Goal: Task Accomplishment & Management: Manage account settings

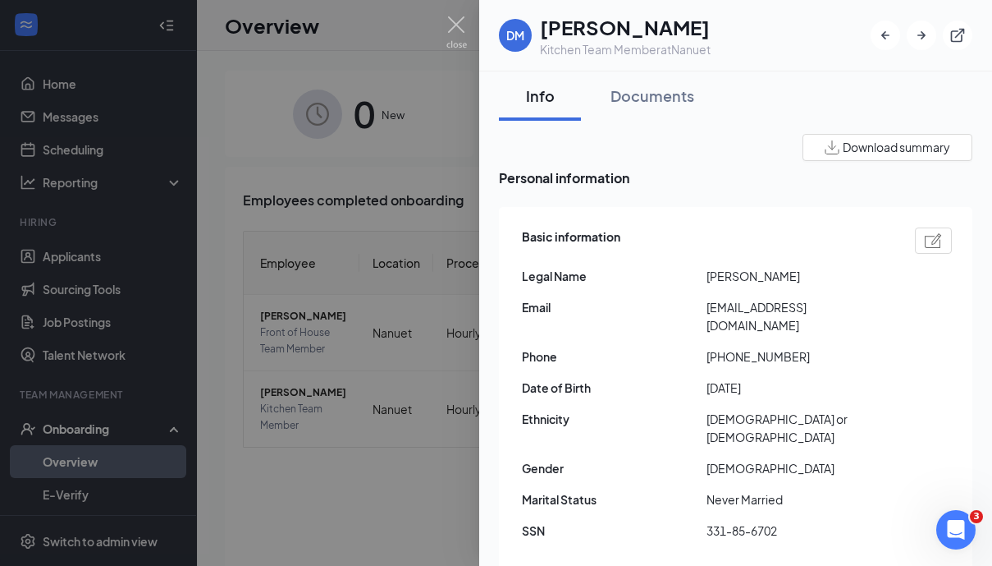
click at [402, 434] on div at bounding box center [496, 283] width 992 height 566
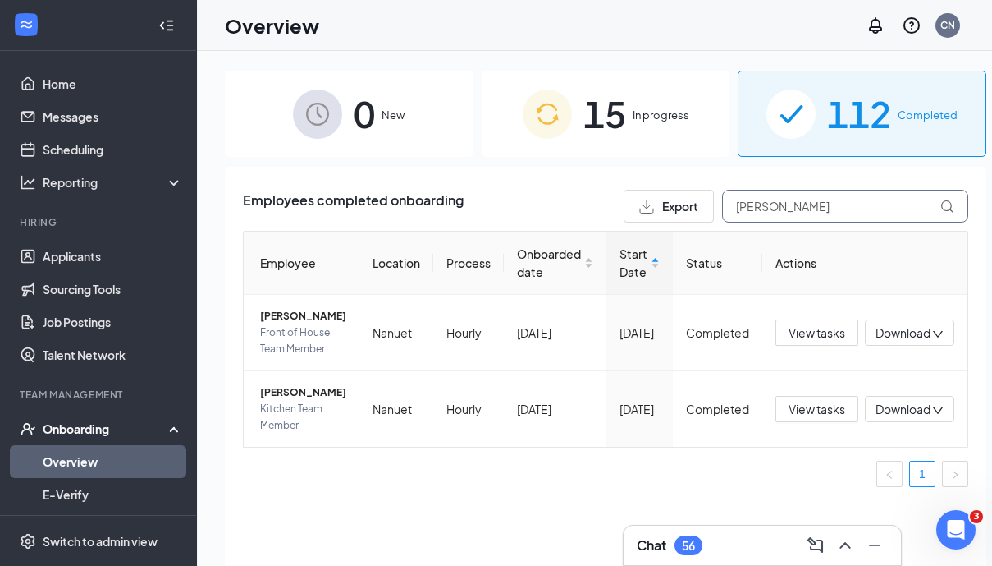
drag, startPoint x: 800, startPoint y: 208, endPoint x: 670, endPoint y: 208, distance: 130.5
click at [670, 208] on div "Export dian" at bounding box center [796, 206] width 345 height 33
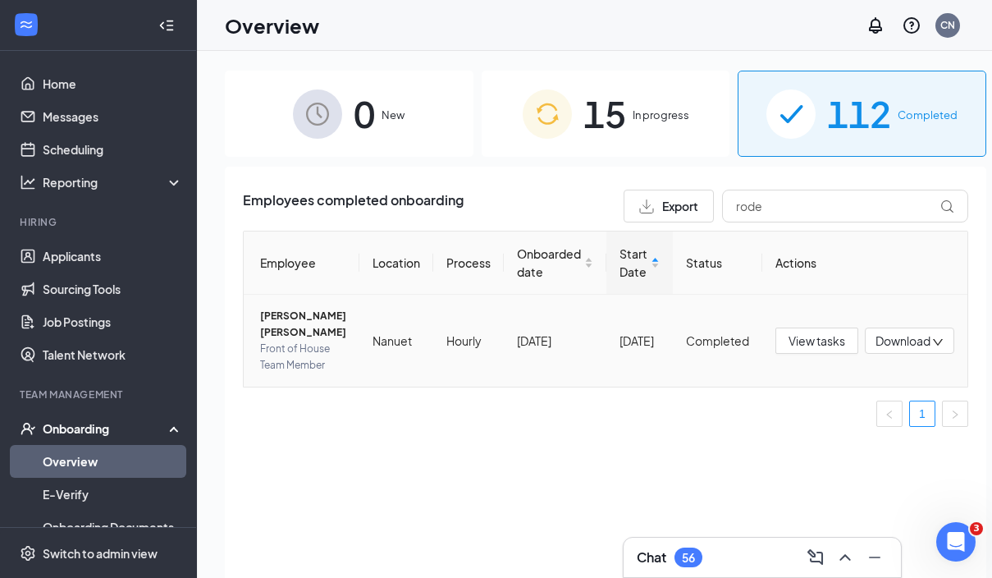
drag, startPoint x: 668, startPoint y: 208, endPoint x: 278, endPoint y: 337, distance: 410.9
click at [278, 337] on span "Maria T Rosas Rodriguez" at bounding box center [303, 324] width 86 height 33
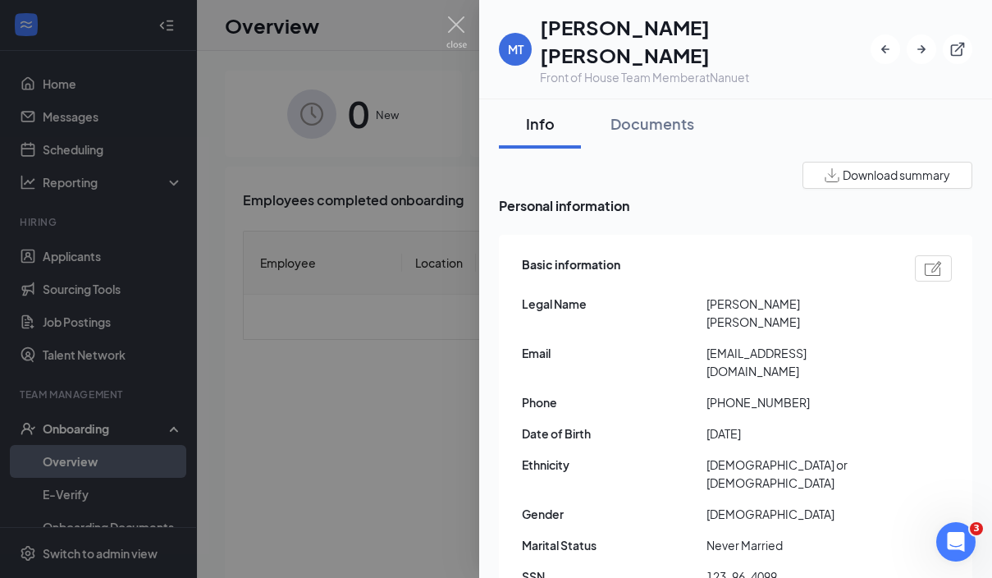
click at [420, 379] on div at bounding box center [496, 289] width 992 height 578
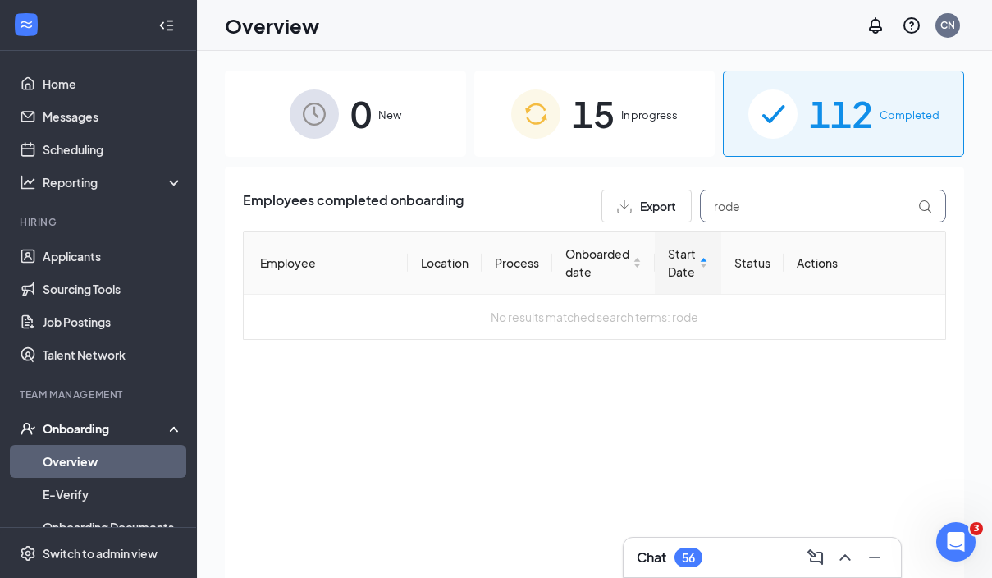
drag, startPoint x: 789, startPoint y: 210, endPoint x: 680, endPoint y: 204, distance: 108.5
click at [680, 204] on div "Export rode" at bounding box center [774, 206] width 345 height 33
type input "Brenda"
click at [107, 435] on div "Onboarding" at bounding box center [106, 428] width 126 height 16
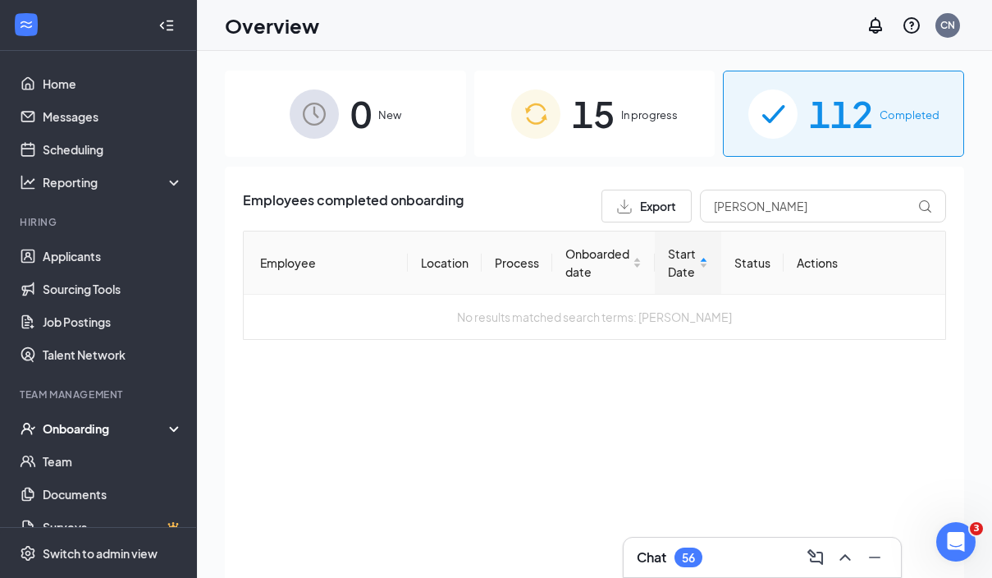
click at [107, 435] on div "Onboarding" at bounding box center [106, 428] width 126 height 16
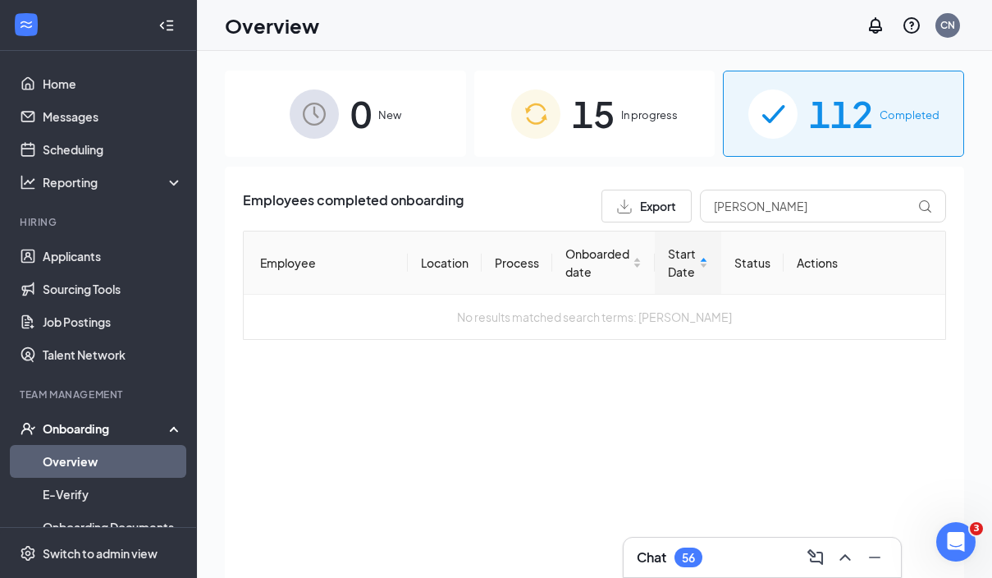
click at [108, 469] on link "Overview" at bounding box center [113, 461] width 140 height 33
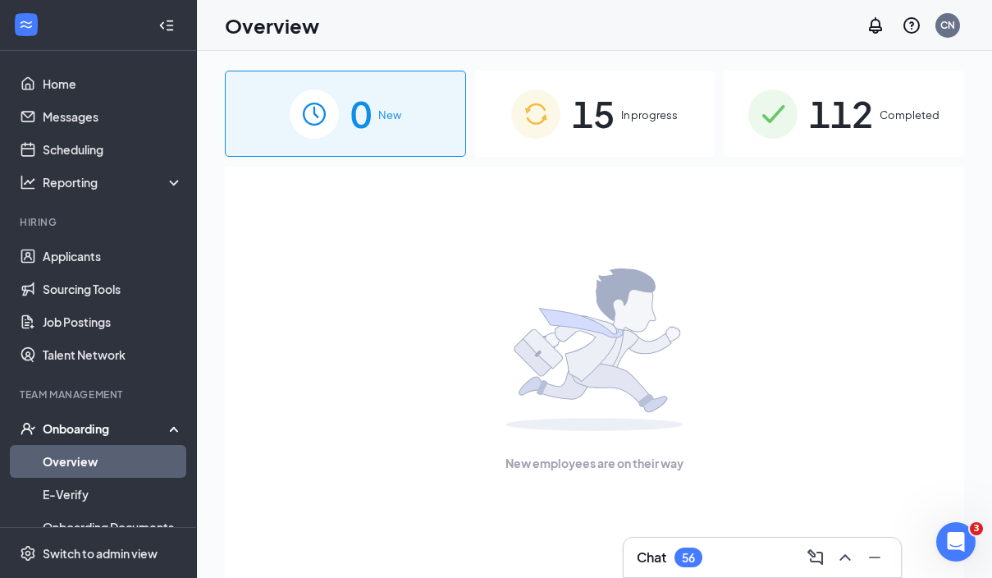
click at [915, 125] on div "112 Completed" at bounding box center [843, 114] width 241 height 86
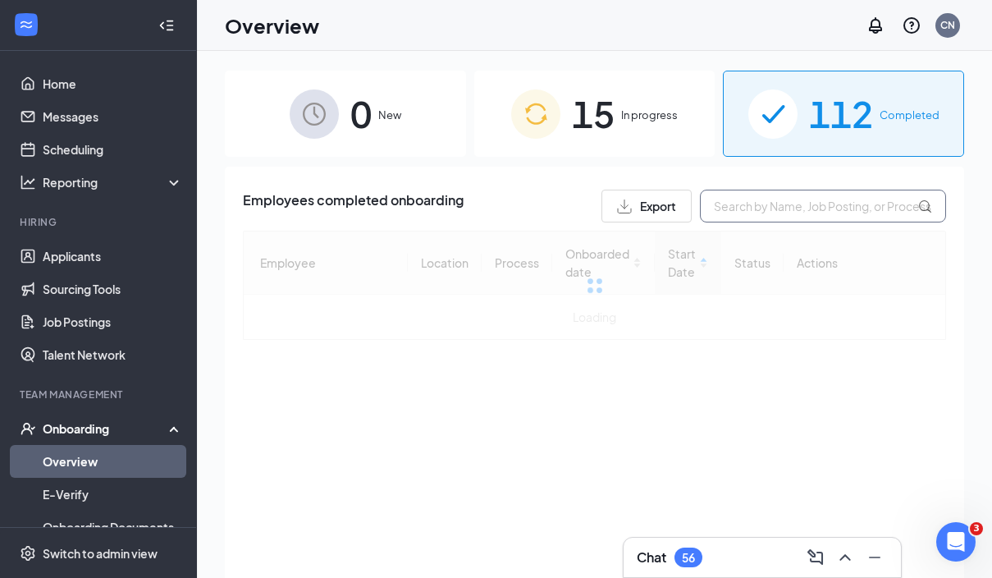
click at [863, 217] on input "text" at bounding box center [823, 206] width 246 height 33
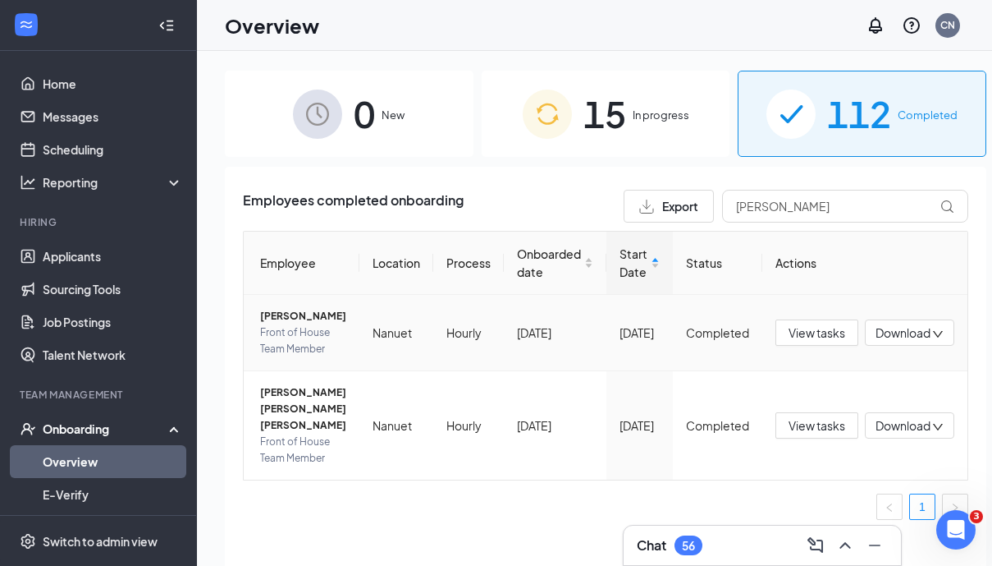
drag, startPoint x: 863, startPoint y: 217, endPoint x: 285, endPoint y: 341, distance: 591.9
click at [285, 341] on span "Front of House Team Member" at bounding box center [303, 340] width 86 height 33
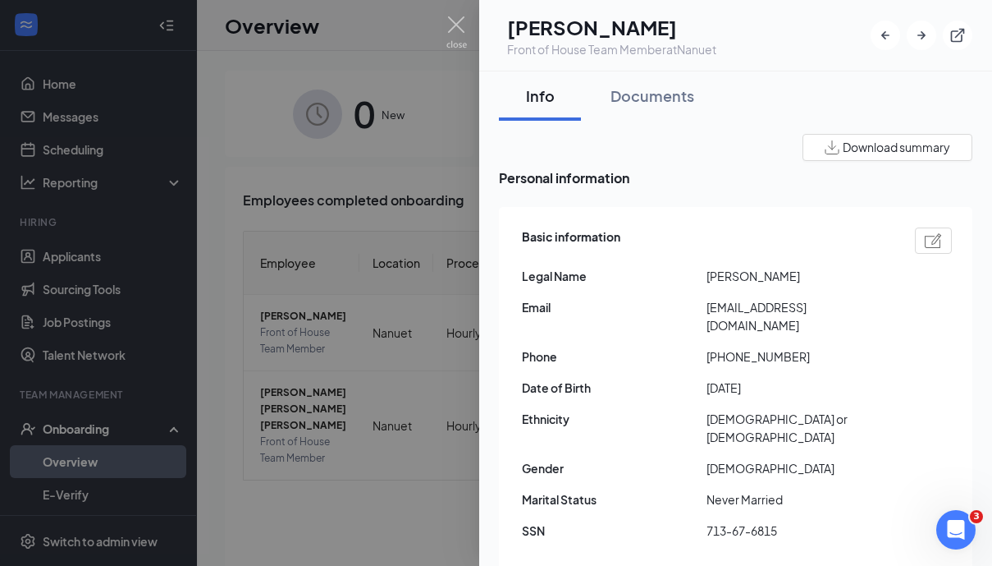
click at [217, 268] on div at bounding box center [496, 283] width 992 height 566
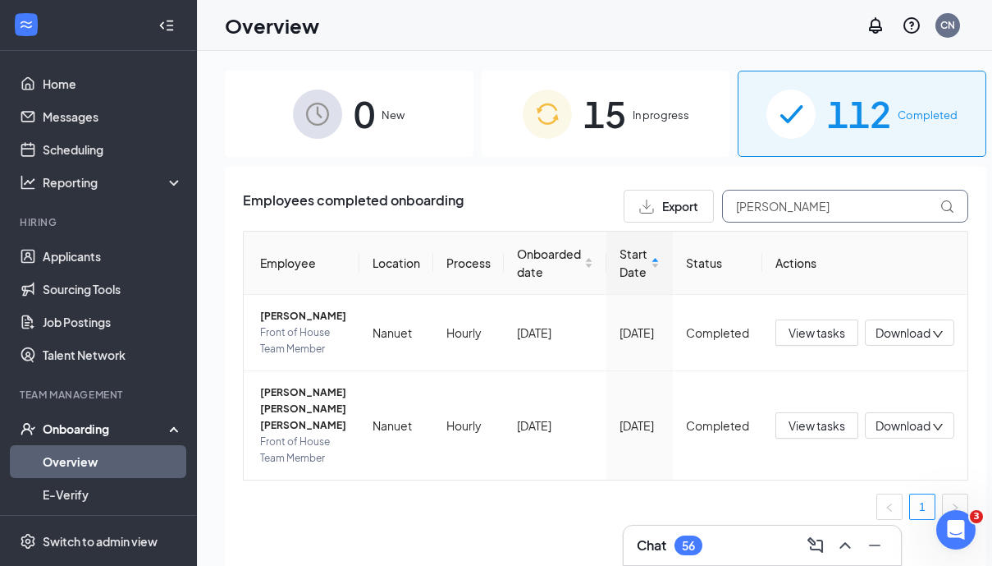
click at [839, 202] on input "Alan" at bounding box center [845, 206] width 246 height 33
type input "A"
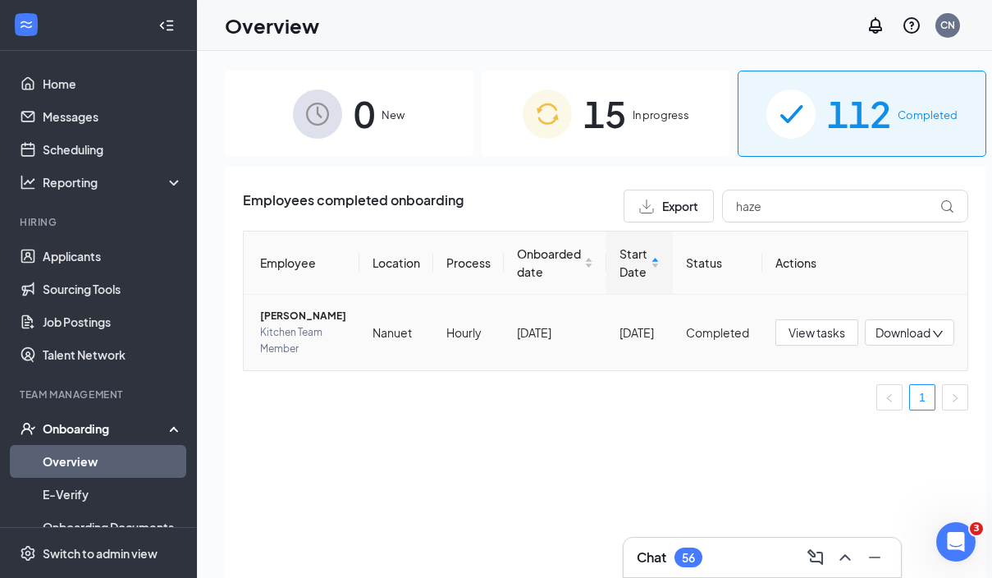
click at [271, 324] on span "Hazel M Acosta" at bounding box center [303, 316] width 86 height 16
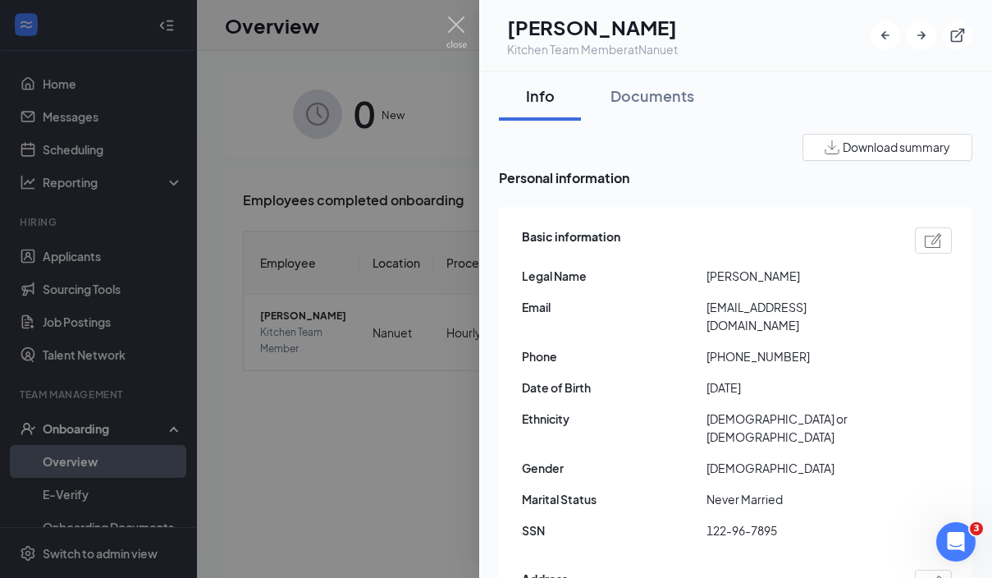
click at [398, 234] on div at bounding box center [496, 289] width 992 height 578
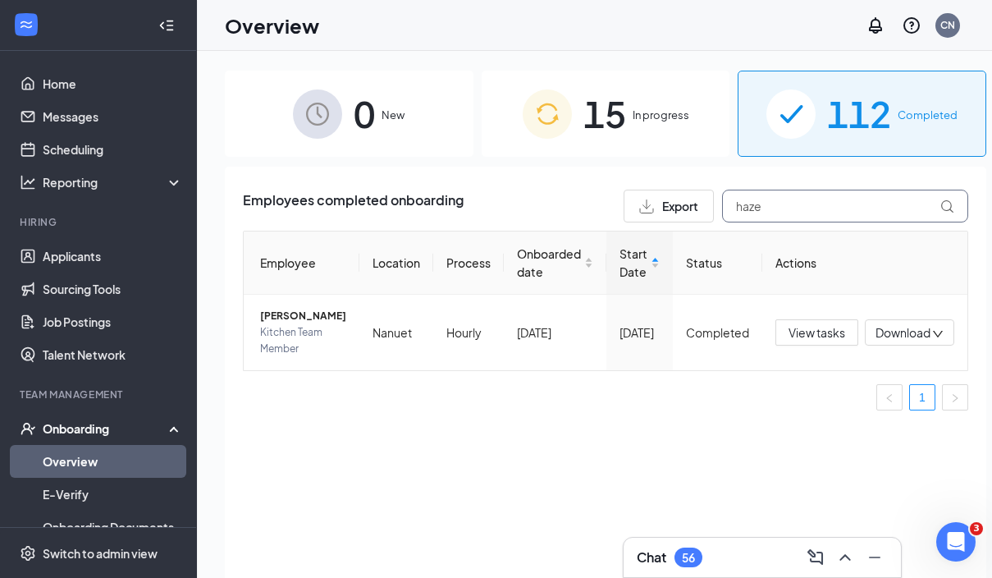
drag, startPoint x: 748, startPoint y: 210, endPoint x: 700, endPoint y: 206, distance: 47.8
click at [722, 207] on input "haze" at bounding box center [845, 206] width 246 height 33
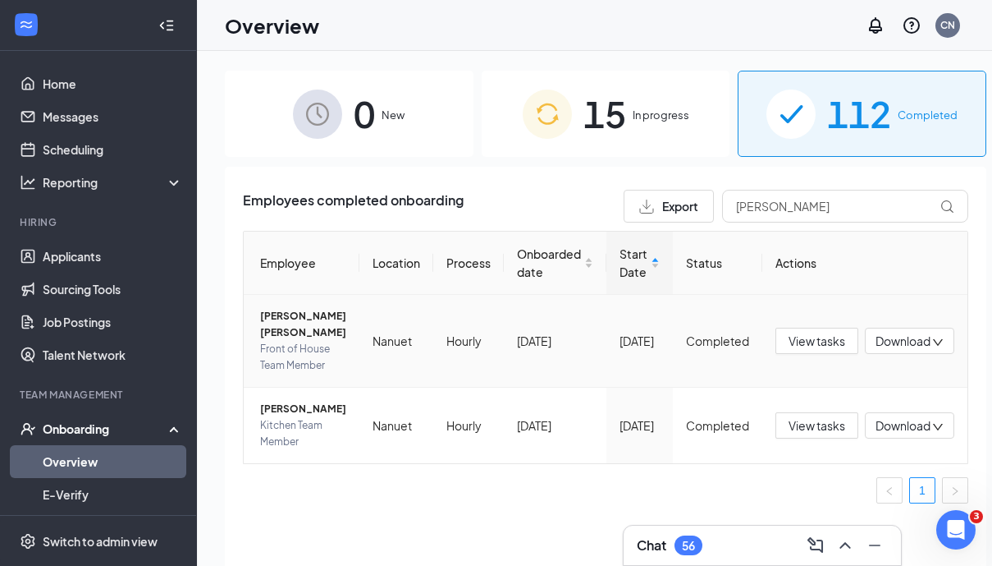
drag, startPoint x: 700, startPoint y: 206, endPoint x: 307, endPoint y: 333, distance: 413.2
click at [307, 333] on span "Alfredo J Dominguez Luna" at bounding box center [303, 324] width 86 height 33
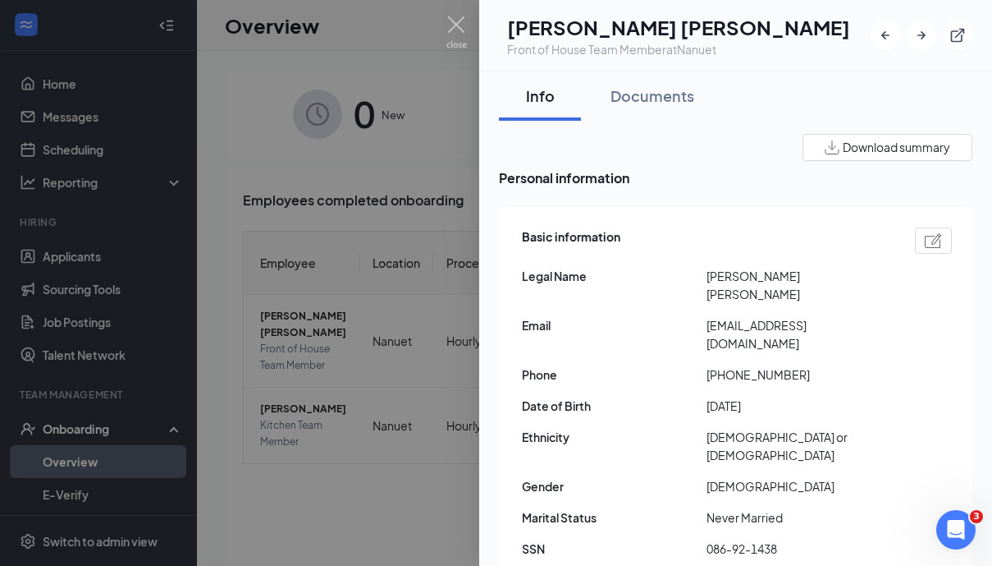
click at [440, 238] on div at bounding box center [496, 283] width 992 height 566
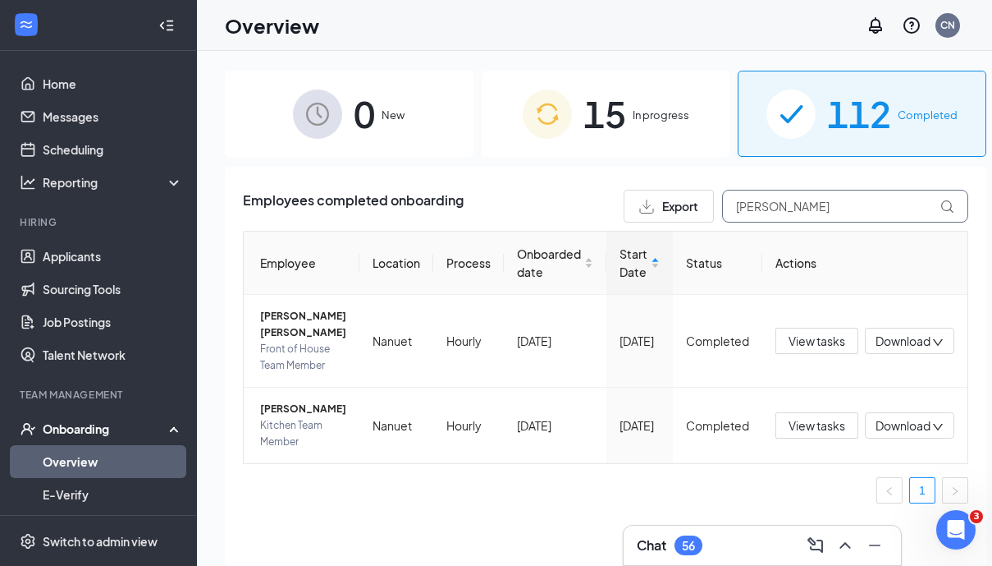
drag, startPoint x: 827, startPoint y: 209, endPoint x: 682, endPoint y: 209, distance: 144.5
click at [682, 209] on div "Export Alfredo" at bounding box center [796, 206] width 345 height 33
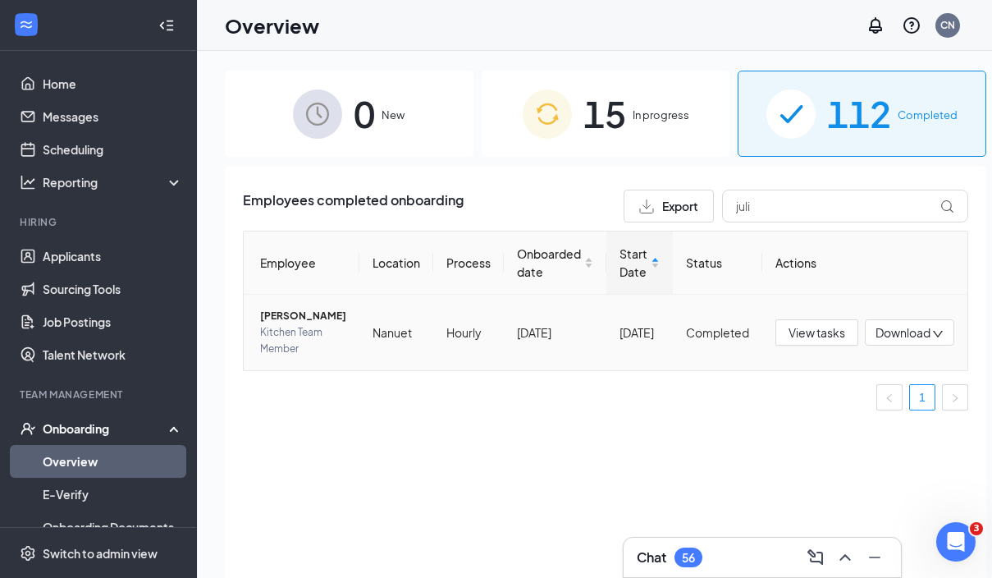
click at [273, 324] on span "Julia P Vintimilla" at bounding box center [303, 316] width 86 height 16
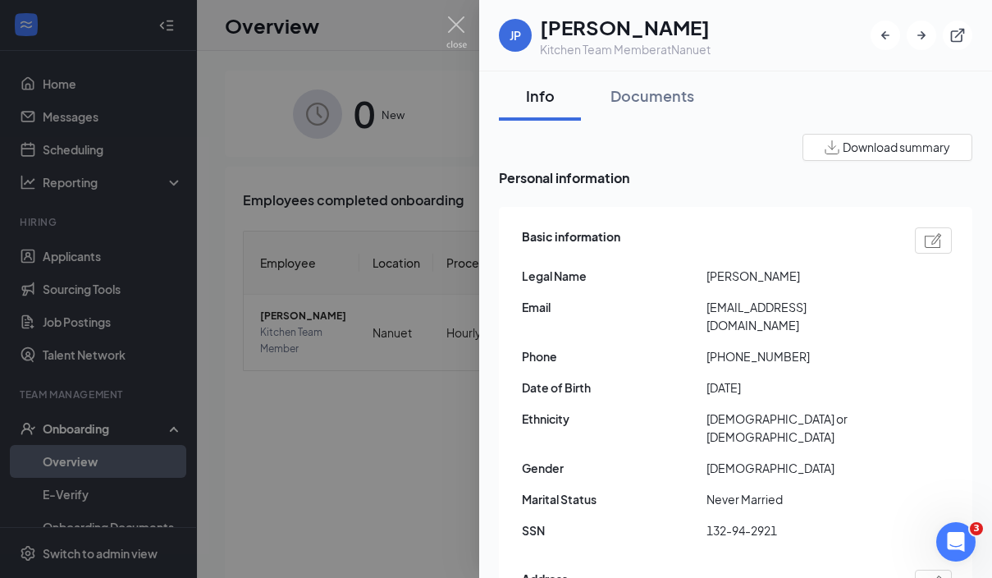
click at [390, 366] on div at bounding box center [496, 289] width 992 height 578
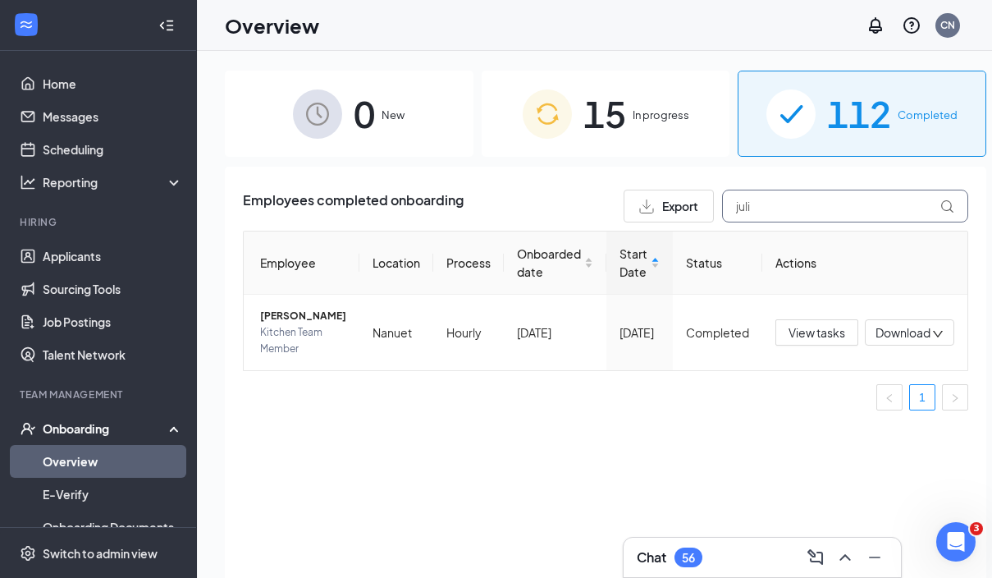
drag, startPoint x: 782, startPoint y: 210, endPoint x: 662, endPoint y: 201, distance: 120.2
click at [662, 204] on div "Export juli" at bounding box center [796, 206] width 345 height 33
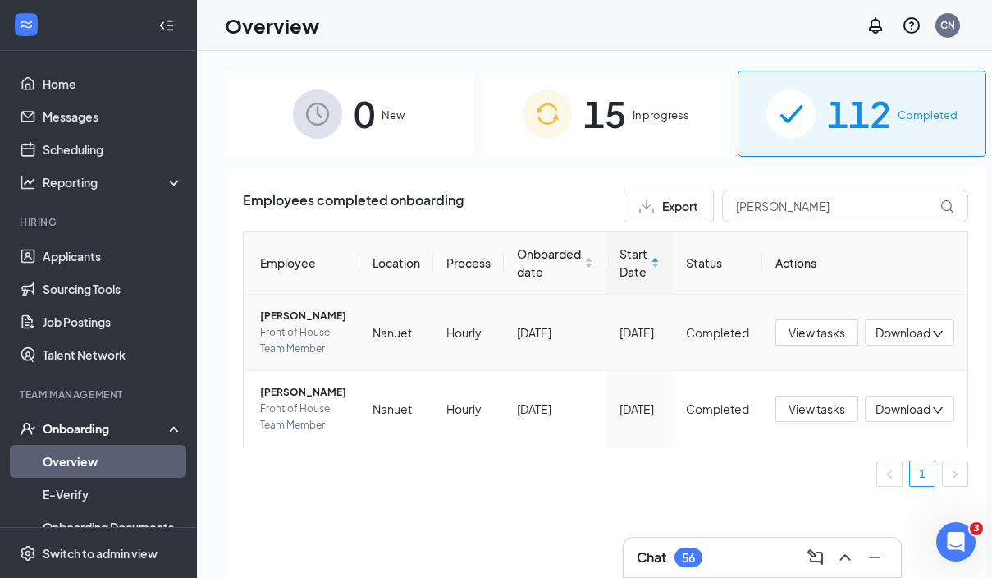
click at [277, 324] on span "Claudia Santana" at bounding box center [303, 316] width 86 height 16
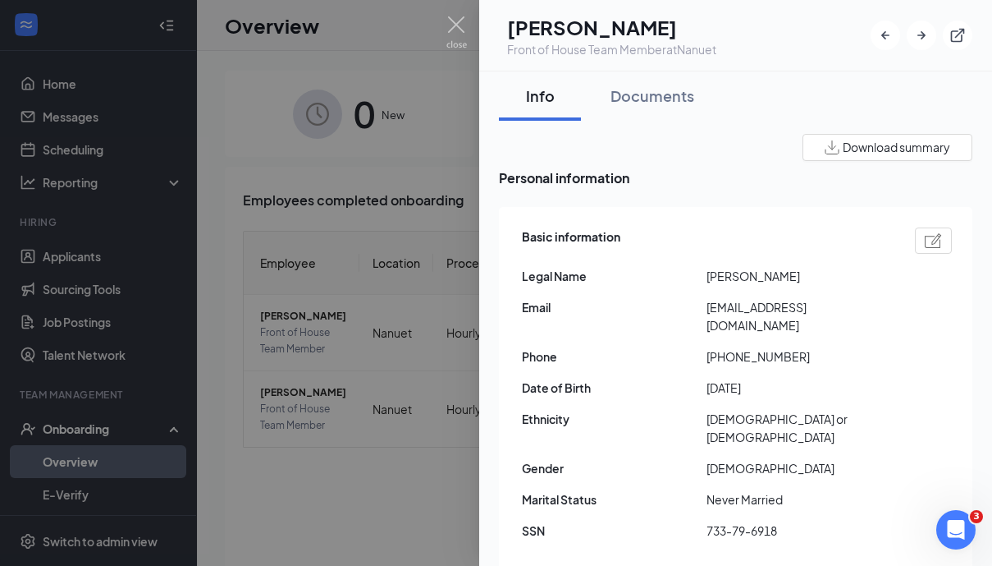
click at [431, 167] on div at bounding box center [496, 283] width 992 height 566
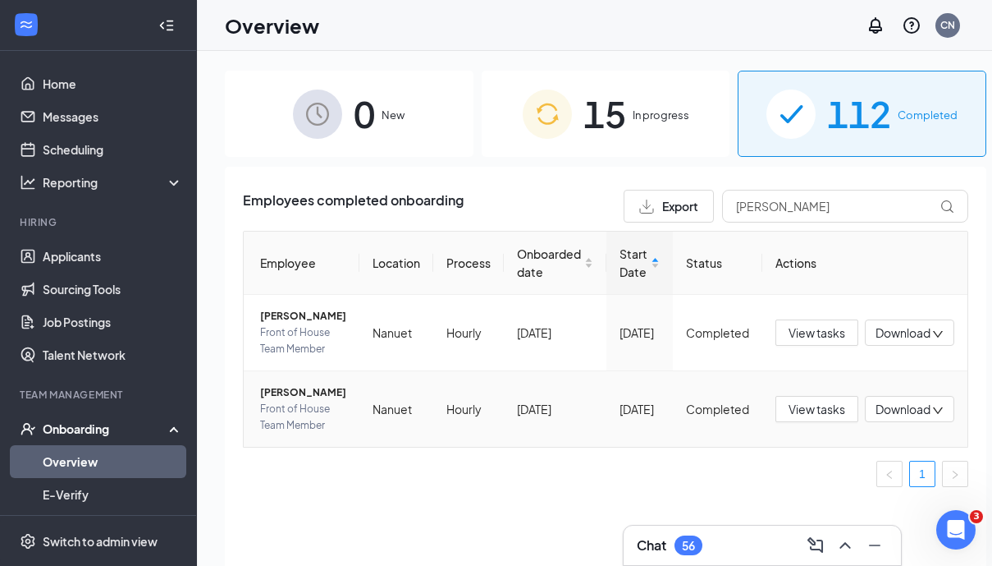
click at [286, 401] on span "Claudia Olszewski" at bounding box center [303, 392] width 86 height 16
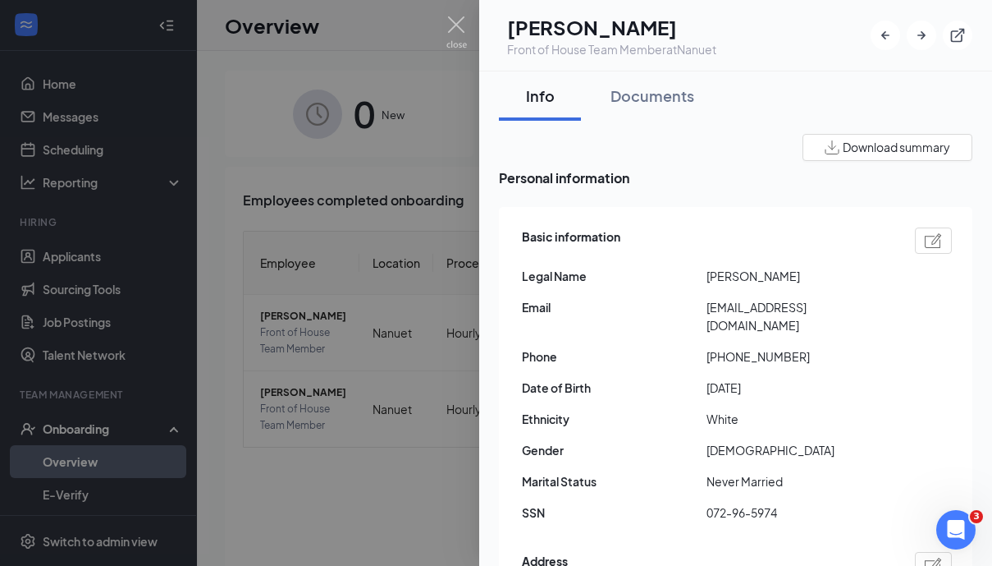
click at [340, 428] on div at bounding box center [496, 283] width 992 height 566
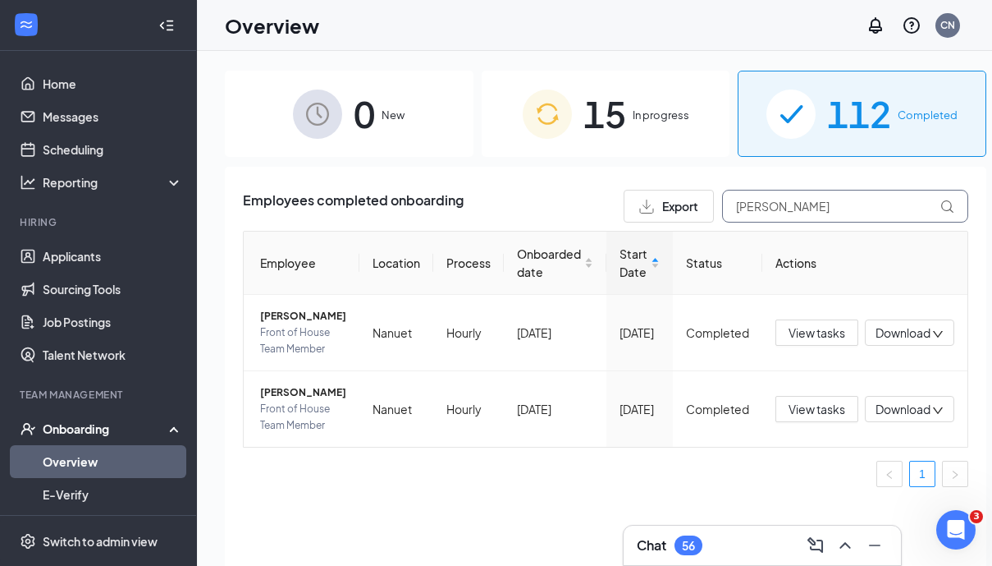
drag, startPoint x: 771, startPoint y: 203, endPoint x: 667, endPoint y: 198, distance: 103.5
click at [667, 199] on div "Export claudia" at bounding box center [796, 206] width 345 height 33
click at [291, 324] on span "Diana M Torres" at bounding box center [303, 316] width 86 height 16
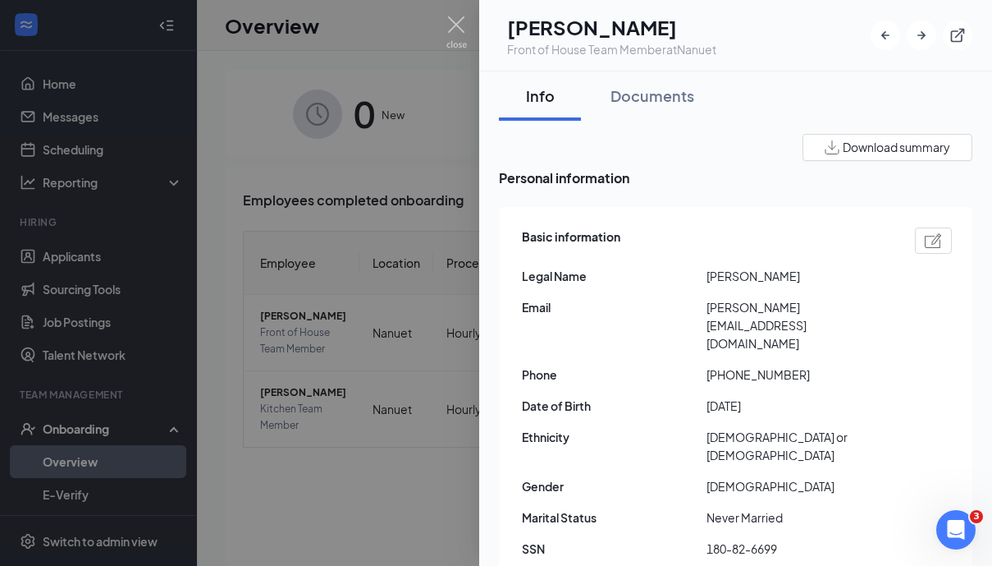
click at [378, 279] on div at bounding box center [496, 283] width 992 height 566
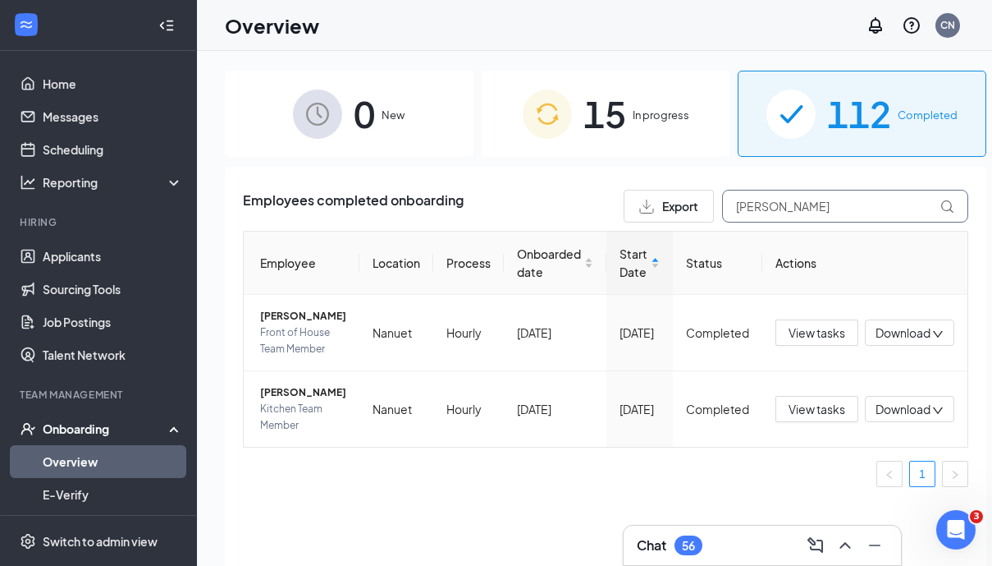
drag, startPoint x: 755, startPoint y: 203, endPoint x: 675, endPoint y: 203, distance: 79.6
click at [675, 203] on div "Export dian" at bounding box center [796, 206] width 345 height 33
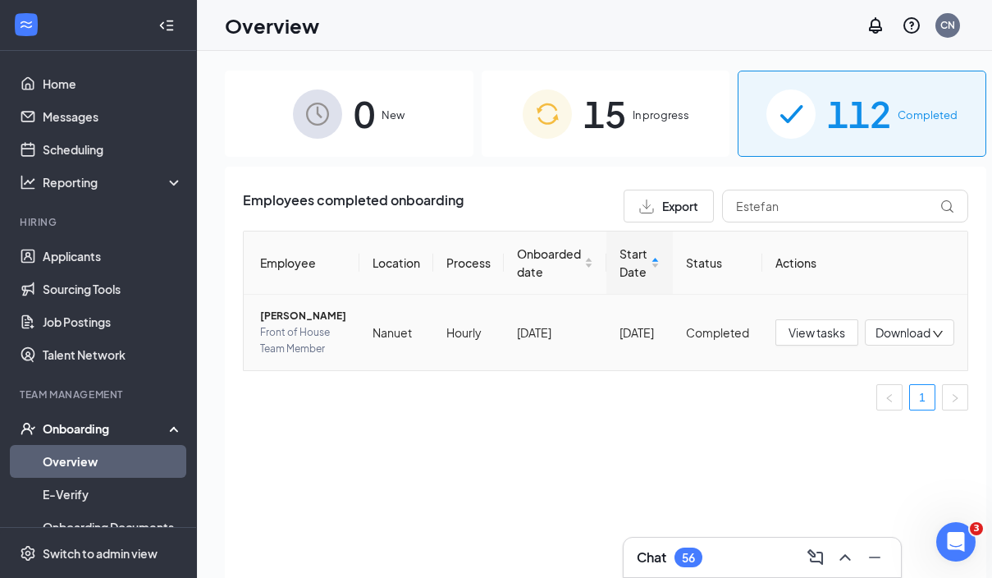
drag, startPoint x: 674, startPoint y: 203, endPoint x: 425, endPoint y: 346, distance: 286.8
click at [433, 346] on td "Hourly" at bounding box center [468, 333] width 71 height 76
click at [287, 324] on span "Estefany c Calderon" at bounding box center [303, 316] width 86 height 16
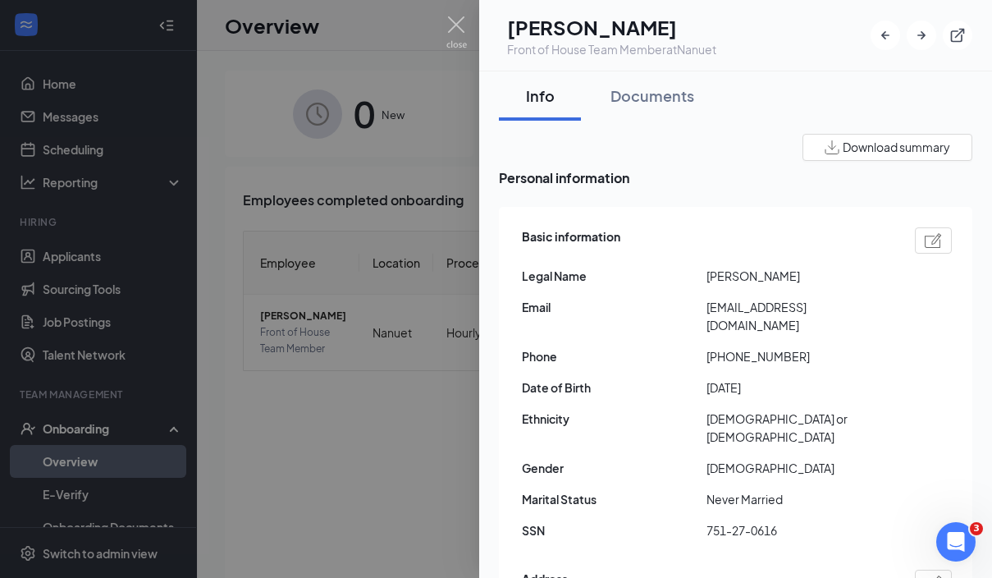
click at [432, 359] on div at bounding box center [496, 289] width 992 height 578
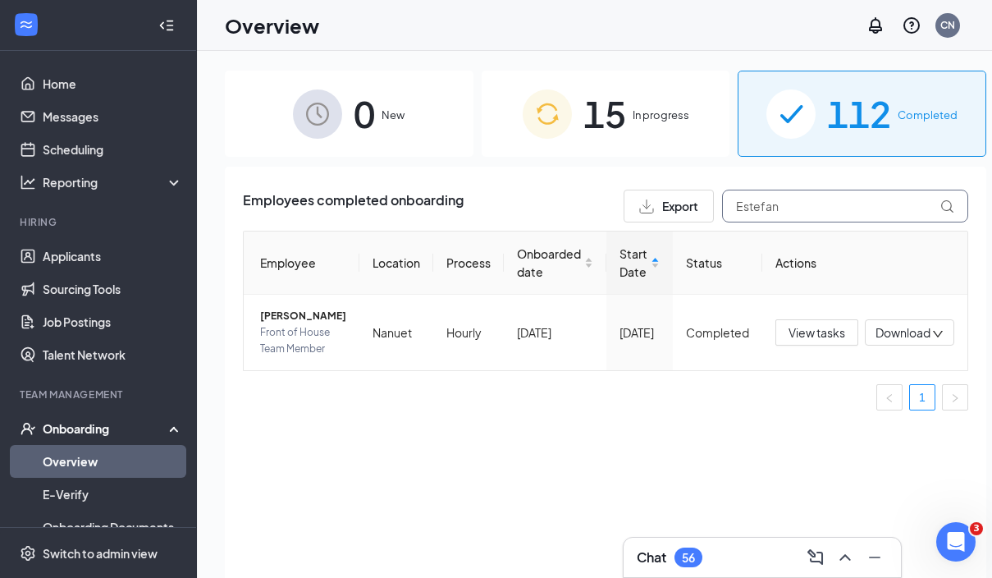
drag, startPoint x: 772, startPoint y: 210, endPoint x: 675, endPoint y: 210, distance: 97.7
click at [675, 210] on div "Export Estefan" at bounding box center [796, 206] width 345 height 33
type input "m"
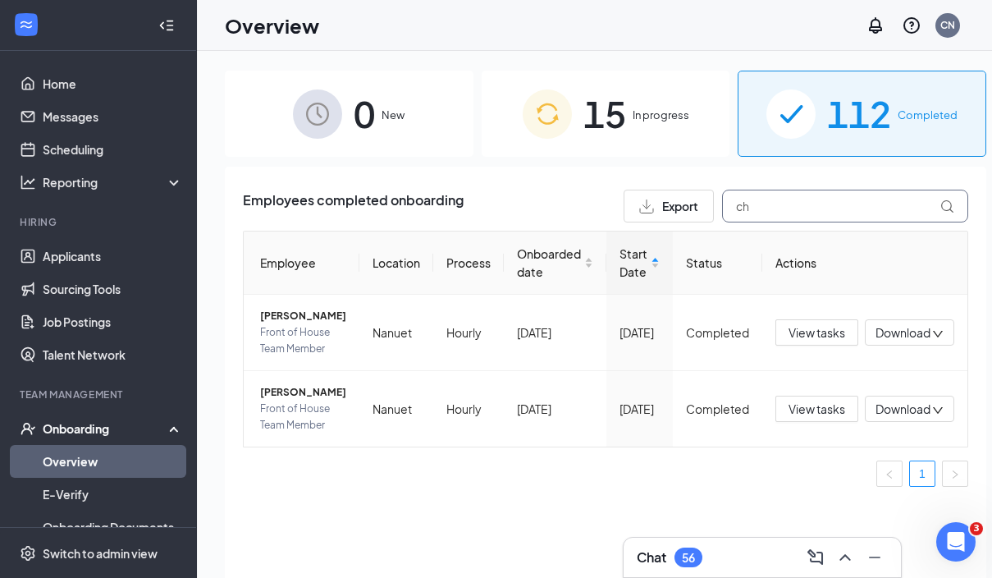
type input "c"
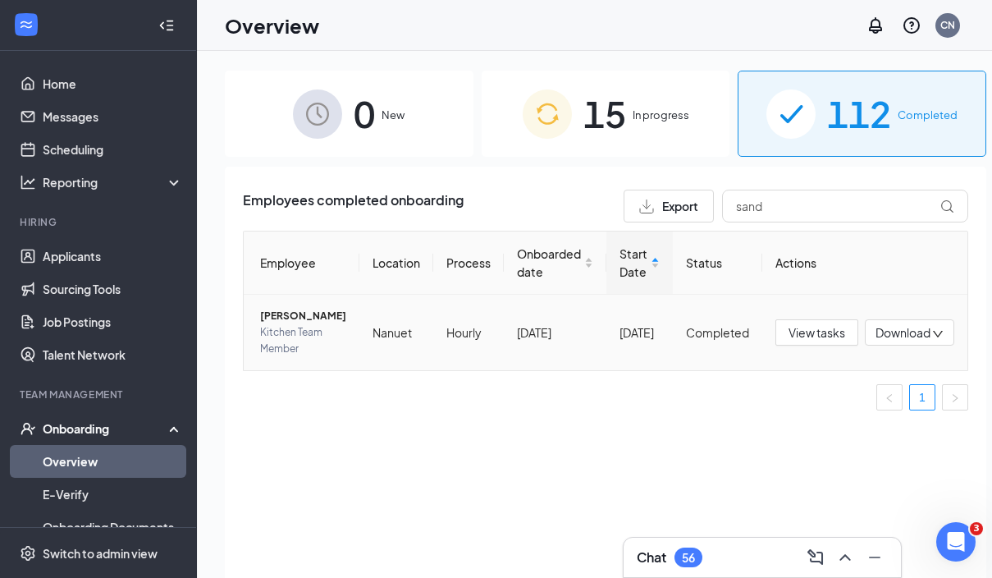
click at [295, 324] on span "[PERSON_NAME]" at bounding box center [303, 316] width 86 height 16
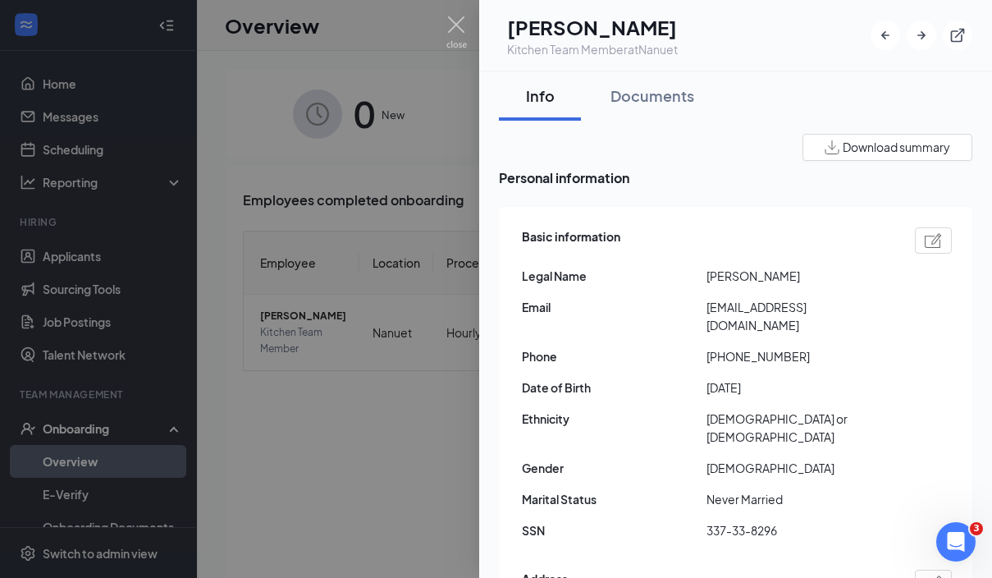
click at [355, 407] on div at bounding box center [496, 289] width 992 height 578
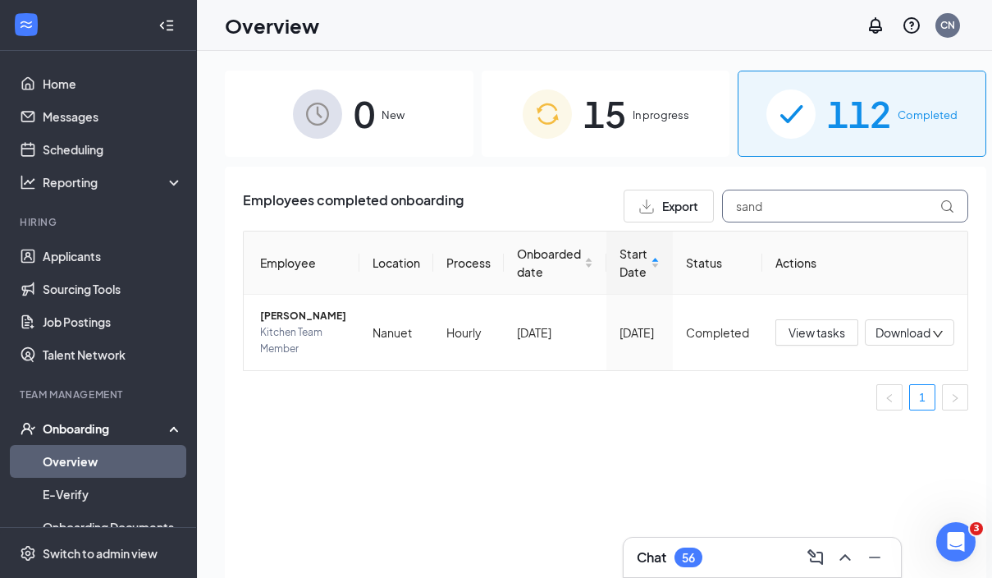
drag, startPoint x: 753, startPoint y: 218, endPoint x: 690, endPoint y: 191, distance: 67.7
click at [690, 191] on div "Export sand" at bounding box center [796, 206] width 345 height 33
drag, startPoint x: 692, startPoint y: 191, endPoint x: 290, endPoint y: 319, distance: 422.1
click at [290, 319] on span "Roberto C Ortiz" at bounding box center [303, 316] width 86 height 16
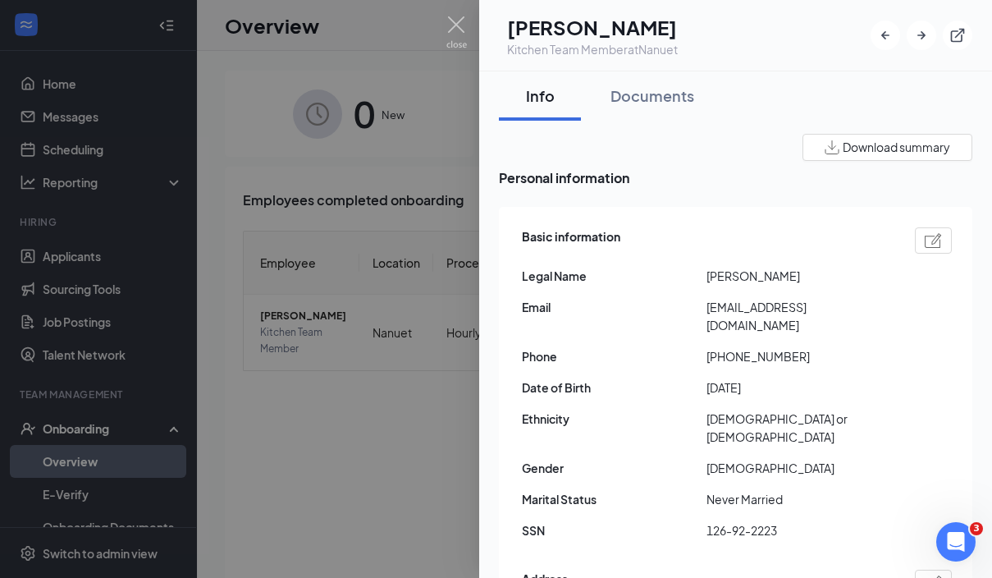
click at [400, 300] on div at bounding box center [496, 289] width 992 height 578
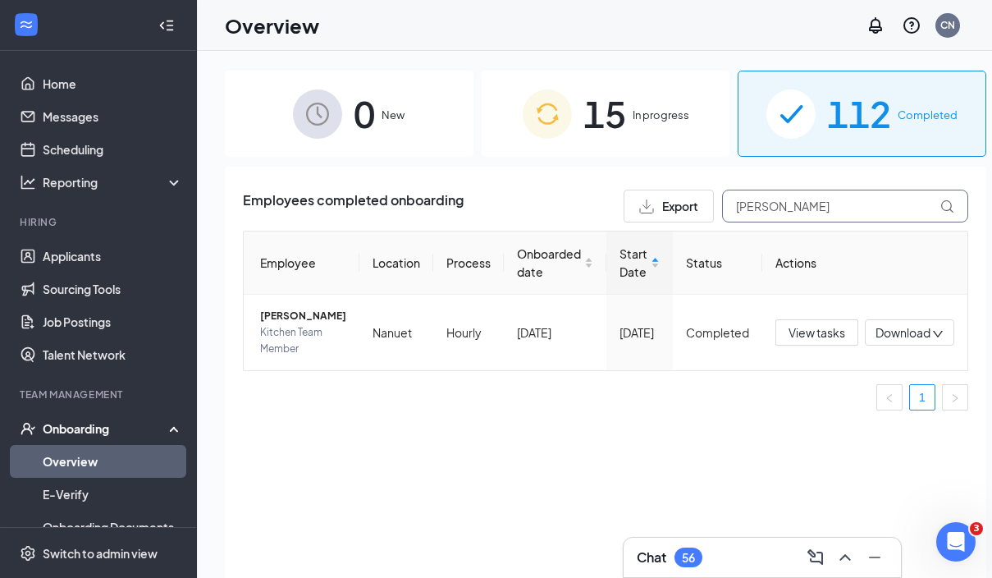
drag, startPoint x: 767, startPoint y: 207, endPoint x: 721, endPoint y: 213, distance: 46.3
click at [722, 213] on input "Roberto" at bounding box center [845, 206] width 246 height 33
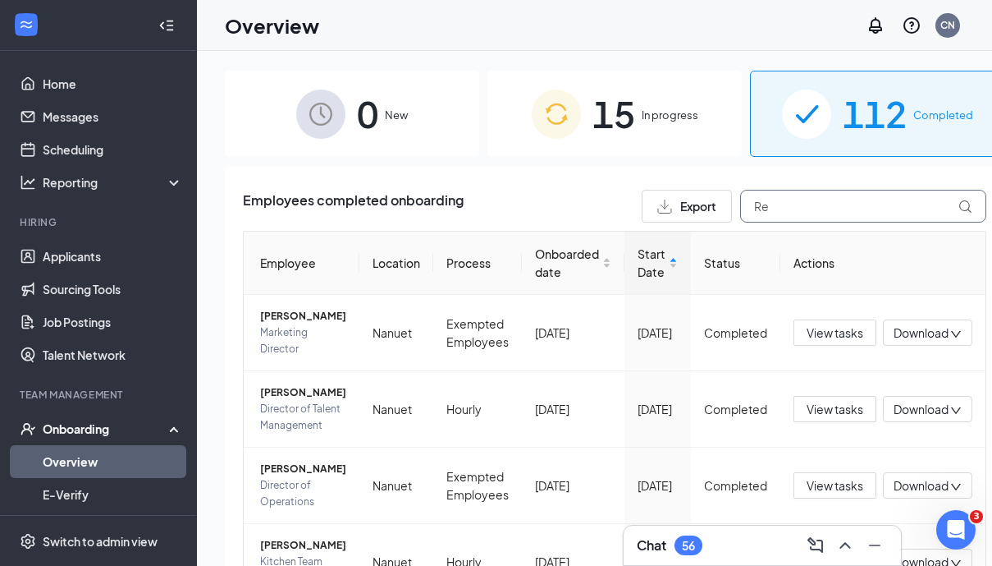
type input "R"
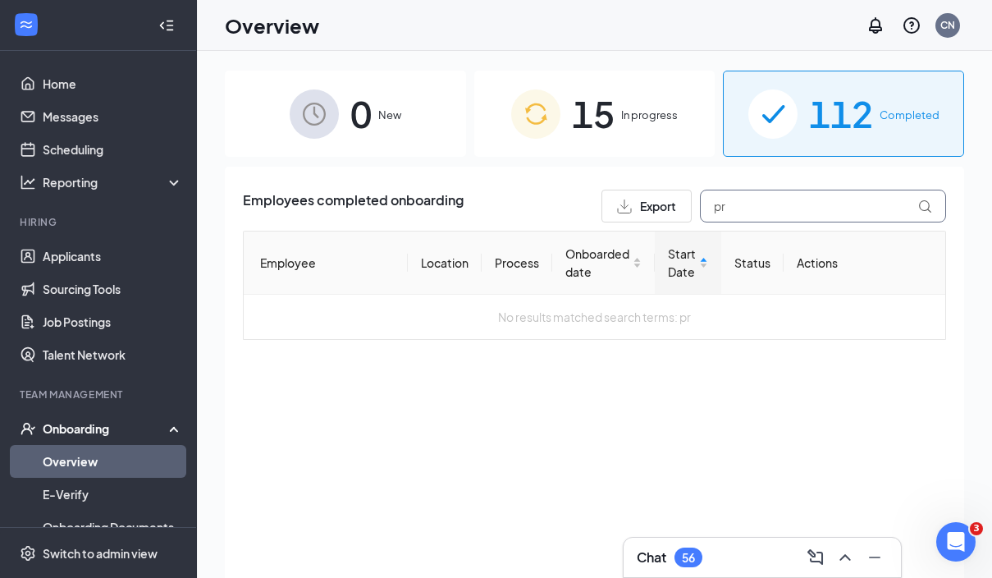
type input "p"
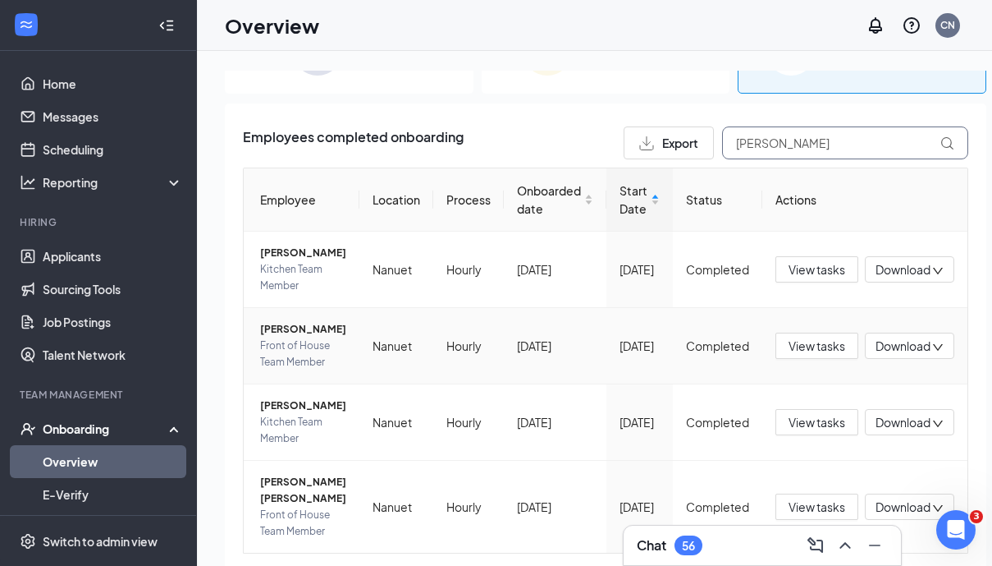
scroll to position [147, 0]
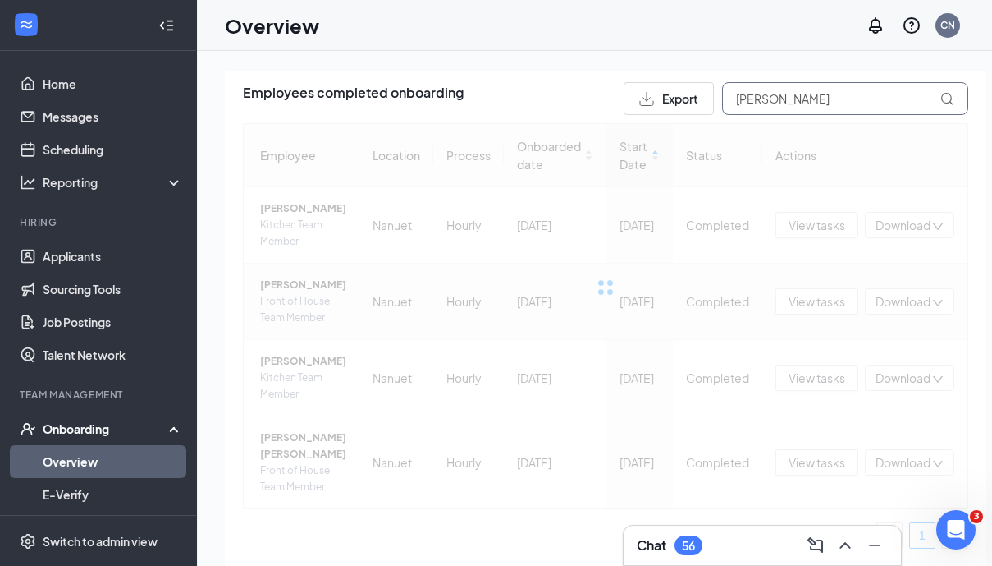
scroll to position [287, 0]
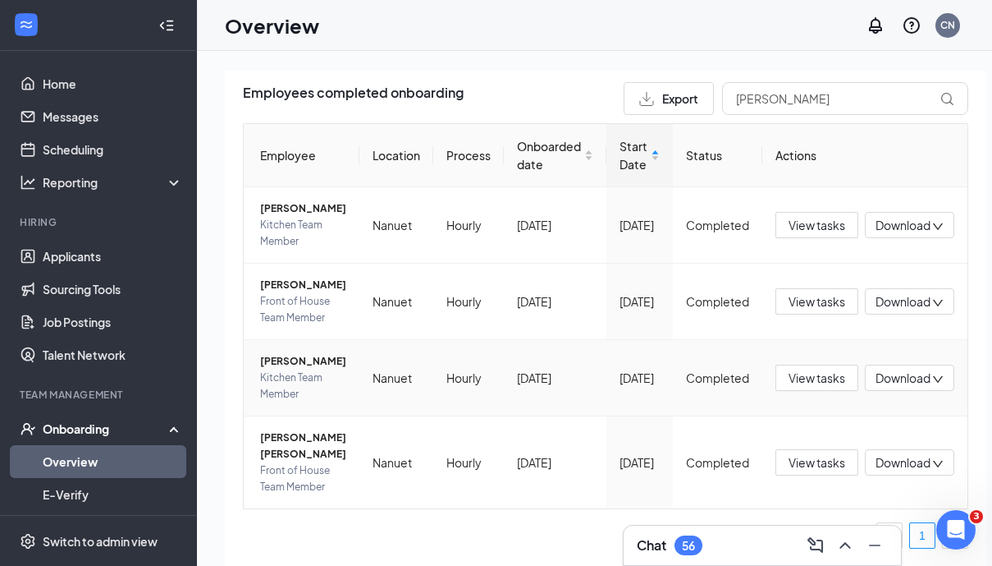
click at [284, 369] on span "Kitchen Team Member" at bounding box center [303, 385] width 86 height 33
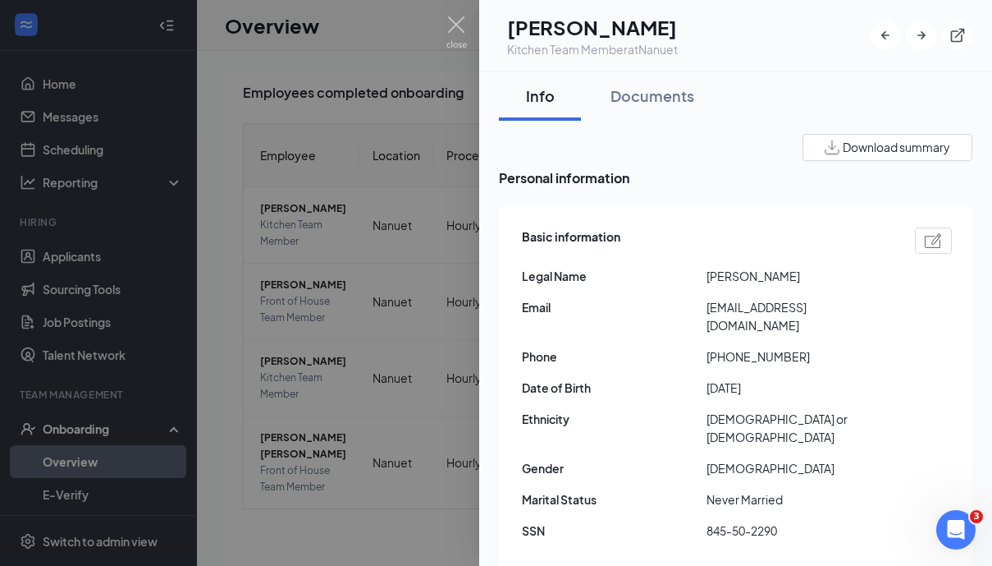
click at [416, 213] on div at bounding box center [496, 283] width 992 height 566
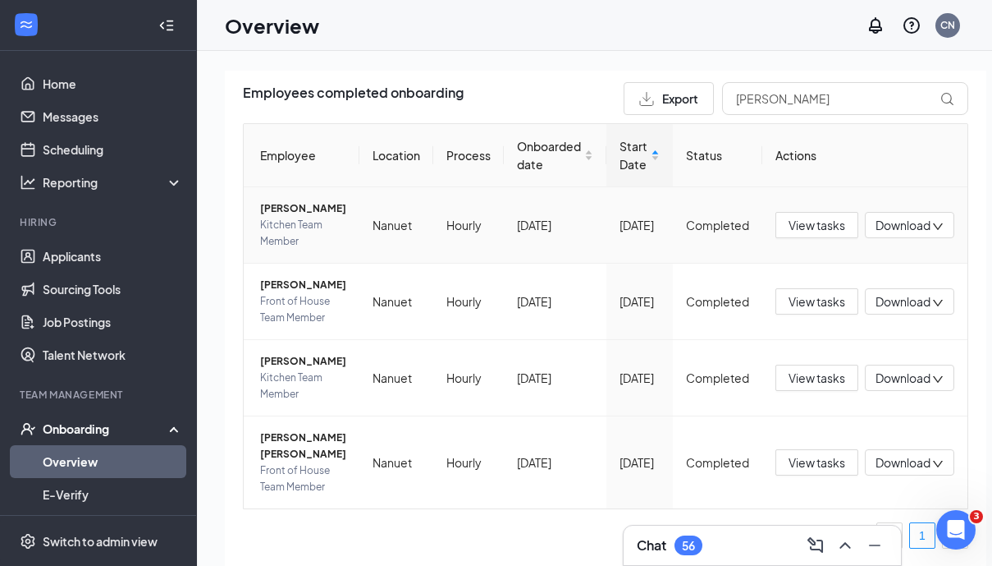
scroll to position [79, 0]
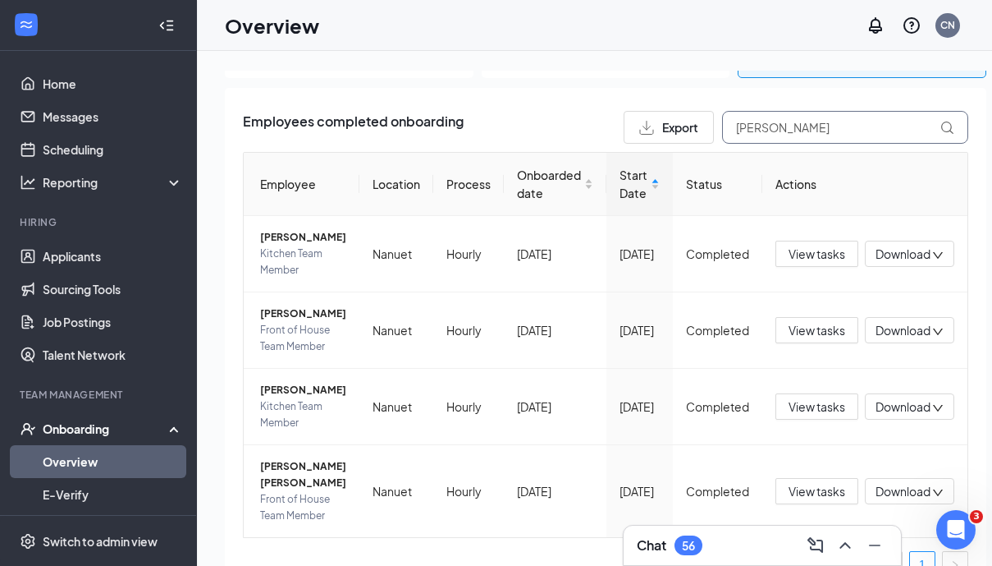
drag, startPoint x: 817, startPoint y: 119, endPoint x: 822, endPoint y: 128, distance: 10.3
click at [827, 135] on input "Maria" at bounding box center [845, 127] width 246 height 33
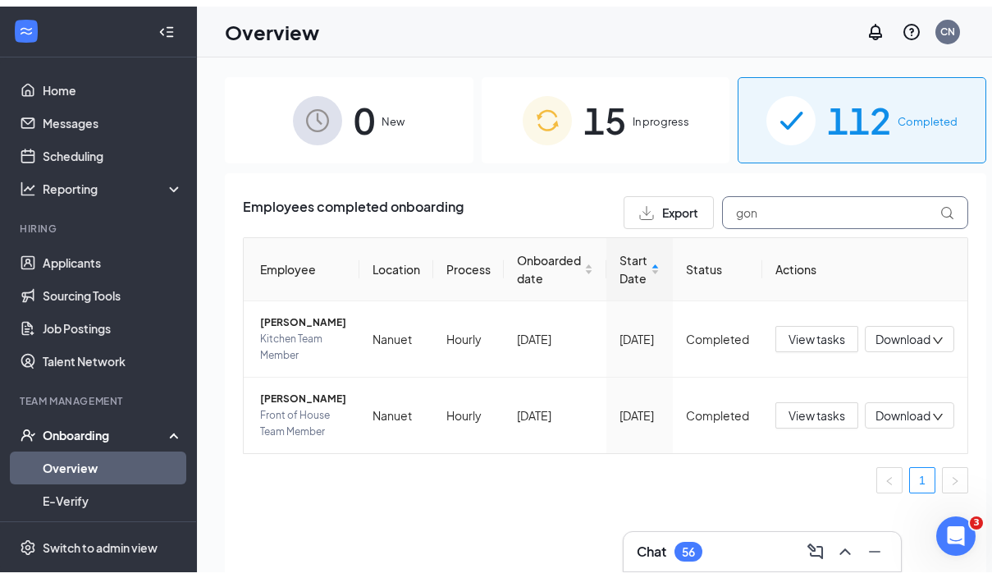
scroll to position [21, 0]
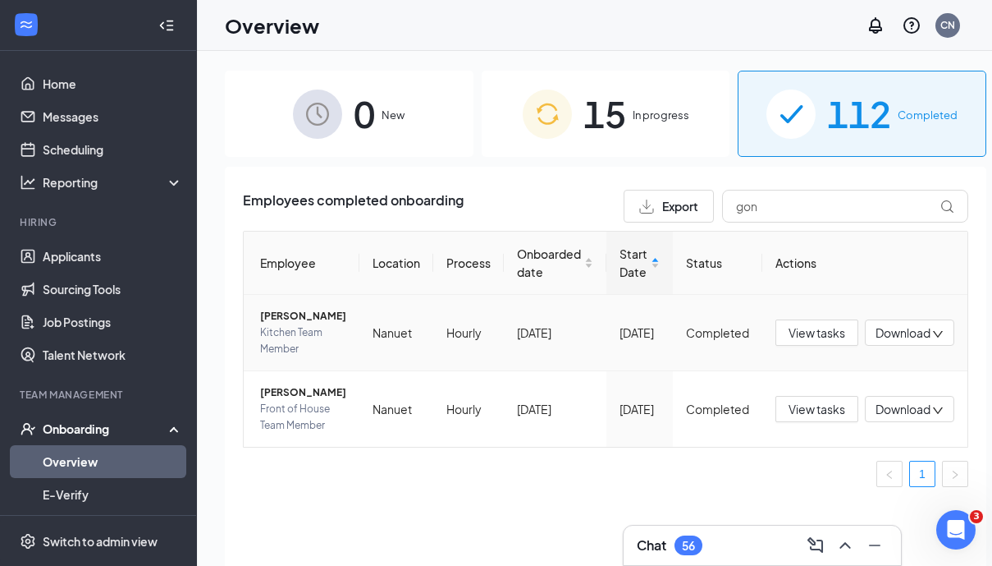
click at [298, 318] on span "Katherine J Gonzalez" at bounding box center [303, 316] width 86 height 16
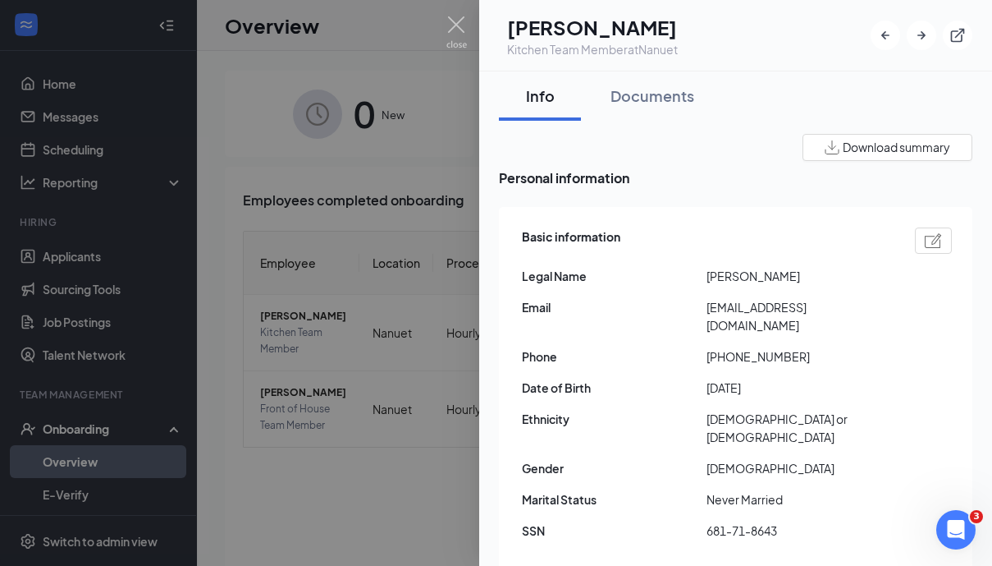
click at [419, 234] on div at bounding box center [496, 283] width 992 height 566
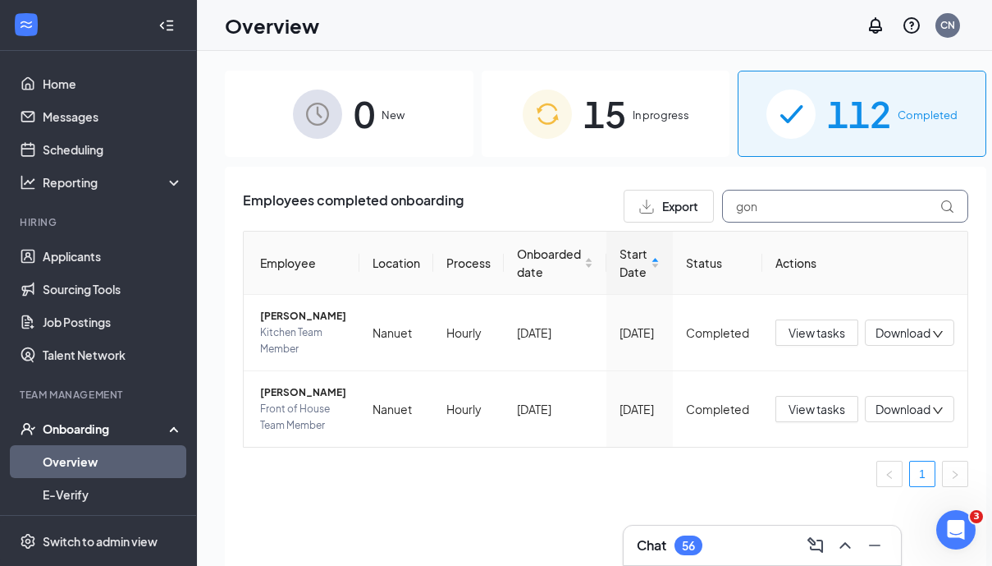
drag, startPoint x: 767, startPoint y: 182, endPoint x: 689, endPoint y: 183, distance: 78.8
click at [689, 190] on div "Export gon" at bounding box center [796, 206] width 345 height 33
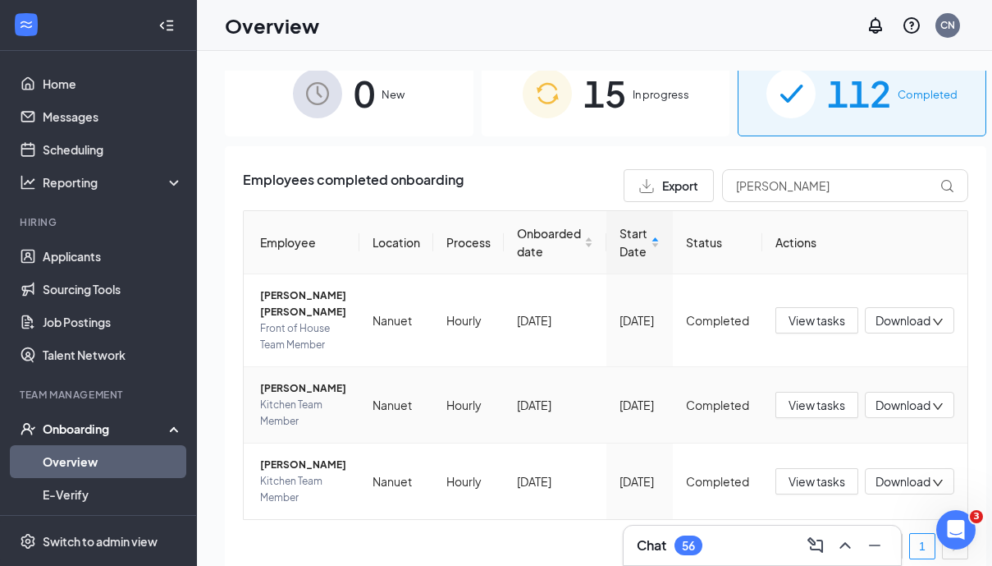
click at [276, 396] on span "Freddy Franco" at bounding box center [303, 388] width 86 height 16
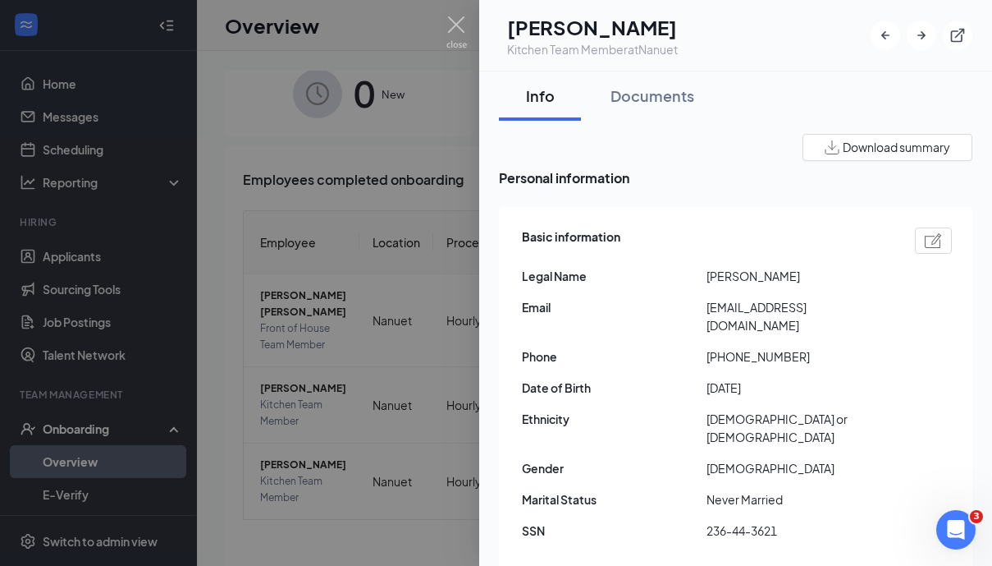
click at [433, 311] on div at bounding box center [496, 283] width 992 height 566
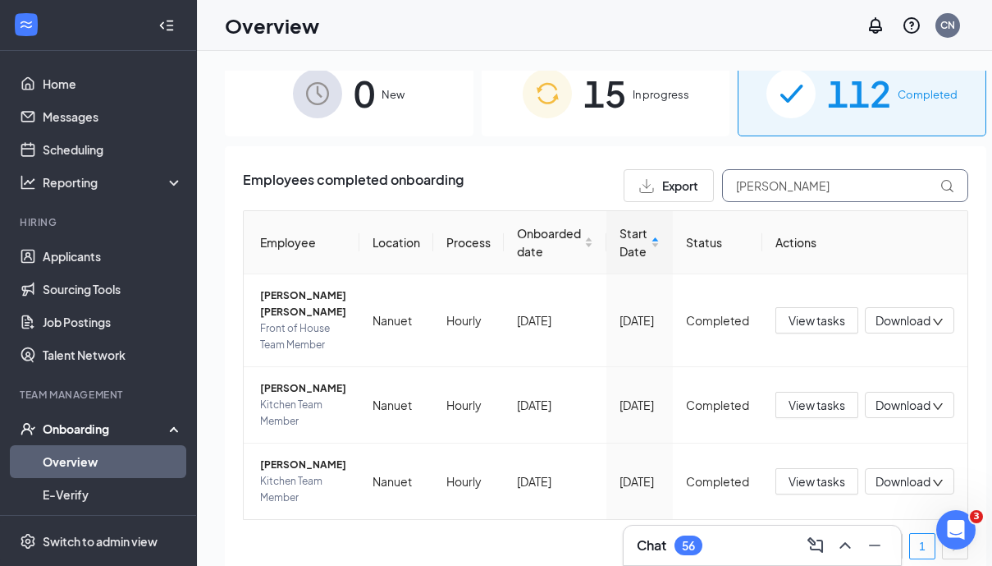
drag, startPoint x: 740, startPoint y: 192, endPoint x: 661, endPoint y: 192, distance: 79.6
click at [662, 193] on div "Export fred" at bounding box center [796, 185] width 345 height 33
click at [662, 189] on span "Export" at bounding box center [680, 185] width 36 height 11
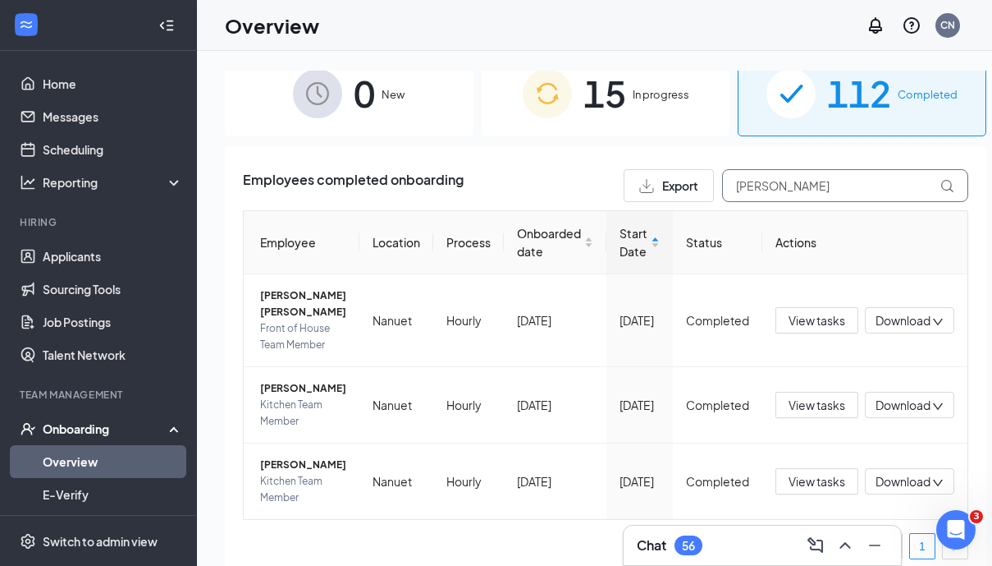
click at [722, 180] on input "fred" at bounding box center [845, 185] width 246 height 33
type input "j"
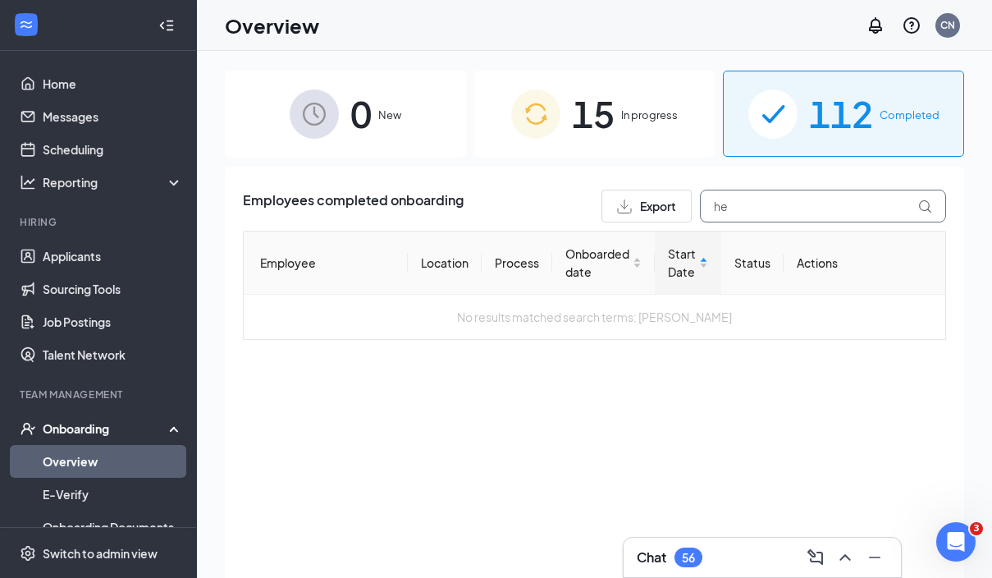
type input "h"
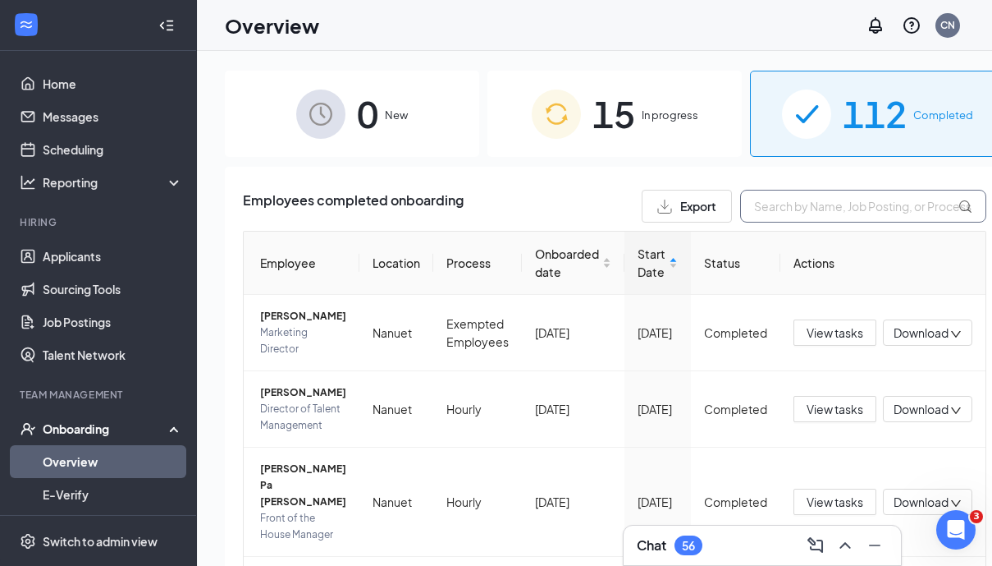
click at [776, 194] on input "text" at bounding box center [863, 206] width 246 height 33
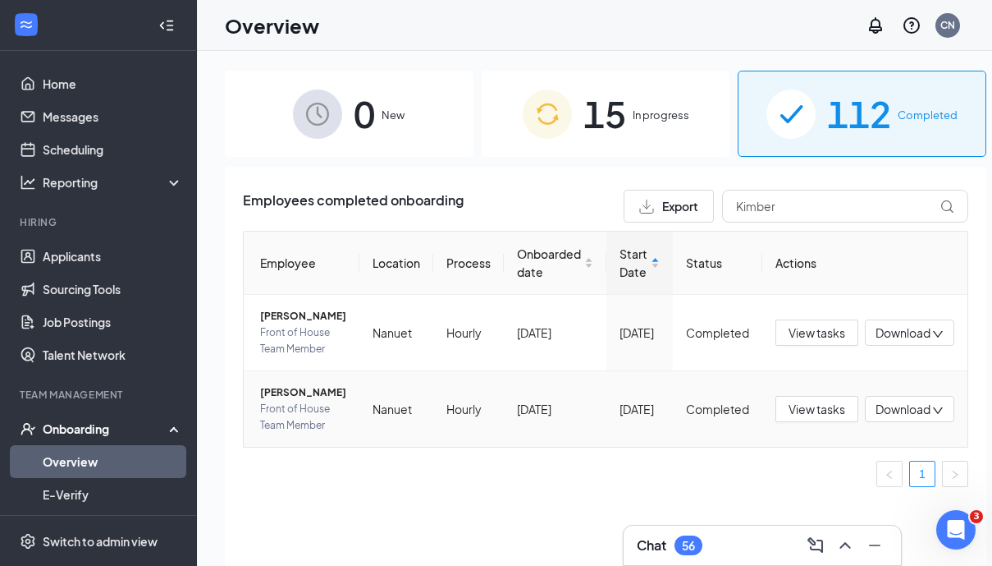
drag, startPoint x: 704, startPoint y: 243, endPoint x: 294, endPoint y: 451, distance: 460.3
click at [294, 401] on span "[PERSON_NAME]" at bounding box center [303, 392] width 86 height 16
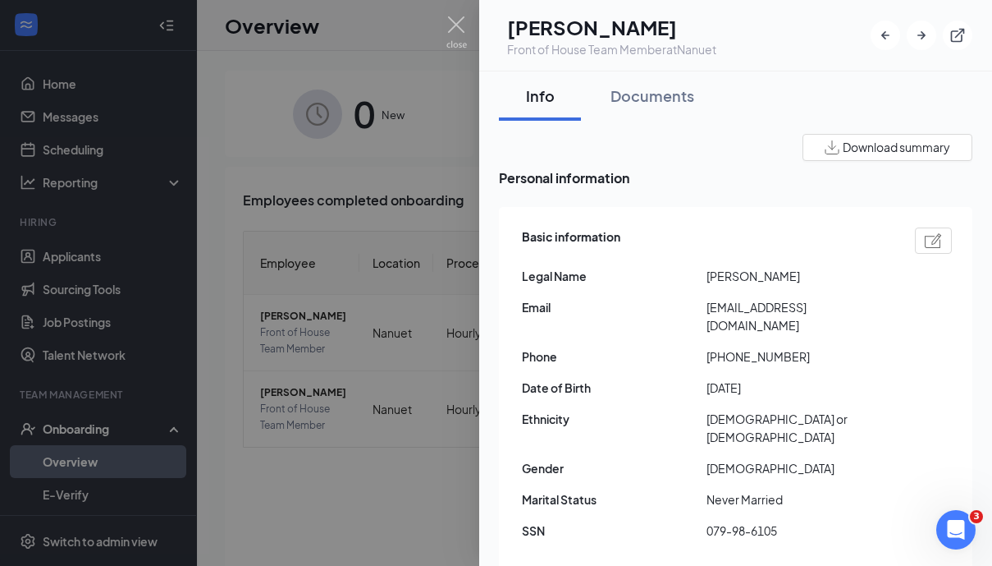
click at [425, 218] on div at bounding box center [496, 283] width 992 height 566
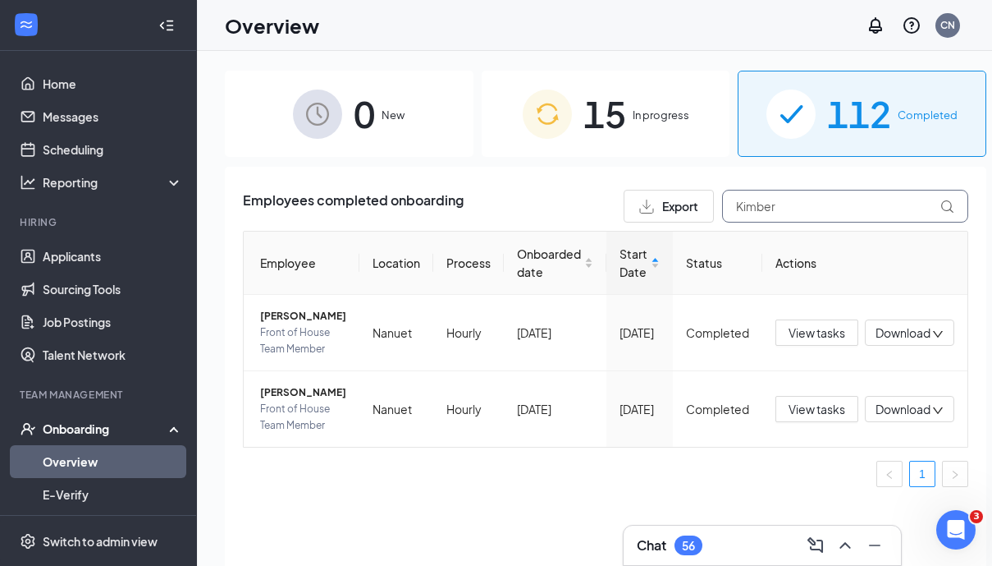
click at [746, 203] on input "Kimber" at bounding box center [845, 206] width 246 height 33
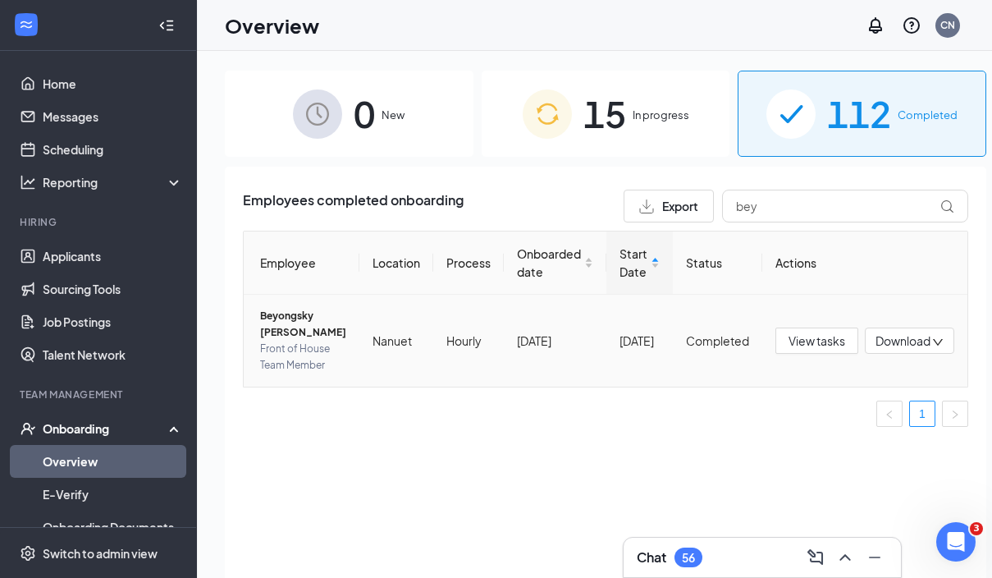
click at [291, 317] on span "Beyongsky [PERSON_NAME]" at bounding box center [303, 324] width 86 height 33
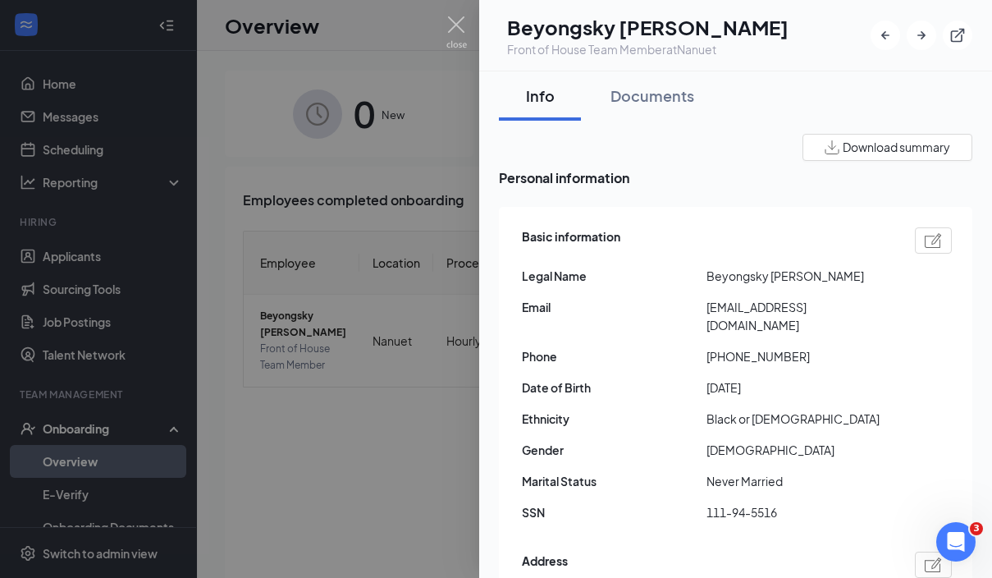
click at [425, 168] on div at bounding box center [496, 289] width 992 height 578
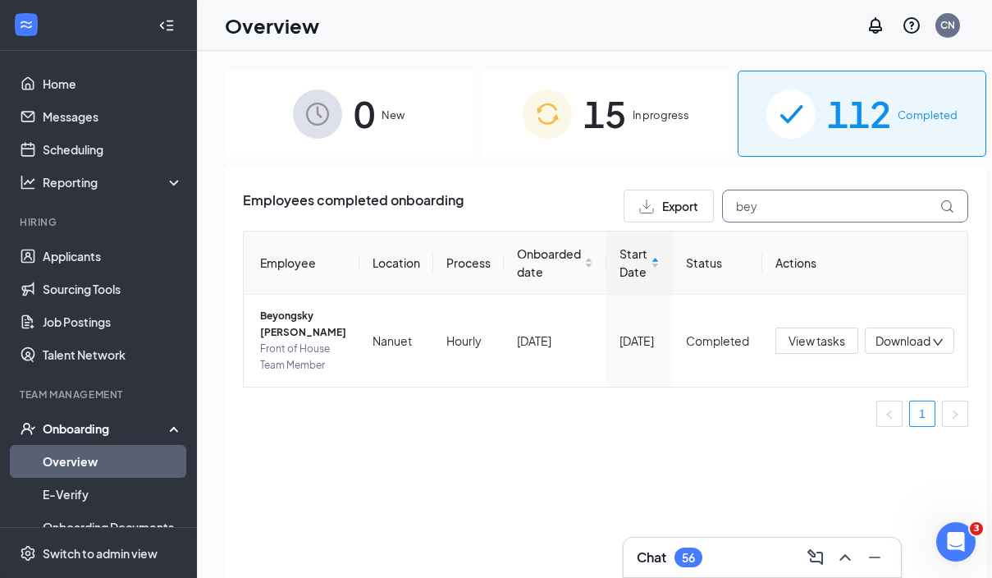
drag, startPoint x: 794, startPoint y: 196, endPoint x: 755, endPoint y: 195, distance: 38.6
click at [755, 199] on input "bey" at bounding box center [845, 206] width 246 height 33
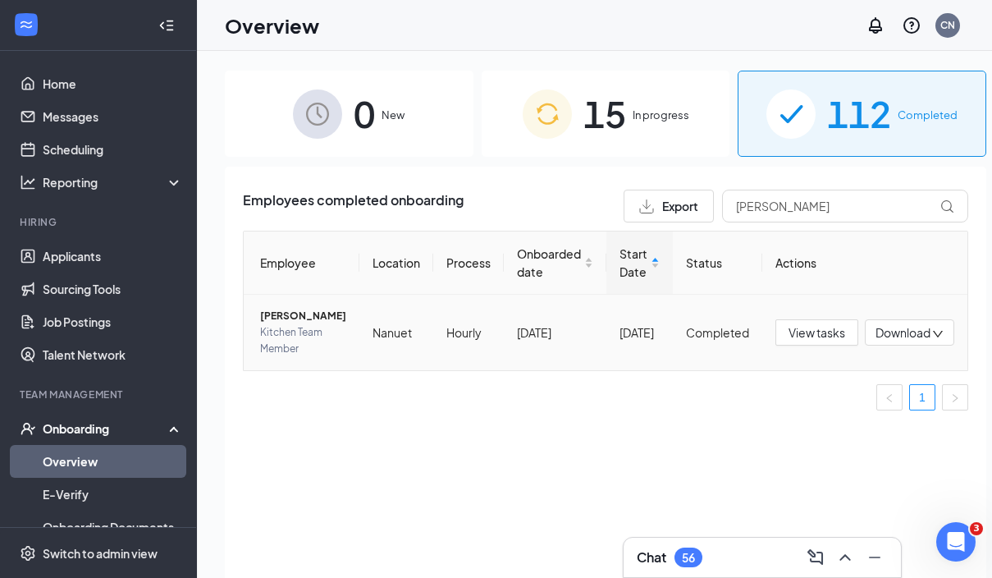
click at [297, 324] on span "[PERSON_NAME]" at bounding box center [303, 316] width 86 height 16
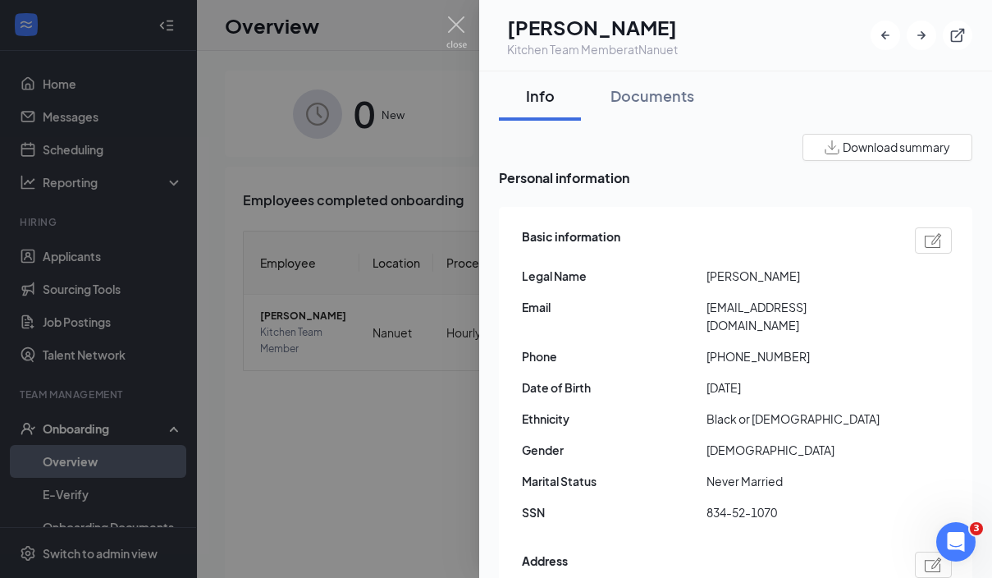
click at [448, 168] on div at bounding box center [496, 289] width 992 height 578
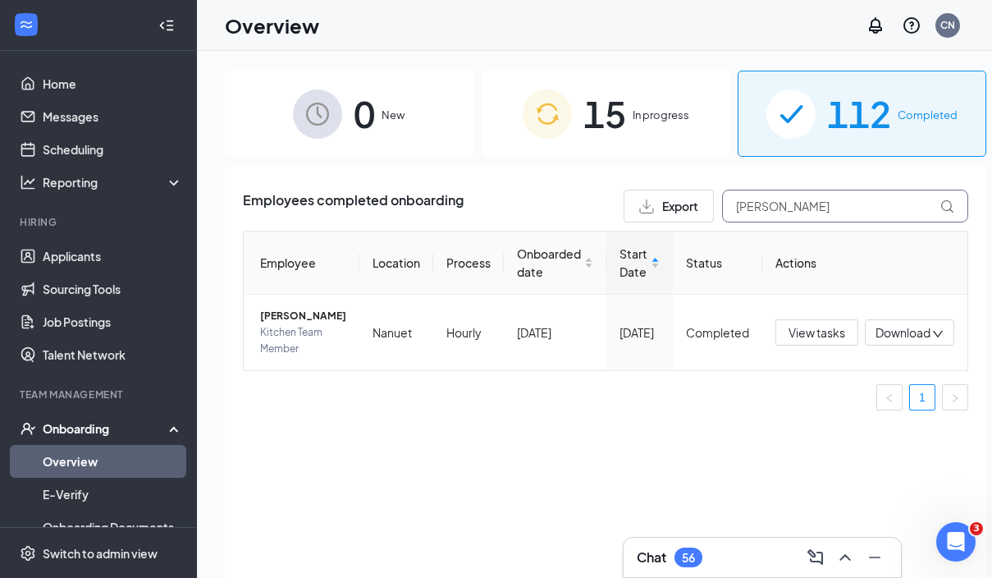
drag, startPoint x: 803, startPoint y: 201, endPoint x: 695, endPoint y: 205, distance: 107.6
click at [695, 205] on div "Export henri" at bounding box center [796, 206] width 345 height 33
click at [305, 324] on span "LINDRIS Barthelemy" at bounding box center [303, 316] width 86 height 16
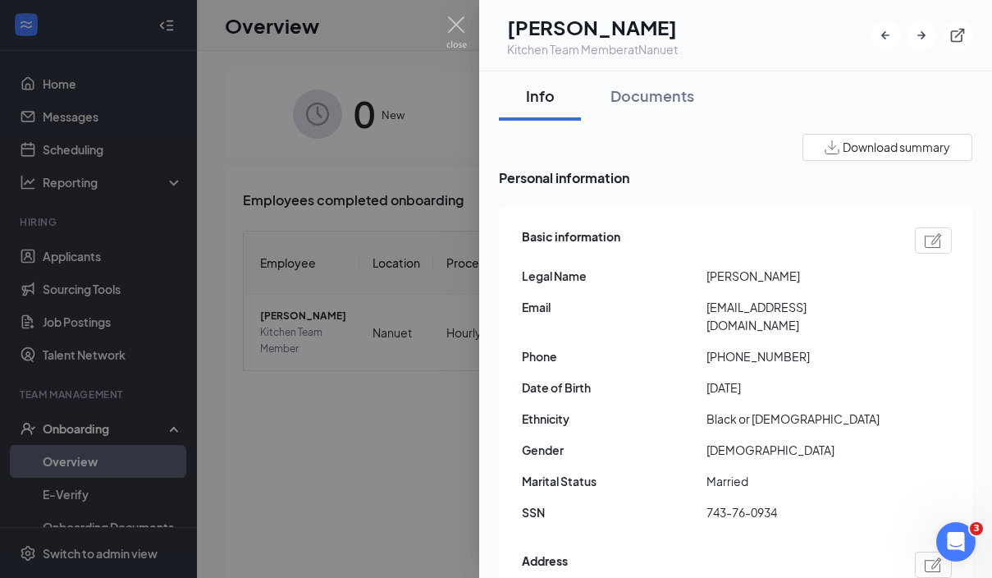
click at [351, 313] on div at bounding box center [496, 289] width 992 height 578
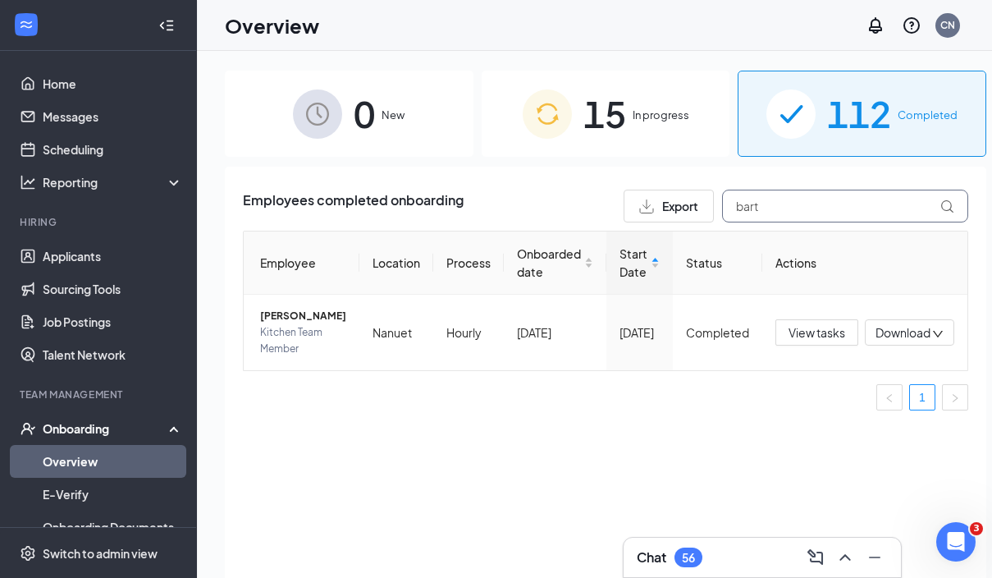
click at [773, 213] on input "bart" at bounding box center [845, 206] width 246 height 33
click at [286, 324] on span "LINDRIS Barthelemy" at bounding box center [303, 316] width 86 height 16
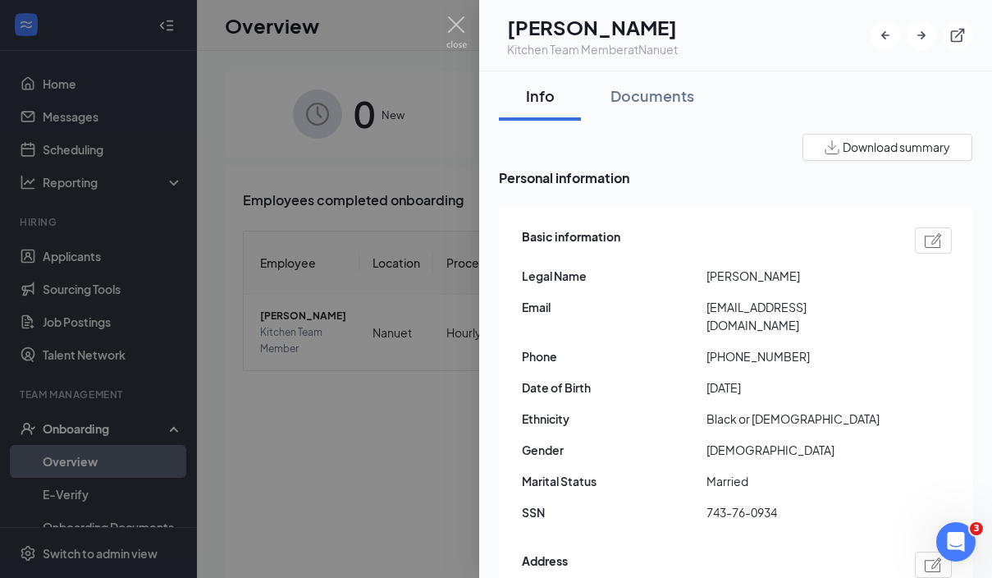
click at [399, 229] on div at bounding box center [496, 289] width 992 height 578
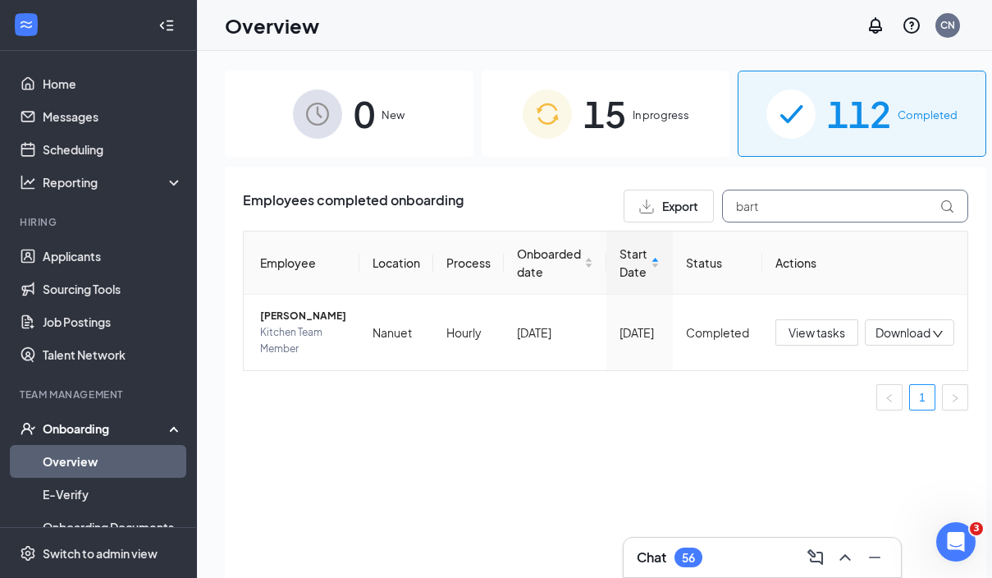
drag, startPoint x: 750, startPoint y: 205, endPoint x: 677, endPoint y: 208, distance: 73.1
click at [677, 208] on div "Export bart" at bounding box center [796, 206] width 345 height 33
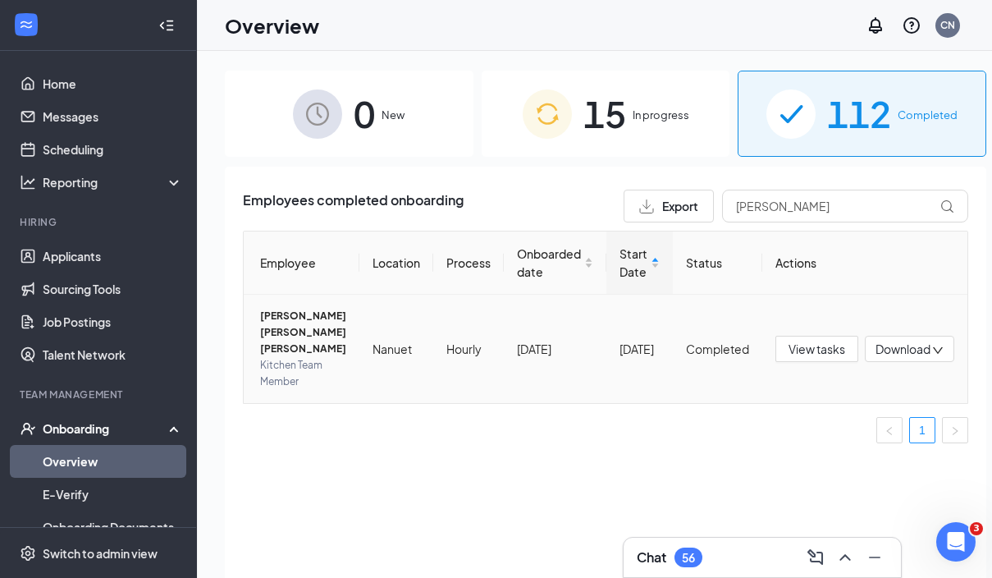
click at [279, 339] on span "[PERSON_NAME] [PERSON_NAME] [PERSON_NAME]" at bounding box center [303, 332] width 86 height 49
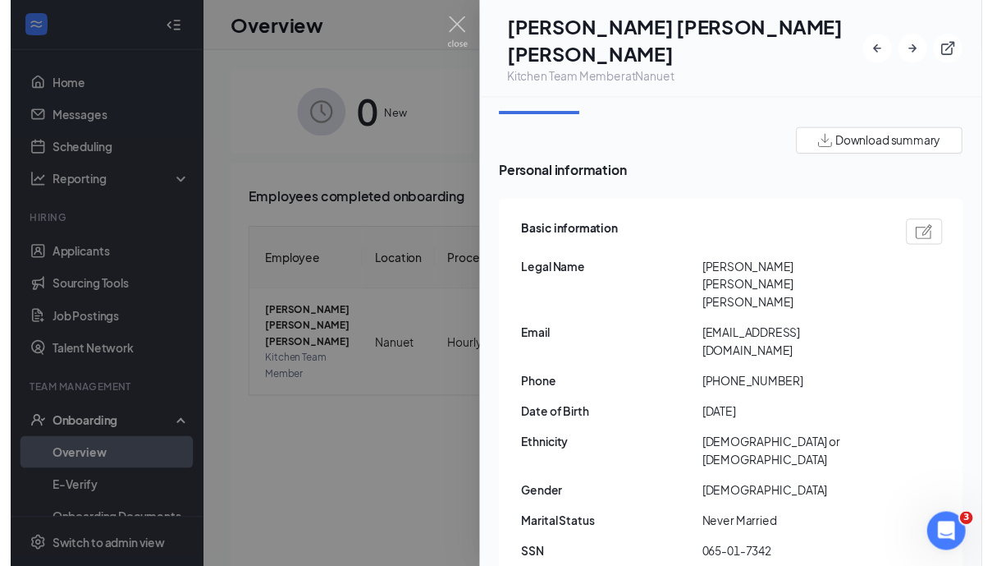
scroll to position [47, 0]
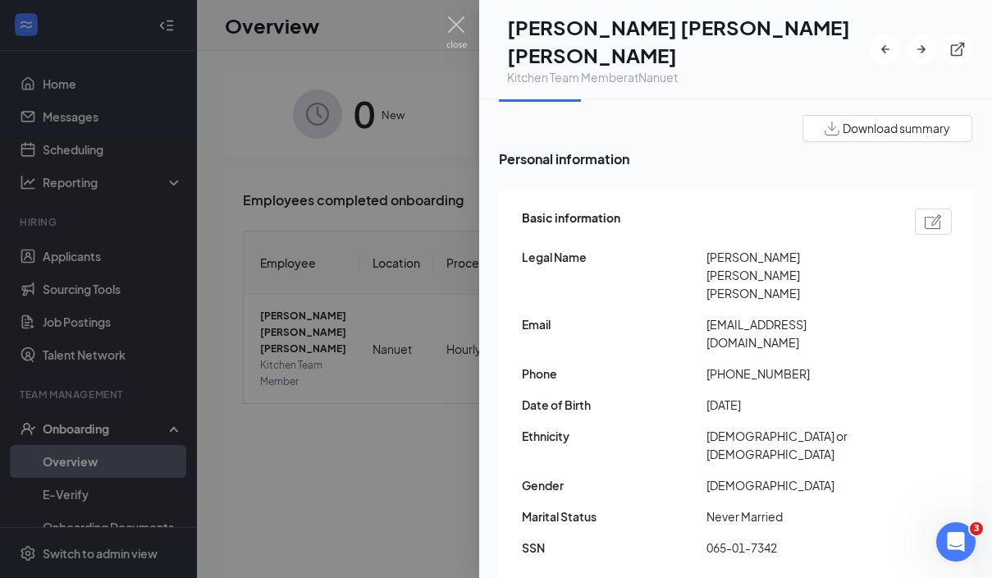
click at [415, 186] on div at bounding box center [496, 289] width 992 height 578
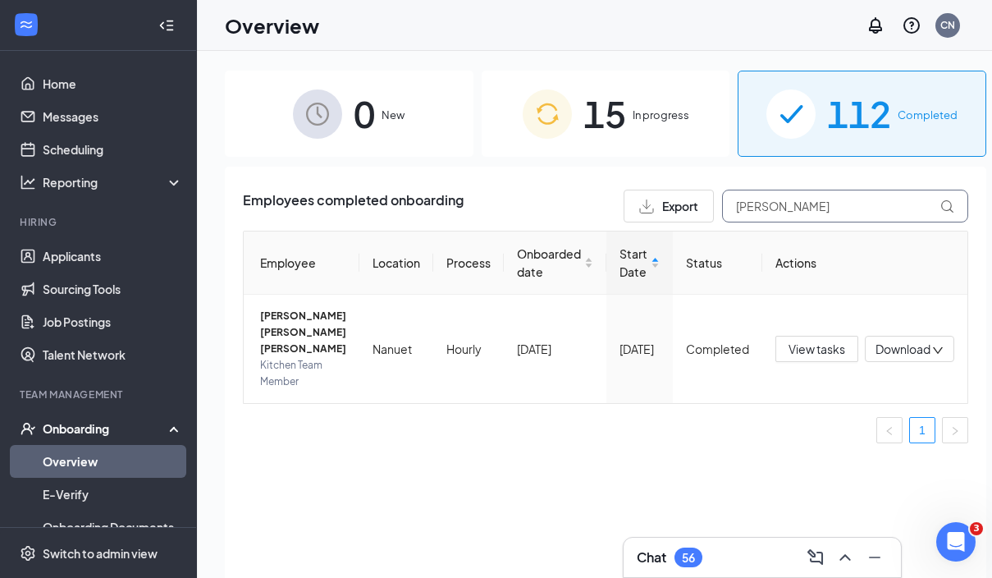
drag, startPoint x: 789, startPoint y: 199, endPoint x: 674, endPoint y: 200, distance: 114.9
click at [675, 200] on div "Export cris" at bounding box center [796, 206] width 345 height 33
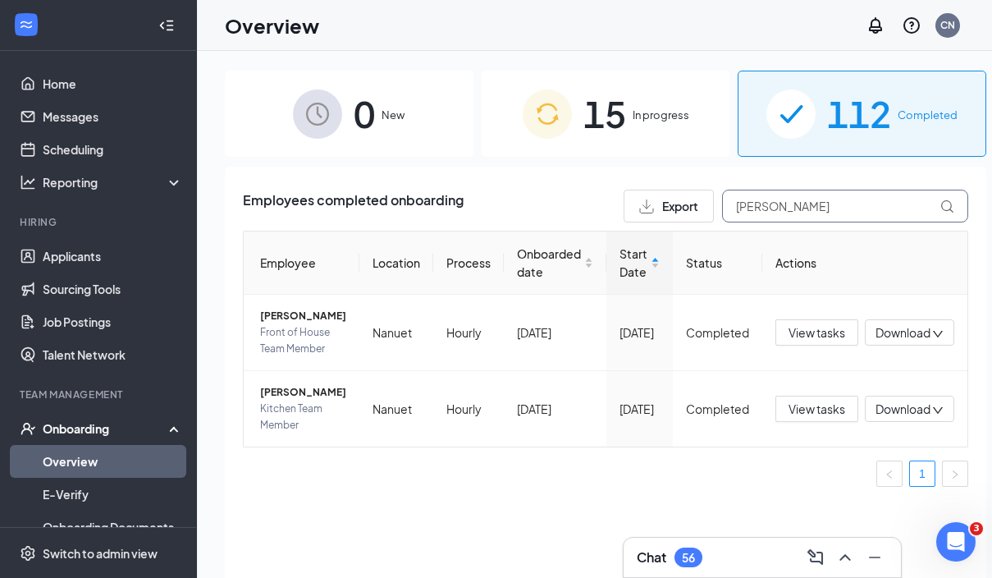
click at [738, 208] on input "Diana" at bounding box center [845, 206] width 246 height 33
click at [737, 209] on input "Diana" at bounding box center [845, 206] width 246 height 33
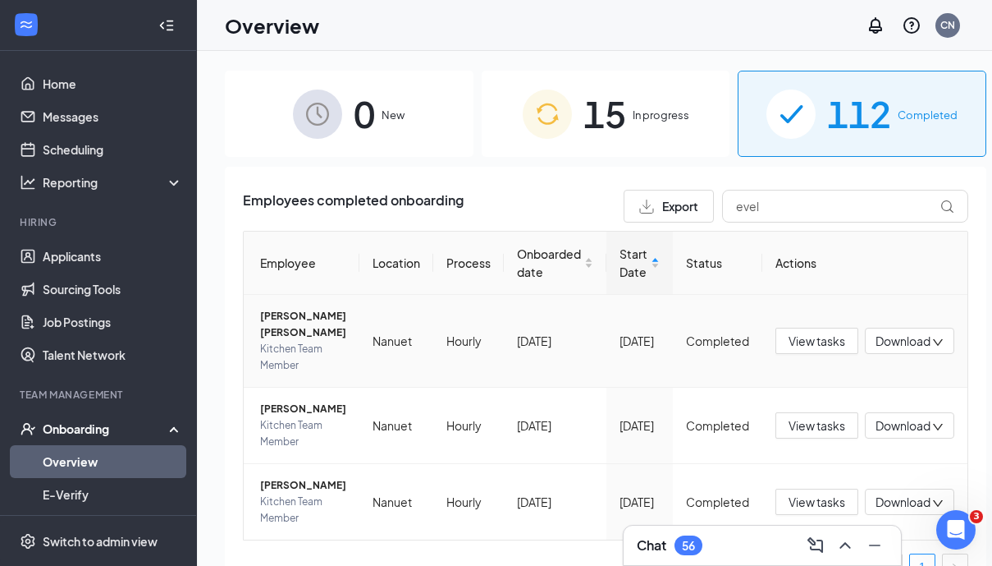
click at [282, 331] on span "[PERSON_NAME] [PERSON_NAME]" at bounding box center [303, 324] width 86 height 33
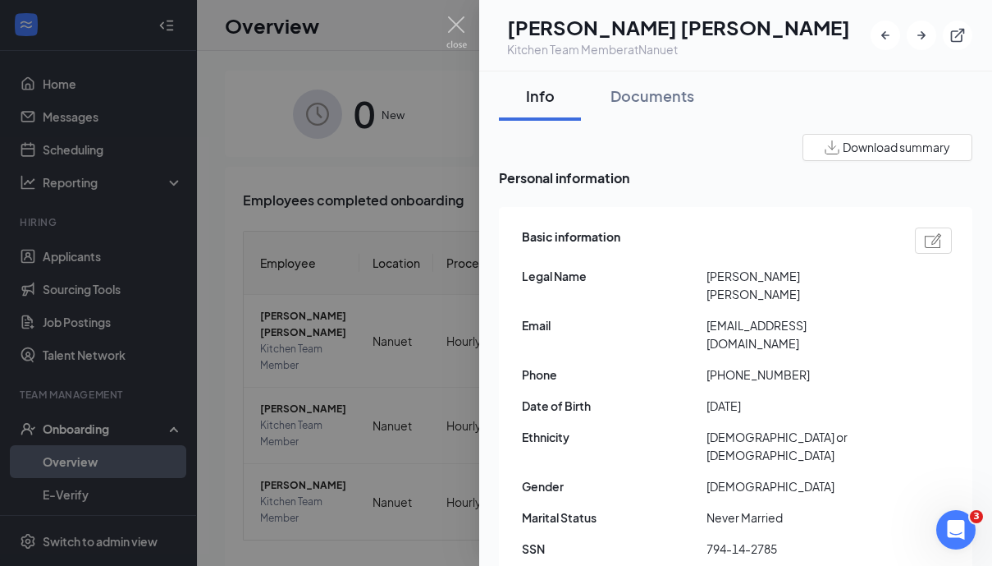
click at [407, 200] on div at bounding box center [496, 283] width 992 height 566
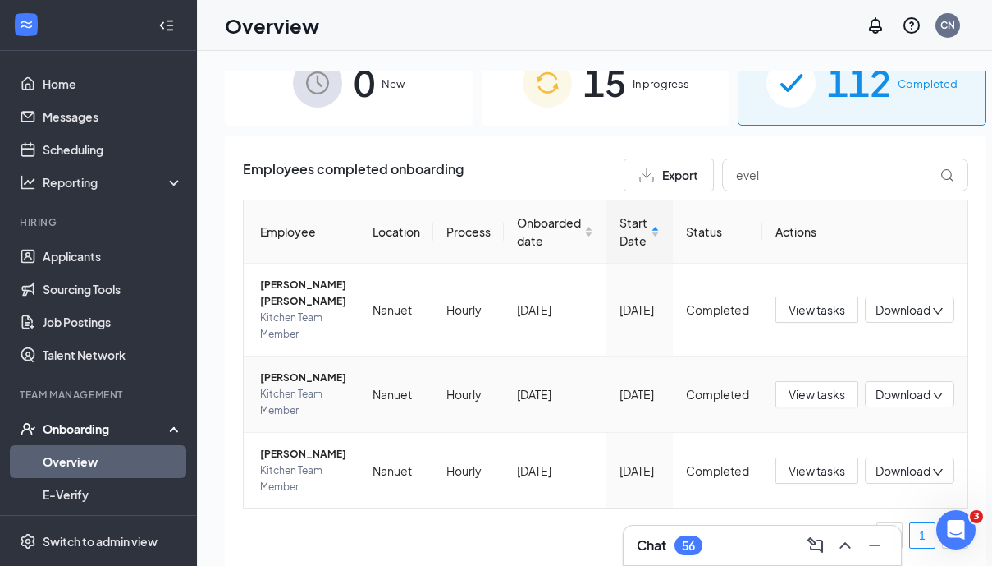
scroll to position [83, 0]
drag, startPoint x: 826, startPoint y: 130, endPoint x: 666, endPoint y: 130, distance: 160.0
click at [666, 158] on div "Export evel" at bounding box center [796, 174] width 345 height 33
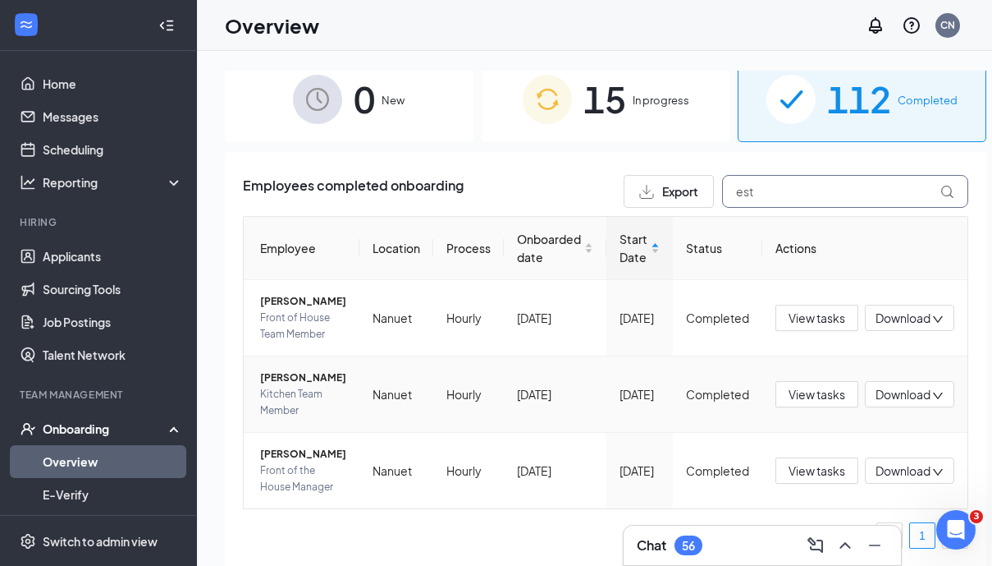
type input "est"
click at [297, 369] on span "[PERSON_NAME]" at bounding box center [303, 377] width 86 height 16
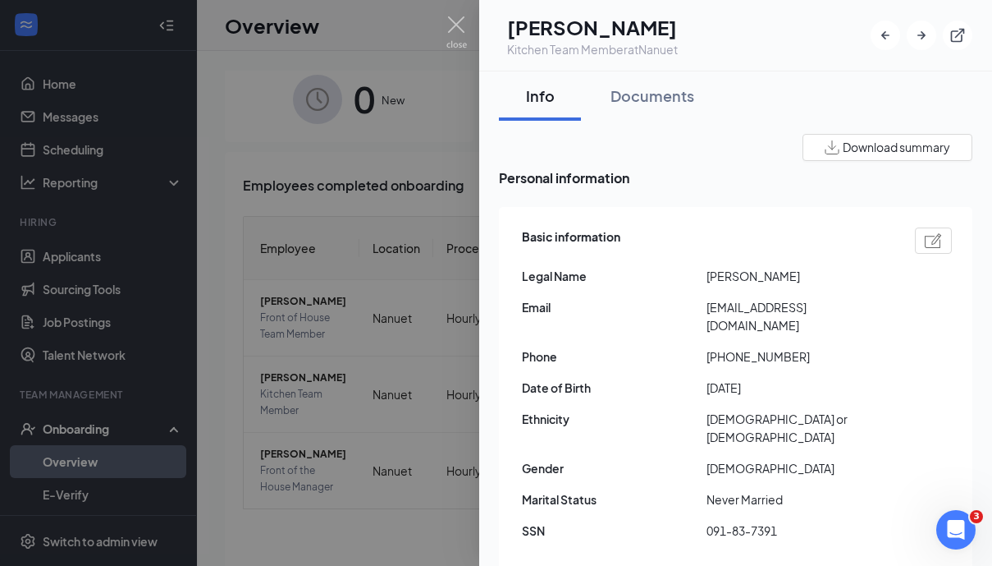
click at [355, 318] on div at bounding box center [496, 283] width 992 height 566
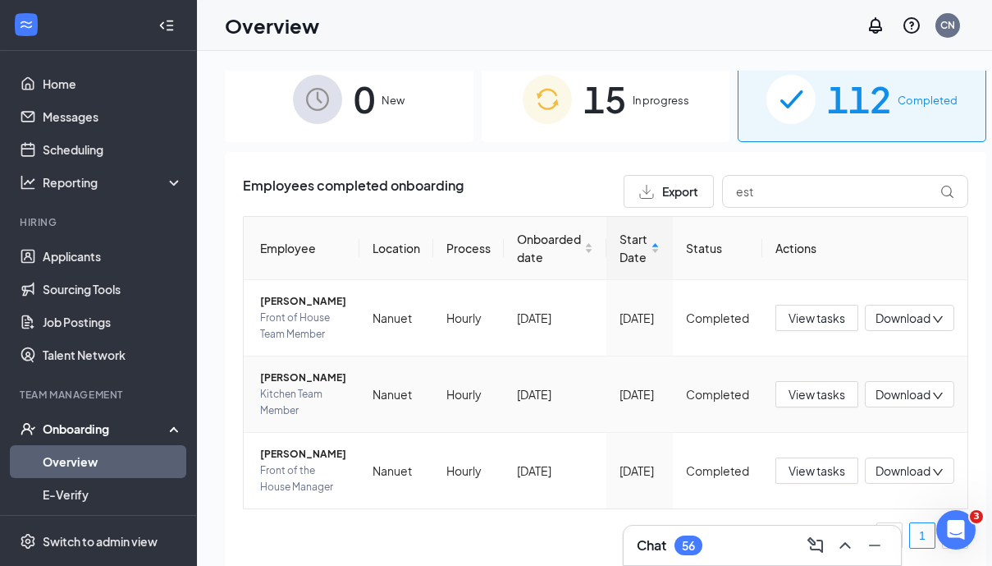
scroll to position [130, 0]
drag, startPoint x: 756, startPoint y: 80, endPoint x: 675, endPoint y: 79, distance: 81.3
click at [675, 175] on div "Export est" at bounding box center [796, 191] width 345 height 33
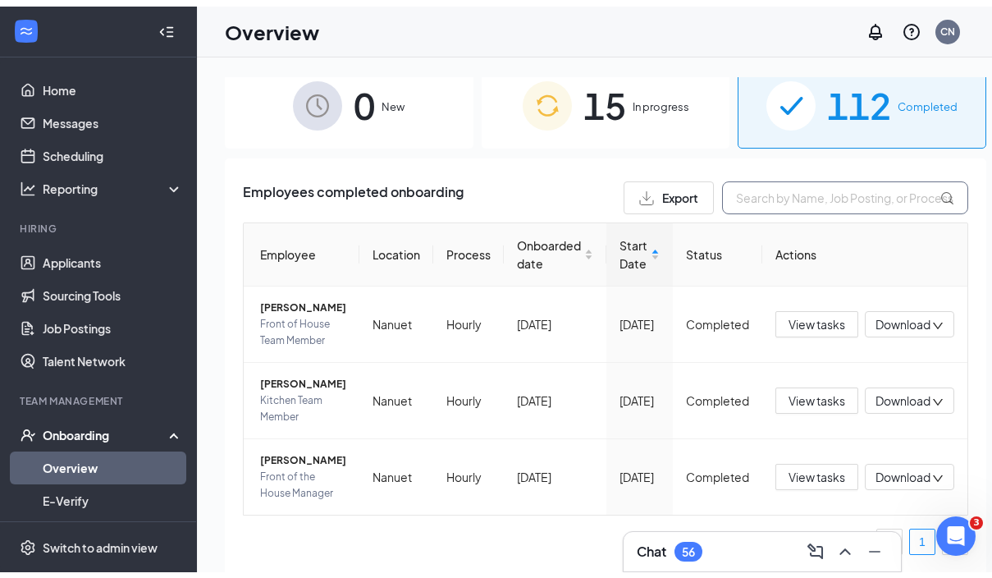
scroll to position [128, 0]
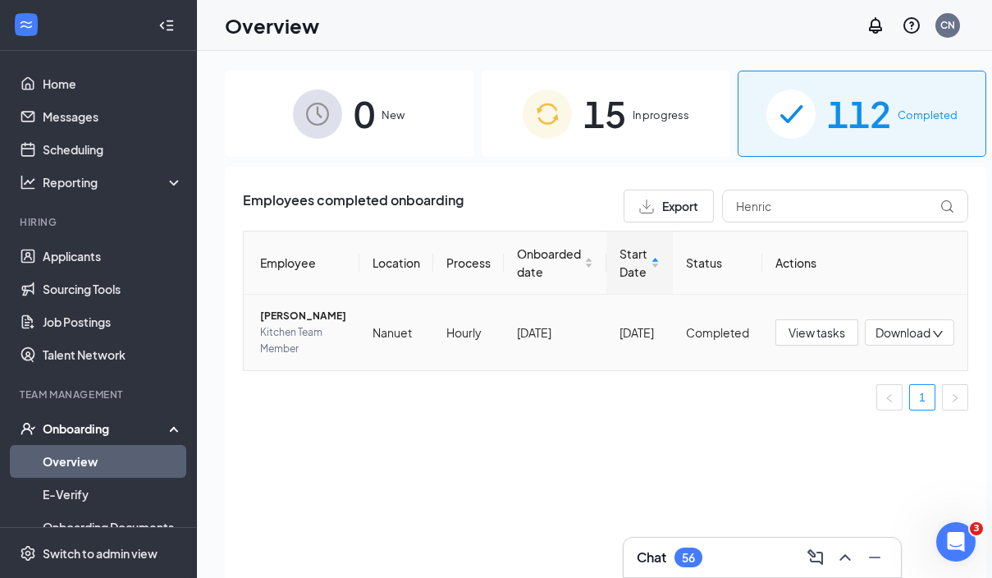
drag, startPoint x: 675, startPoint y: 79, endPoint x: 273, endPoint y: 333, distance: 475.2
click at [273, 324] on span "[PERSON_NAME]" at bounding box center [303, 316] width 86 height 16
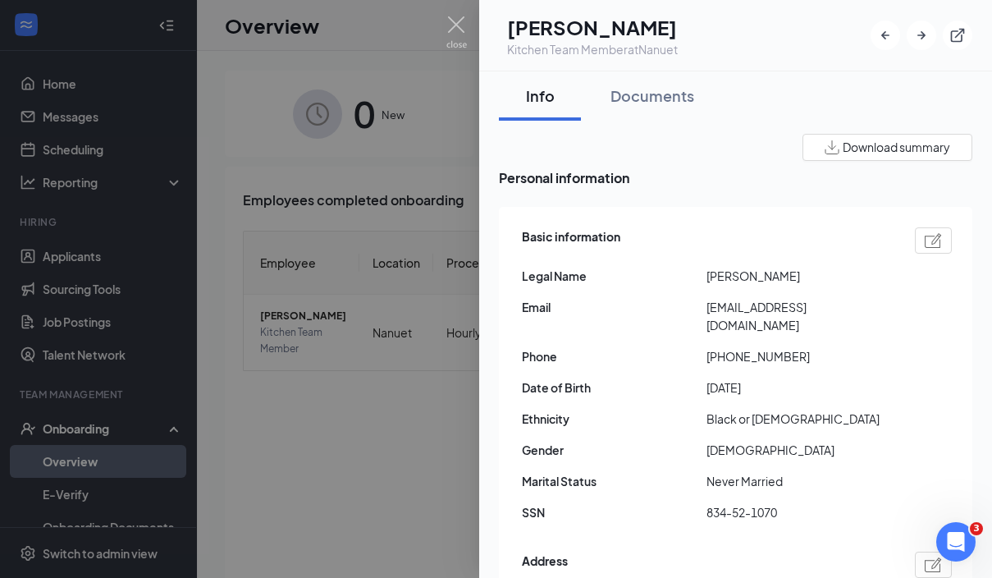
click at [438, 196] on div at bounding box center [496, 289] width 992 height 578
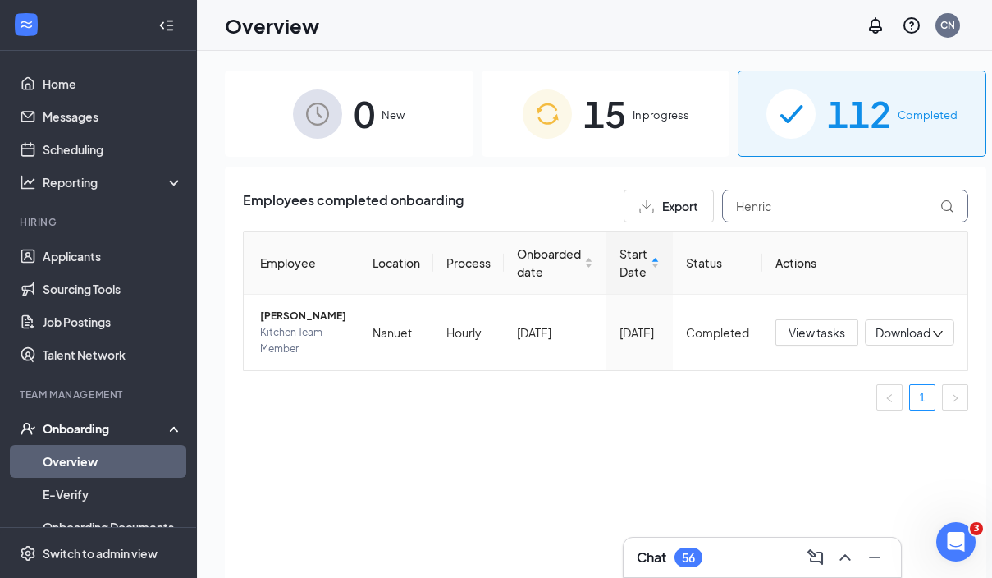
drag, startPoint x: 784, startPoint y: 208, endPoint x: 652, endPoint y: 208, distance: 132.1
click at [652, 208] on div "Export Henric" at bounding box center [796, 206] width 345 height 33
drag, startPoint x: 650, startPoint y: 208, endPoint x: 313, endPoint y: 324, distance: 356.6
click at [314, 324] on span "[PERSON_NAME]" at bounding box center [303, 316] width 86 height 16
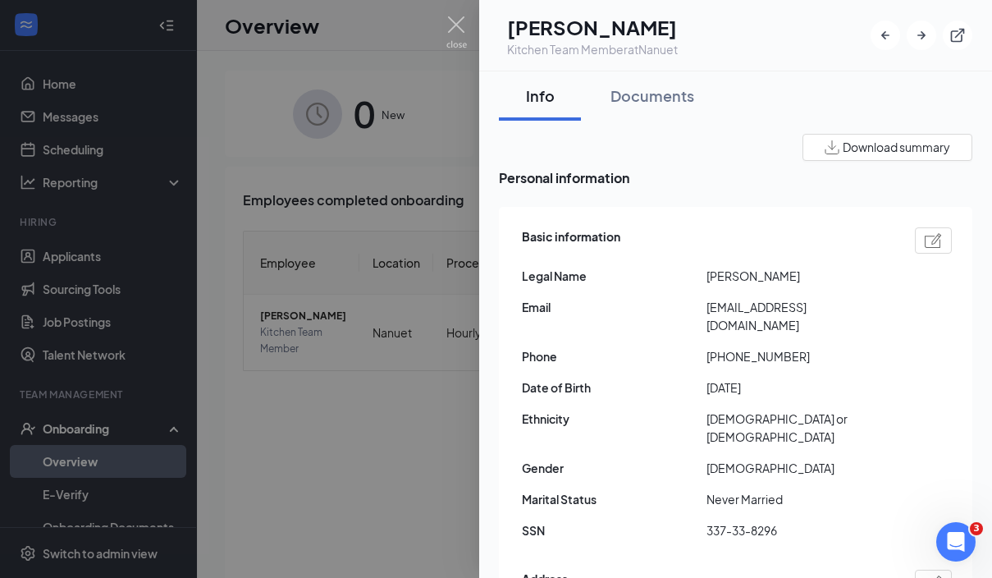
click at [408, 361] on div at bounding box center [496, 289] width 992 height 578
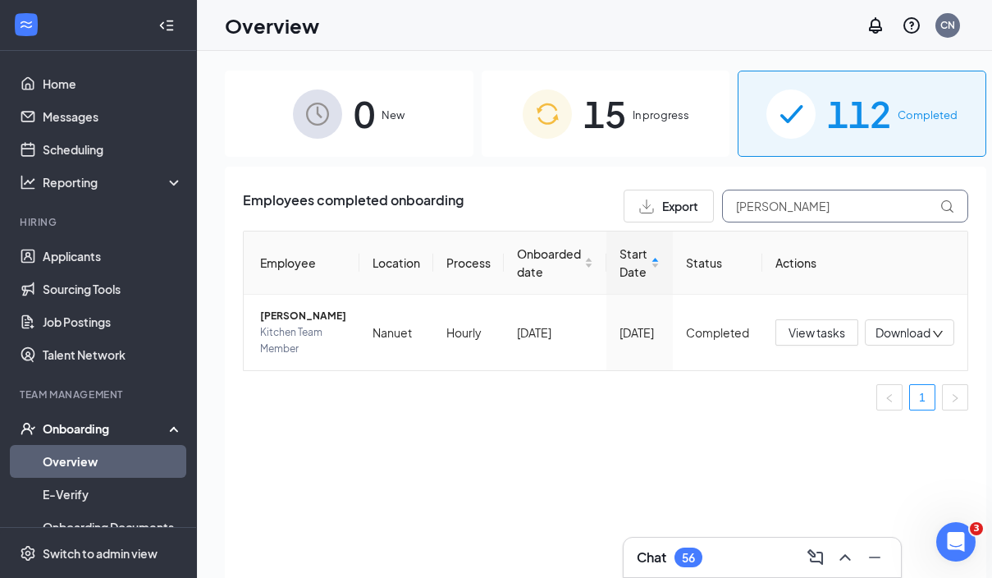
drag, startPoint x: 789, startPoint y: 212, endPoint x: 694, endPoint y: 211, distance: 95.2
click at [694, 211] on div "Export Sandra" at bounding box center [796, 206] width 345 height 33
drag, startPoint x: 693, startPoint y: 211, endPoint x: 281, endPoint y: 324, distance: 427.3
click at [281, 324] on span "[PERSON_NAME]" at bounding box center [303, 316] width 86 height 16
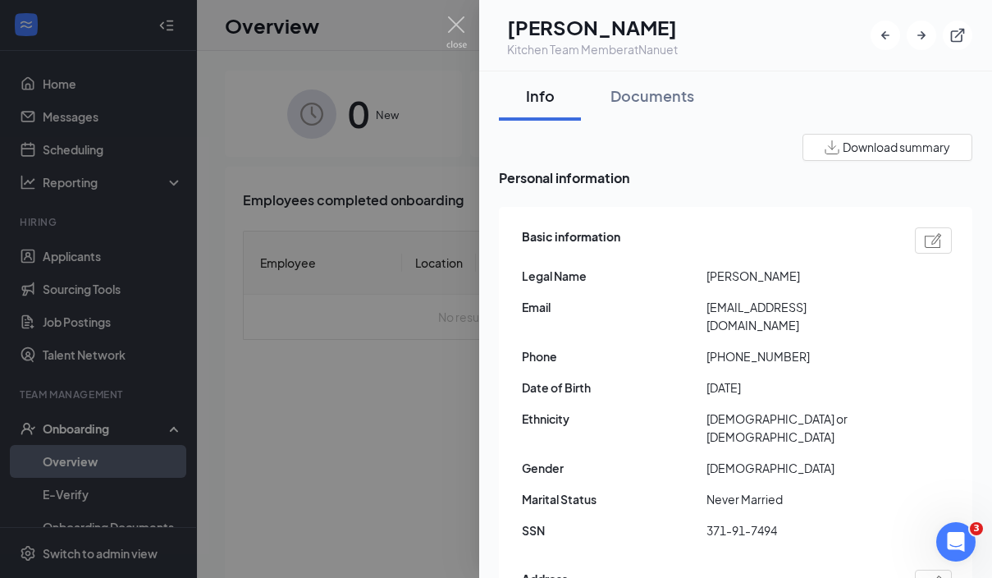
click at [443, 343] on div at bounding box center [496, 289] width 992 height 578
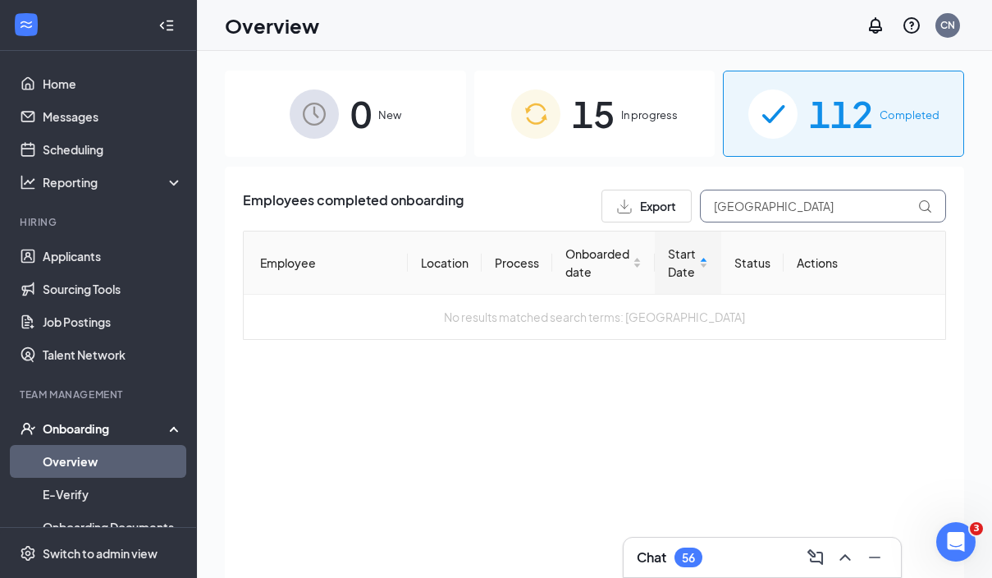
drag, startPoint x: 816, startPoint y: 208, endPoint x: 689, endPoint y: 198, distance: 127.6
click at [689, 198] on div "Export Kiev" at bounding box center [774, 206] width 345 height 33
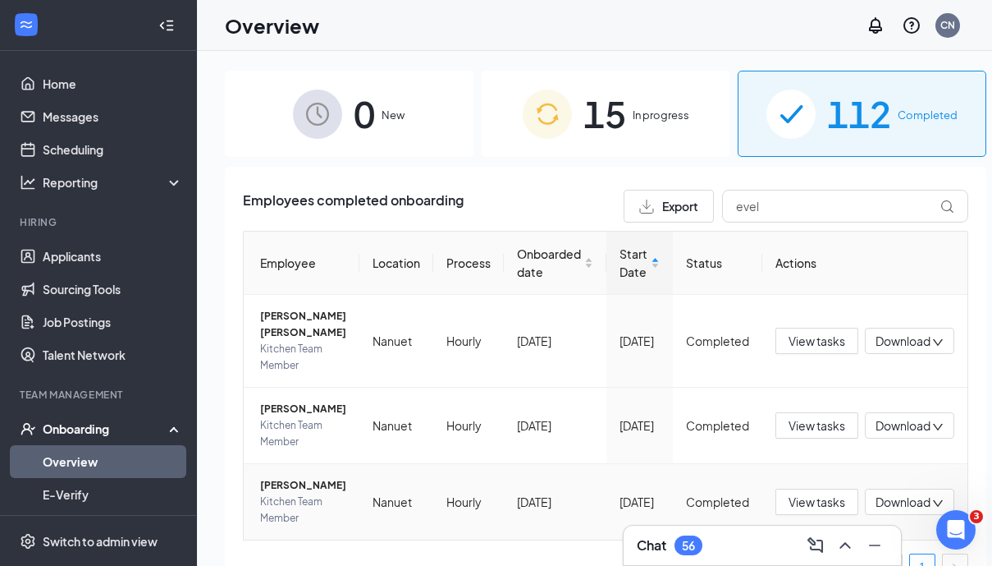
click at [278, 493] on span "[PERSON_NAME]" at bounding box center [303, 485] width 86 height 16
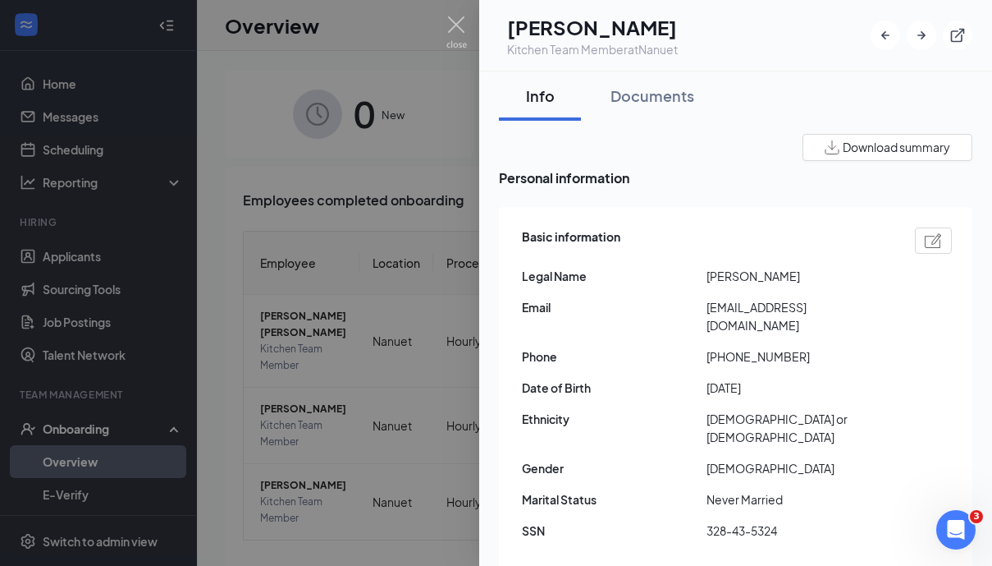
click at [380, 140] on div at bounding box center [496, 283] width 992 height 566
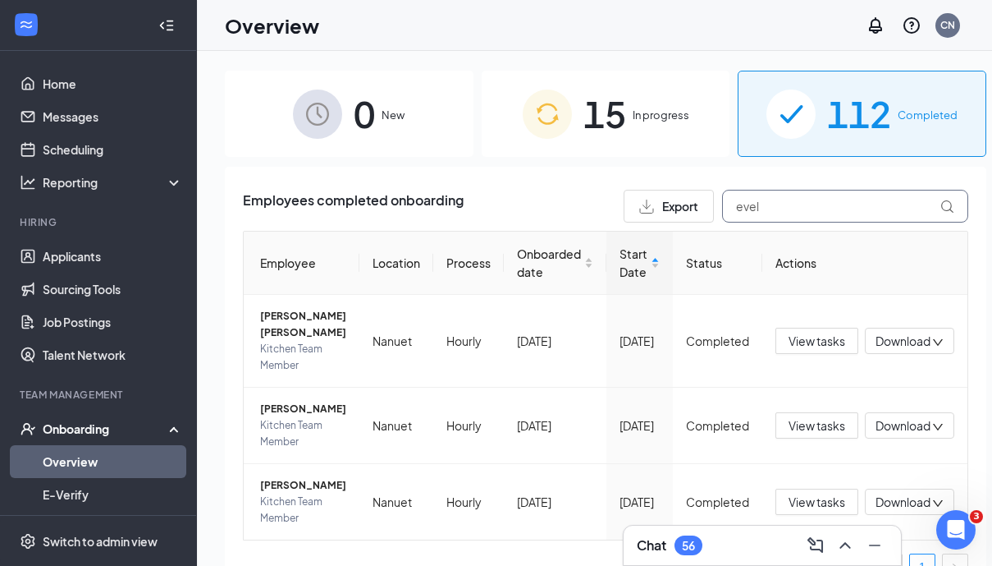
drag, startPoint x: 787, startPoint y: 209, endPoint x: 665, endPoint y: 204, distance: 122.4
click at [665, 204] on div "Export evel" at bounding box center [796, 206] width 345 height 33
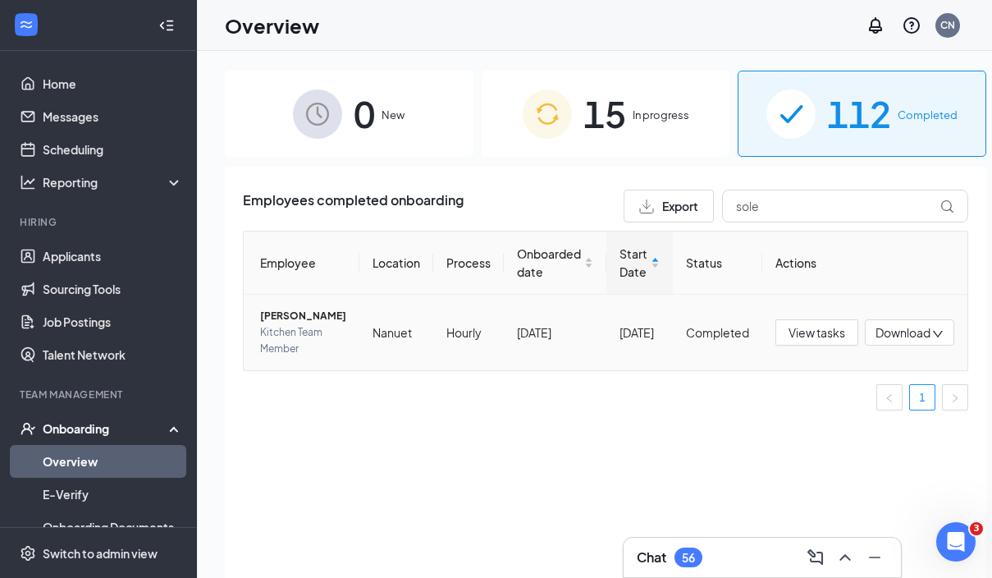
click at [284, 320] on span "[PERSON_NAME]" at bounding box center [303, 316] width 86 height 16
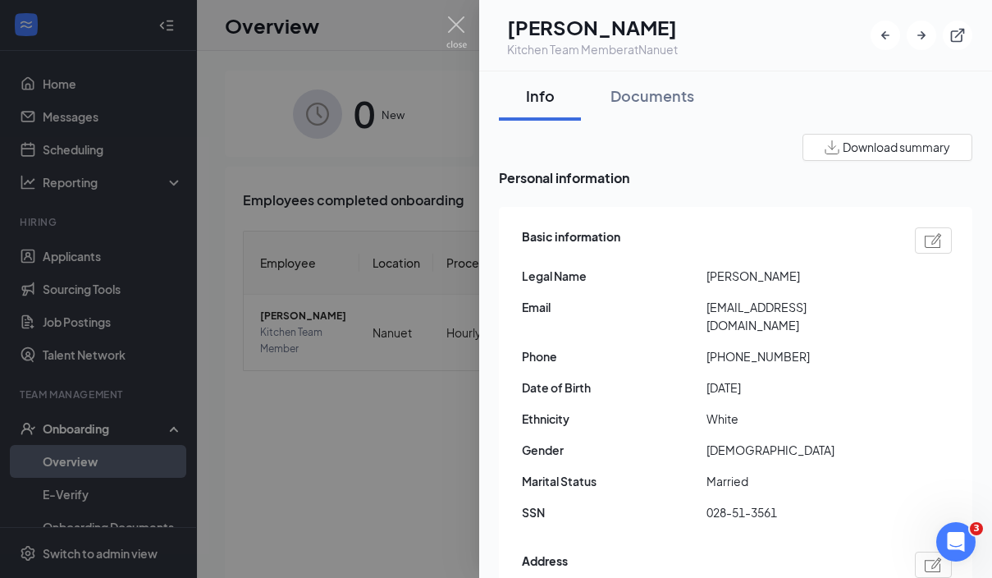
click at [379, 158] on div at bounding box center [496, 289] width 992 height 578
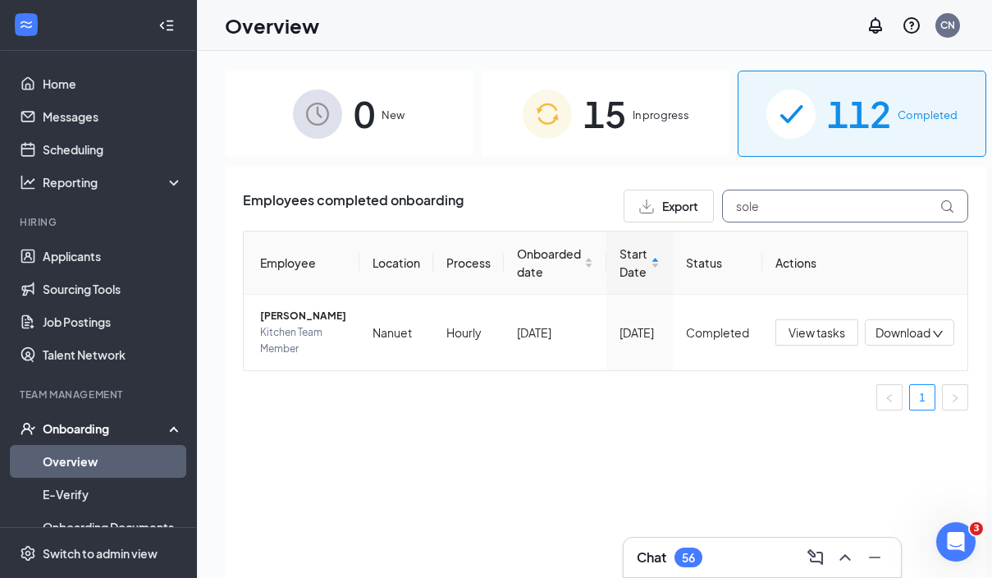
drag, startPoint x: 789, startPoint y: 215, endPoint x: 701, endPoint y: 204, distance: 88.6
click at [722, 204] on input "sole" at bounding box center [845, 206] width 246 height 33
drag, startPoint x: 701, startPoint y: 203, endPoint x: 282, endPoint y: 325, distance: 436.1
click at [283, 324] on span "[PERSON_NAME]" at bounding box center [303, 316] width 86 height 16
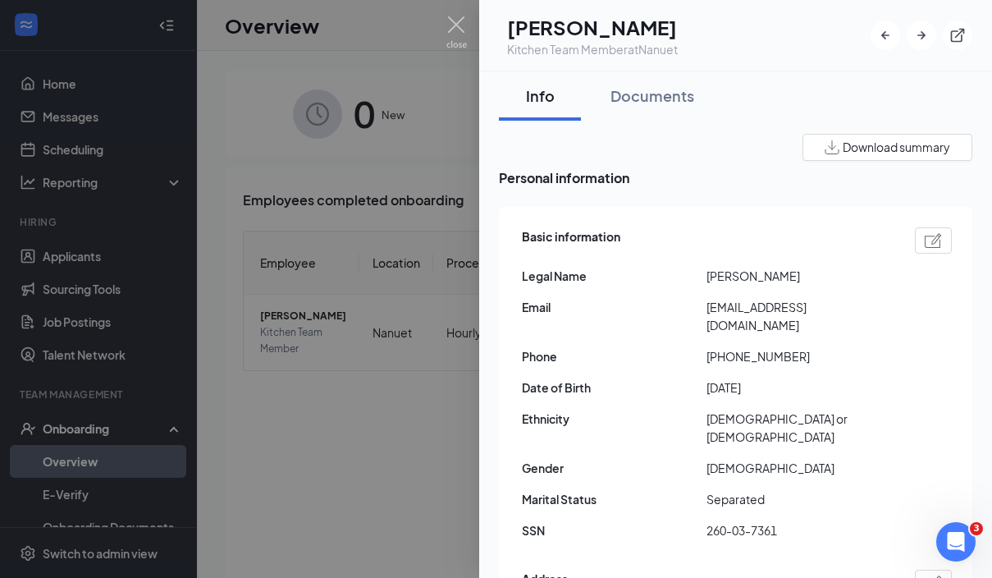
click at [387, 410] on div at bounding box center [496, 289] width 992 height 578
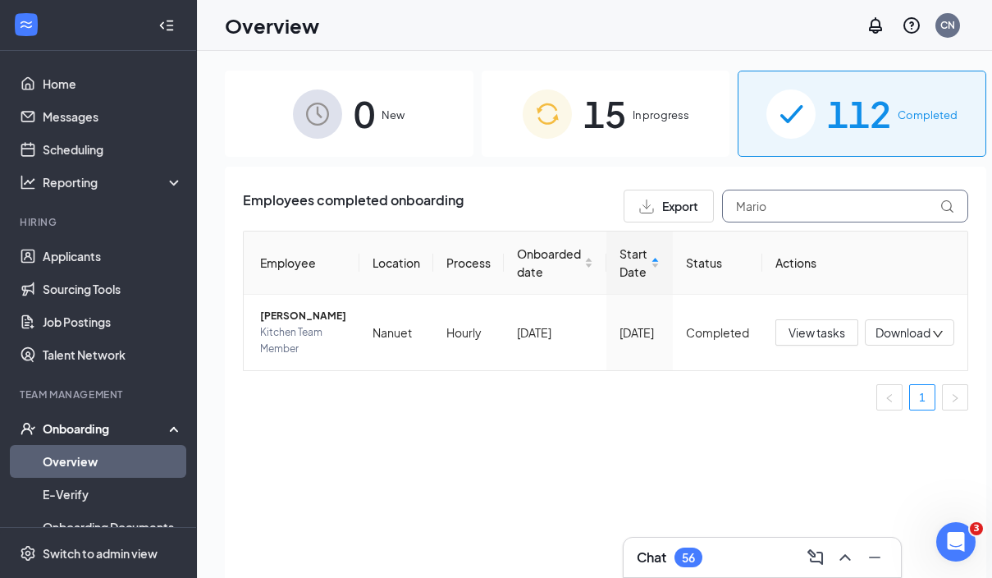
click at [759, 209] on input "Mario" at bounding box center [845, 206] width 246 height 33
drag, startPoint x: 759, startPoint y: 209, endPoint x: 286, endPoint y: 327, distance: 487.3
click at [286, 324] on span "[PERSON_NAME]" at bounding box center [303, 316] width 86 height 16
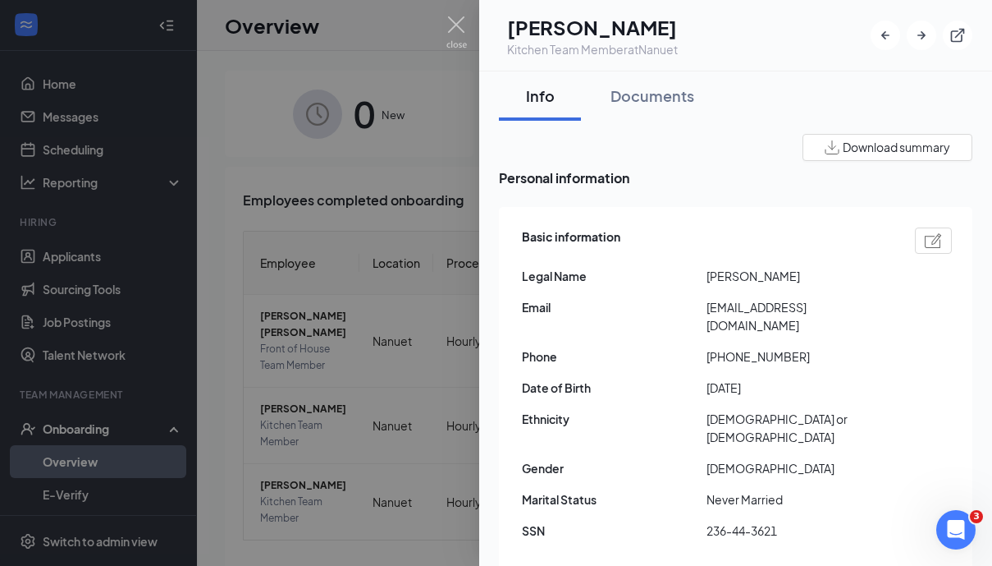
click at [371, 220] on div at bounding box center [496, 283] width 992 height 566
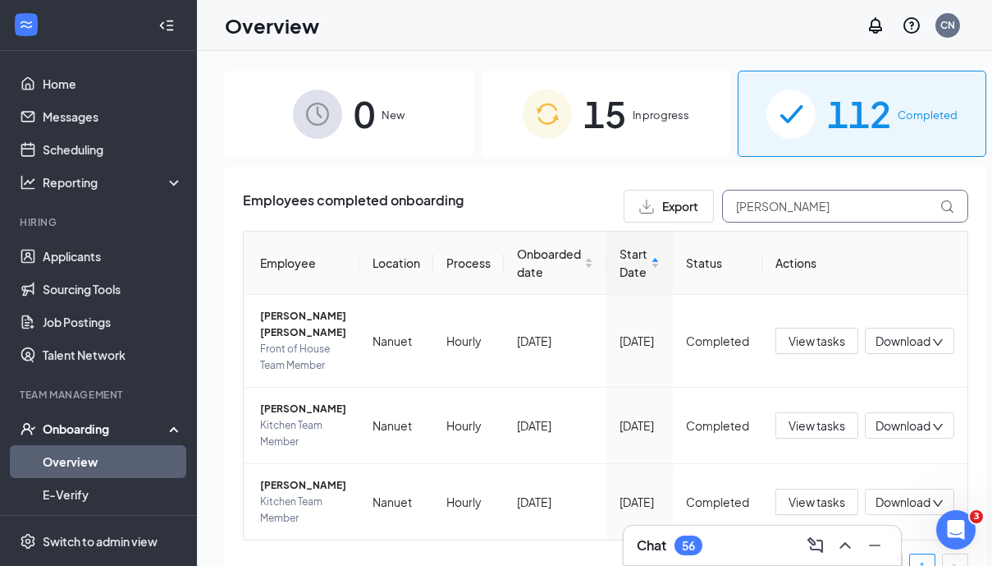
click at [722, 205] on input "Fred" at bounding box center [845, 206] width 246 height 33
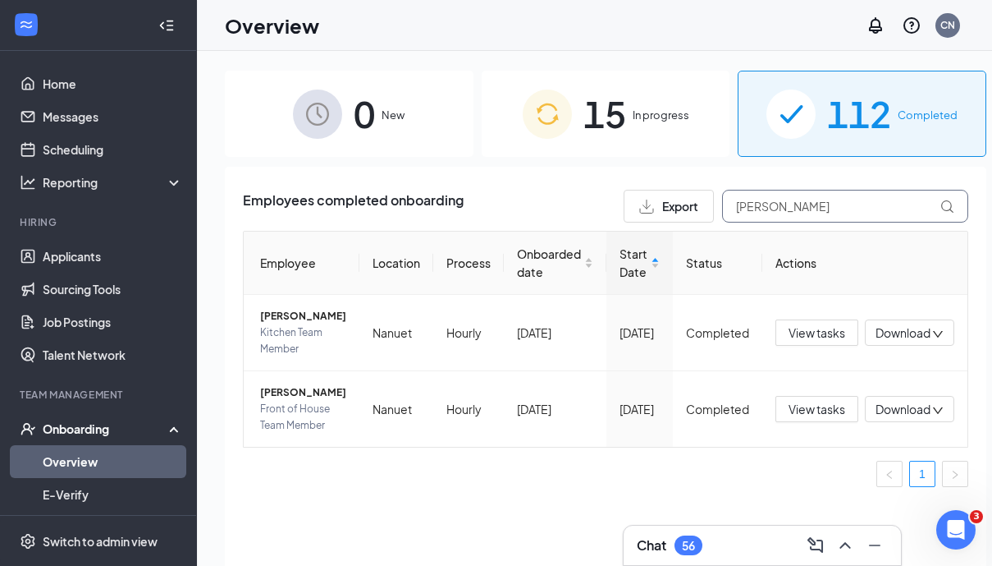
type input "Joseph"
drag, startPoint x: 702, startPoint y: 227, endPoint x: 278, endPoint y: 440, distance: 473.9
click at [278, 401] on span "[PERSON_NAME]" at bounding box center [303, 392] width 86 height 16
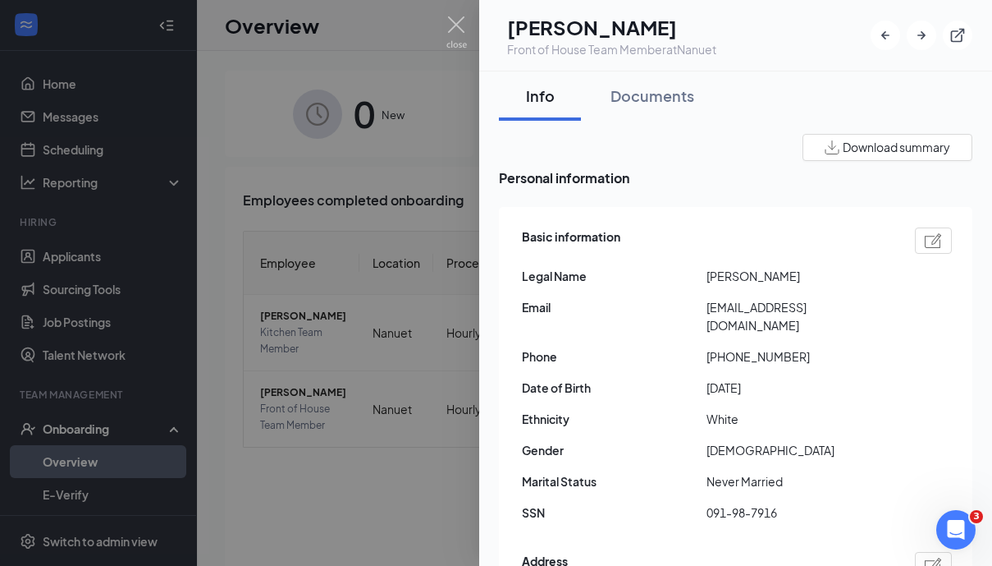
click at [419, 215] on div at bounding box center [496, 283] width 992 height 566
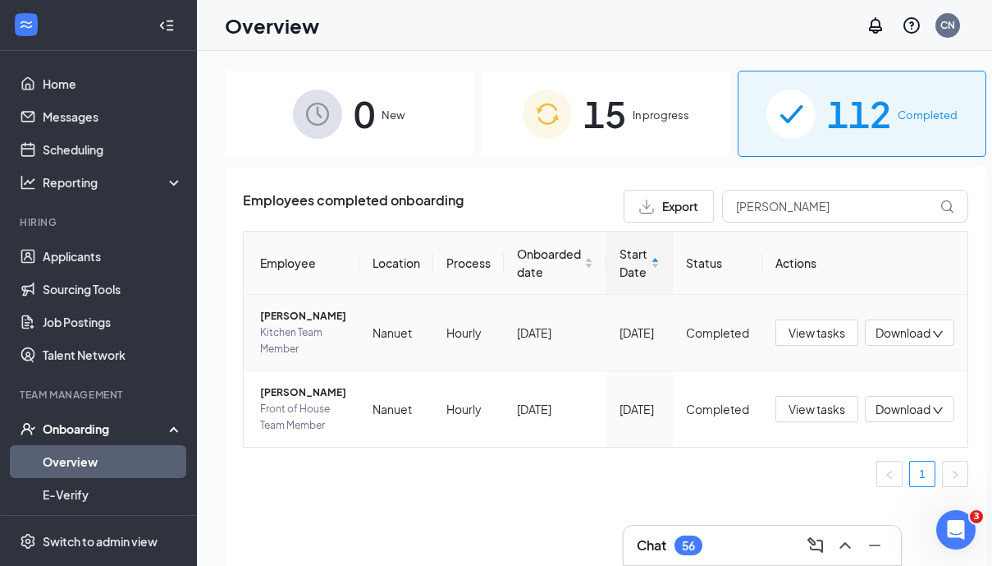
click at [282, 319] on span "[PERSON_NAME]" at bounding box center [303, 316] width 86 height 16
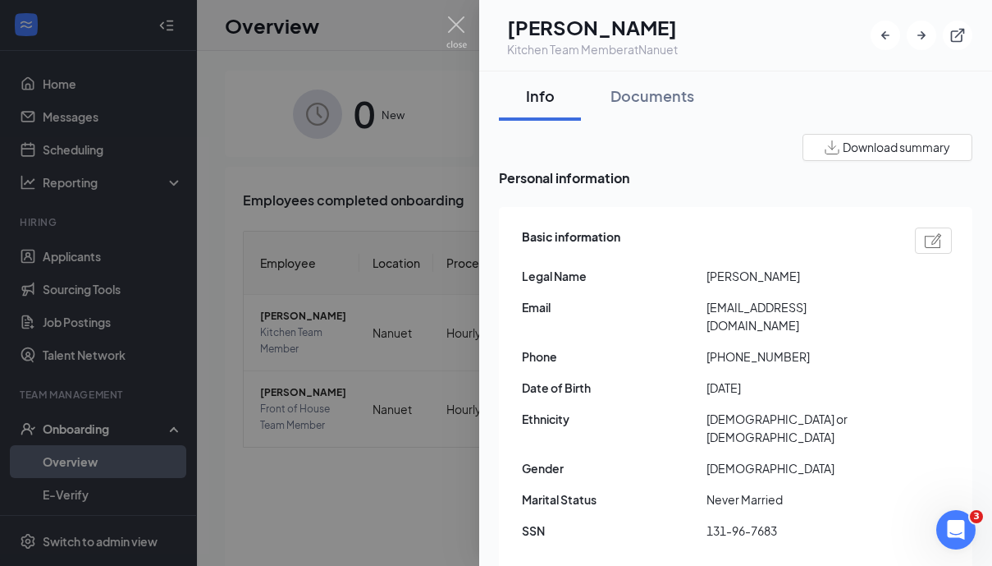
click at [357, 353] on div at bounding box center [496, 283] width 992 height 566
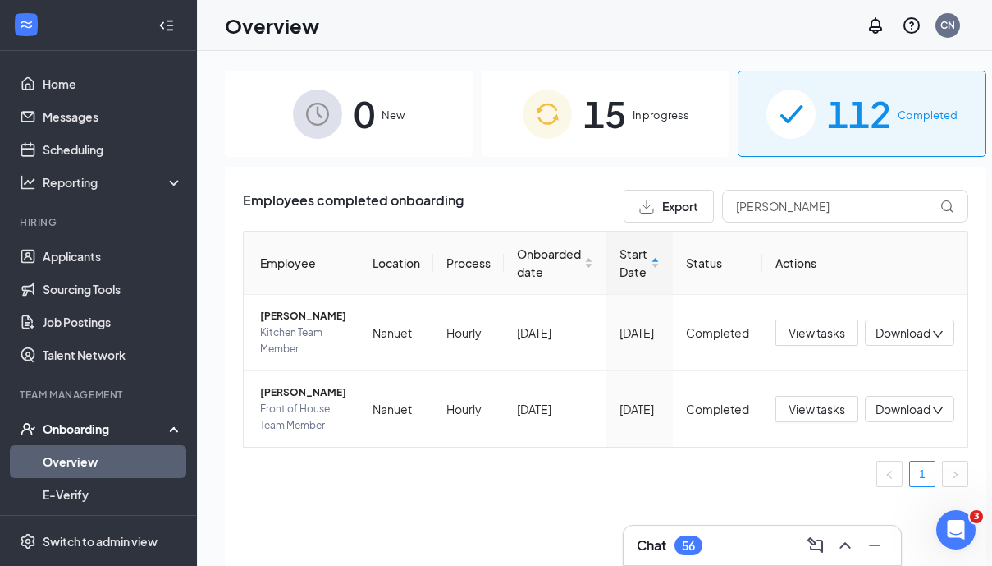
click at [110, 456] on link "Overview" at bounding box center [113, 461] width 140 height 33
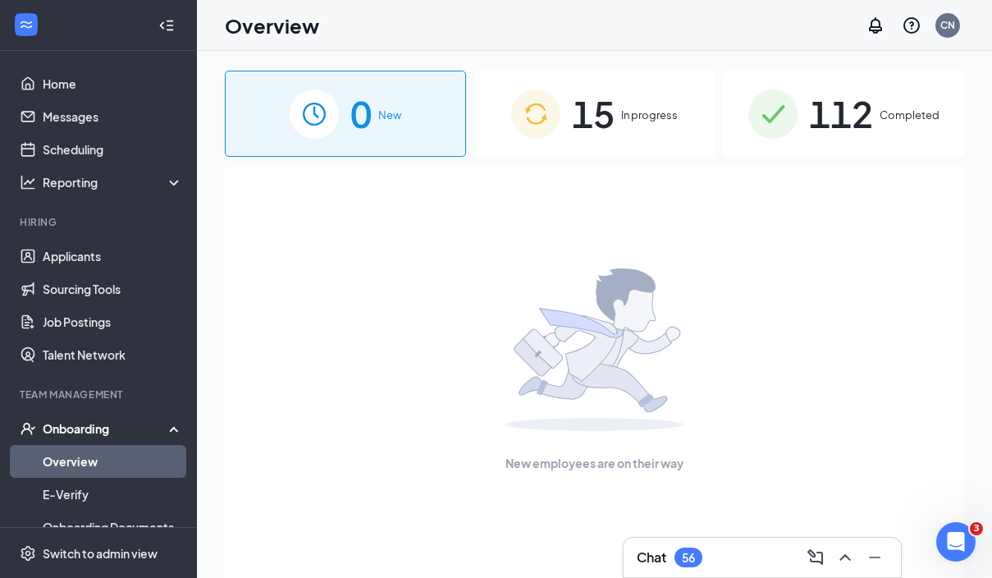
click at [803, 116] on div "112 Completed" at bounding box center [843, 114] width 241 height 86
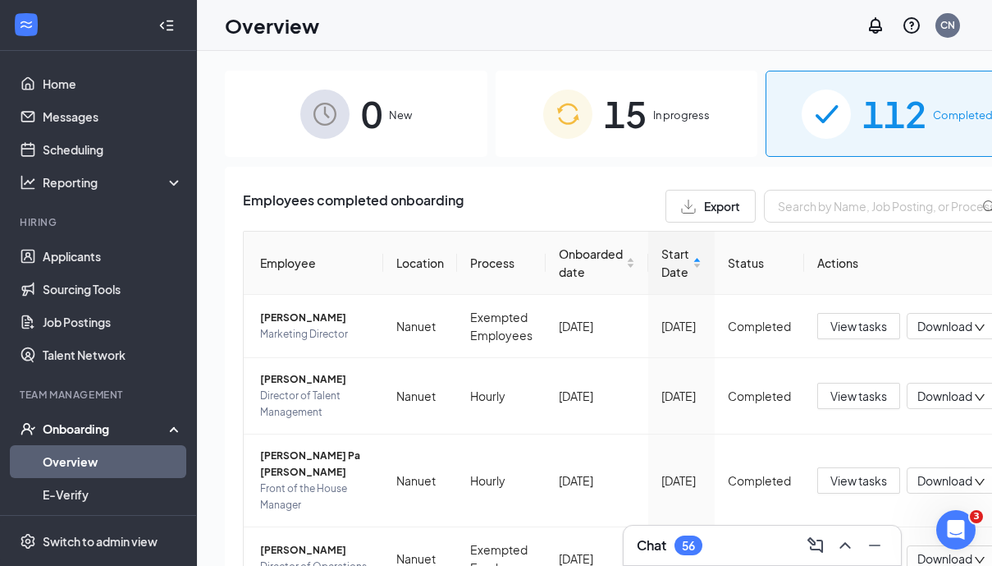
click at [552, 163] on div "0 New 15 In progress 112 Completed Employees completed onboarding Export Employ…" at bounding box center [627, 345] width 804 height 549
click at [604, 121] on span "15" at bounding box center [625, 113] width 43 height 57
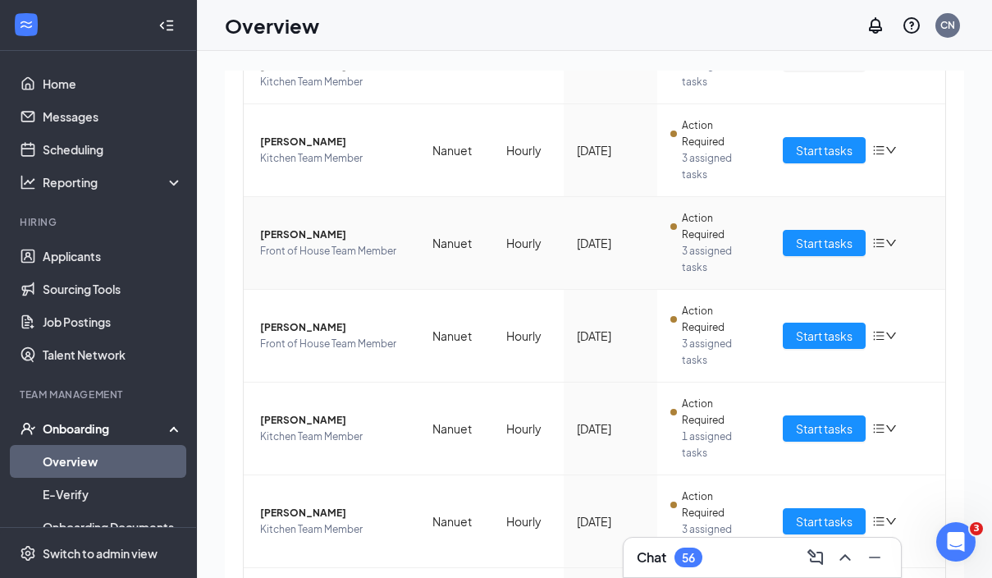
scroll to position [469, 0]
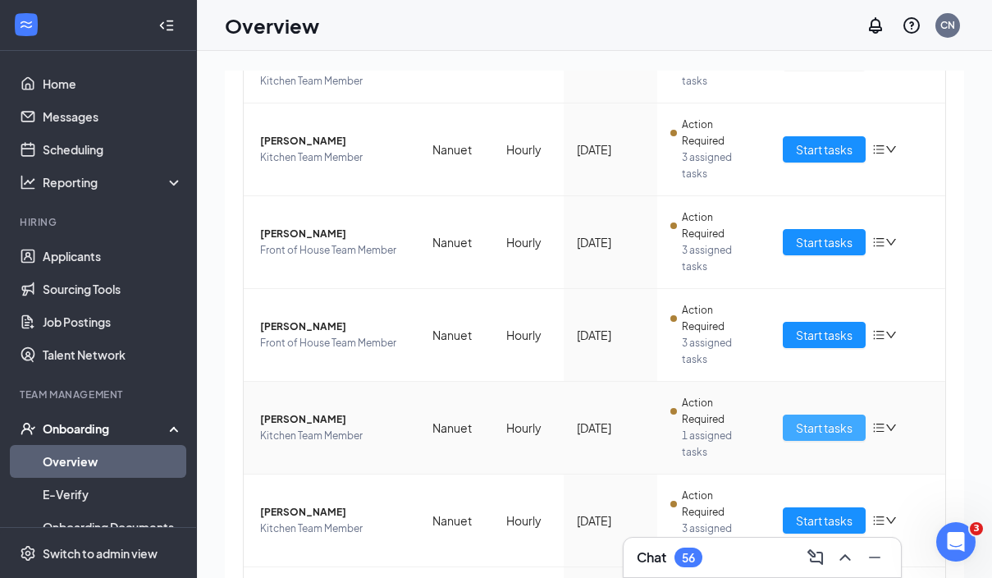
click at [817, 435] on span "Start tasks" at bounding box center [824, 428] width 57 height 18
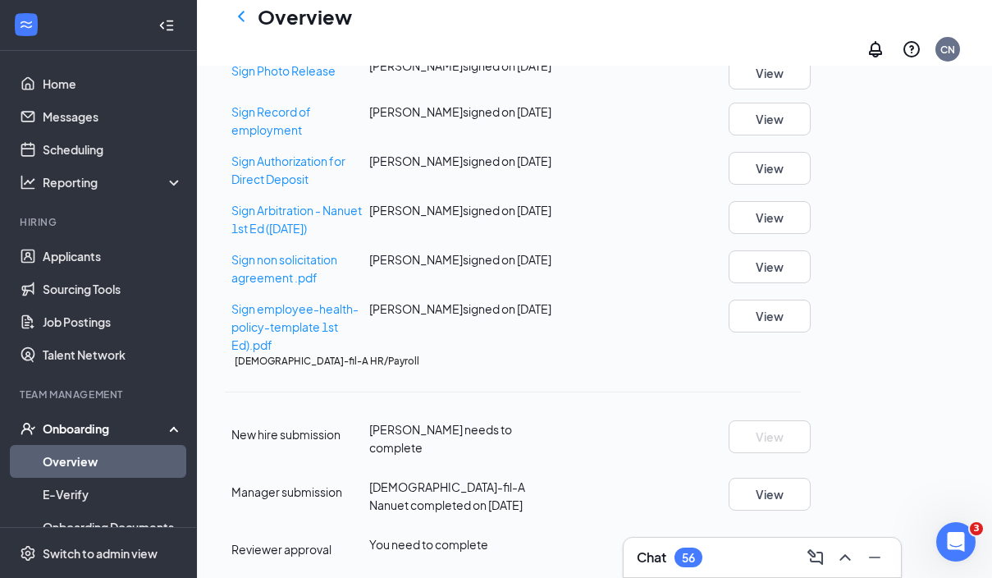
scroll to position [1177, 0]
click at [801, 535] on button "Start" at bounding box center [787, 544] width 28 height 18
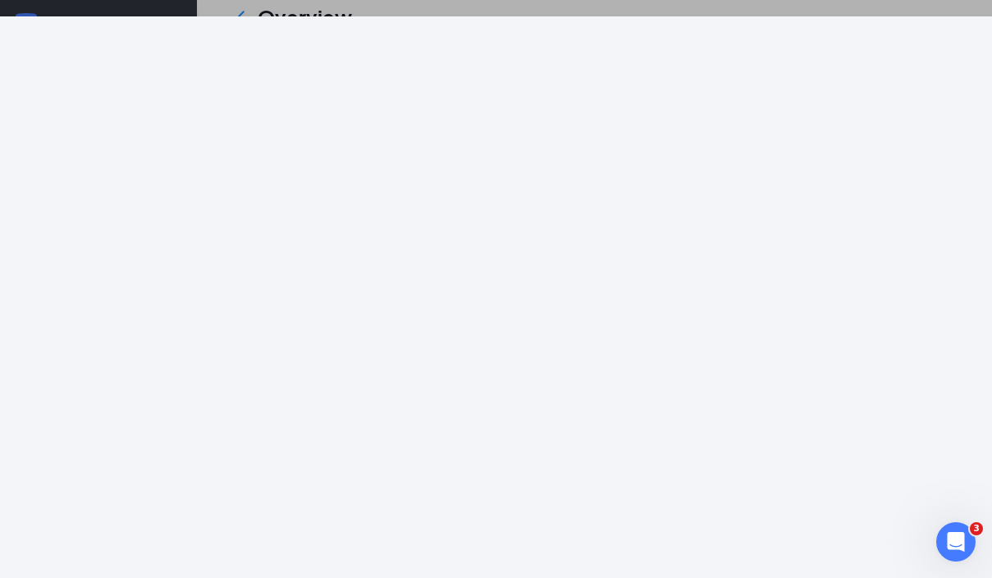
click at [727, 9] on div at bounding box center [496, 289] width 992 height 578
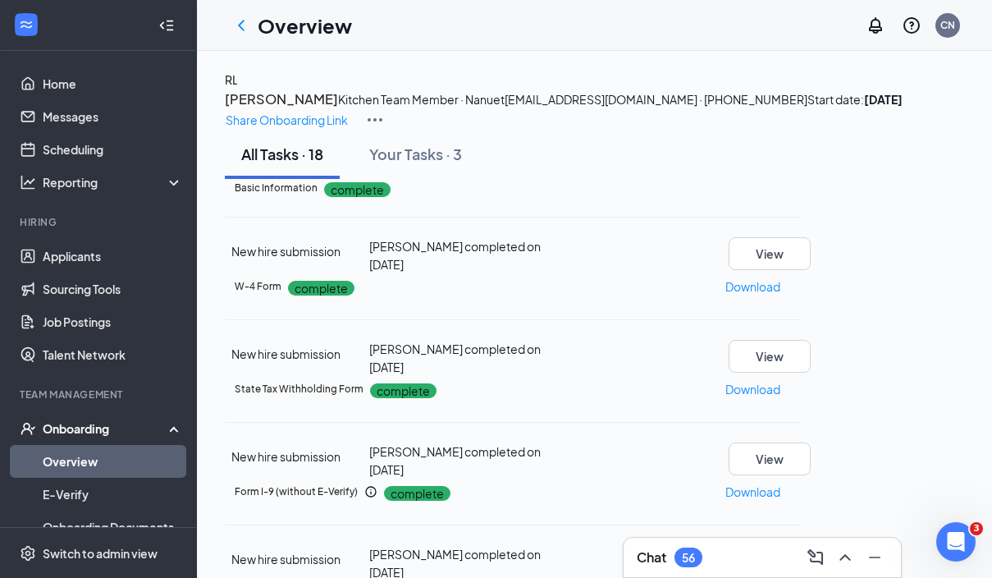
scroll to position [0, 0]
click at [338, 110] on h3 "Reina López Segura" at bounding box center [281, 99] width 113 height 21
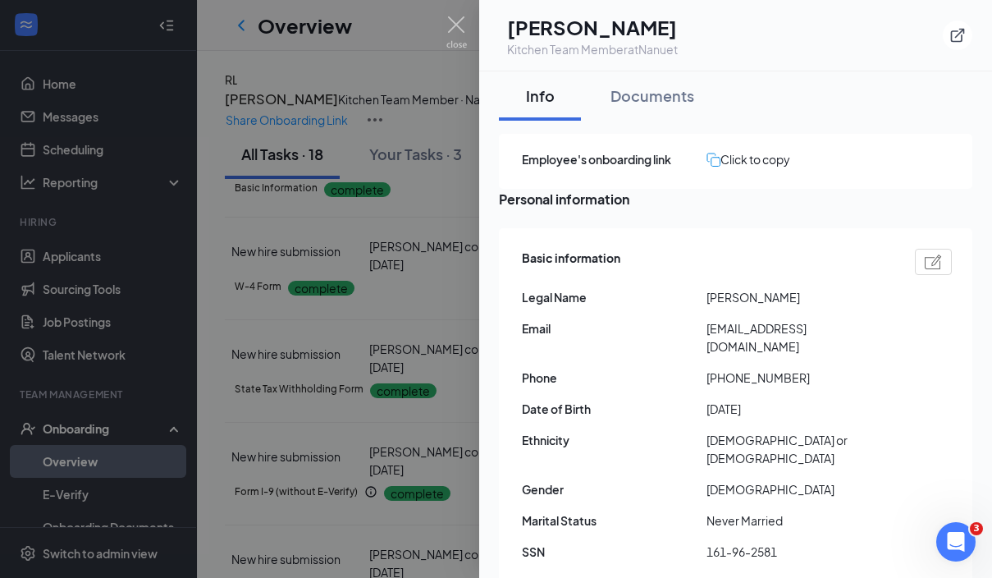
click at [436, 223] on div at bounding box center [496, 289] width 992 height 578
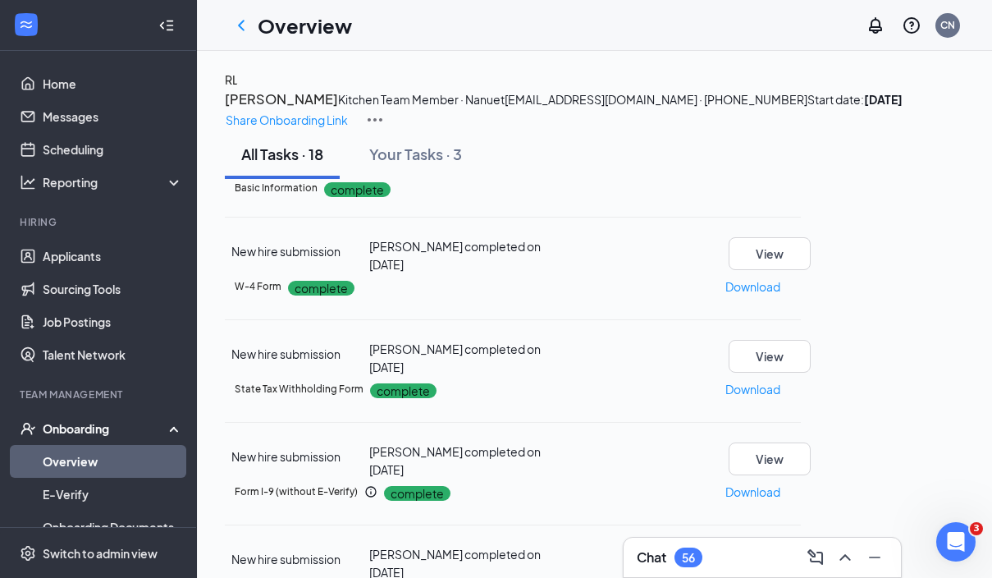
click at [124, 456] on link "Overview" at bounding box center [113, 461] width 140 height 33
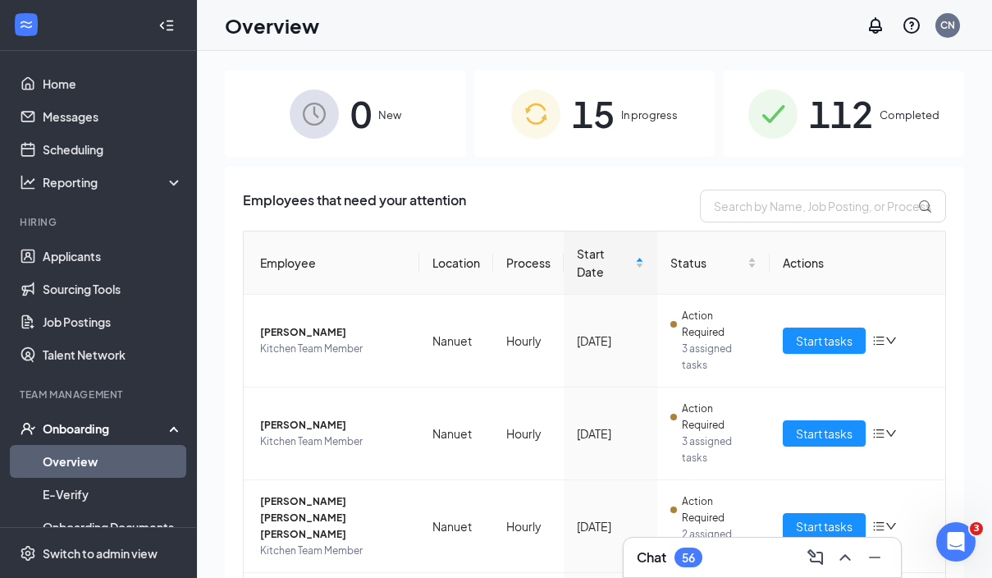
click at [591, 129] on span "15" at bounding box center [593, 113] width 43 height 57
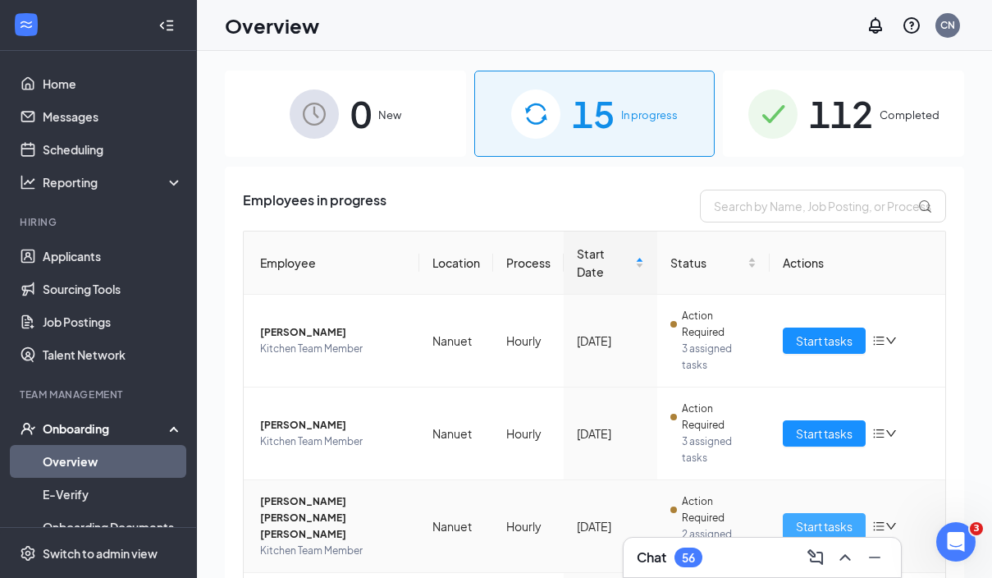
click at [842, 525] on span "Start tasks" at bounding box center [824, 526] width 57 height 18
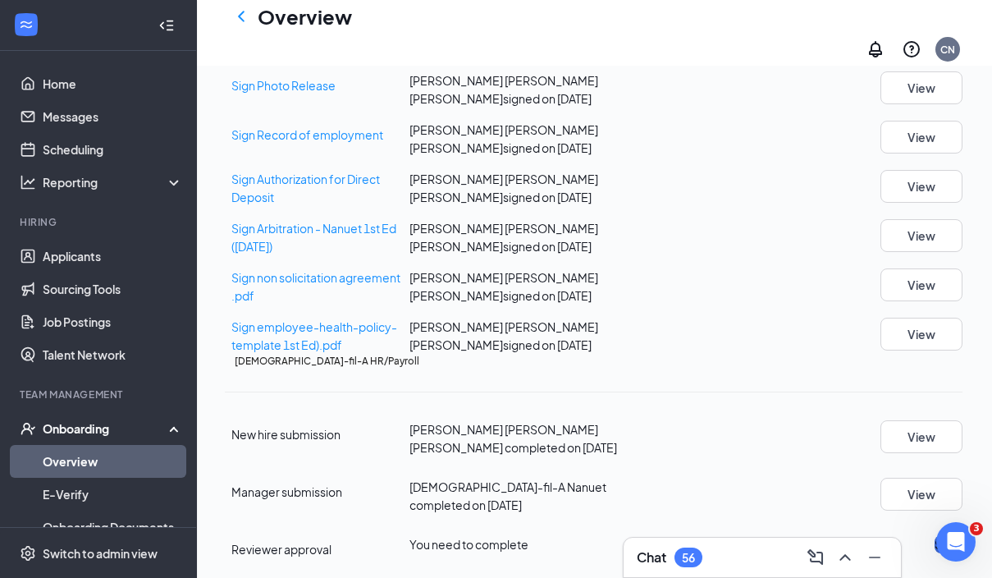
scroll to position [1184, 0]
click at [935, 535] on button "Start" at bounding box center [949, 544] width 28 height 18
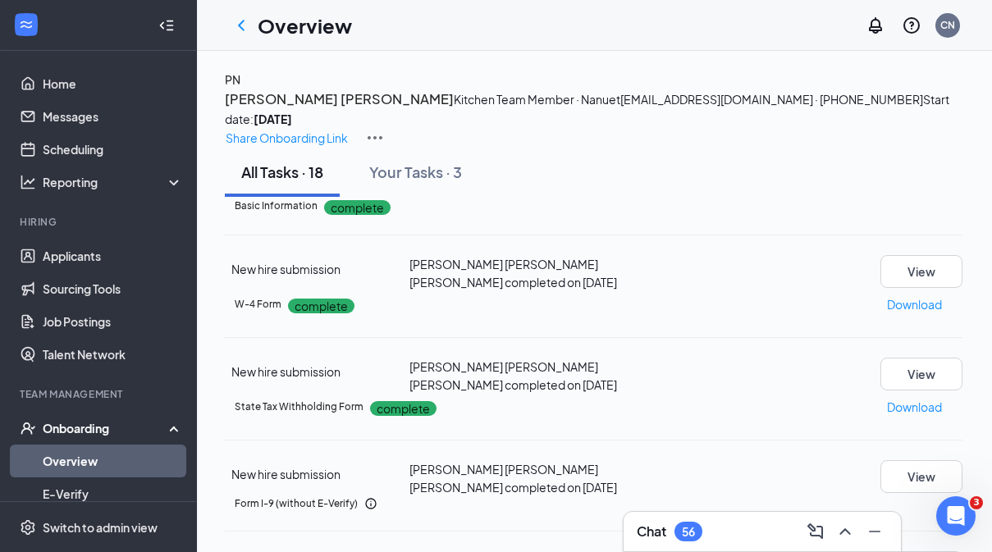
scroll to position [0, 0]
click at [454, 110] on h3 "Pricila Guadalupe Navas aguirre" at bounding box center [339, 99] width 229 height 21
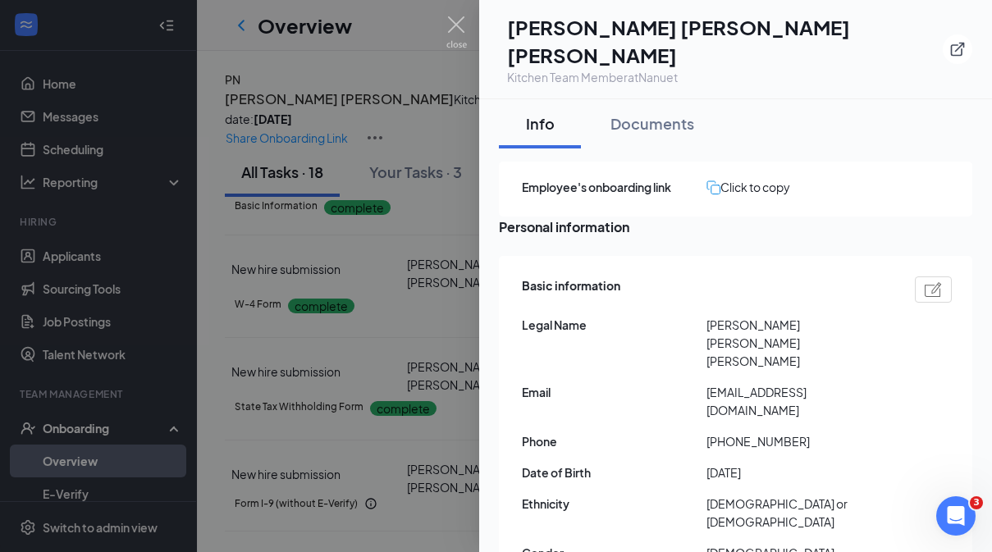
click at [421, 203] on div at bounding box center [496, 276] width 992 height 552
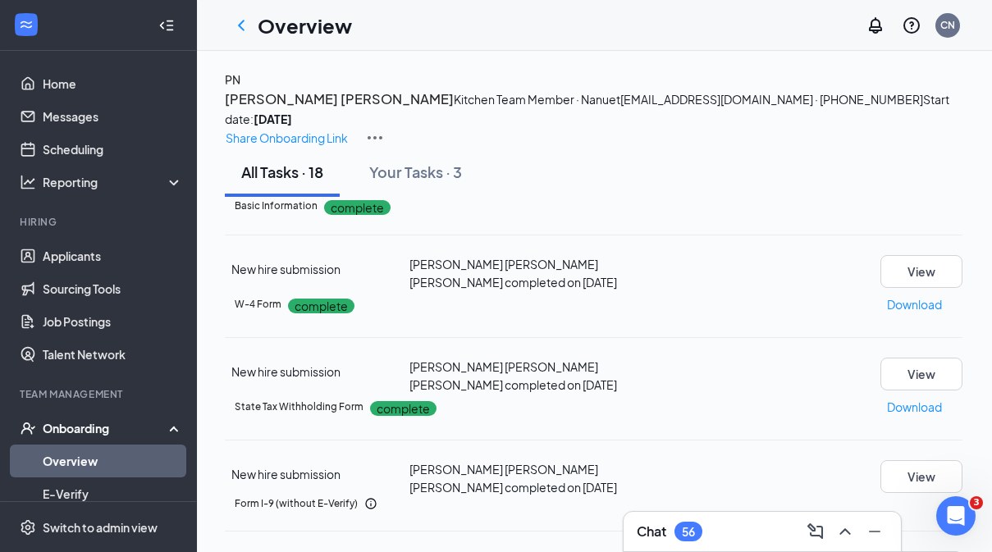
click at [57, 460] on link "Overview" at bounding box center [113, 461] width 140 height 33
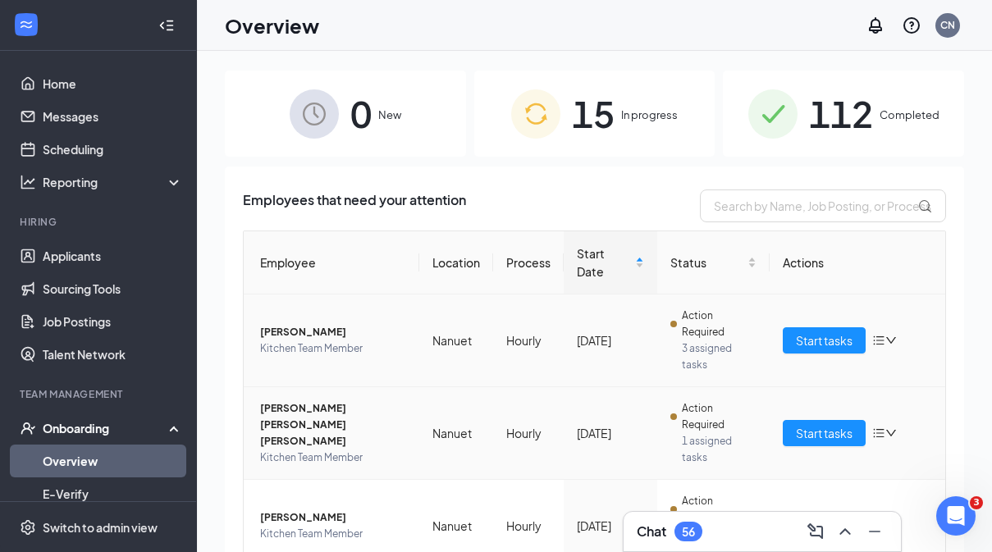
click at [575, 108] on span "15" at bounding box center [593, 113] width 43 height 57
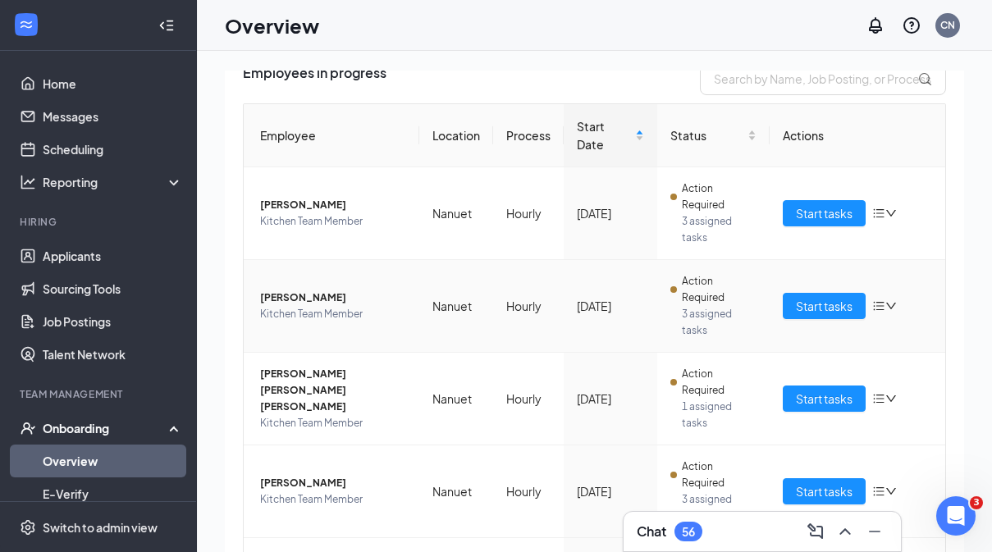
scroll to position [128, 0]
click at [809, 405] on span "Start tasks" at bounding box center [824, 398] width 57 height 18
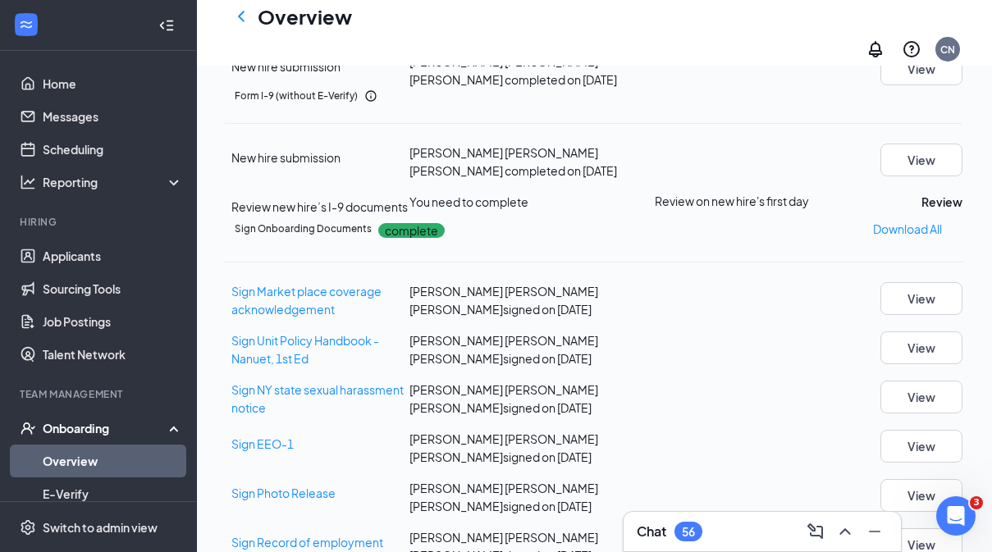
scroll to position [435, 0]
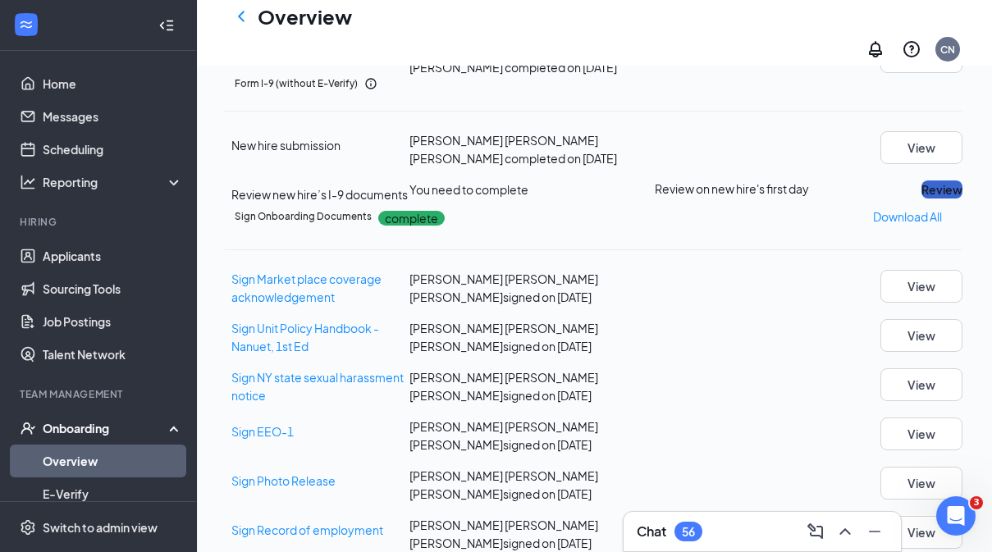
click at [922, 199] on button "Review" at bounding box center [942, 190] width 41 height 18
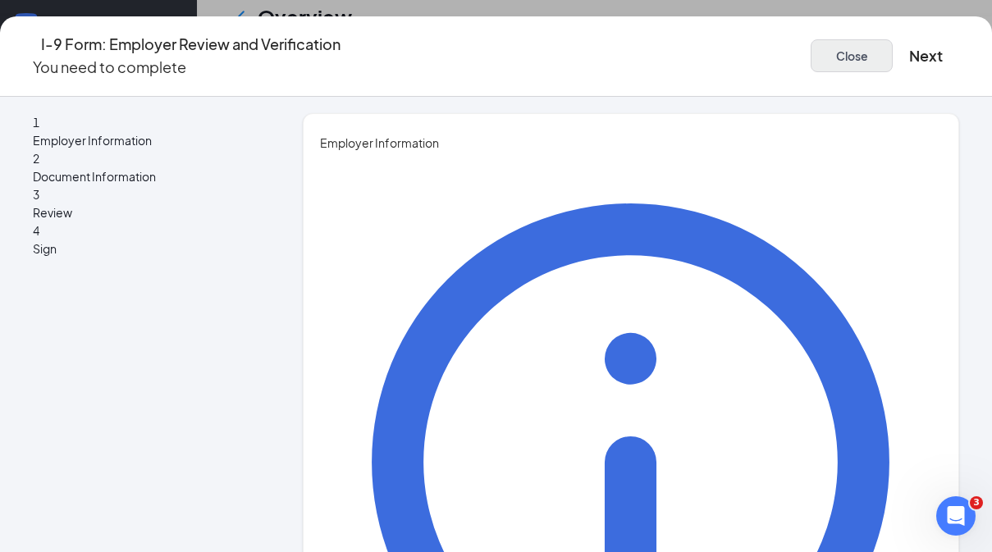
scroll to position [0, 0]
click at [811, 39] on button "Close" at bounding box center [852, 55] width 82 height 33
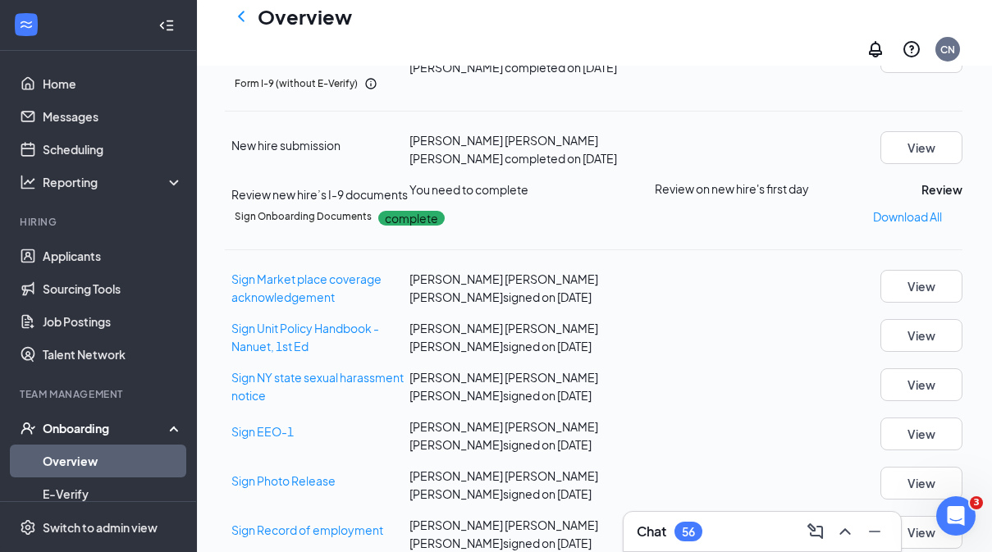
click at [58, 457] on link "Overview" at bounding box center [113, 461] width 140 height 33
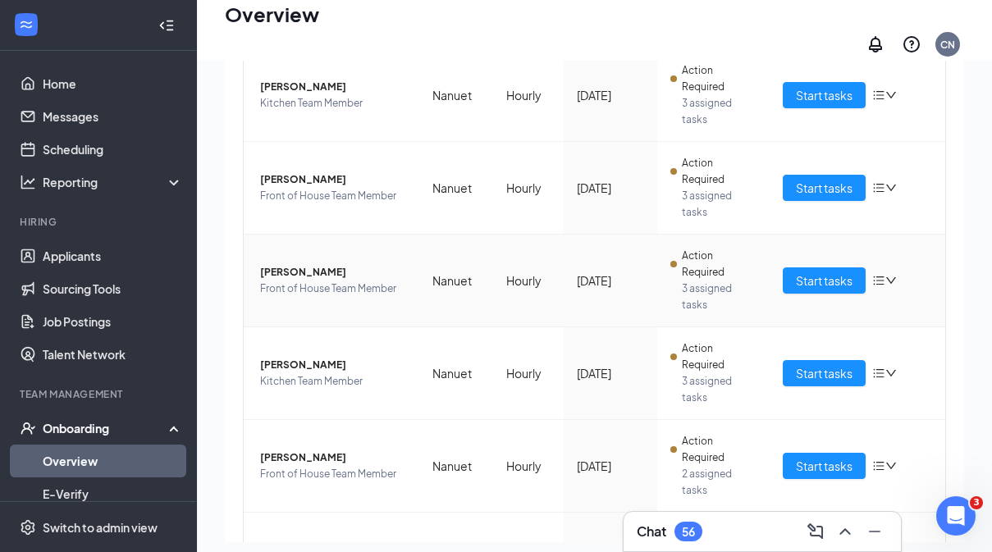
scroll to position [479, 0]
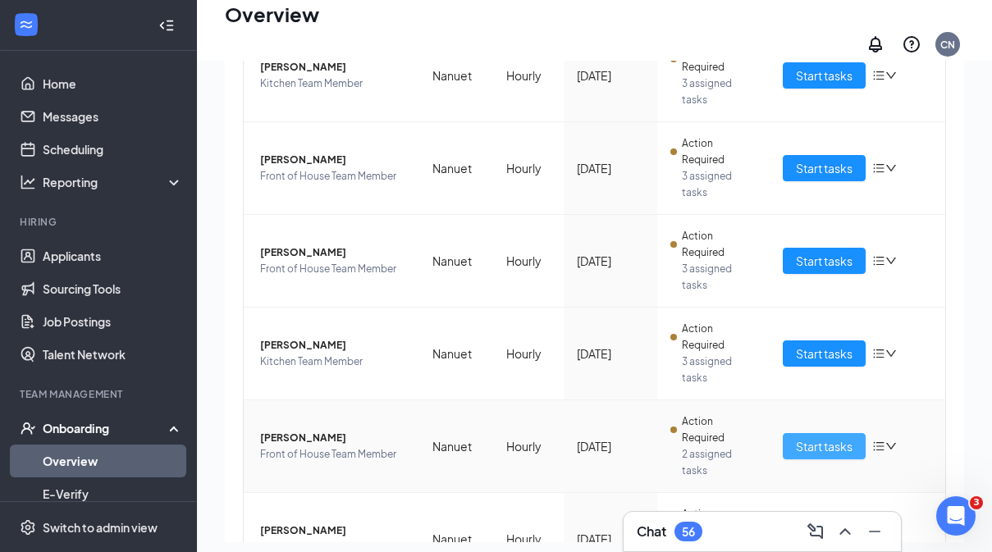
click at [807, 442] on span "Start tasks" at bounding box center [824, 446] width 57 height 18
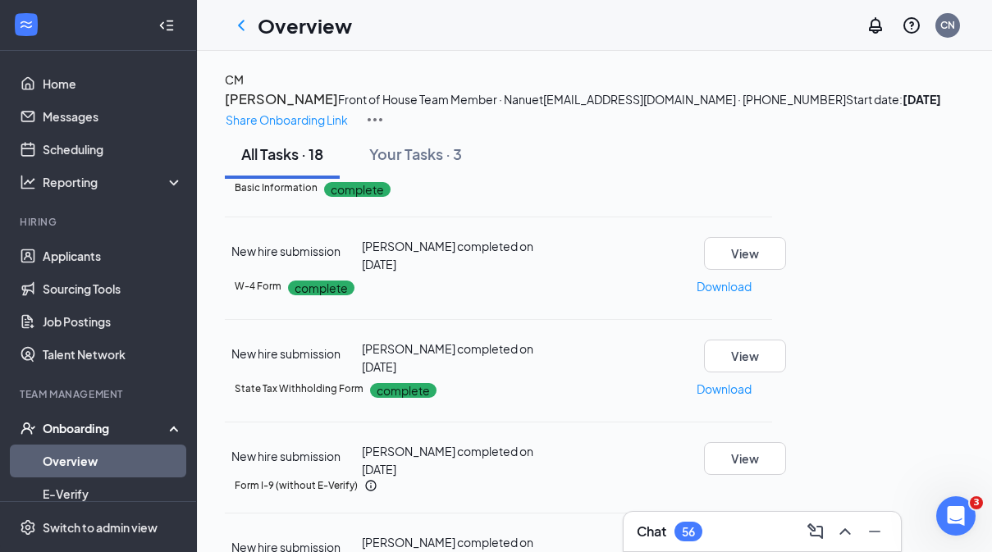
click at [338, 110] on h3 "Cristal Martinez" at bounding box center [281, 99] width 113 height 21
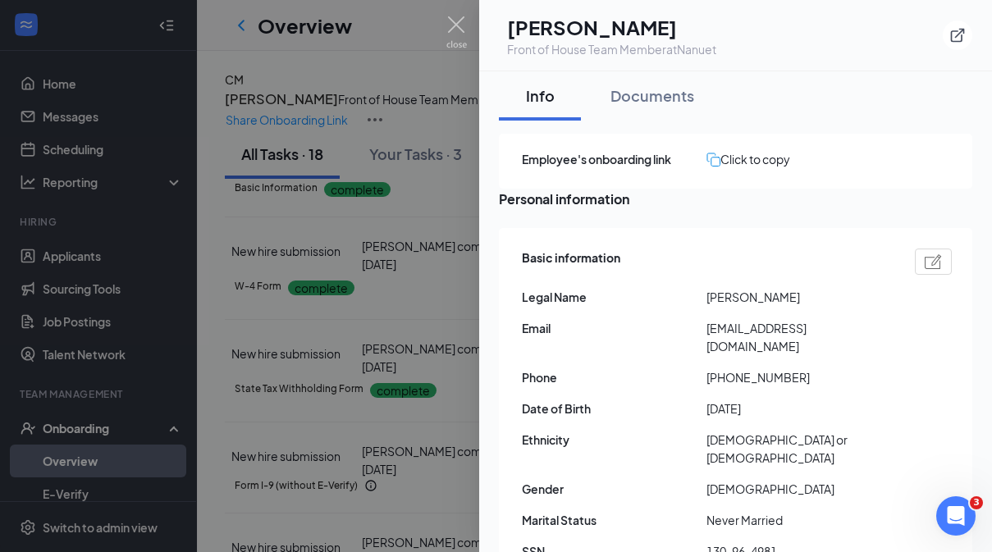
click at [346, 243] on div at bounding box center [496, 276] width 992 height 552
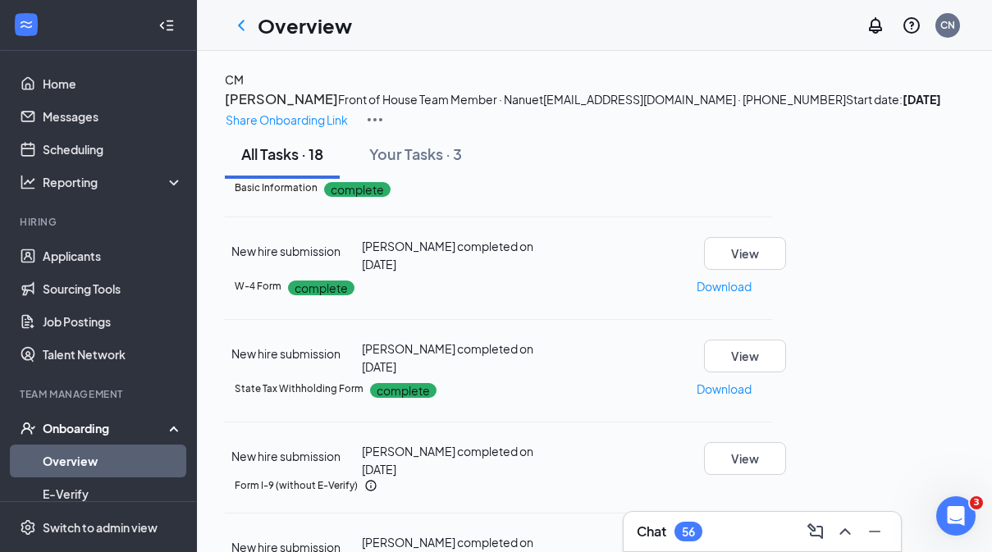
click at [103, 451] on link "Overview" at bounding box center [113, 461] width 140 height 33
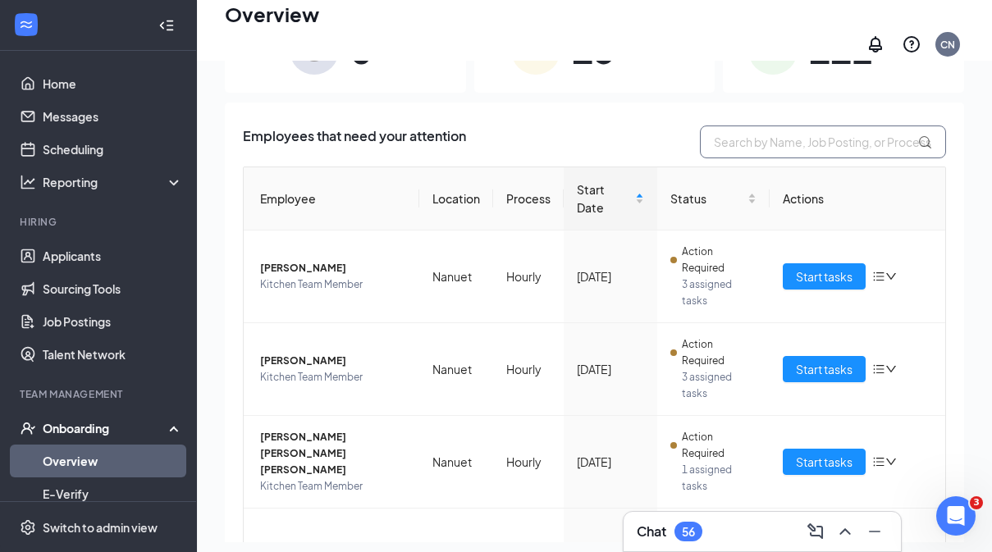
click at [783, 142] on input "text" at bounding box center [823, 142] width 246 height 33
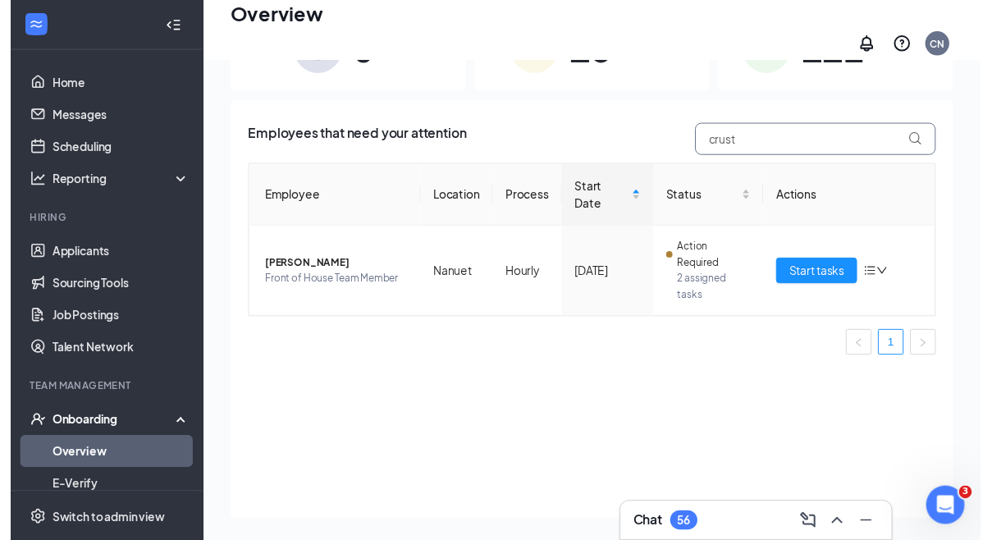
scroll to position [55, 0]
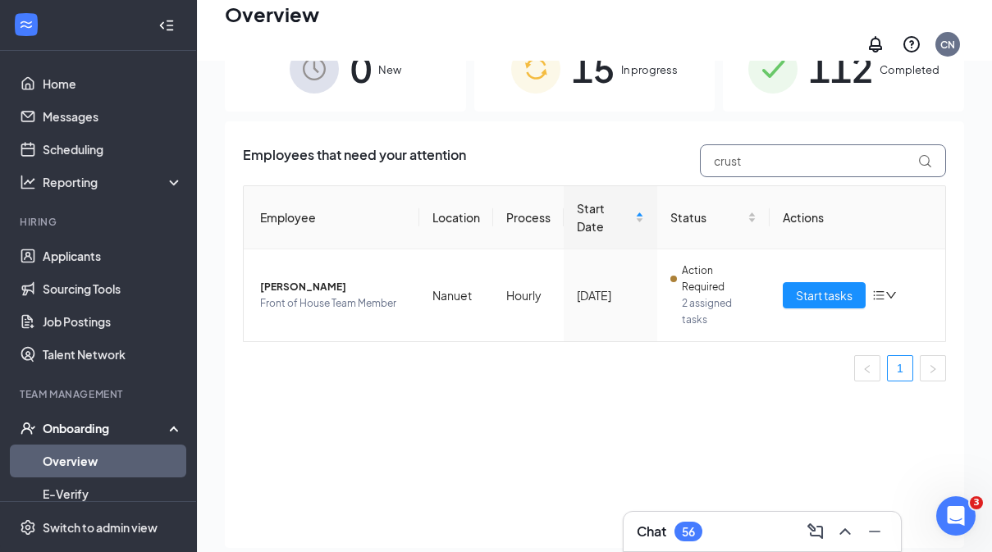
type input "crust"
click at [812, 83] on span "112" at bounding box center [841, 68] width 64 height 57
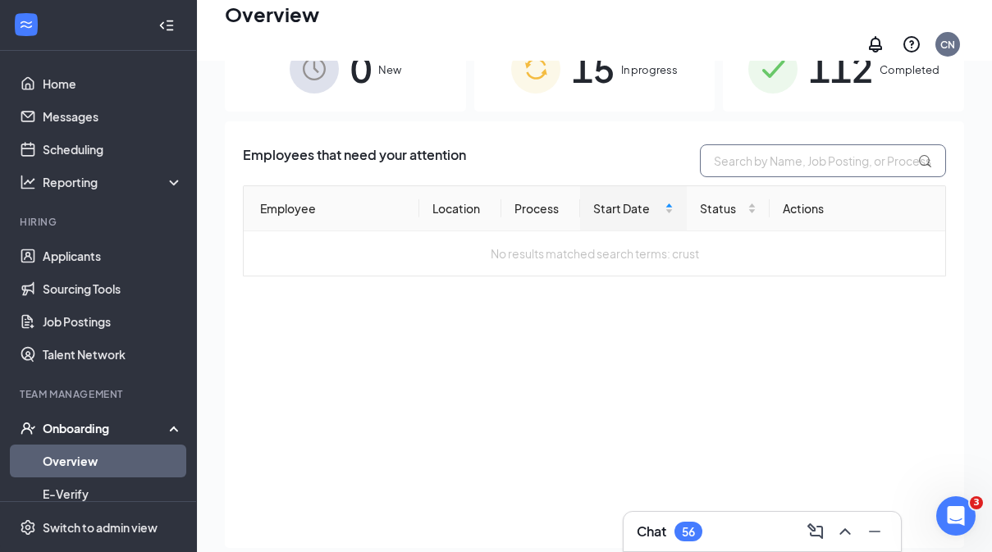
click at [767, 163] on input "text" at bounding box center [823, 160] width 246 height 33
click at [742, 144] on input "christian" at bounding box center [823, 160] width 246 height 33
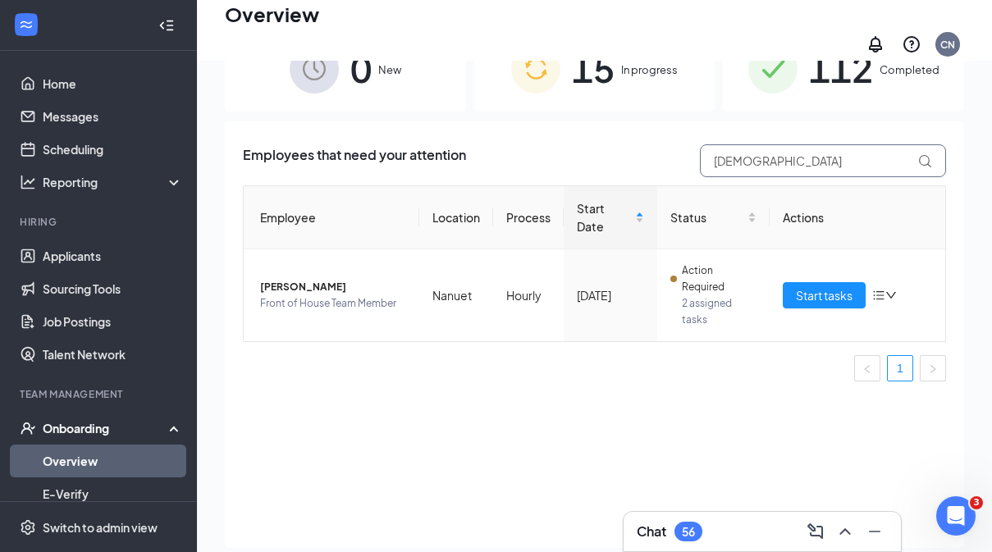
type input "crist"
click at [841, 67] on span "112" at bounding box center [841, 68] width 64 height 57
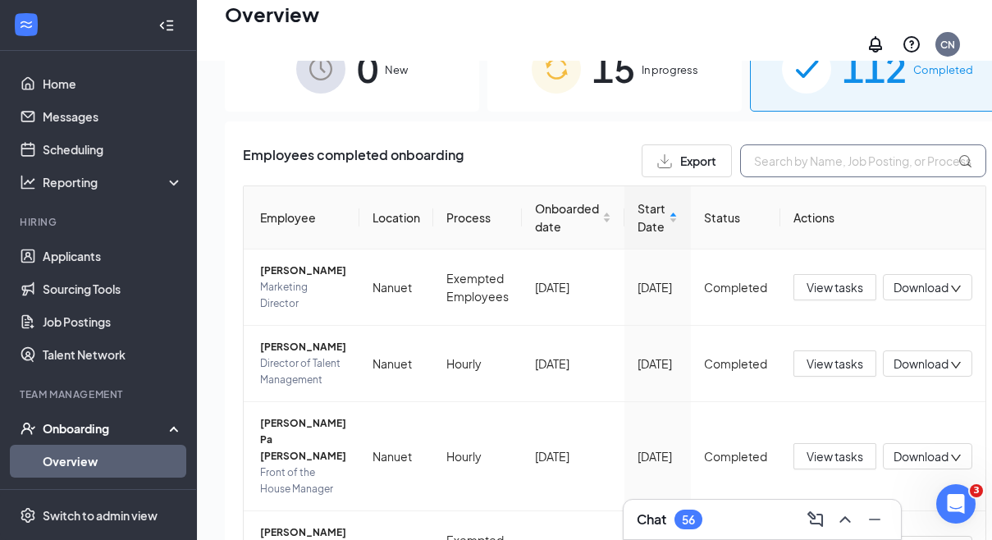
click at [798, 158] on input "text" at bounding box center [863, 160] width 246 height 33
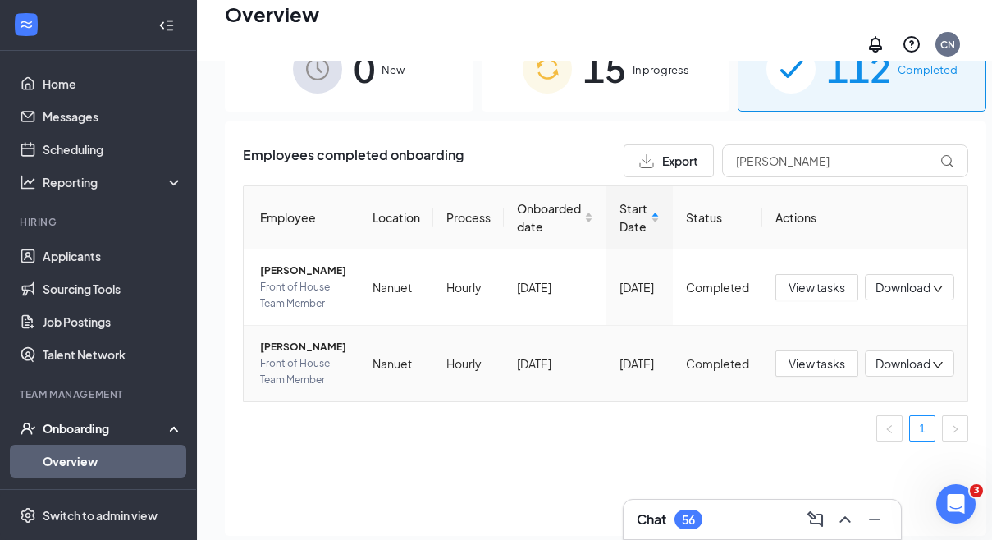
drag, startPoint x: 798, startPoint y: 158, endPoint x: 284, endPoint y: 404, distance: 569.4
click at [284, 355] on span "[PERSON_NAME]" at bounding box center [303, 347] width 86 height 16
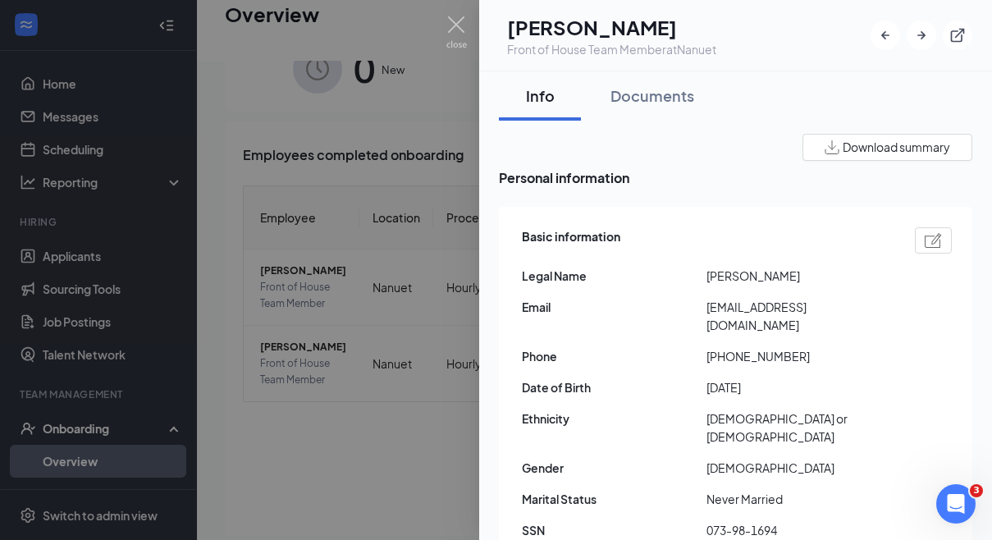
click at [411, 447] on div at bounding box center [496, 270] width 992 height 540
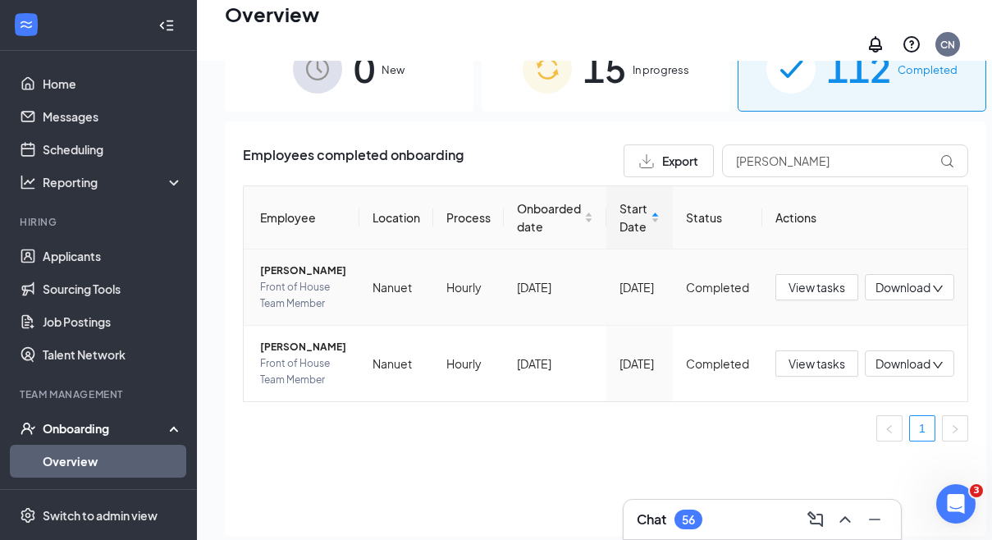
click at [292, 275] on span "[PERSON_NAME]" at bounding box center [303, 271] width 86 height 16
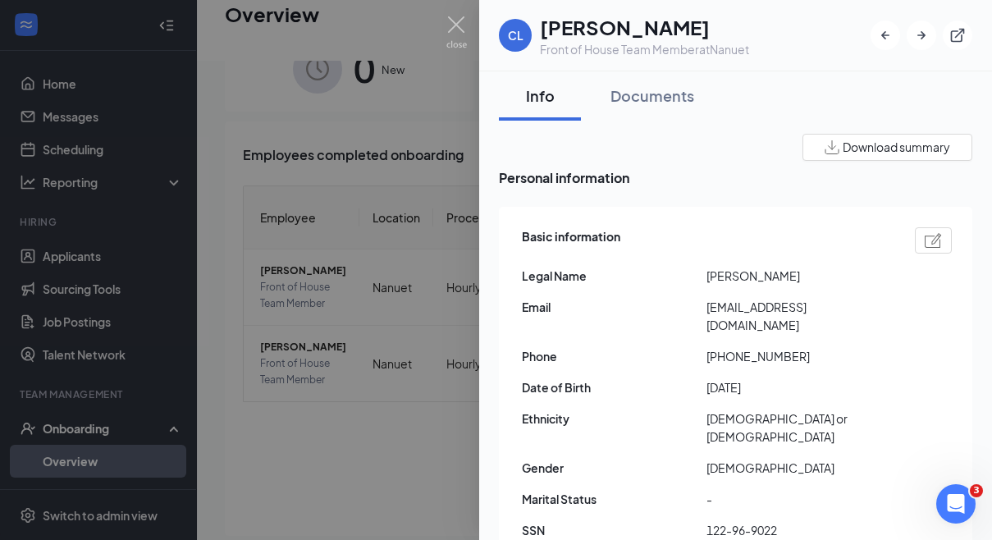
click at [359, 209] on div at bounding box center [496, 270] width 992 height 540
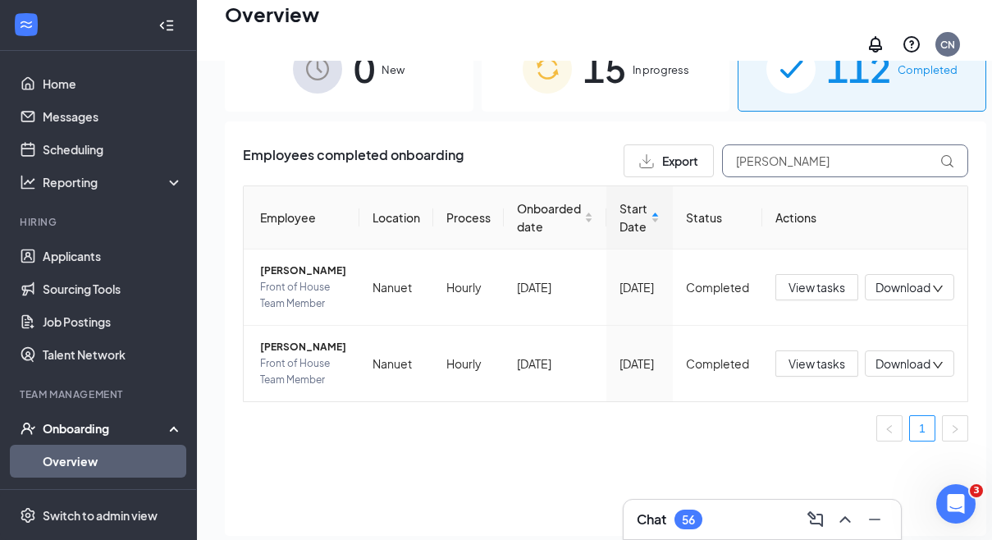
drag, startPoint x: 767, startPoint y: 153, endPoint x: 648, endPoint y: 153, distance: 119.0
click at [648, 153] on div "Export Chris" at bounding box center [796, 160] width 345 height 33
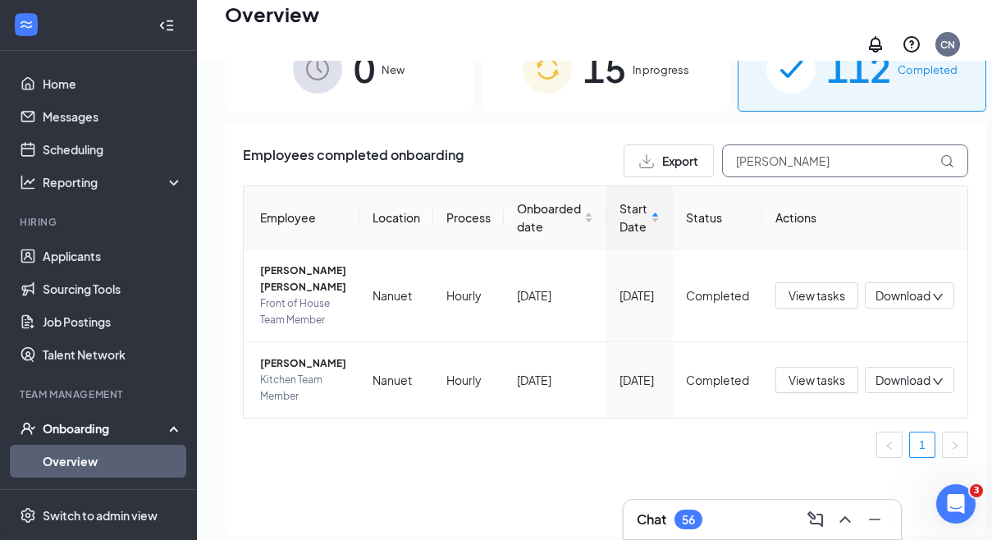
type input "Alfredo"
drag, startPoint x: 647, startPoint y: 153, endPoint x: 289, endPoint y: 423, distance: 448.3
click at [289, 372] on span "Alfredo Morales" at bounding box center [303, 363] width 86 height 16
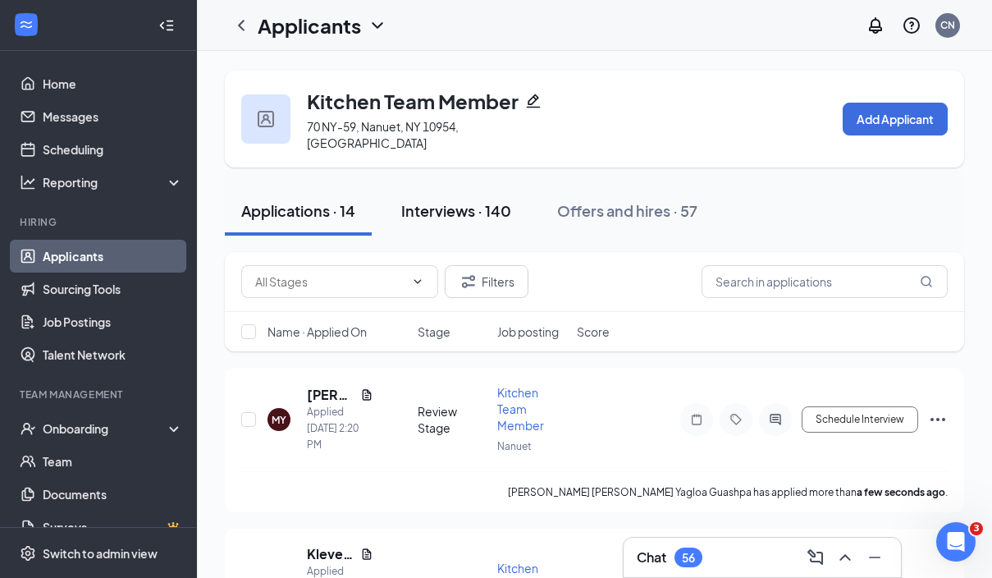
click at [477, 213] on button "Interviews · 140" at bounding box center [456, 210] width 143 height 49
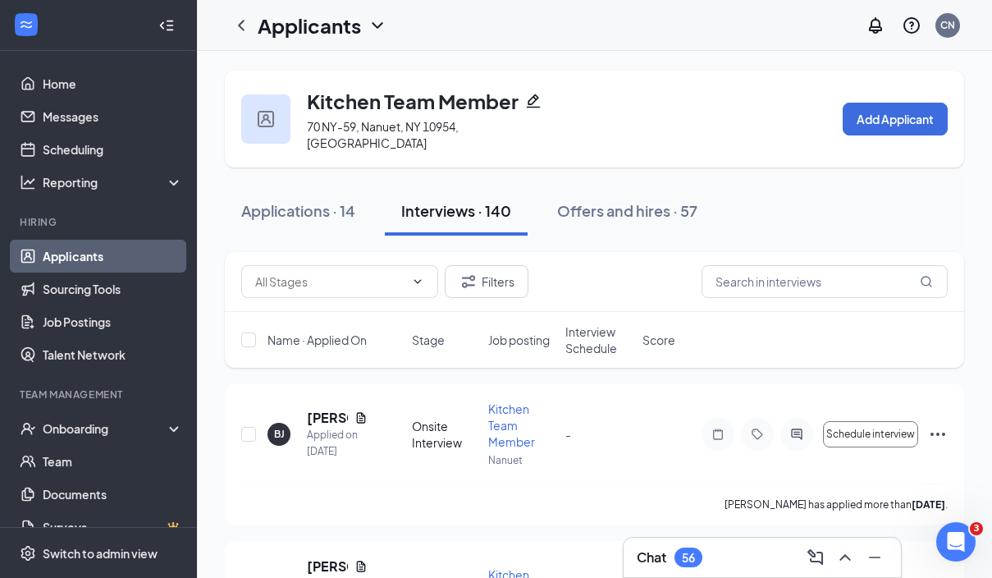
click at [574, 323] on span "Interview Schedule" at bounding box center [599, 339] width 67 height 33
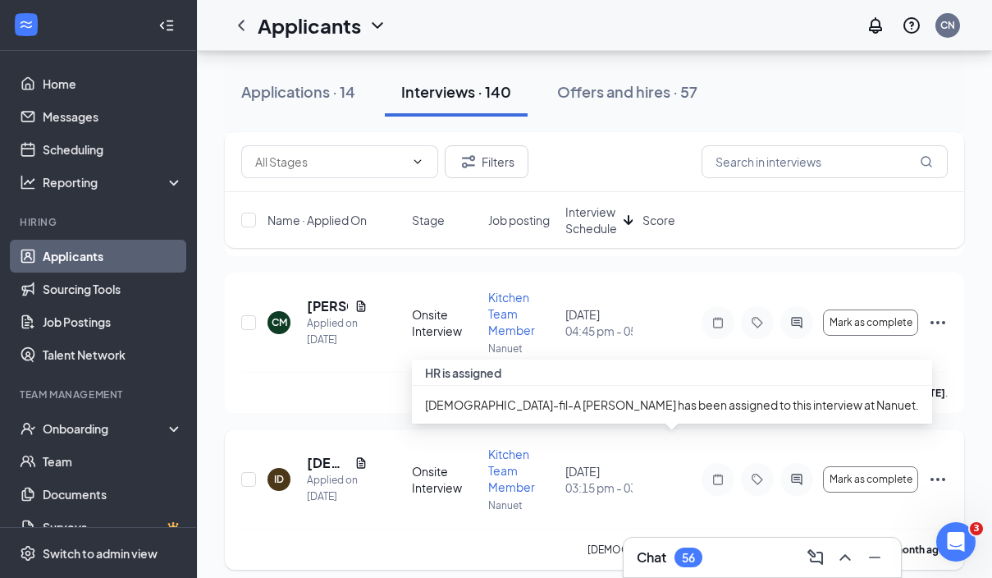
scroll to position [735, 0]
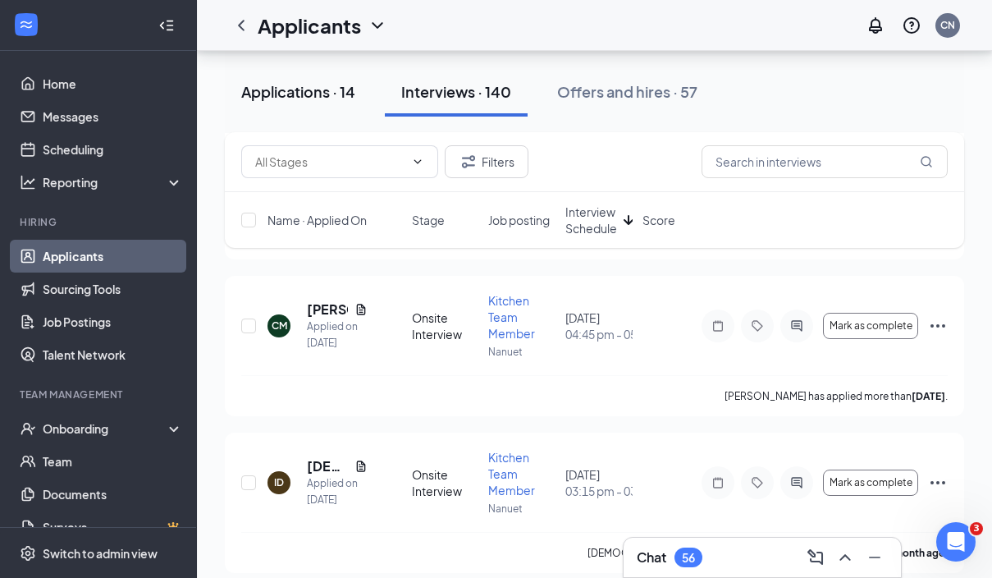
click at [335, 103] on button "Applications · 14" at bounding box center [298, 91] width 147 height 49
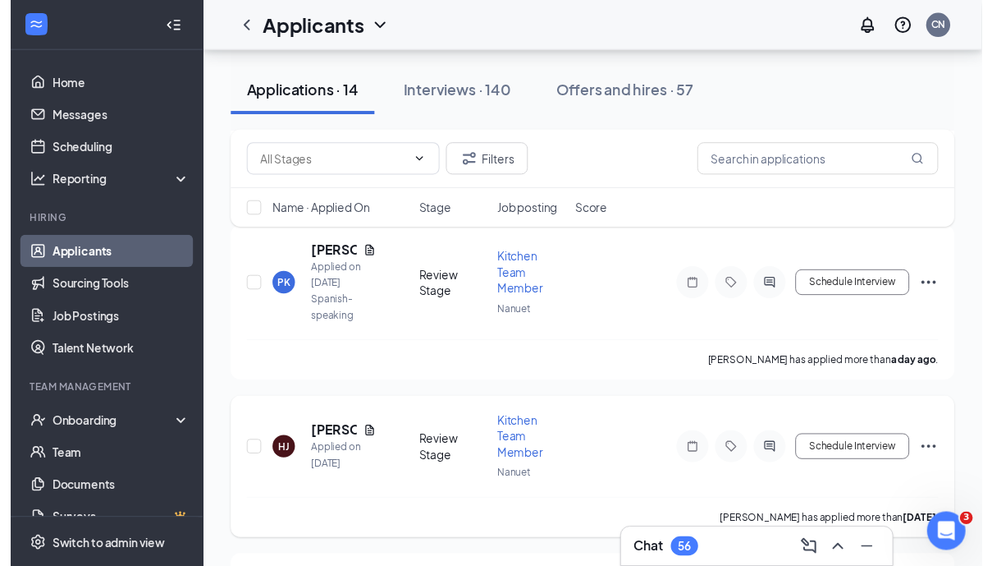
scroll to position [818, 0]
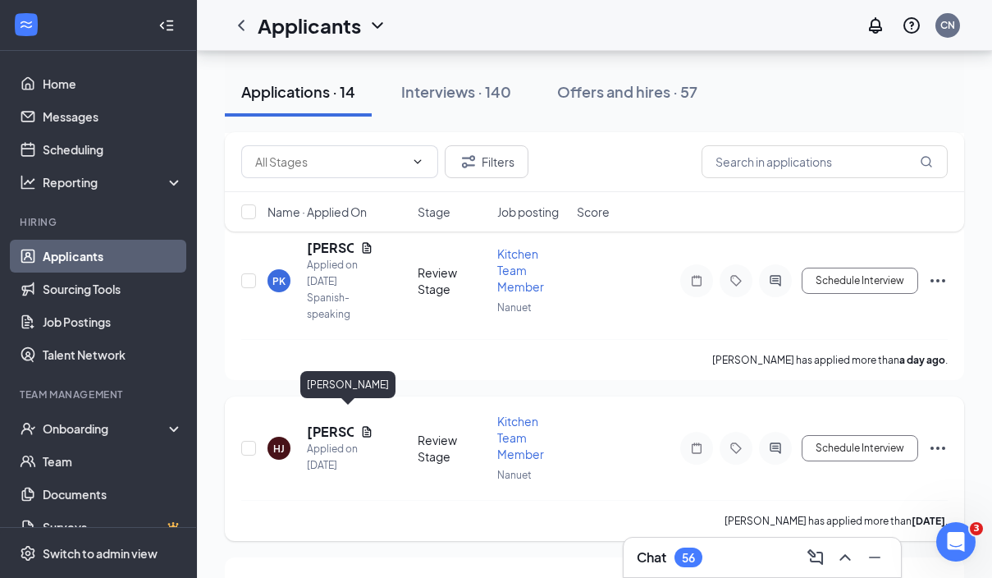
click at [337, 423] on h5 "Holly Jean" at bounding box center [330, 432] width 47 height 18
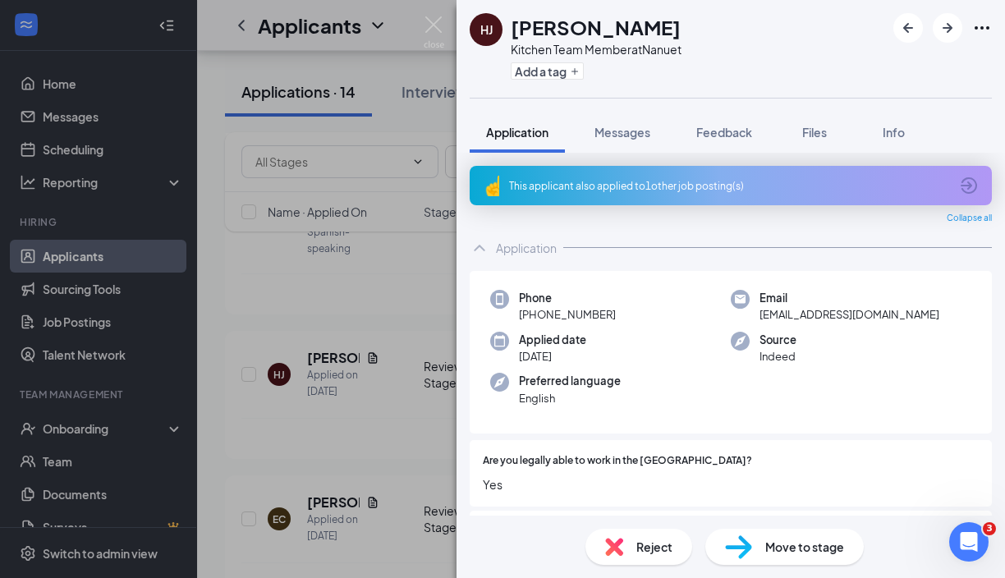
click at [348, 424] on div "HJ Holly Jean Kitchen Team Member at Nanuet Add a tag Application Messages Feed…" at bounding box center [502, 289] width 1005 height 578
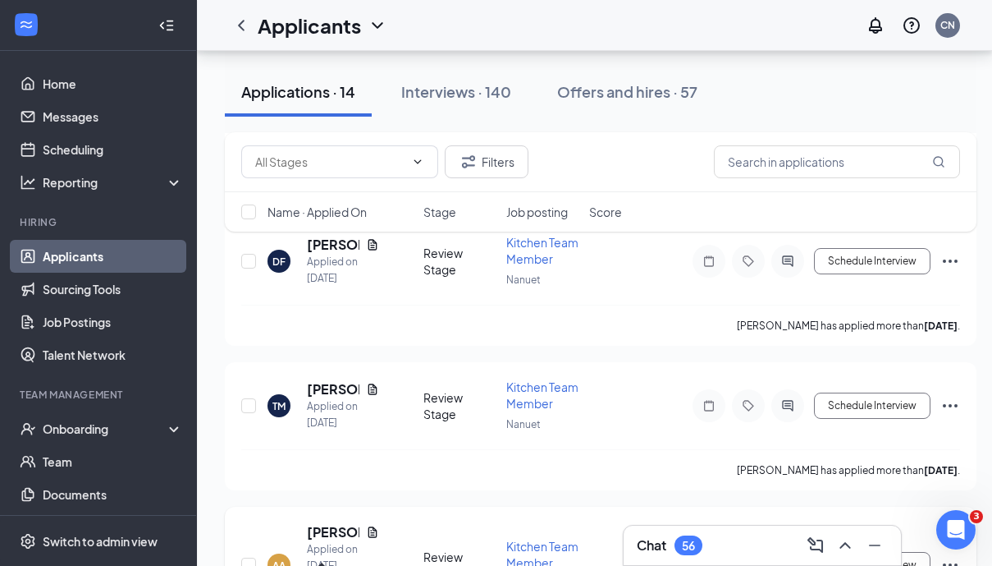
scroll to position [1400, 0]
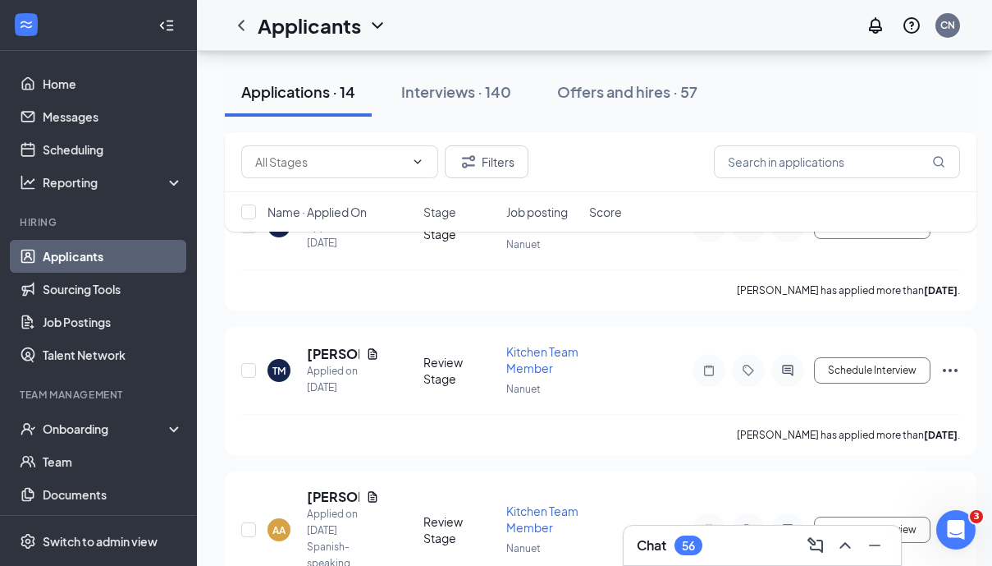
click at [93, 268] on link "Applicants" at bounding box center [113, 256] width 140 height 33
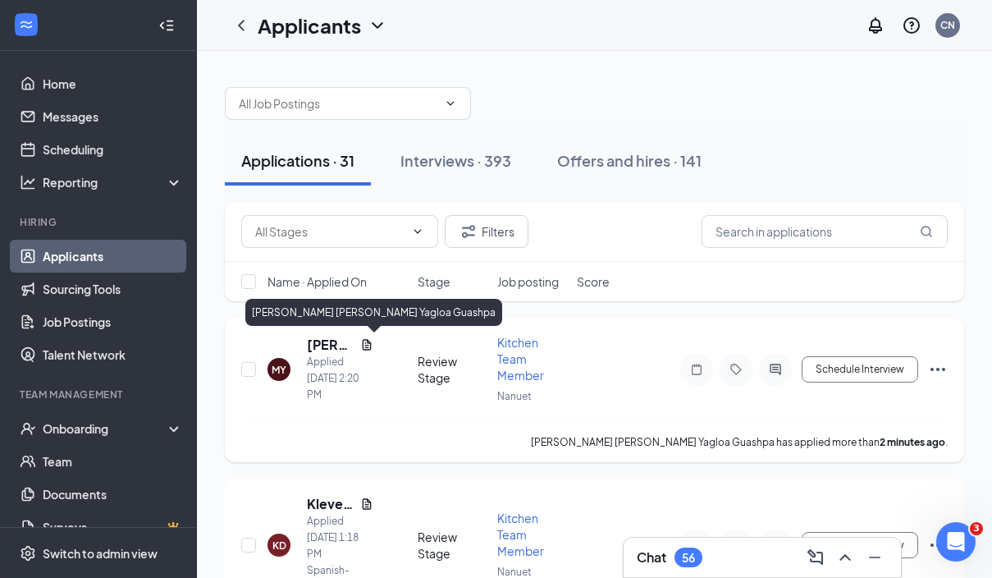
click at [329, 348] on h5 "[PERSON_NAME] [PERSON_NAME] Yagloa Guashpa" at bounding box center [330, 345] width 47 height 18
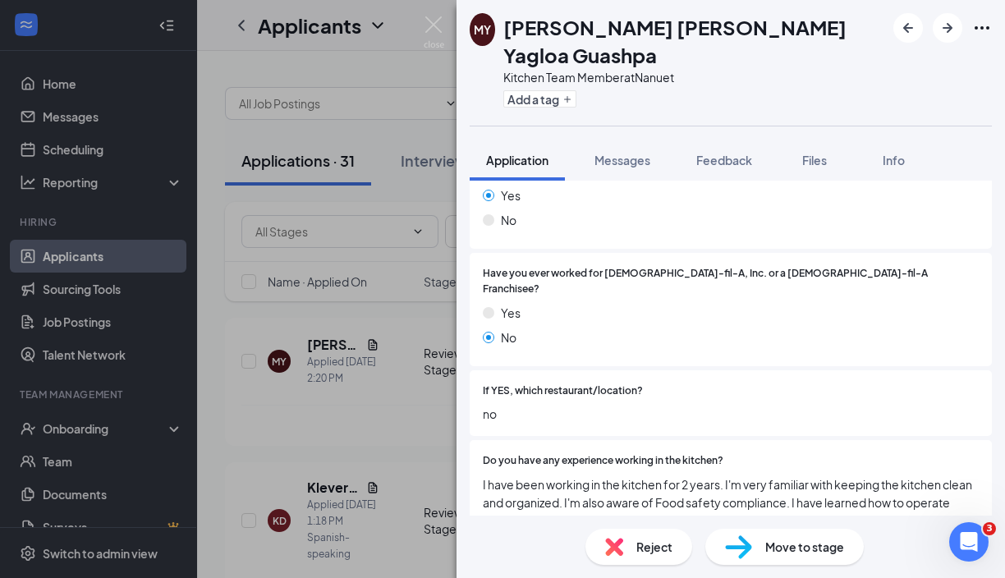
scroll to position [346, 0]
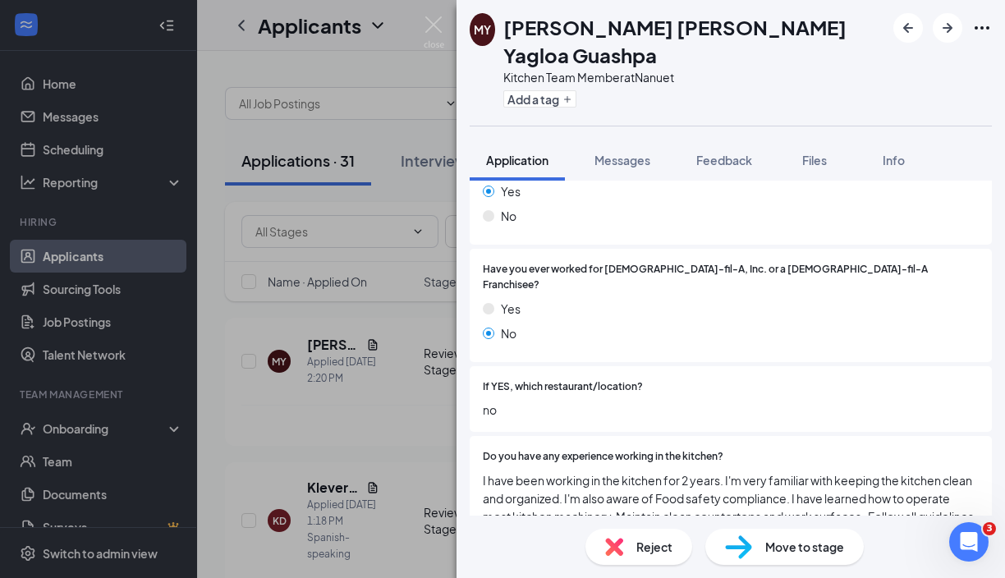
click at [798, 546] on span "Move to stage" at bounding box center [804, 547] width 79 height 18
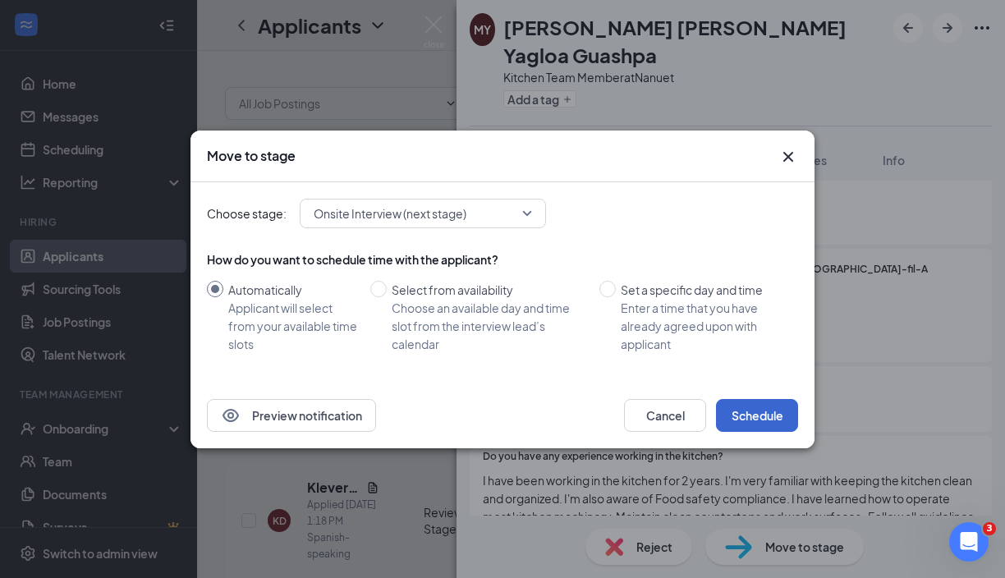
click at [756, 410] on button "Schedule" at bounding box center [757, 415] width 82 height 33
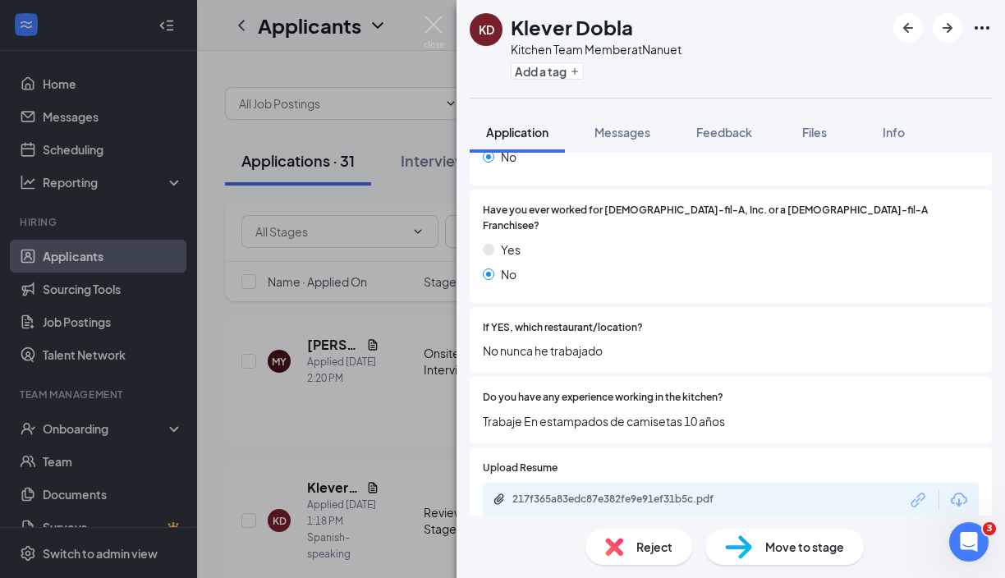
scroll to position [376, 0]
click at [785, 550] on span "Move to stage" at bounding box center [804, 547] width 79 height 18
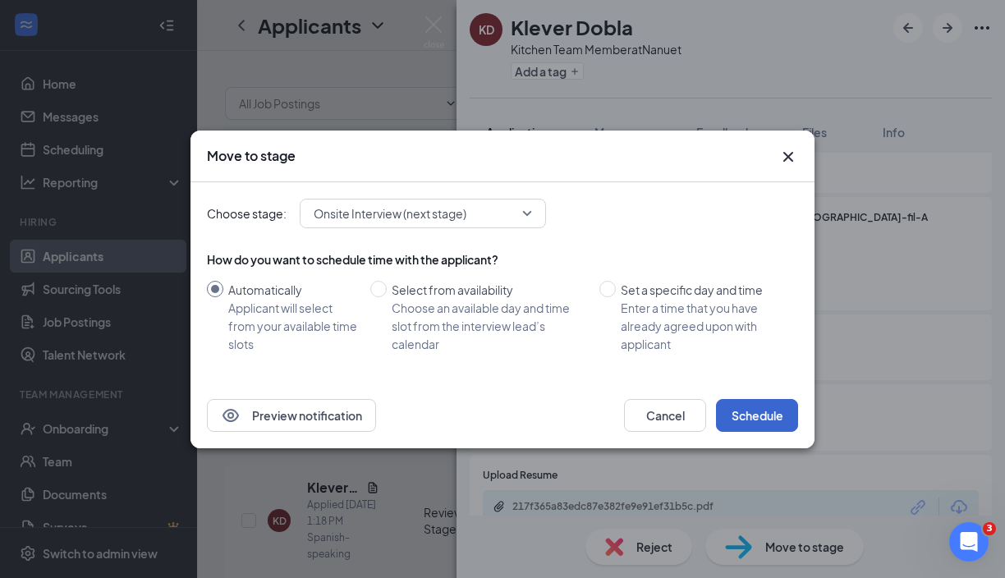
click at [755, 421] on button "Schedule" at bounding box center [757, 415] width 82 height 33
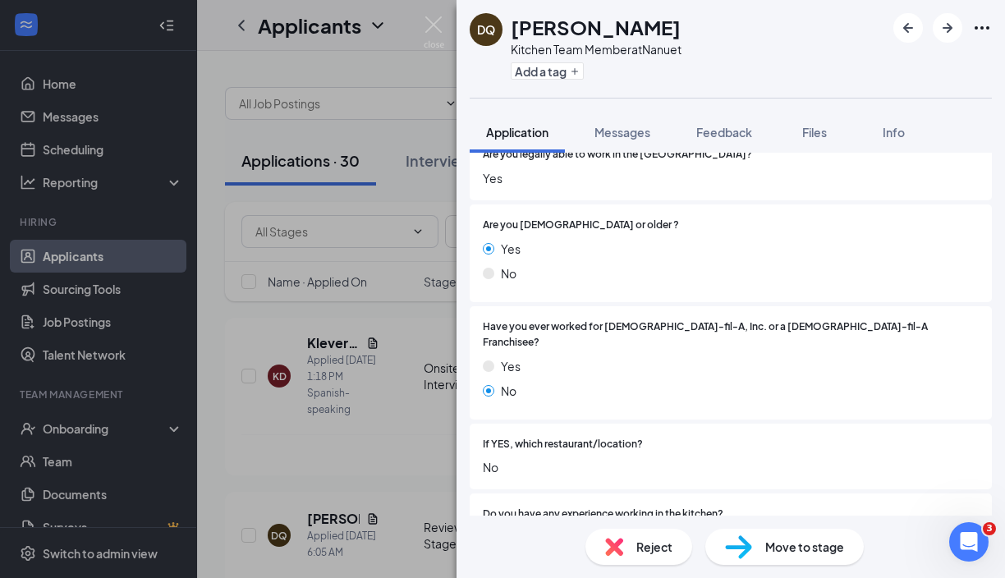
scroll to position [260, 0]
click at [789, 547] on span "Move to stage" at bounding box center [804, 547] width 79 height 18
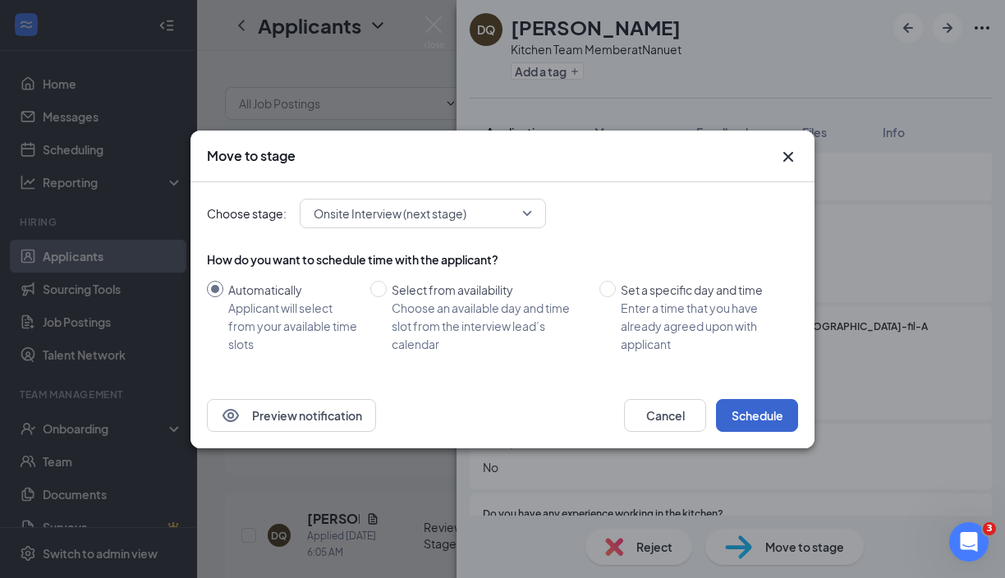
click at [781, 419] on button "Schedule" at bounding box center [757, 415] width 82 height 33
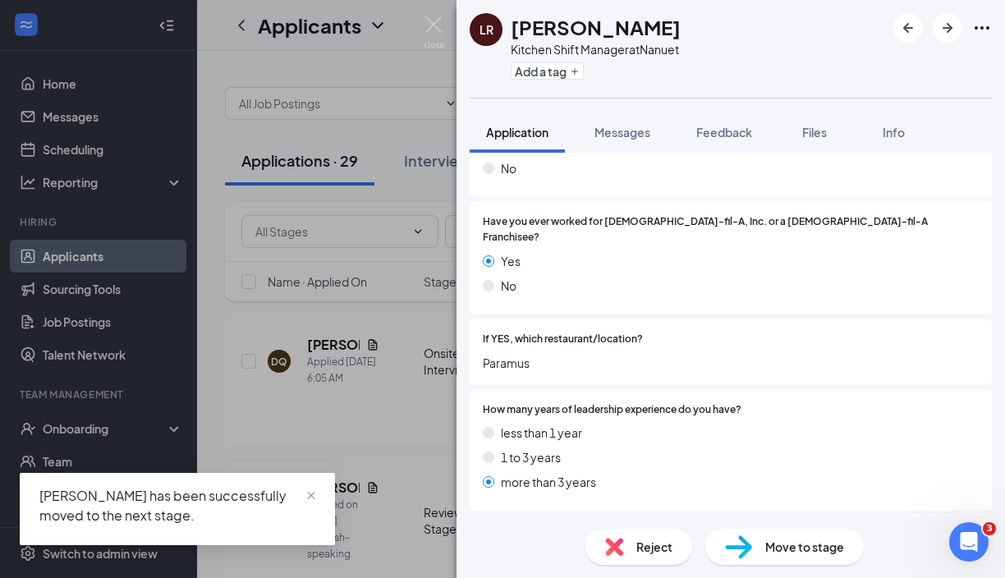
scroll to position [442, 0]
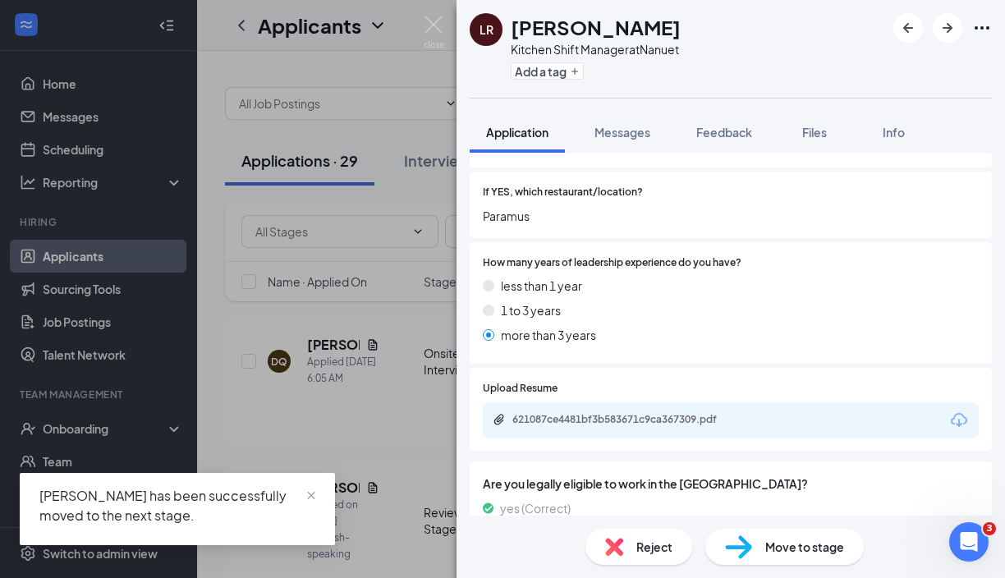
click at [780, 548] on span "Move to stage" at bounding box center [804, 547] width 79 height 18
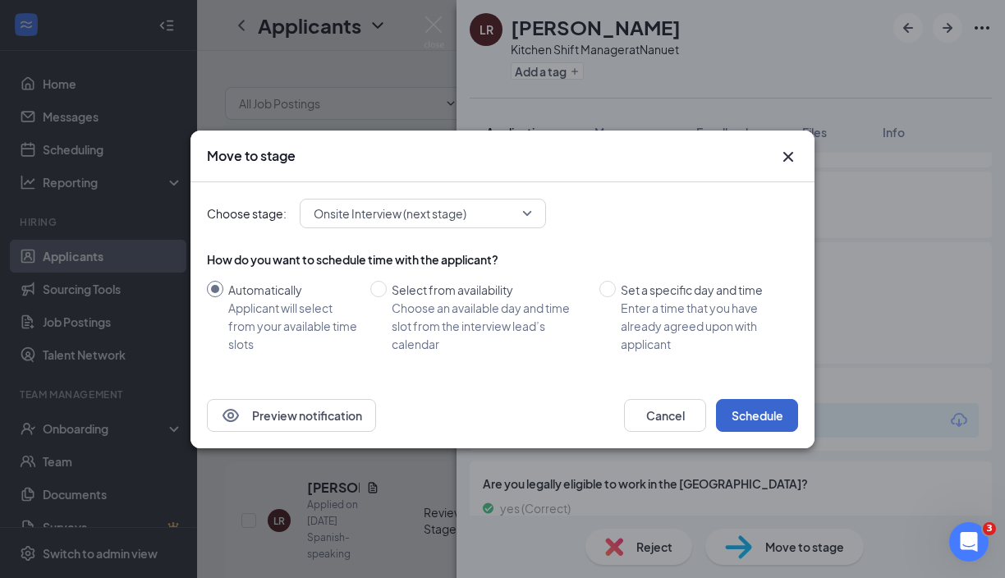
click at [745, 427] on button "Schedule" at bounding box center [757, 415] width 82 height 33
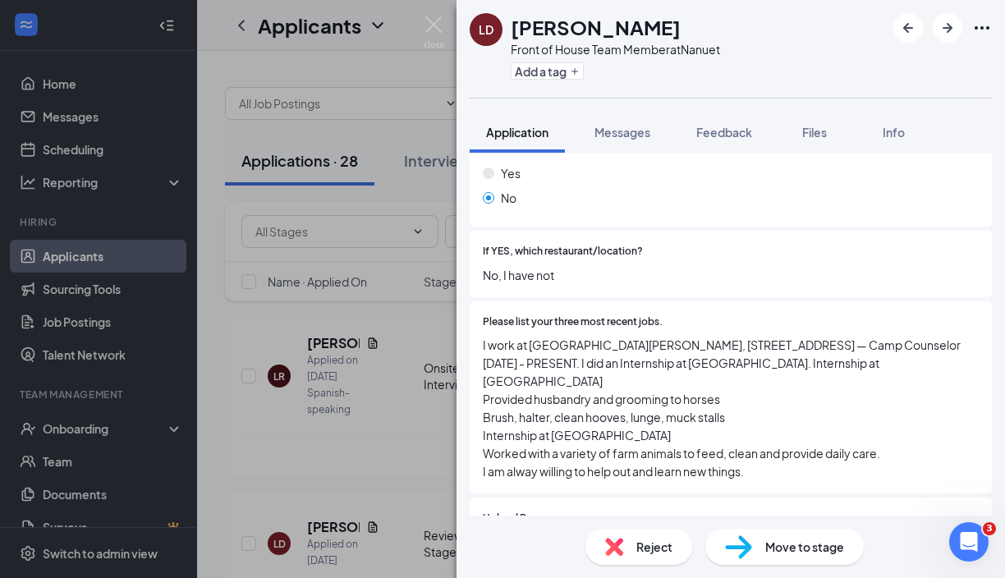
scroll to position [465, 0]
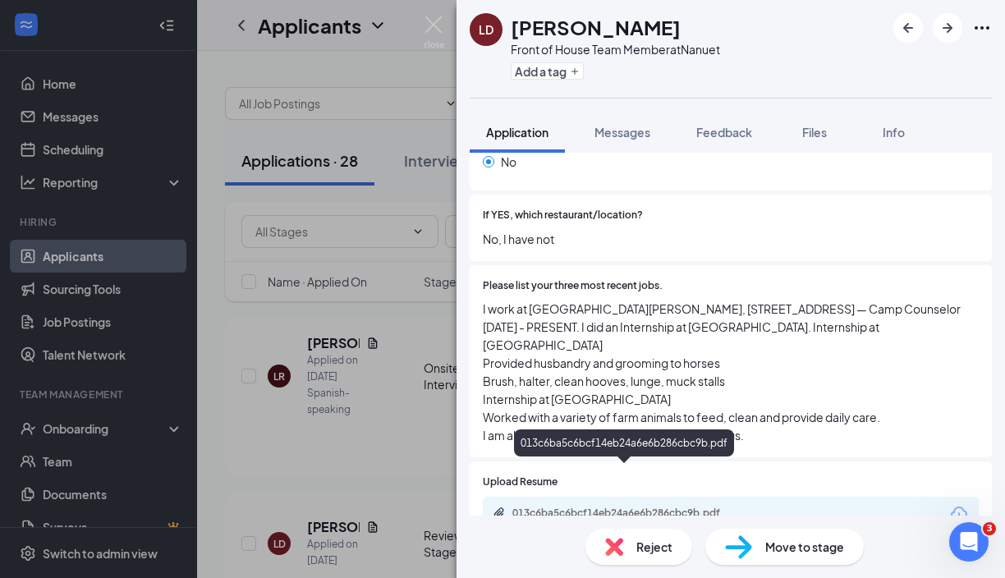
click at [717, 506] on div "013c6ba5c6bcf14eb24a6e6b286cbc9b.pdf" at bounding box center [627, 512] width 230 height 13
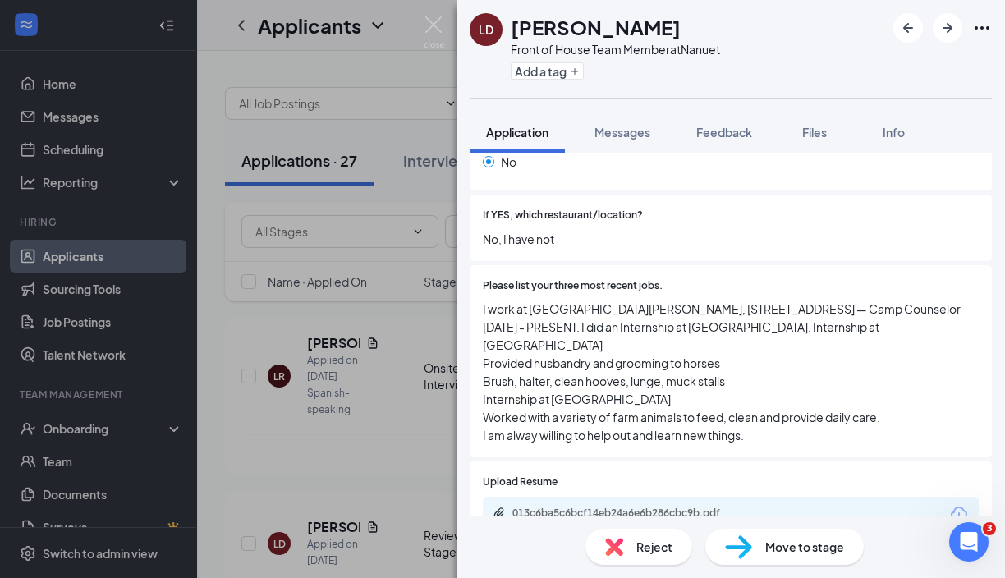
click at [805, 551] on span "Move to stage" at bounding box center [804, 547] width 79 height 18
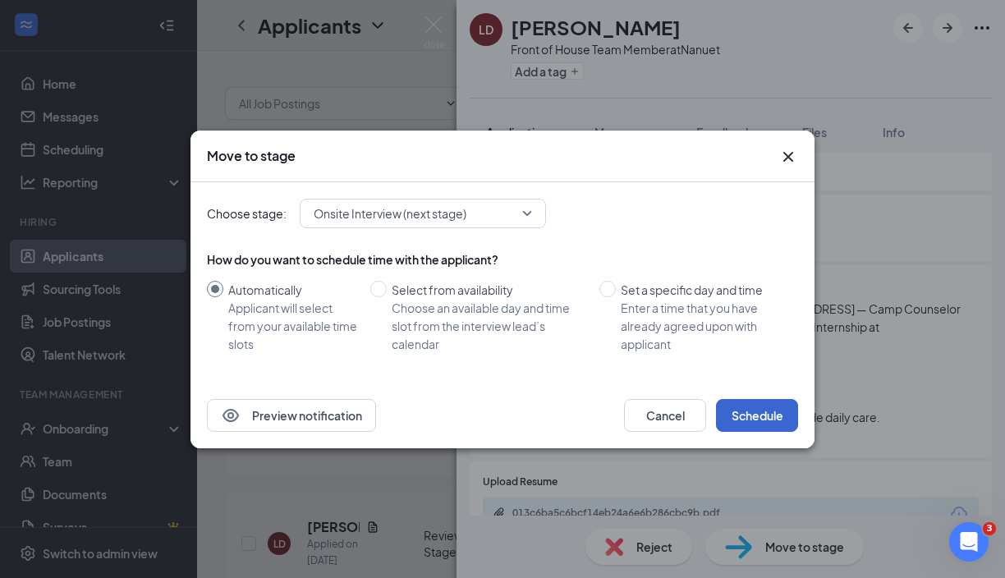
click at [773, 419] on button "Schedule" at bounding box center [757, 415] width 82 height 33
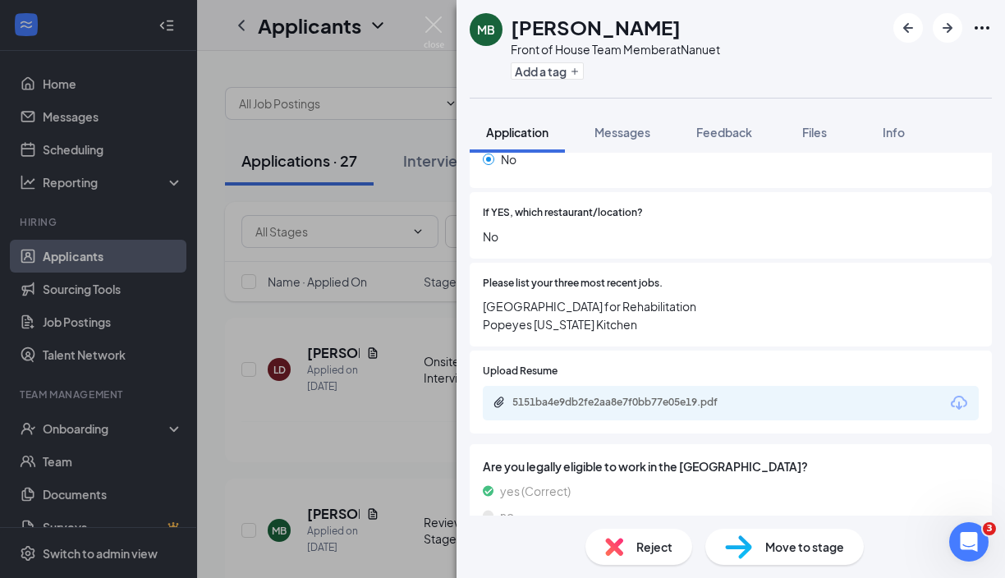
scroll to position [424, 0]
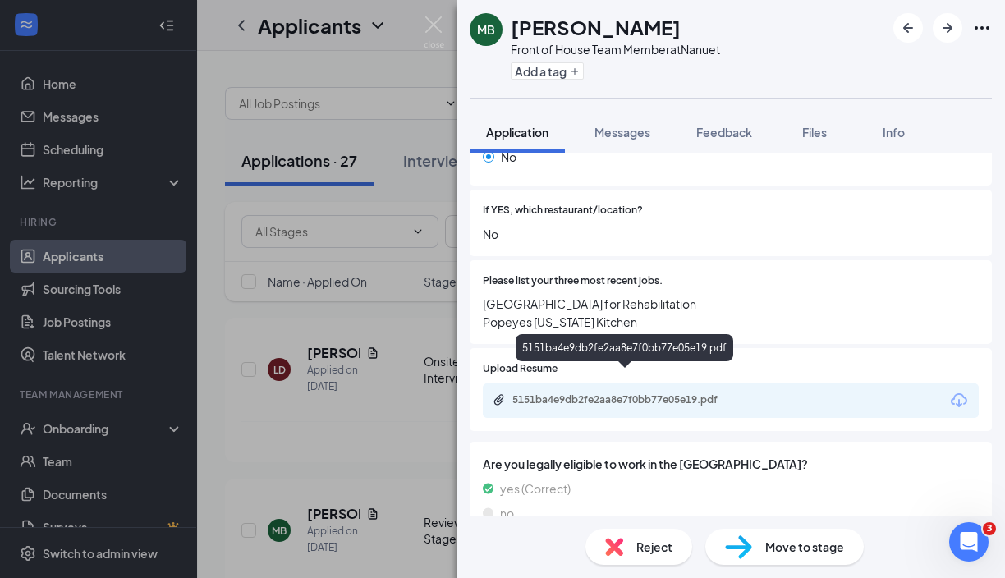
click at [720, 393] on div "5151ba4e9db2fe2aa8e7f0bb77e05e19.pdf" at bounding box center [627, 399] width 230 height 13
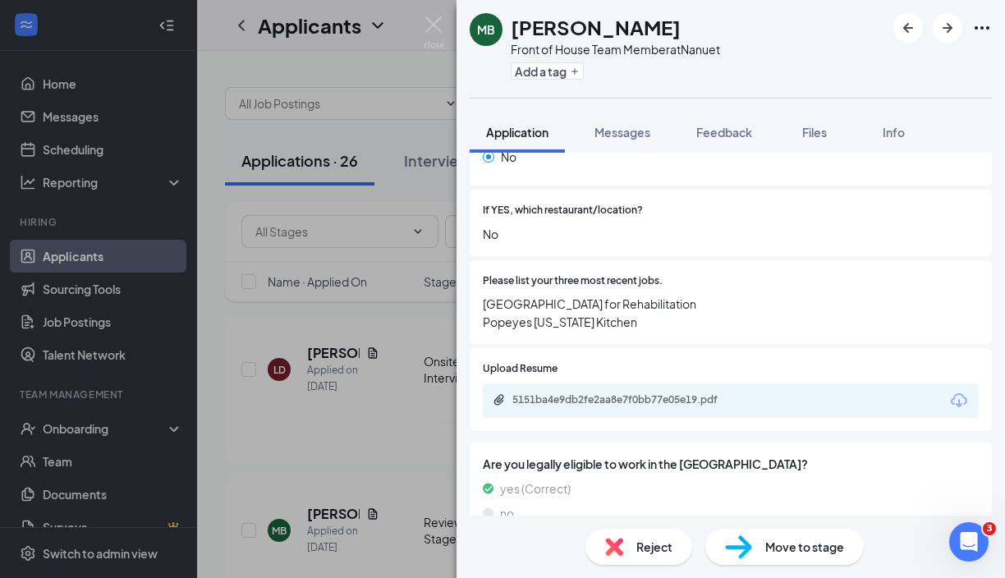
click at [423, 440] on div "MB [PERSON_NAME] Front of House Team Member at Nanuet Add a tag Application Mes…" at bounding box center [502, 289] width 1005 height 578
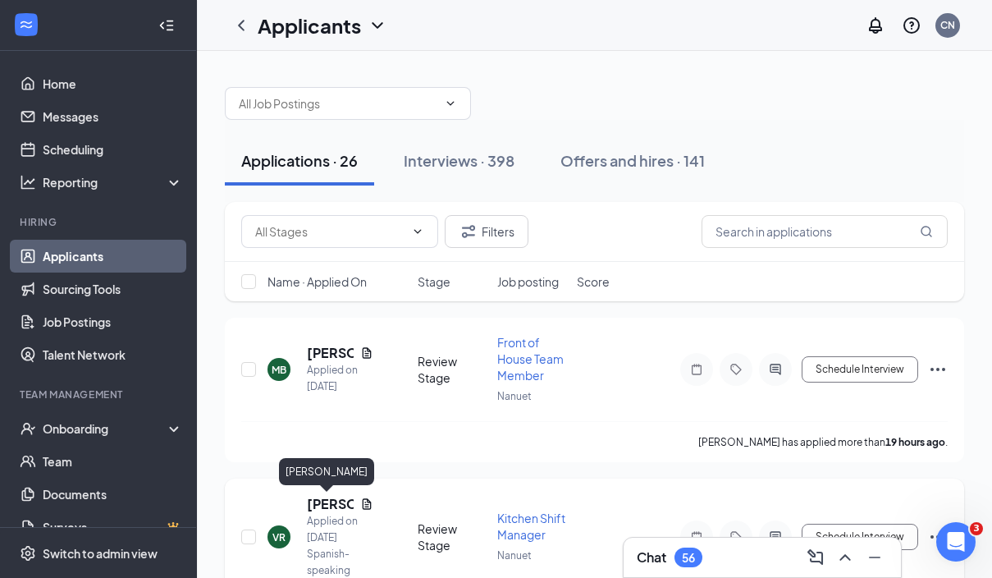
click at [331, 501] on h5 "[PERSON_NAME]" at bounding box center [330, 504] width 47 height 18
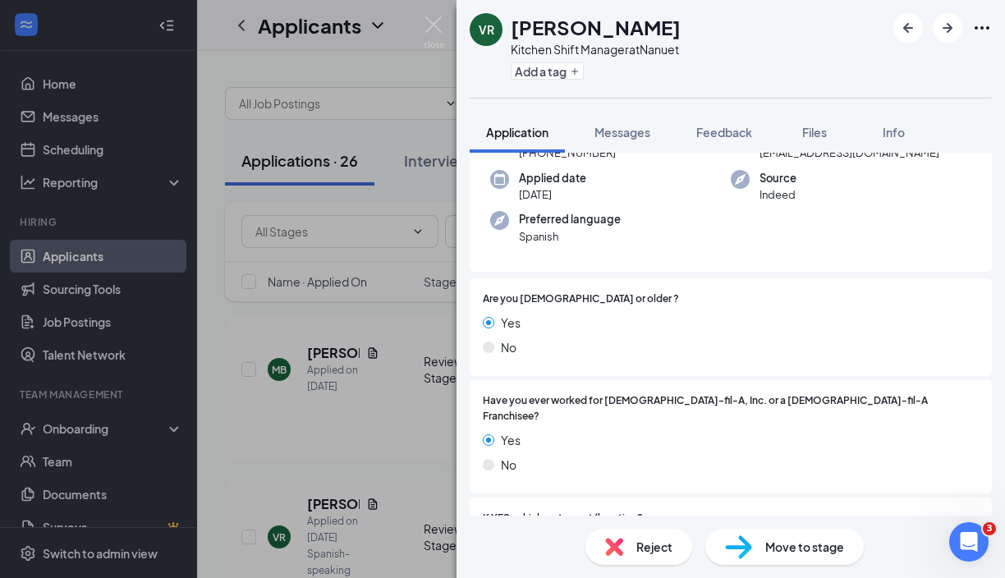
scroll to position [118, 0]
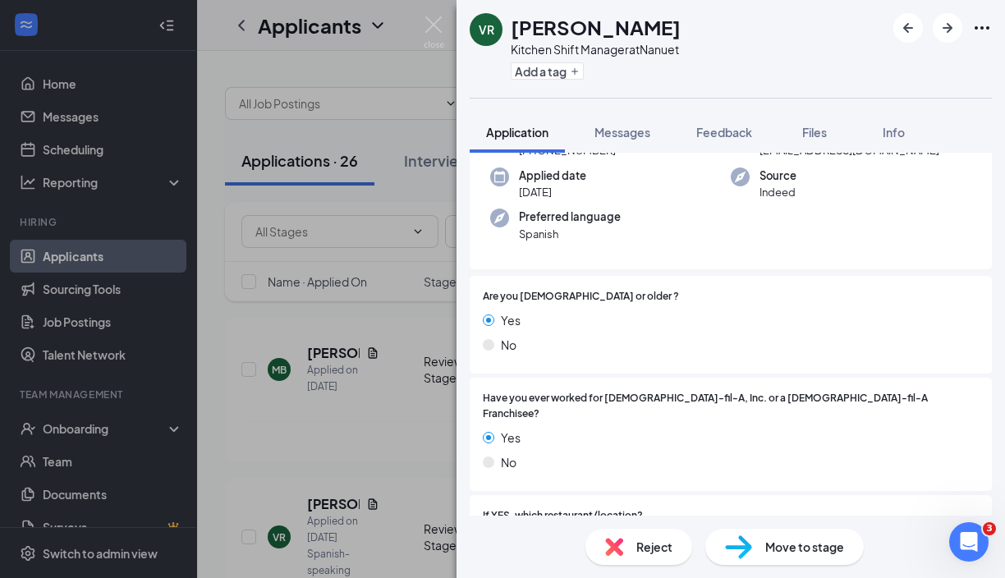
click at [804, 553] on span "Move to stage" at bounding box center [804, 547] width 79 height 18
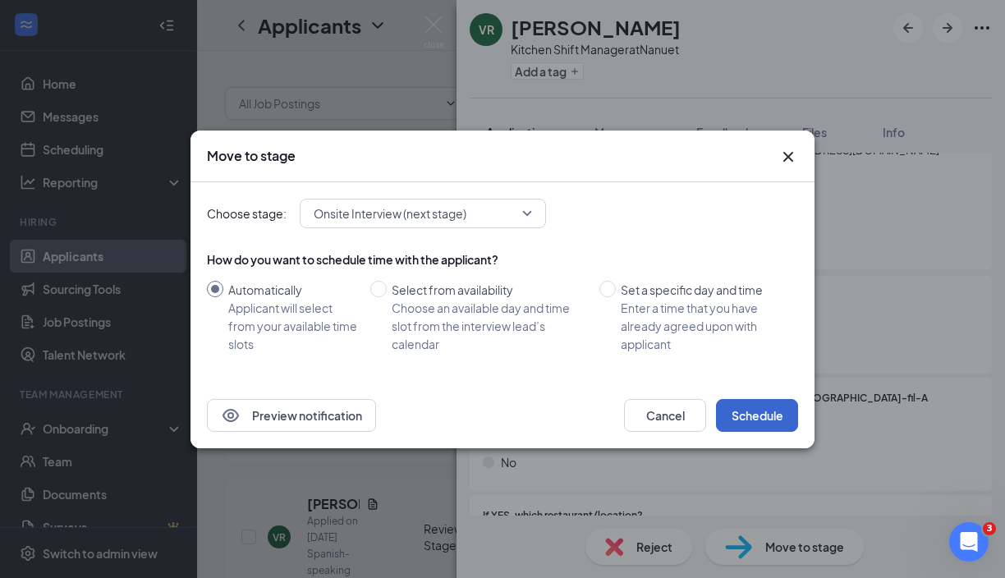
click at [770, 419] on button "Schedule" at bounding box center [757, 415] width 82 height 33
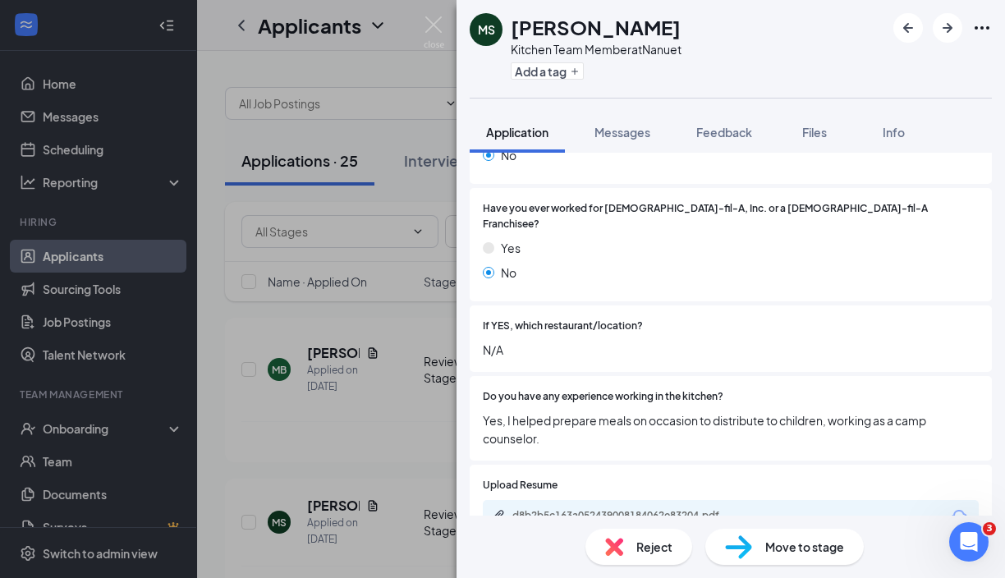
scroll to position [394, 0]
click at [643, 546] on span "Reject" at bounding box center [654, 547] width 36 height 18
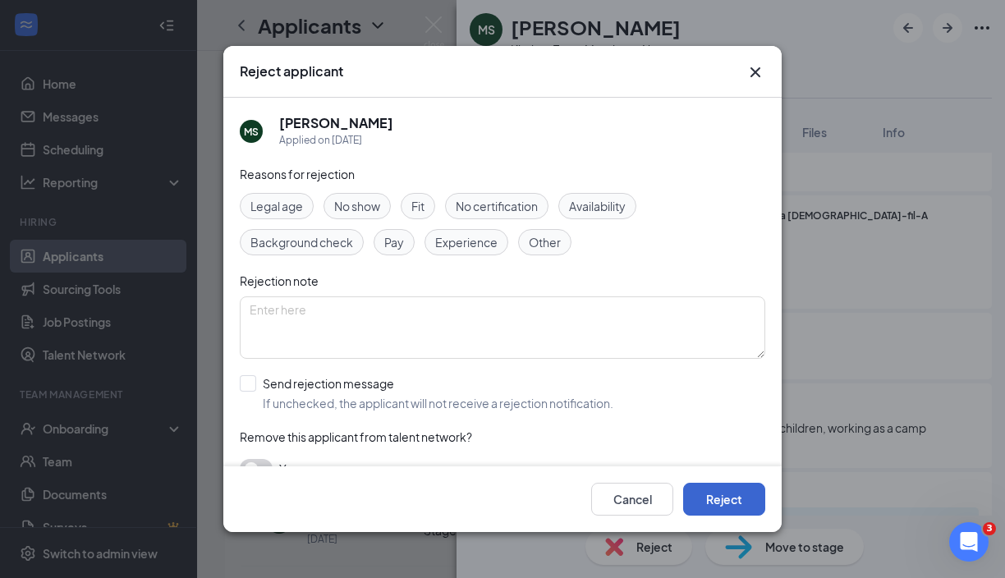
click at [713, 488] on button "Reject" at bounding box center [724, 499] width 82 height 33
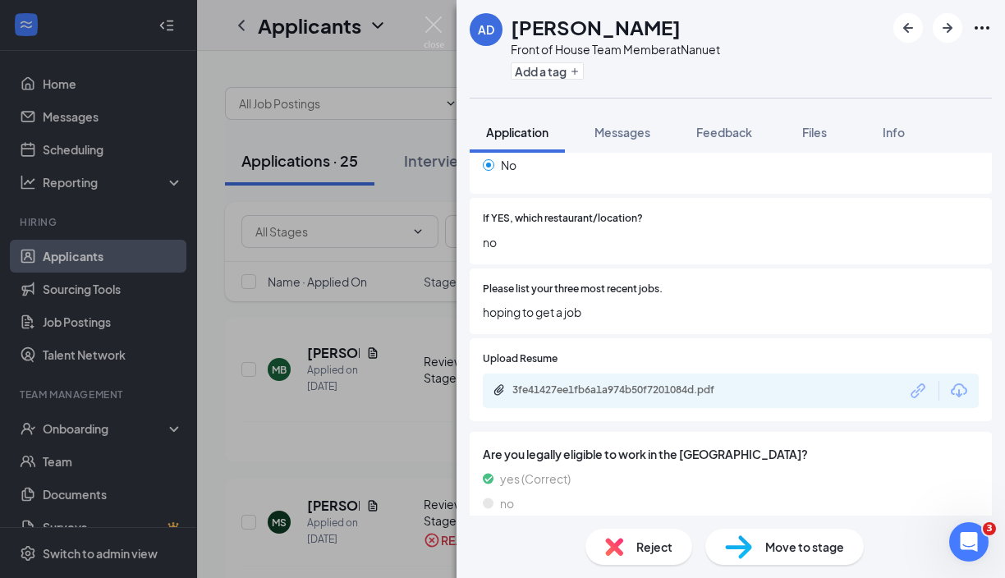
scroll to position [414, 0]
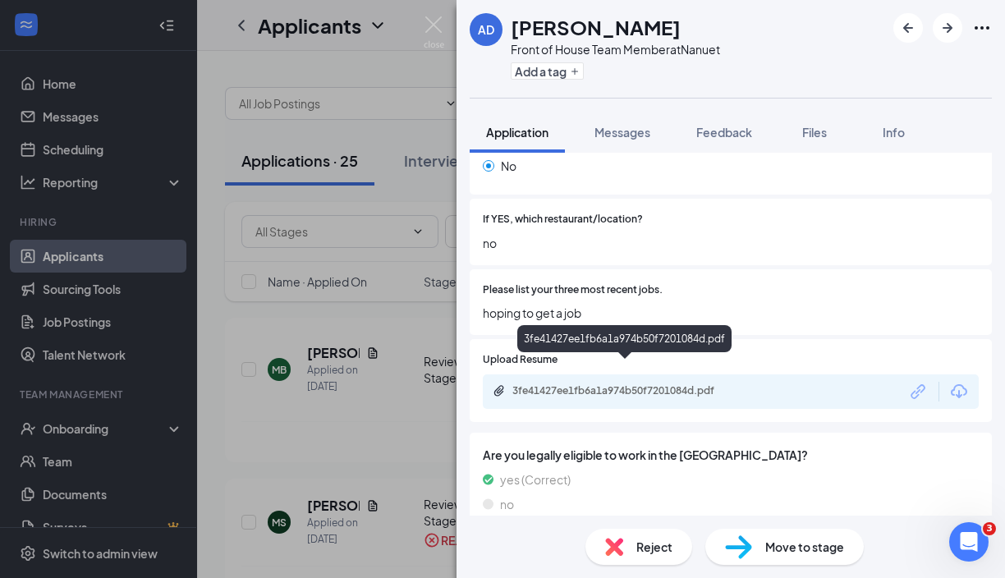
click at [697, 384] on div "3fe41427ee1fb6a1a974b50f7201084d.pdf" at bounding box center [627, 390] width 230 height 13
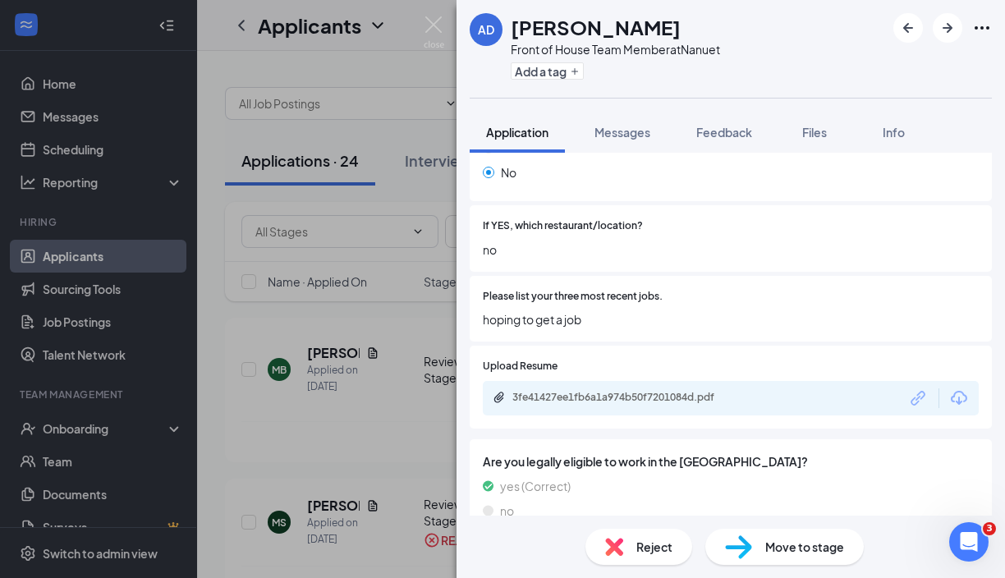
click at [640, 537] on div "Reject" at bounding box center [638, 547] width 107 height 36
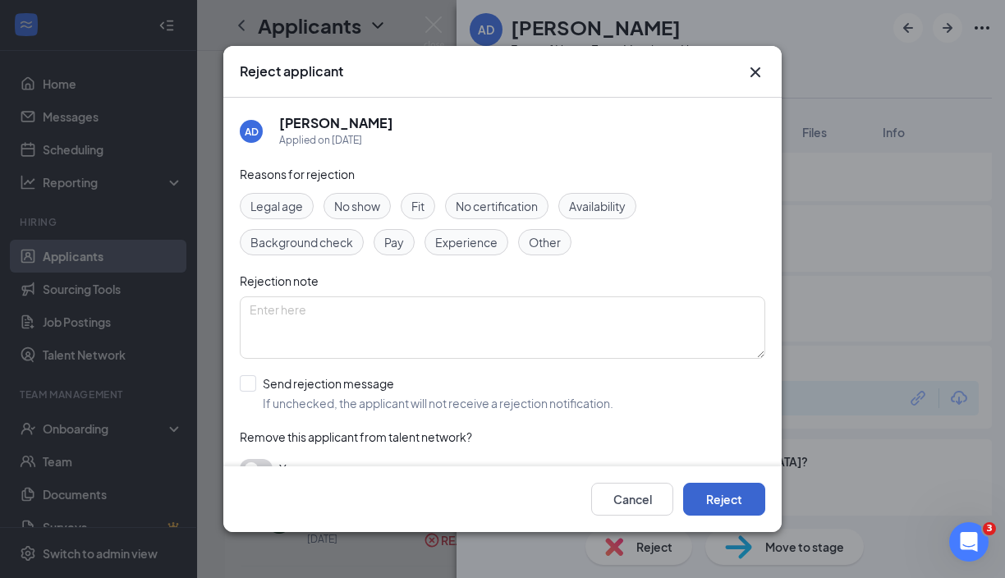
click at [727, 501] on button "Reject" at bounding box center [724, 499] width 82 height 33
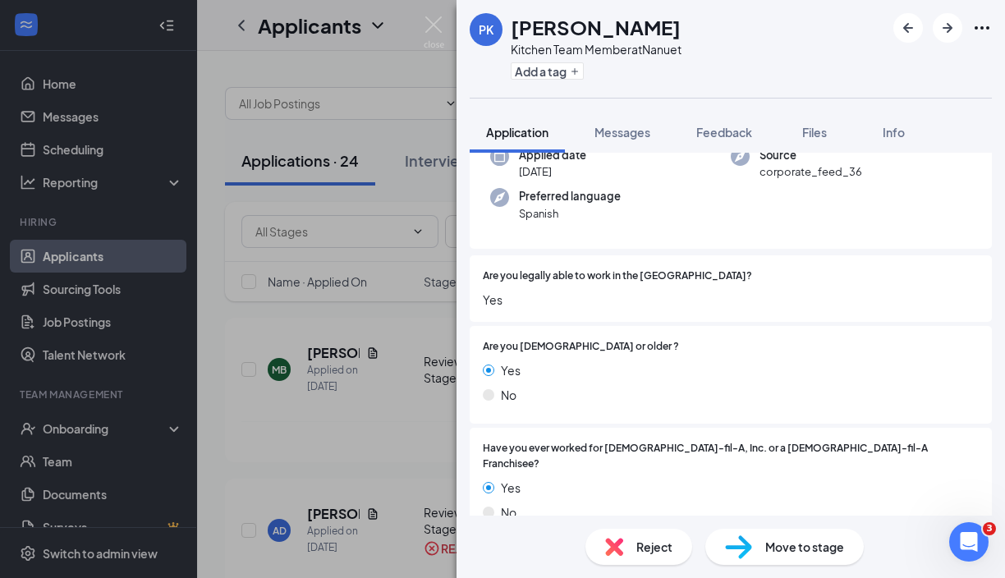
scroll to position [141, 0]
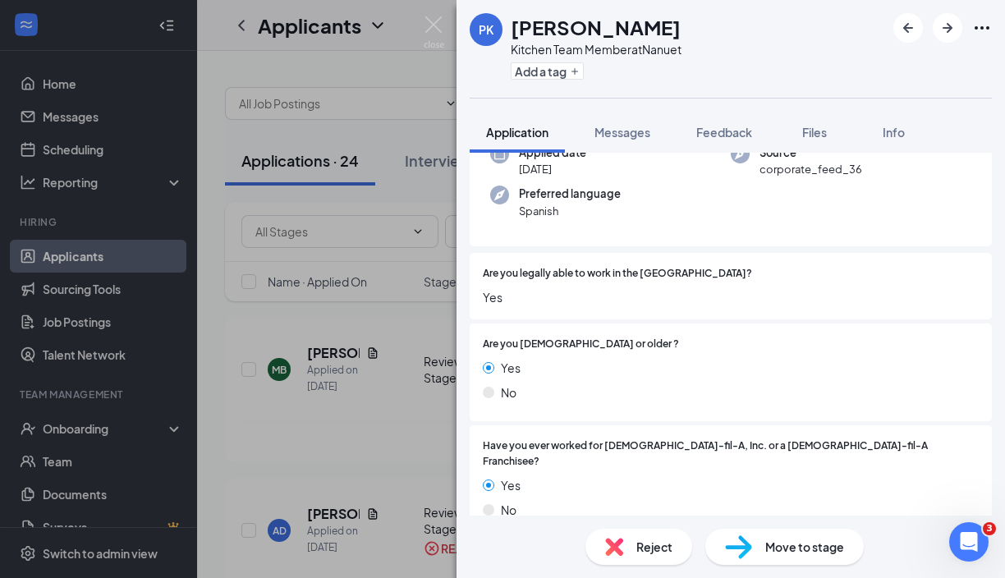
click at [807, 534] on div "Move to stage" at bounding box center [784, 547] width 158 height 36
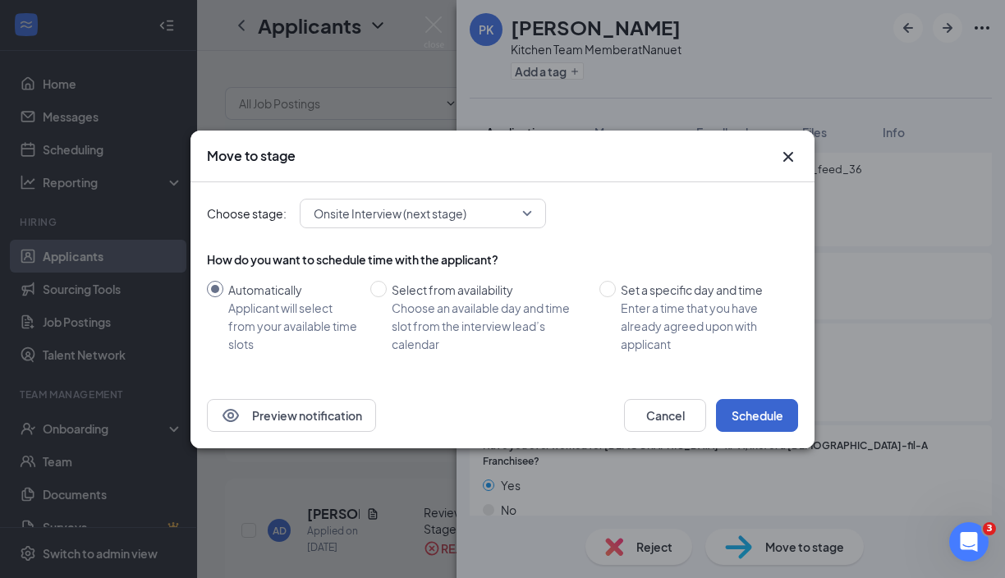
click at [772, 417] on button "Schedule" at bounding box center [757, 415] width 82 height 33
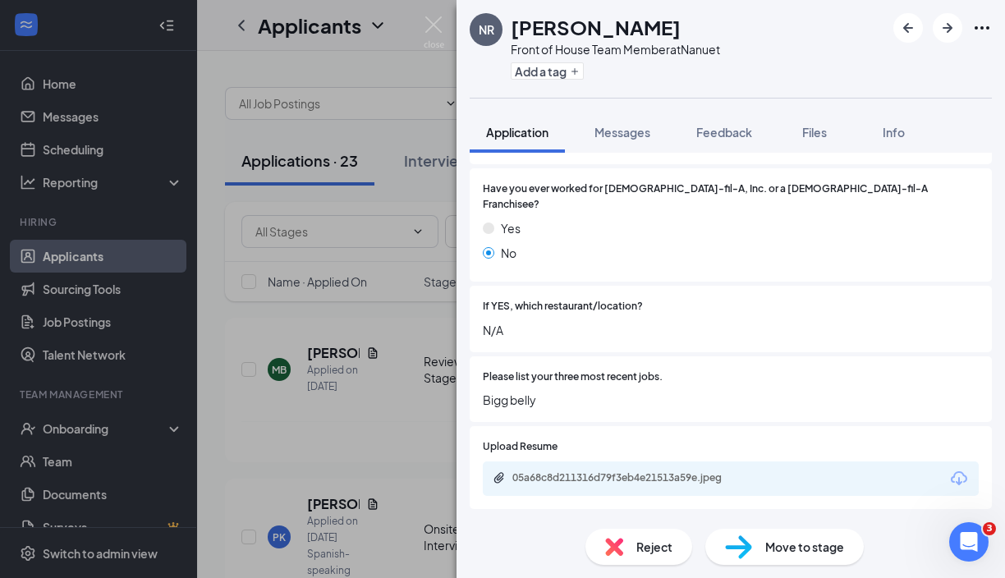
scroll to position [328, 0]
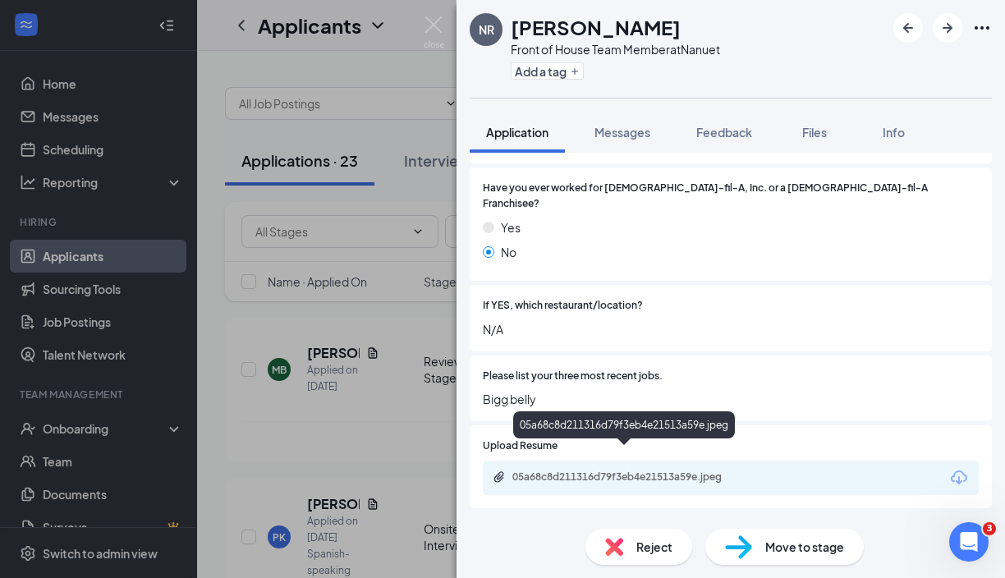
click at [675, 470] on div "05a68c8d211316d79f3eb4e21513a59e.jpeg" at bounding box center [627, 476] width 230 height 13
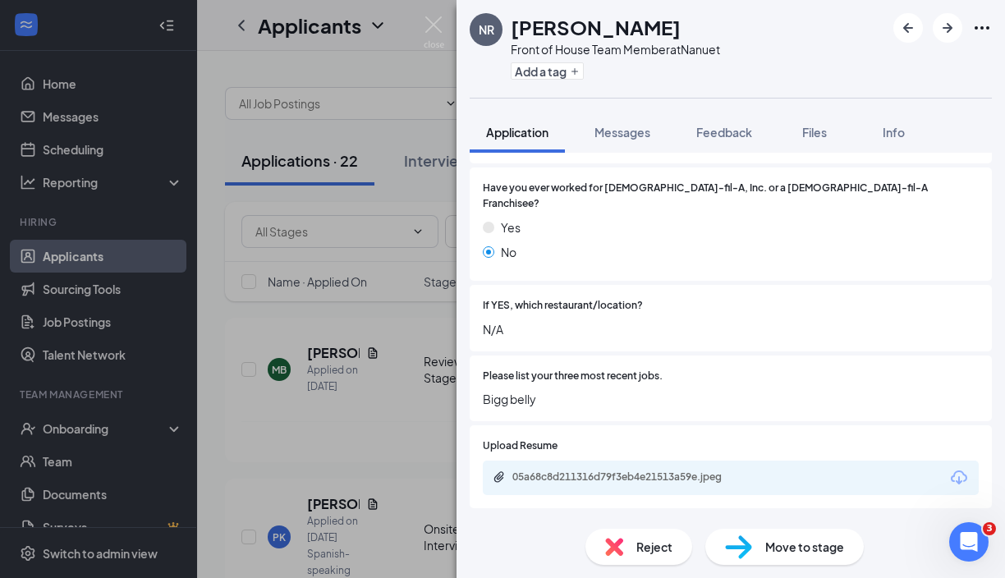
click at [775, 531] on div "Move to stage" at bounding box center [784, 547] width 158 height 36
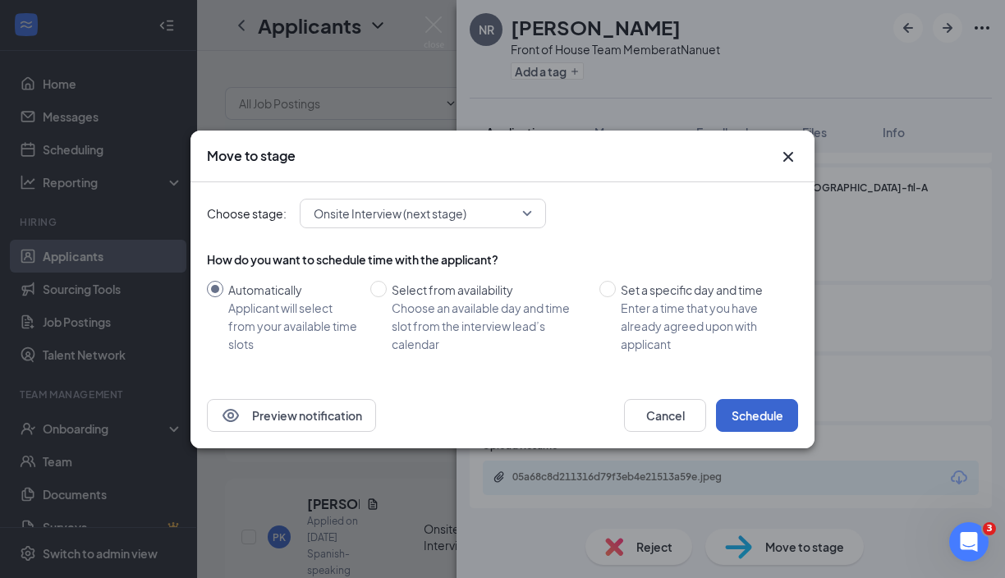
click at [782, 404] on button "Schedule" at bounding box center [757, 415] width 82 height 33
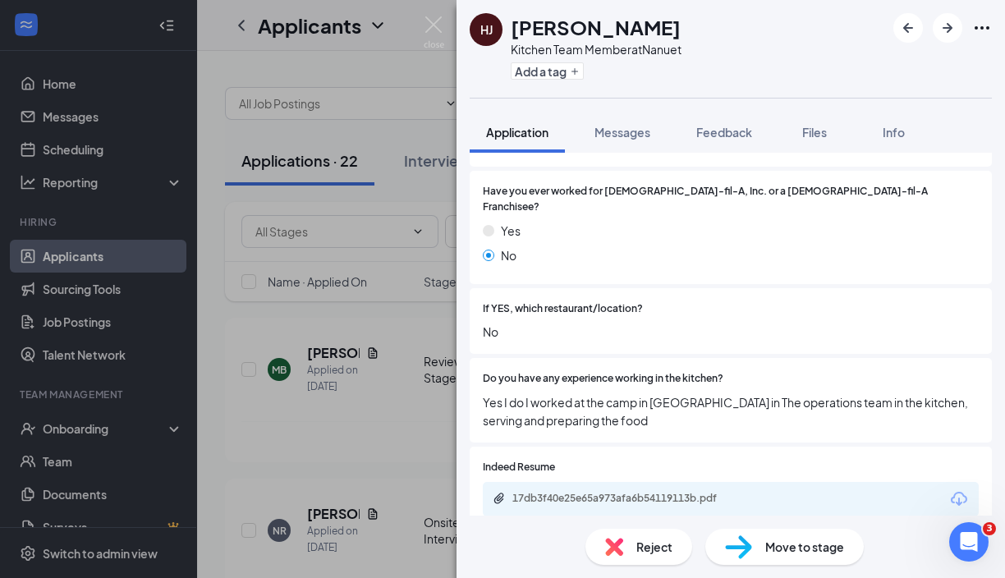
scroll to position [440, 0]
click at [651, 493] on div "17db3f40e25e65a973afa6b54119113b.pdf" at bounding box center [627, 499] width 230 height 13
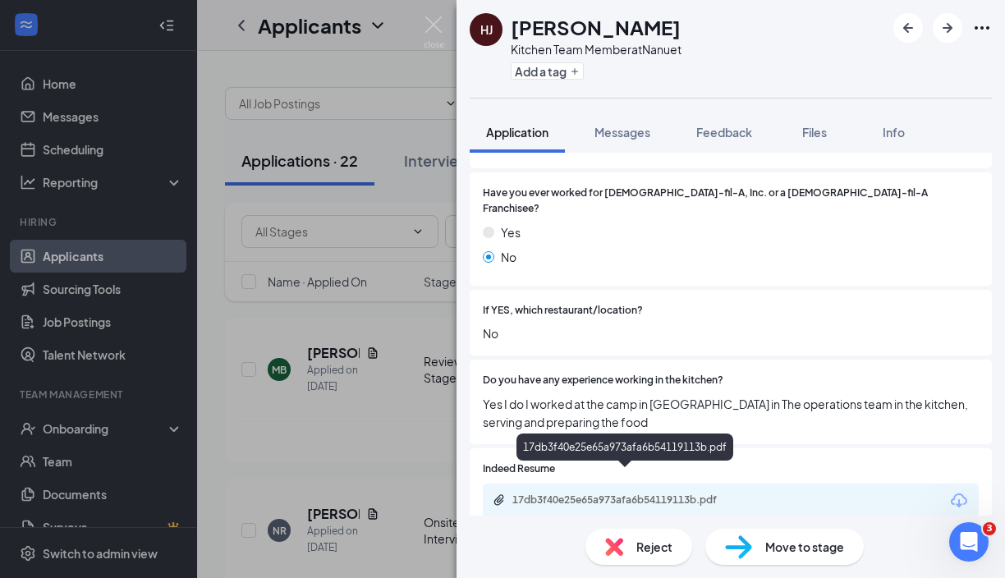
scroll to position [433, 0]
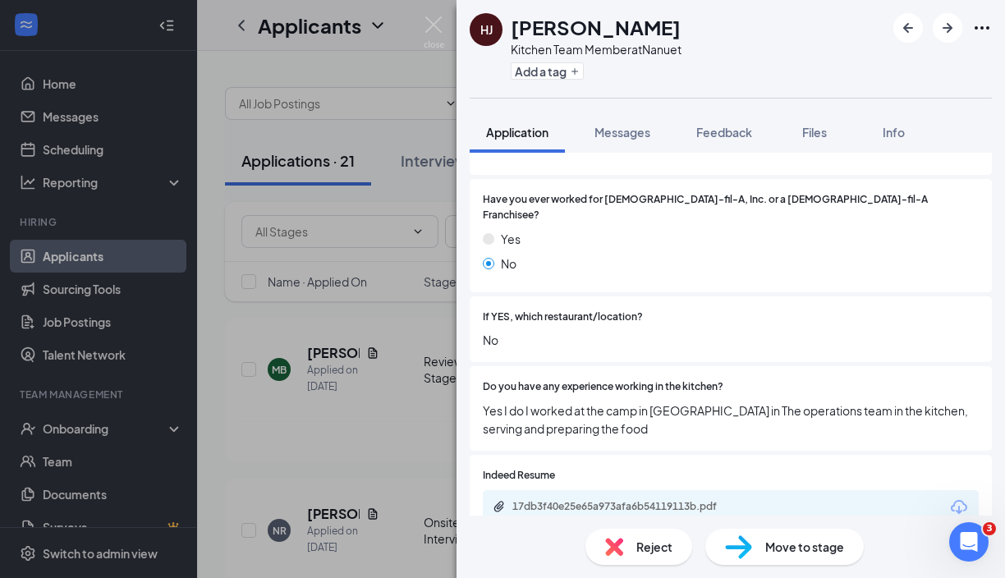
click at [634, 550] on div "Reject" at bounding box center [638, 547] width 107 height 36
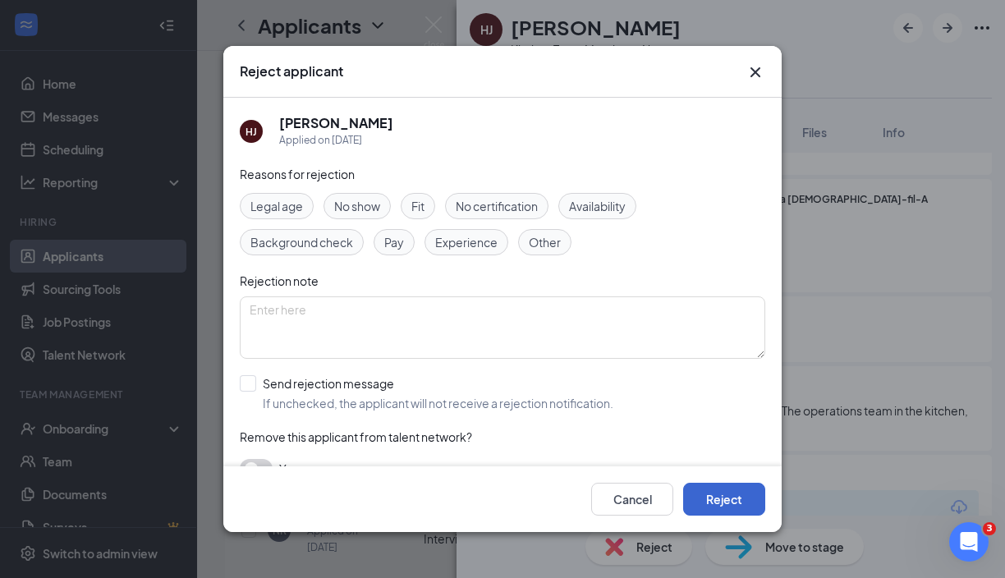
click at [735, 494] on button "Reject" at bounding box center [724, 499] width 82 height 33
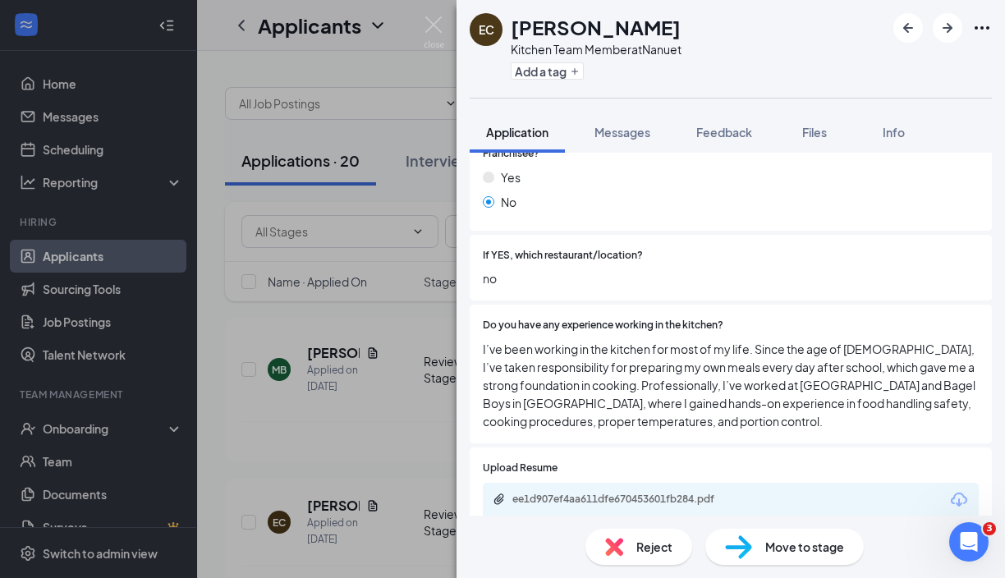
scroll to position [448, 0]
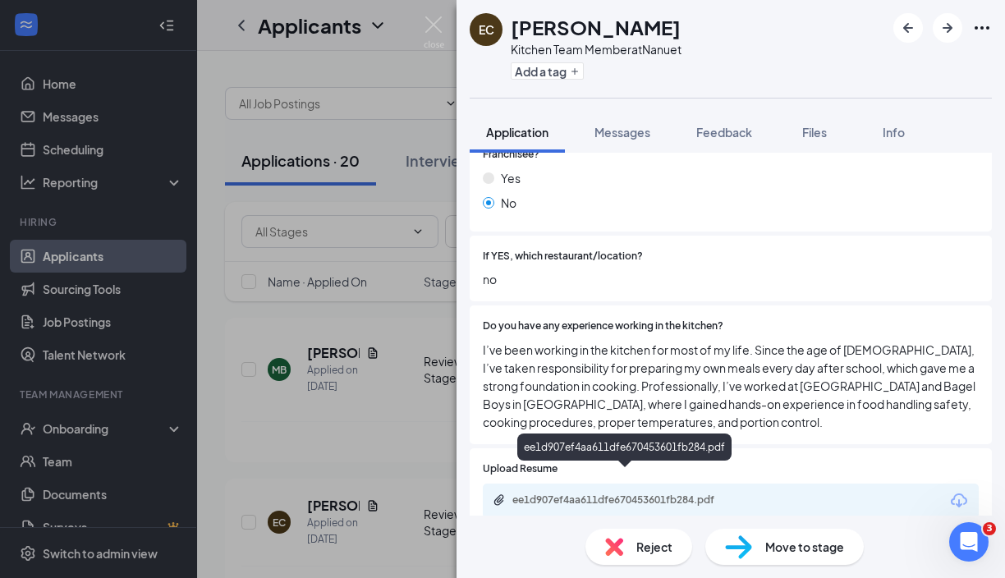
click at [701, 493] on div "ee1d907ef4aa611dfe670453601fb284.pdf" at bounding box center [627, 499] width 230 height 13
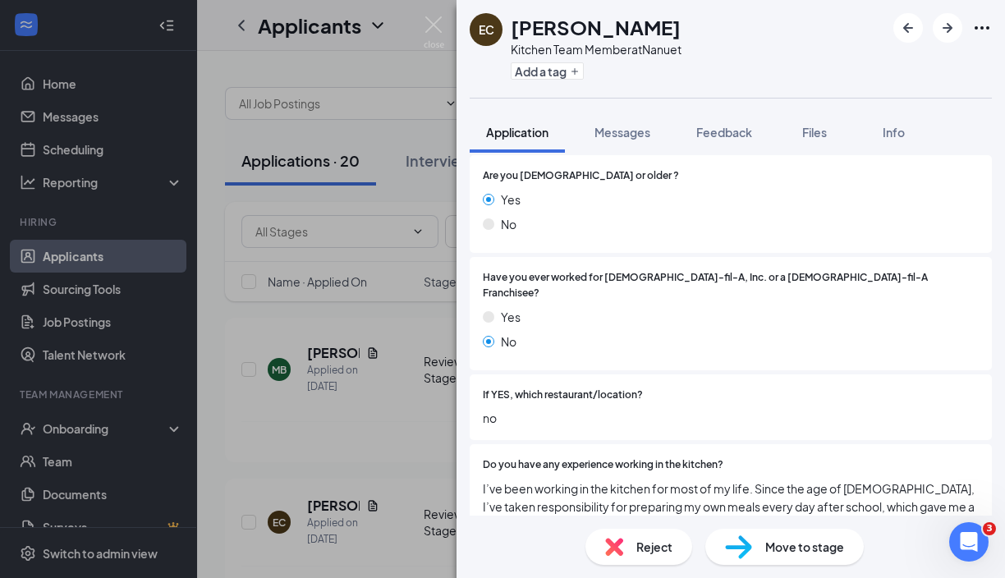
scroll to position [307, 0]
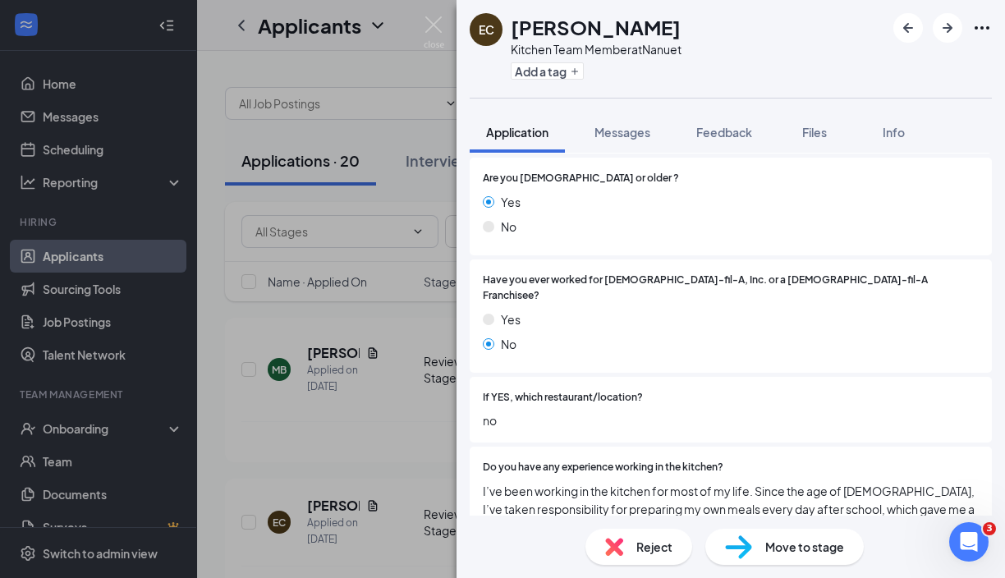
click at [802, 559] on div "Move to stage" at bounding box center [784, 547] width 158 height 36
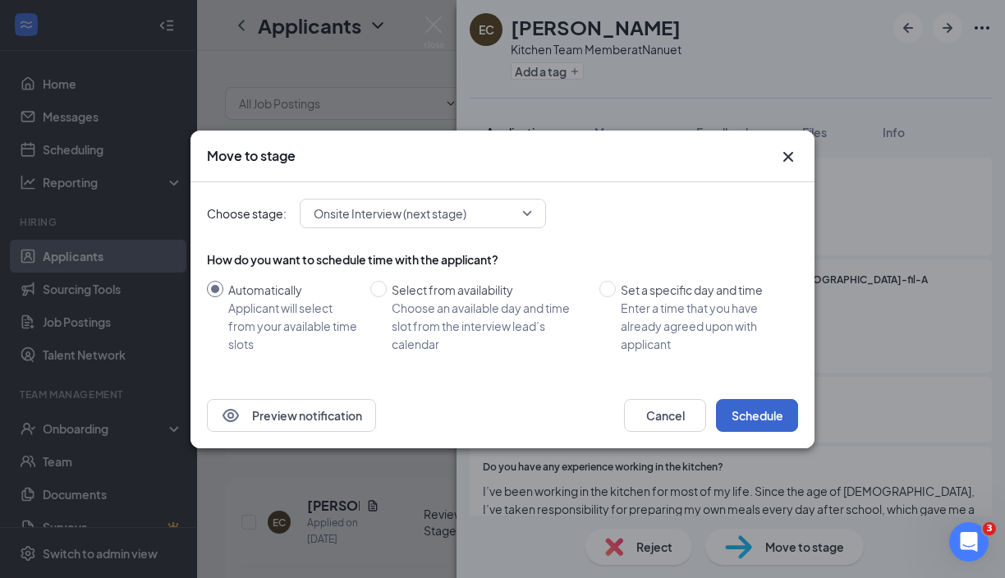
click at [761, 410] on button "Schedule" at bounding box center [757, 415] width 82 height 33
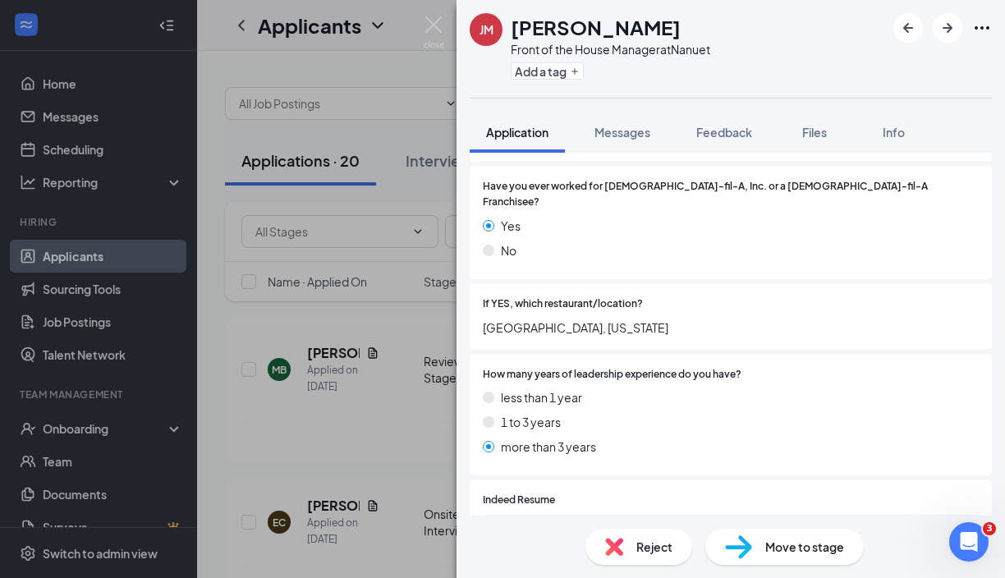
scroll to position [319, 0]
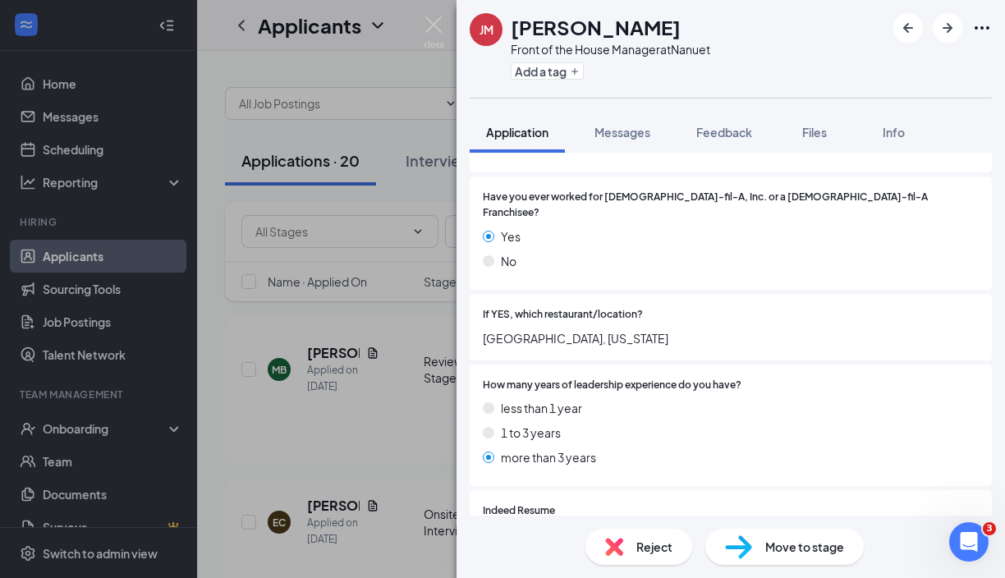
click at [765, 552] on span "Move to stage" at bounding box center [804, 547] width 79 height 18
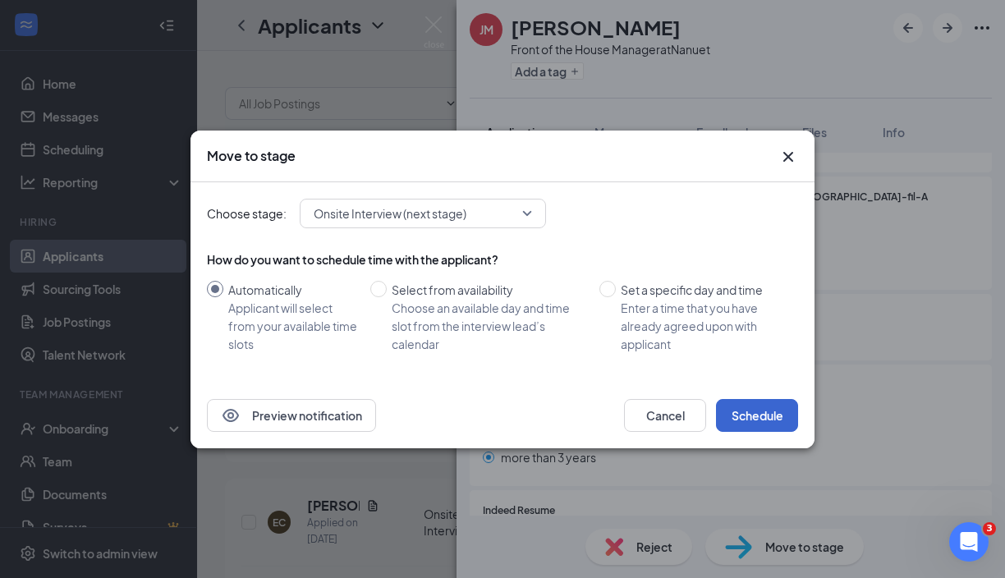
click at [767, 422] on button "Schedule" at bounding box center [757, 415] width 82 height 33
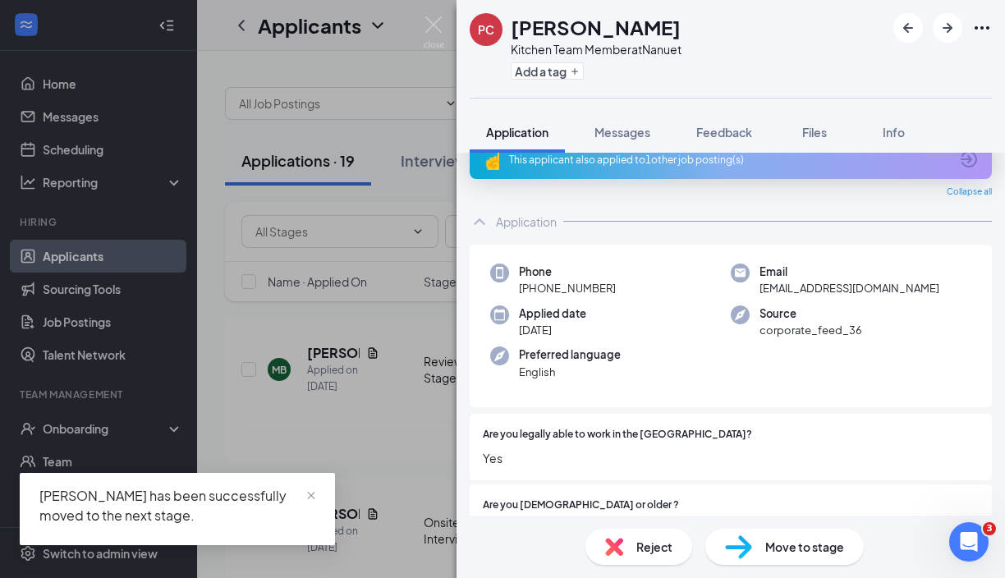
scroll to position [32, 0]
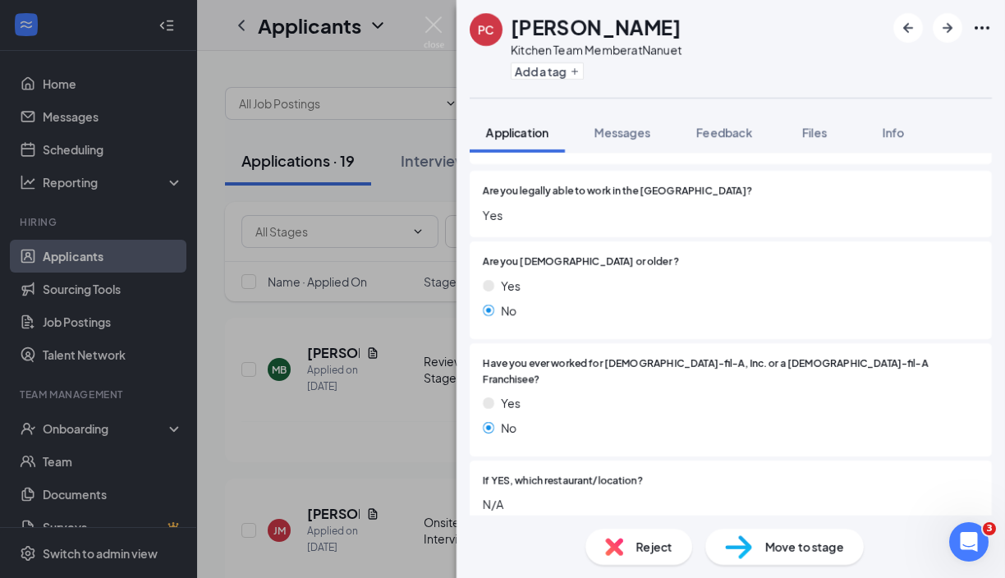
scroll to position [286, 0]
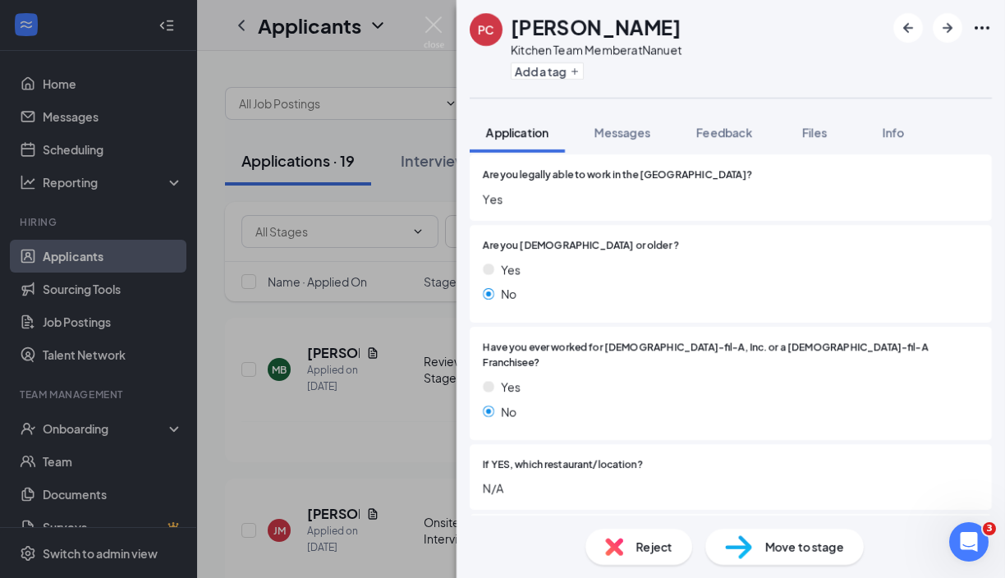
click at [651, 536] on div "Reject" at bounding box center [638, 547] width 107 height 36
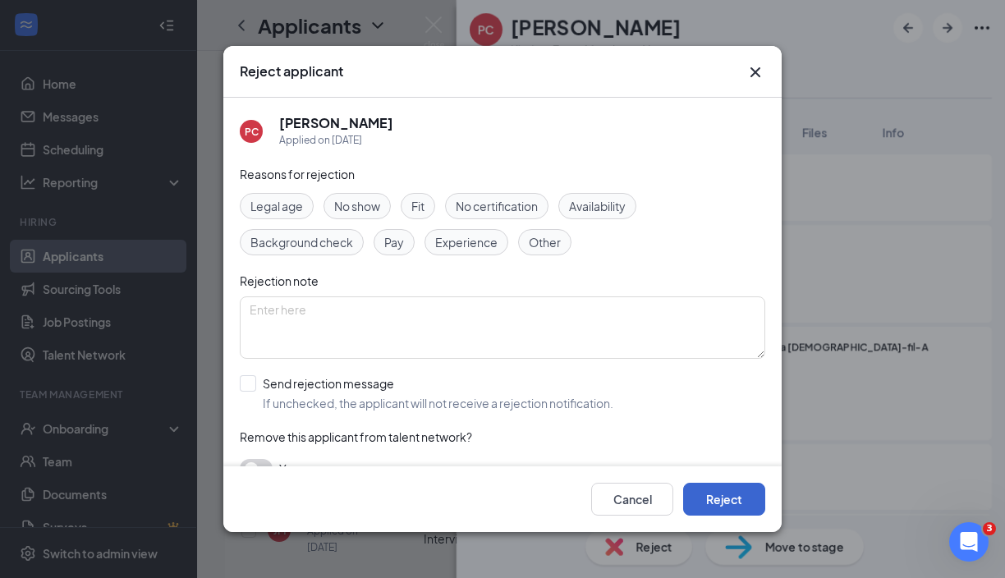
click at [716, 484] on button "Reject" at bounding box center [724, 499] width 82 height 33
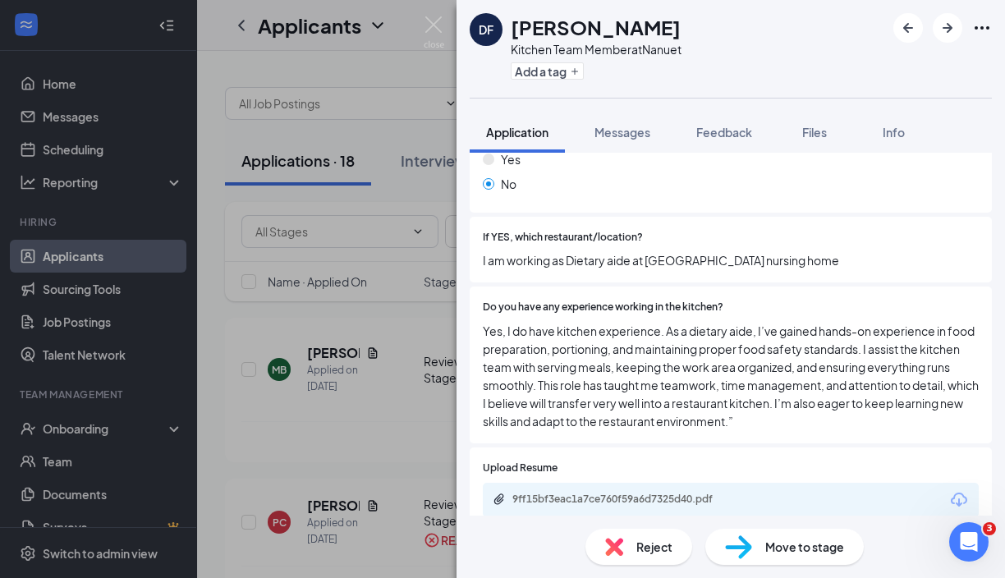
scroll to position [466, 0]
drag, startPoint x: 666, startPoint y: 313, endPoint x: 751, endPoint y: 314, distance: 84.6
click at [751, 323] on span "Yes, I do have kitchen experience. As a dietary aide, I’ve gained hands-on expe…" at bounding box center [731, 377] width 496 height 108
click at [779, 488] on div "9ff15bf3eac1a7ce760f59a6d7325d40.pdf" at bounding box center [731, 500] width 496 height 34
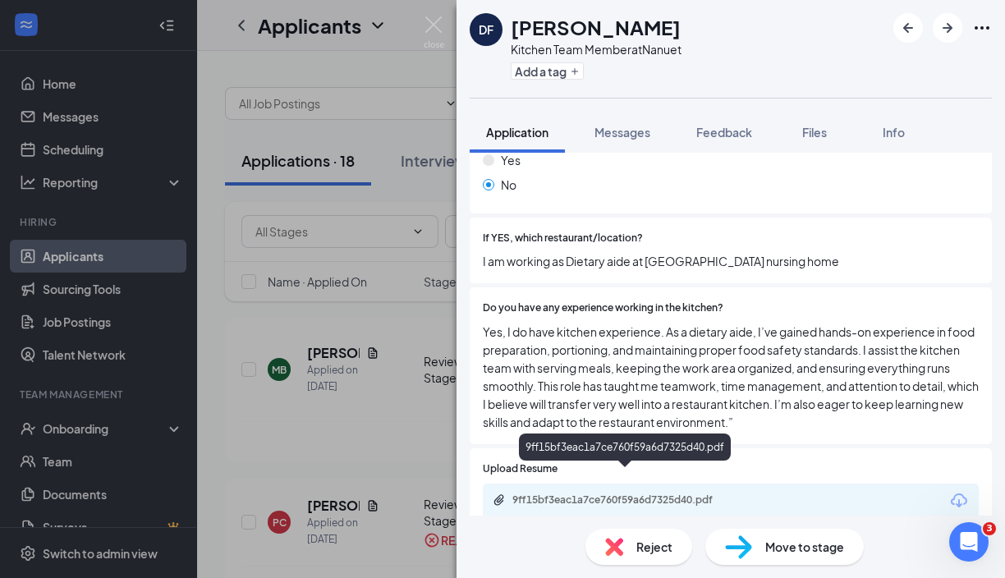
click at [674, 493] on div "9ff15bf3eac1a7ce760f59a6d7325d40.pdf" at bounding box center [625, 501] width 266 height 16
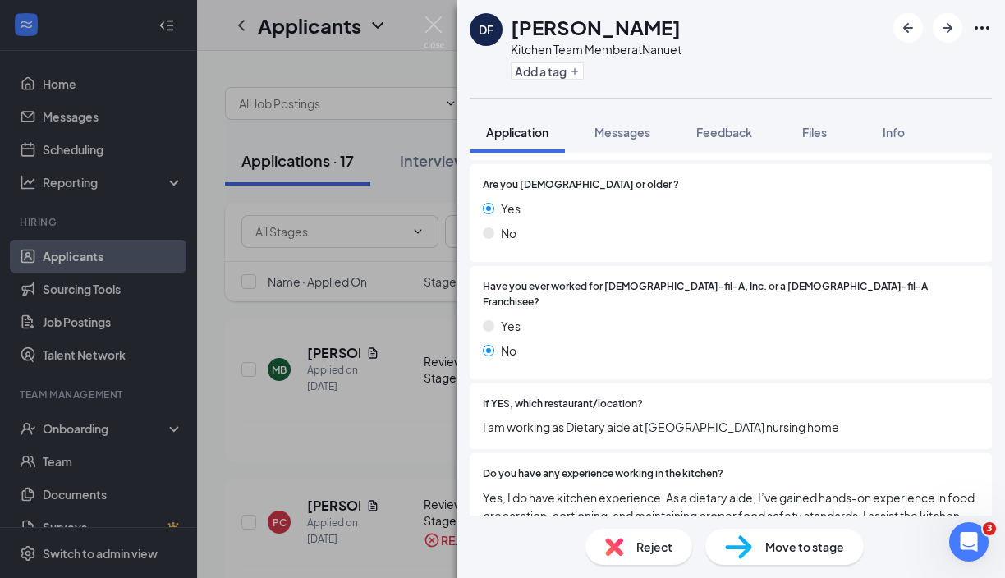
scroll to position [300, 0]
click at [790, 549] on span "Move to stage" at bounding box center [804, 547] width 79 height 18
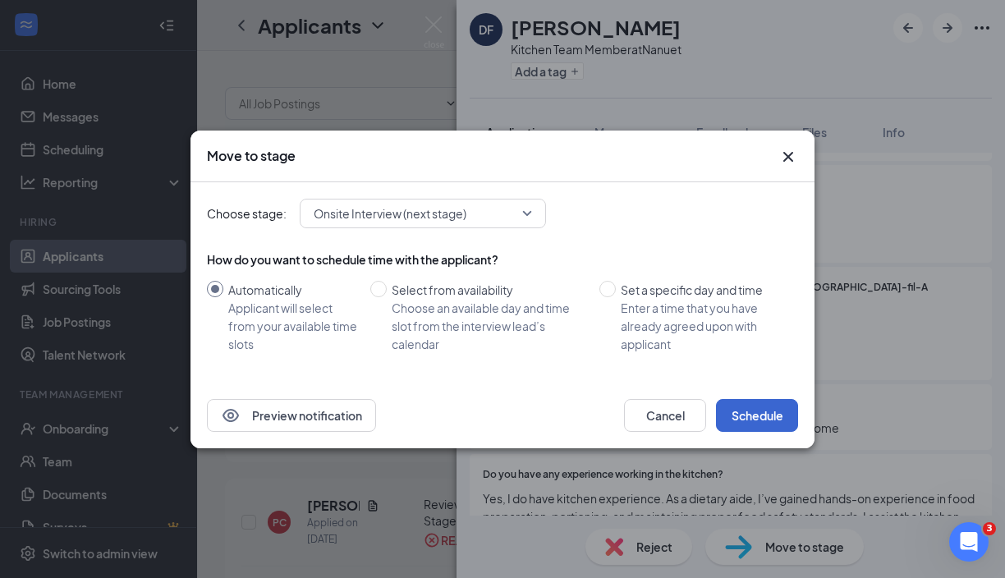
click at [769, 414] on button "Schedule" at bounding box center [757, 415] width 82 height 33
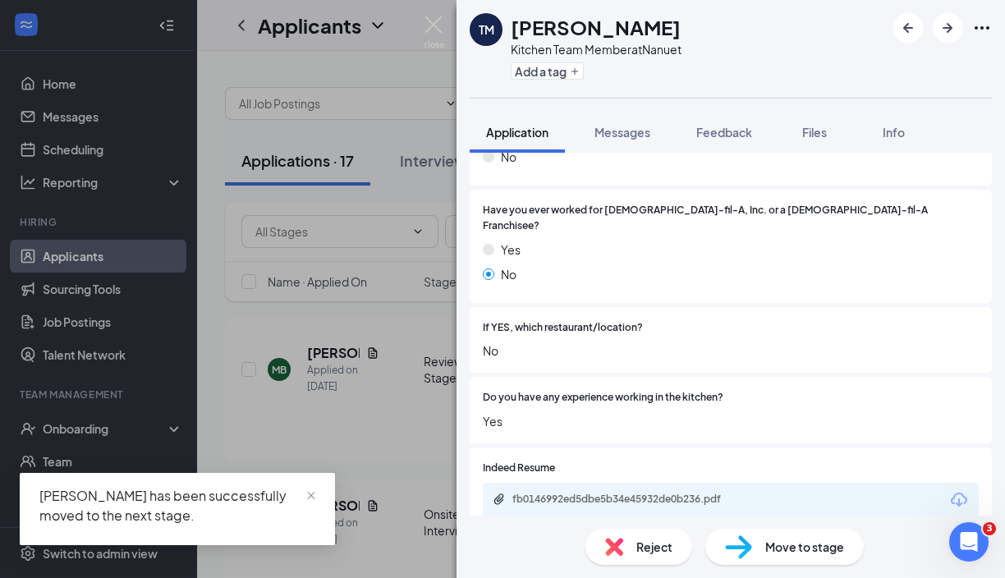
scroll to position [376, 0]
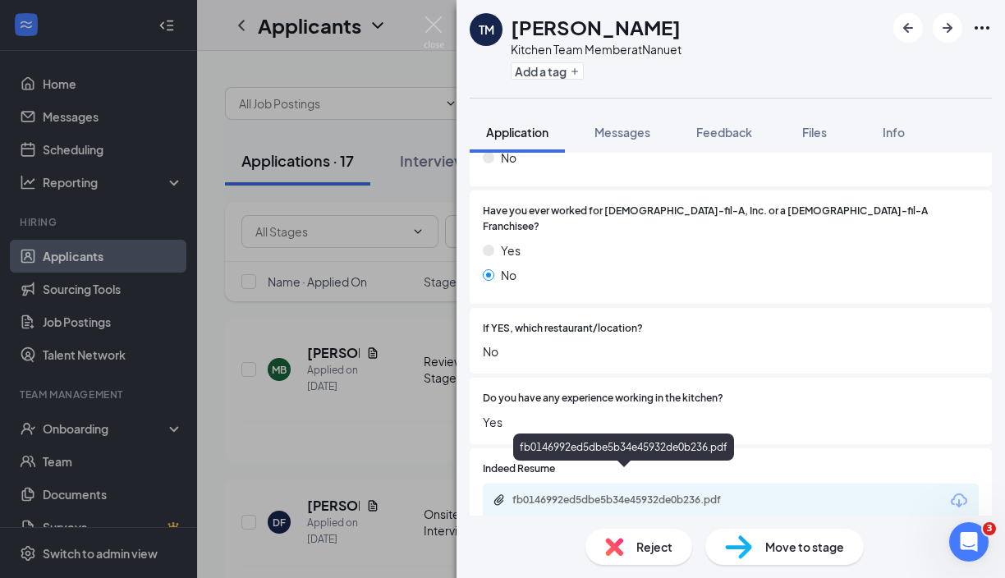
click at [741, 493] on div "fb0146992ed5dbe5b34e45932de0b236.pdf" at bounding box center [627, 499] width 230 height 13
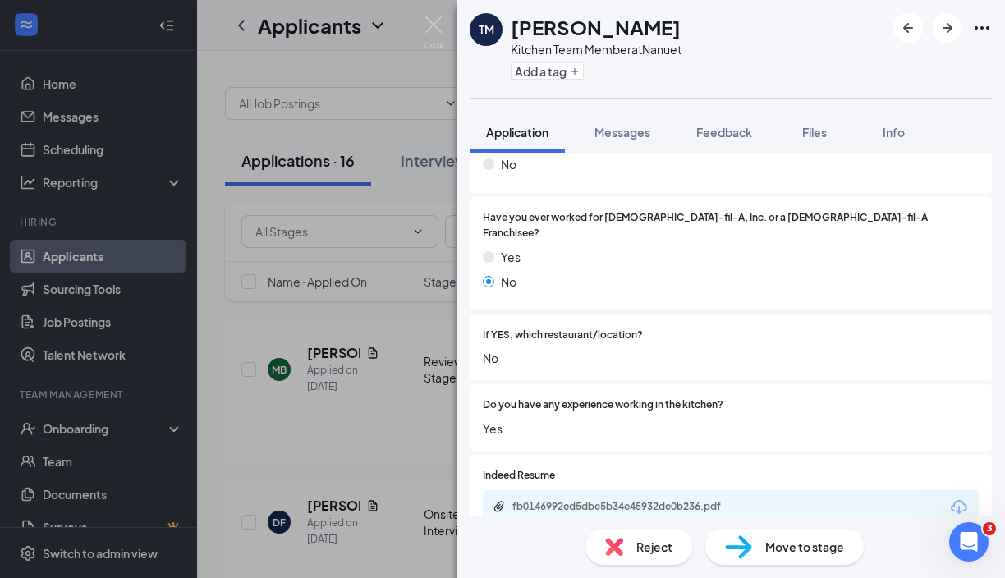
click at [620, 557] on div "Reject" at bounding box center [638, 547] width 107 height 36
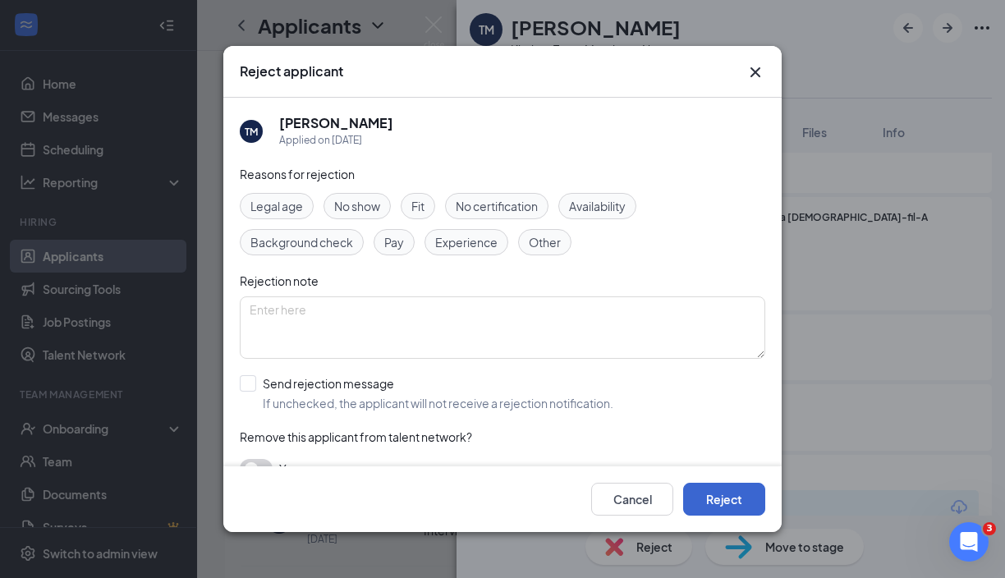
click at [730, 495] on button "Reject" at bounding box center [724, 499] width 82 height 33
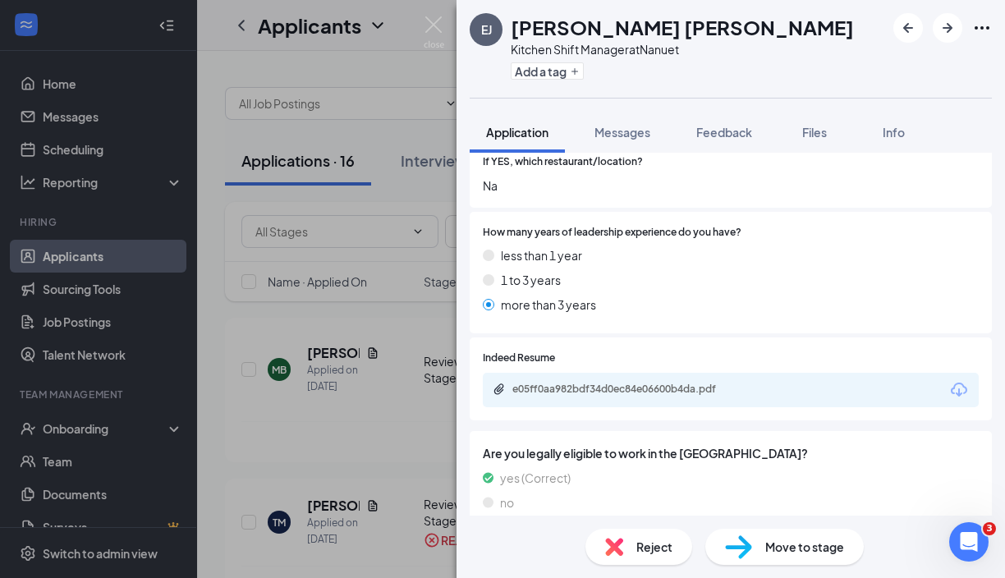
scroll to position [516, 0]
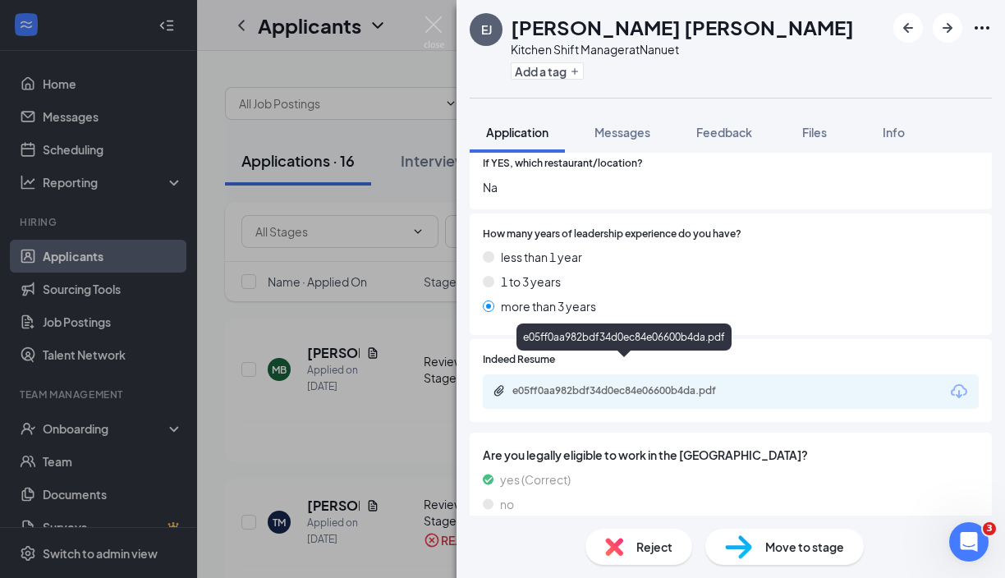
click at [719, 384] on div "e05ff0aa982bdf34d0ec84e06600b4da.pdf" at bounding box center [627, 390] width 230 height 13
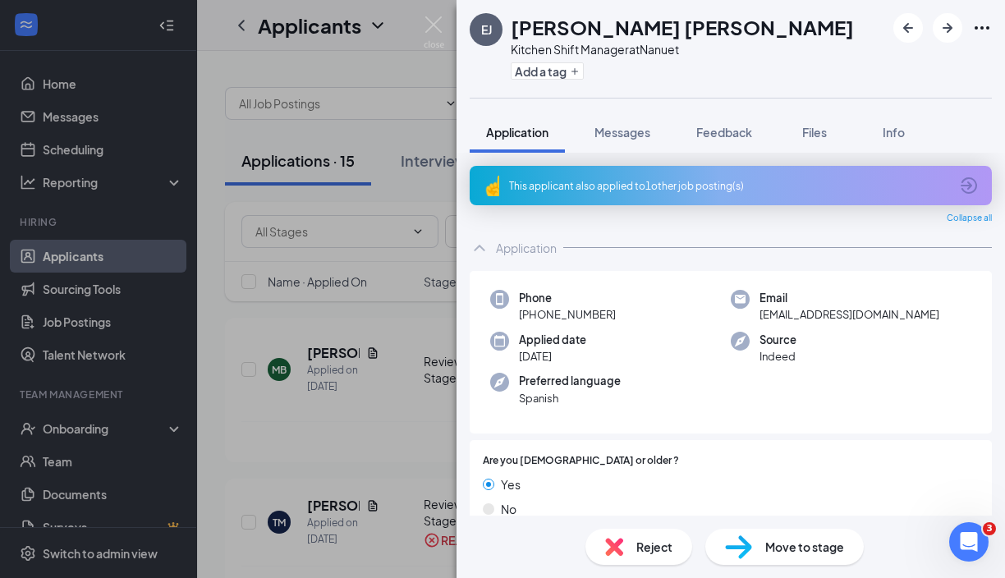
scroll to position [0, 0]
click at [649, 548] on span "Reject" at bounding box center [654, 547] width 36 height 18
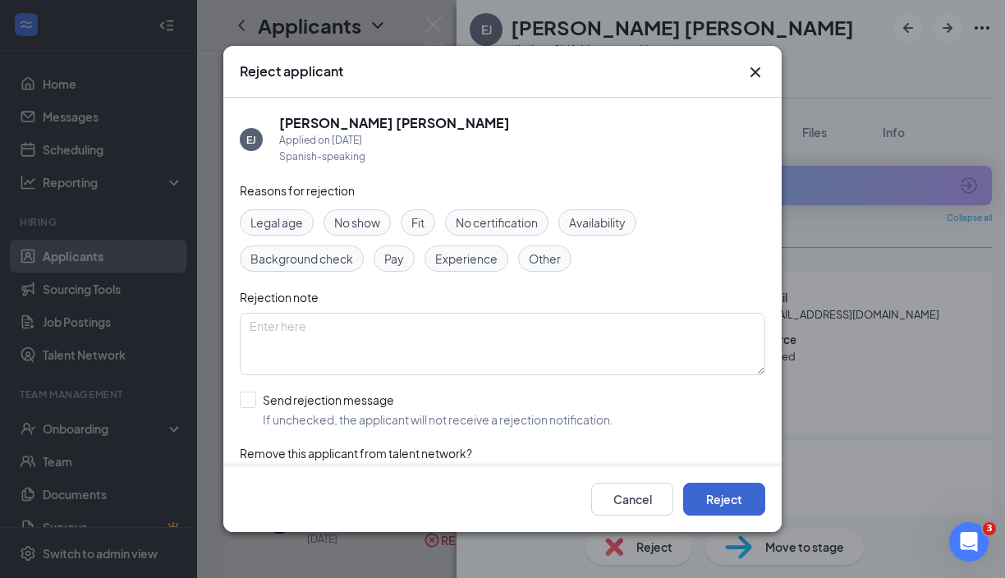
click at [730, 497] on button "Reject" at bounding box center [724, 499] width 82 height 33
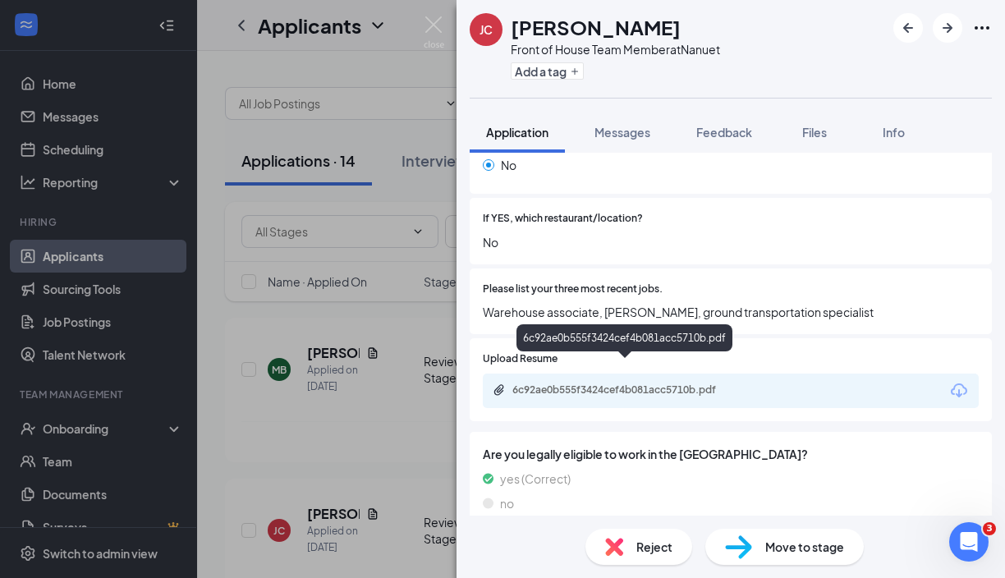
scroll to position [414, 0]
click at [749, 384] on div "6c92ae0b555f3424cef4b081acc5710b.pdf" at bounding box center [625, 390] width 266 height 13
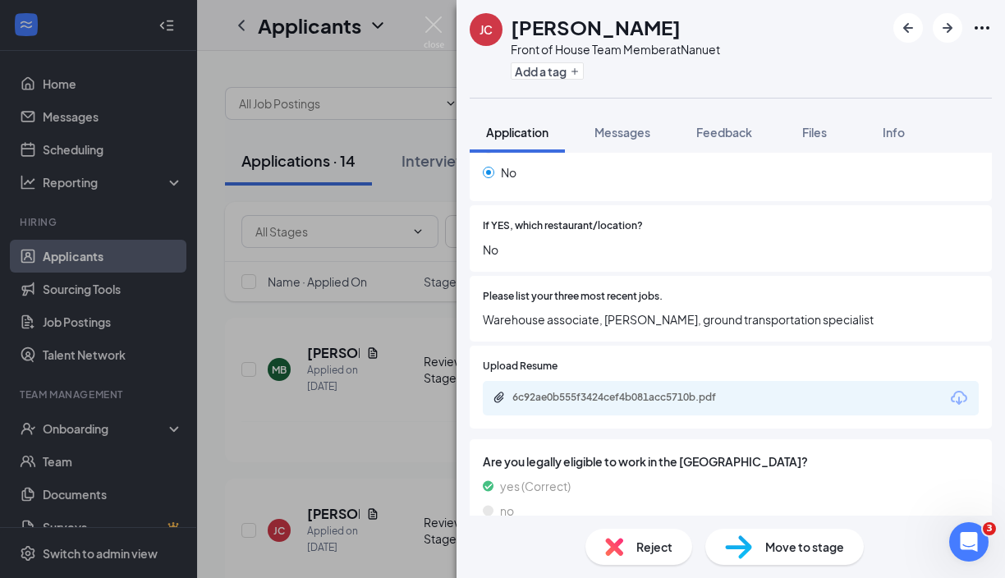
click at [655, 553] on span "Reject" at bounding box center [654, 547] width 36 height 18
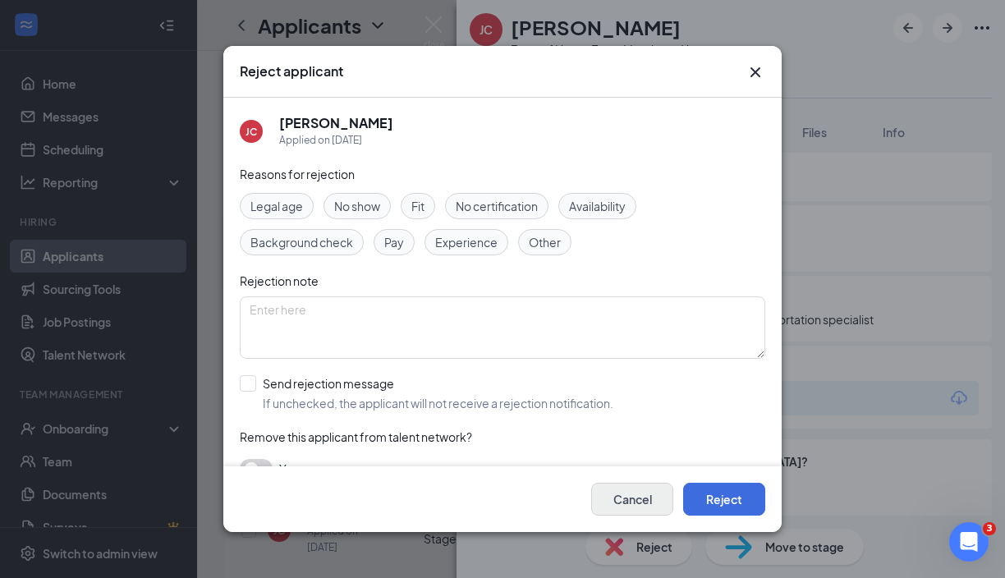
click at [643, 508] on button "Cancel" at bounding box center [632, 499] width 82 height 33
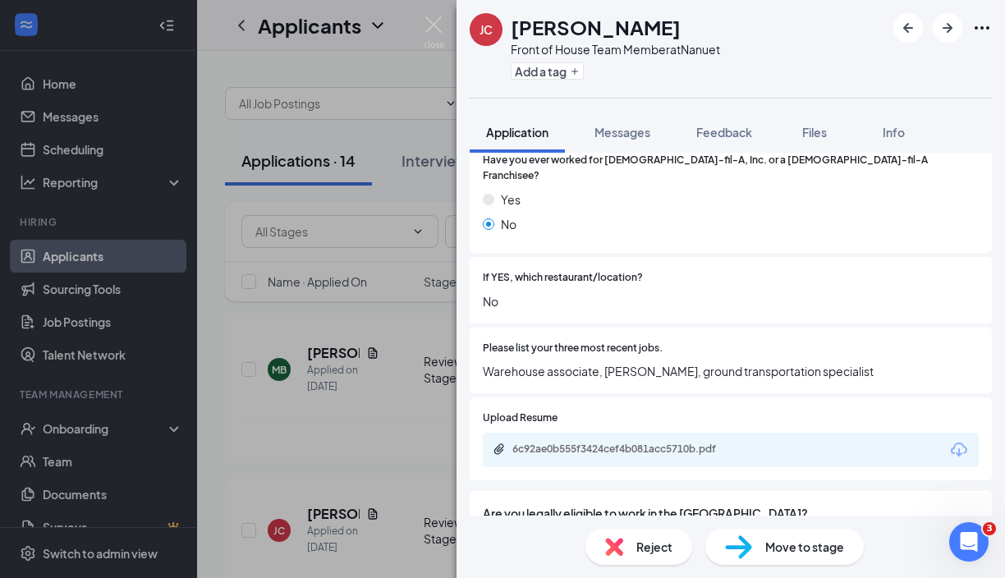
scroll to position [370, 0]
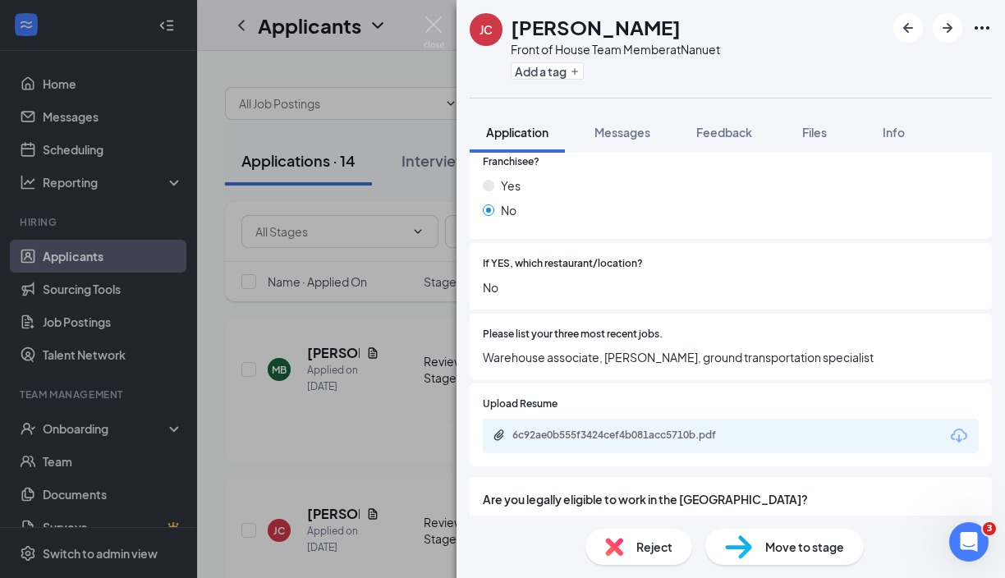
click at [718, 419] on div "6c92ae0b555f3424cef4b081acc5710b.pdf" at bounding box center [731, 436] width 496 height 34
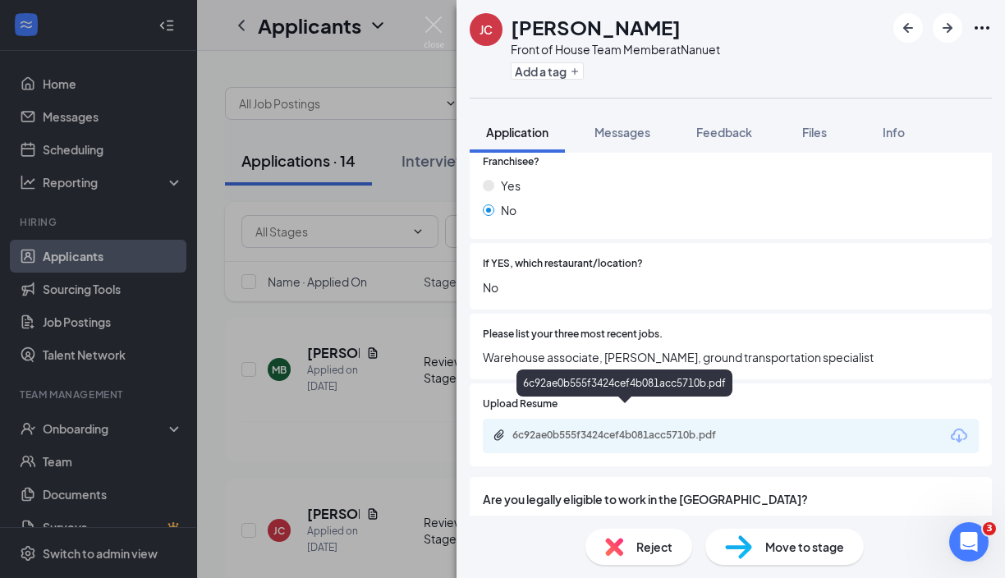
click at [716, 428] on div "6c92ae0b555f3424cef4b081acc5710b.pdf" at bounding box center [627, 434] width 230 height 13
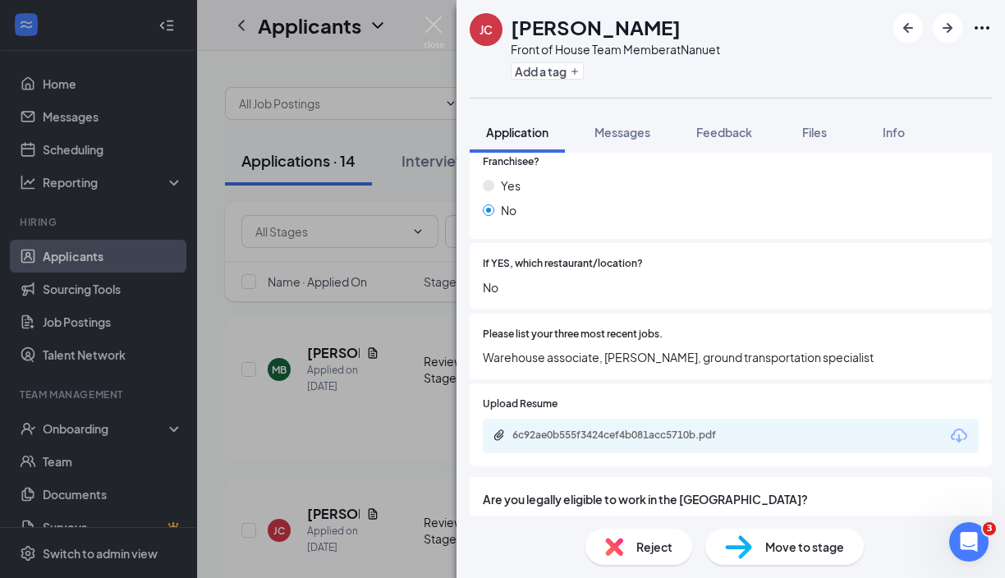
click at [789, 555] on span "Move to stage" at bounding box center [804, 547] width 79 height 18
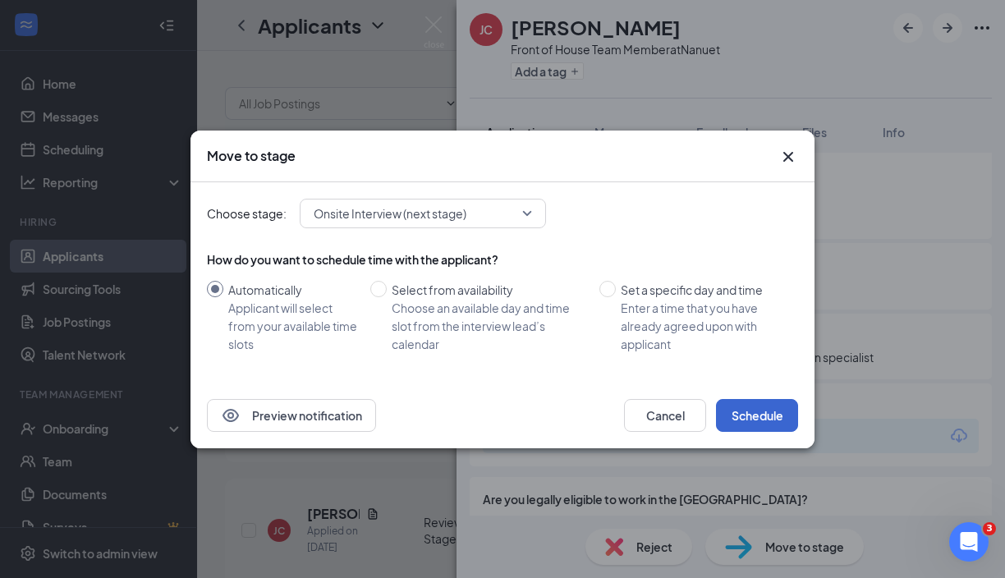
click at [756, 428] on button "Schedule" at bounding box center [757, 415] width 82 height 33
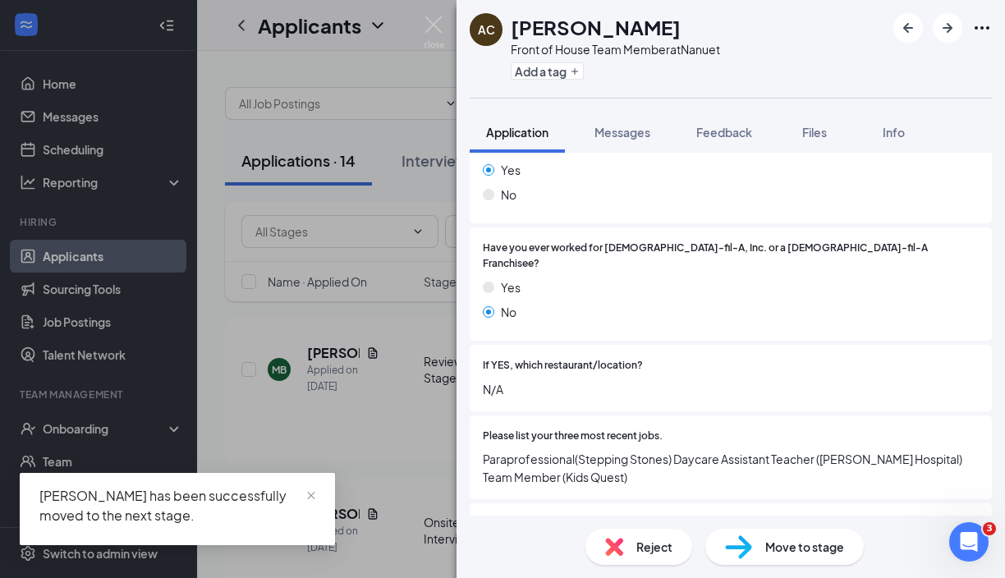
scroll to position [380, 0]
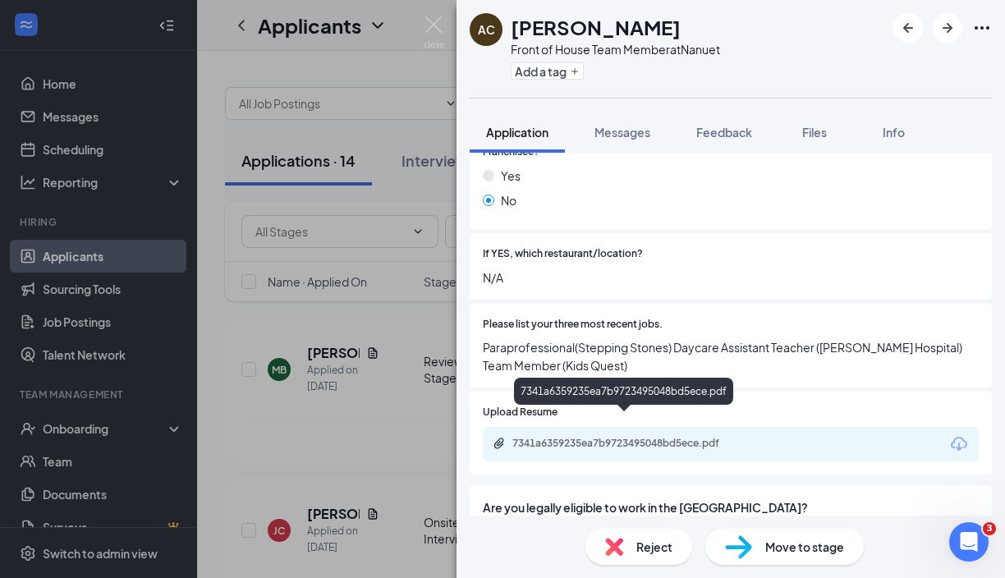
click at [704, 437] on div "7341a6359235ea7b9723495048bd5ece.pdf" at bounding box center [627, 443] width 230 height 13
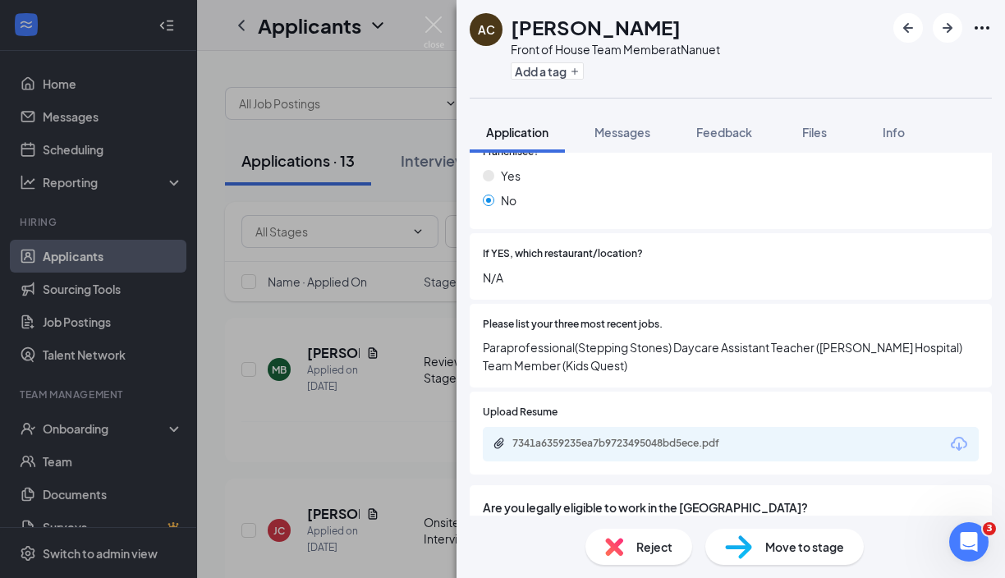
click at [791, 550] on span "Move to stage" at bounding box center [804, 547] width 79 height 18
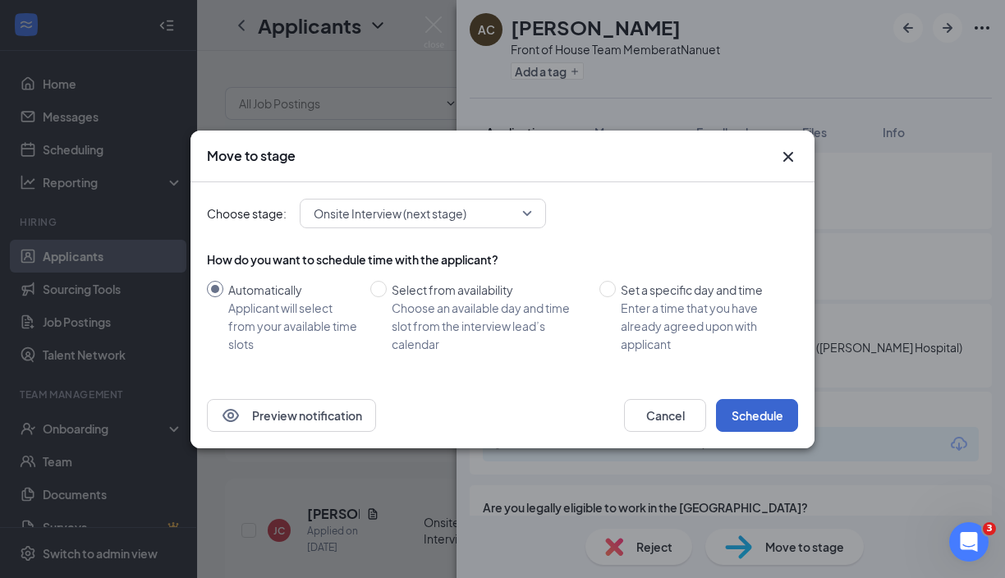
click at [758, 420] on button "Schedule" at bounding box center [757, 415] width 82 height 33
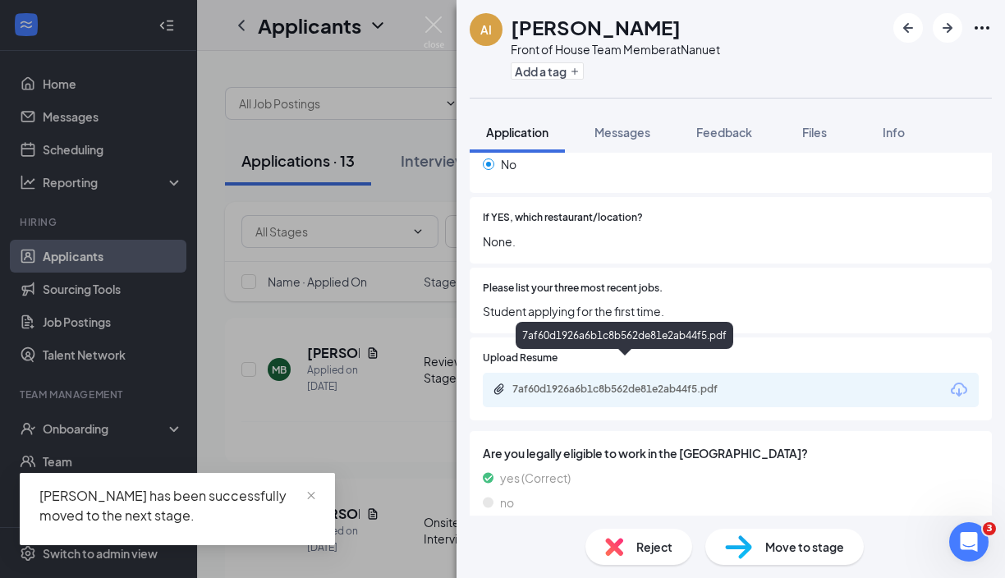
scroll to position [414, 0]
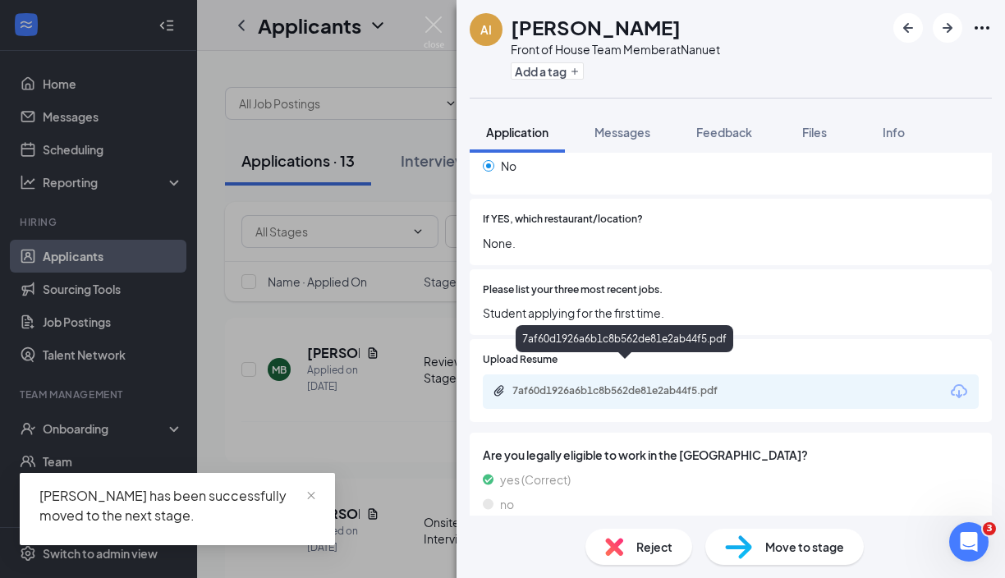
click at [656, 384] on div "7af60d1926a6b1c8b562de81e2ab44f5.pdf" at bounding box center [627, 390] width 230 height 13
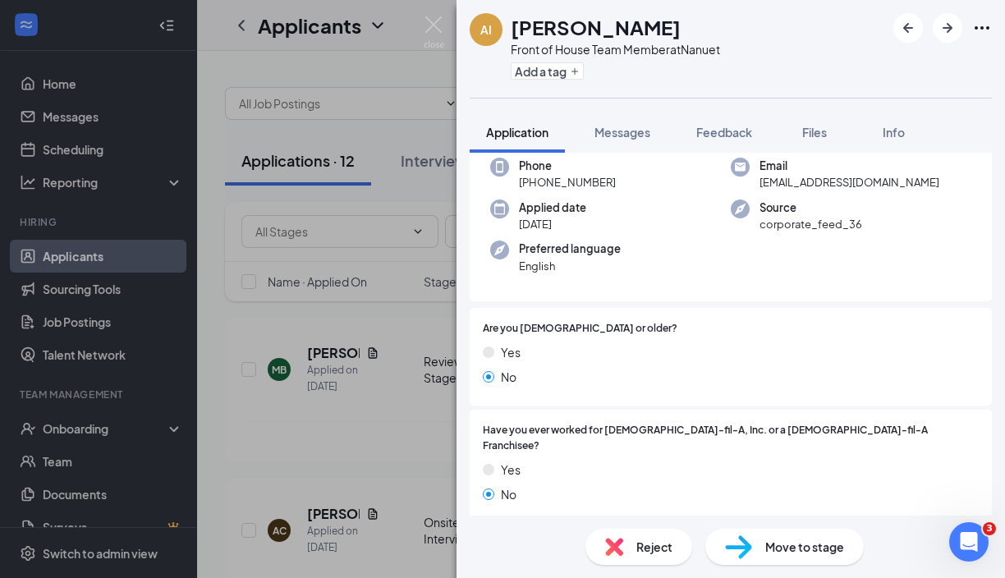
scroll to position [121, 0]
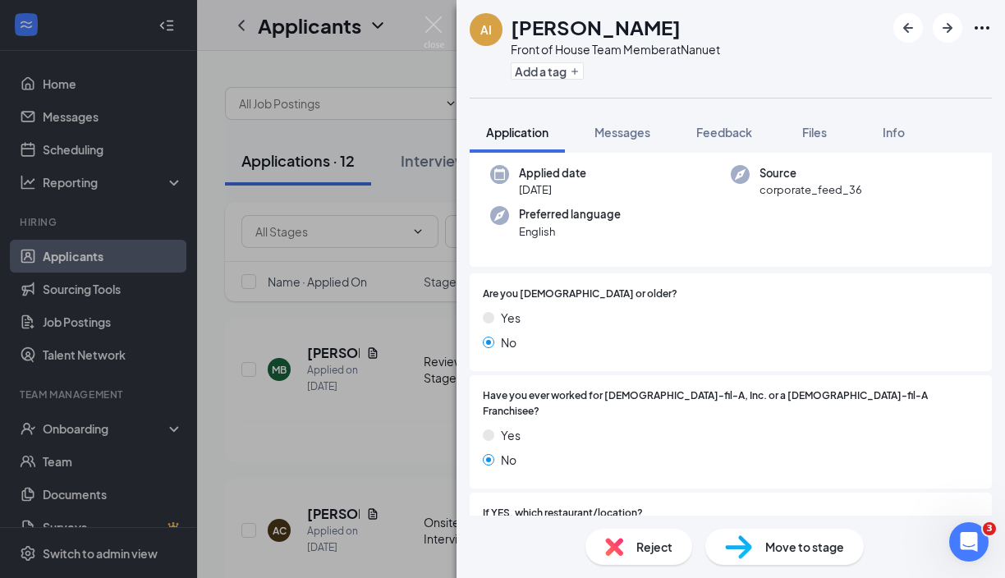
click at [644, 561] on div "Reject" at bounding box center [638, 547] width 107 height 36
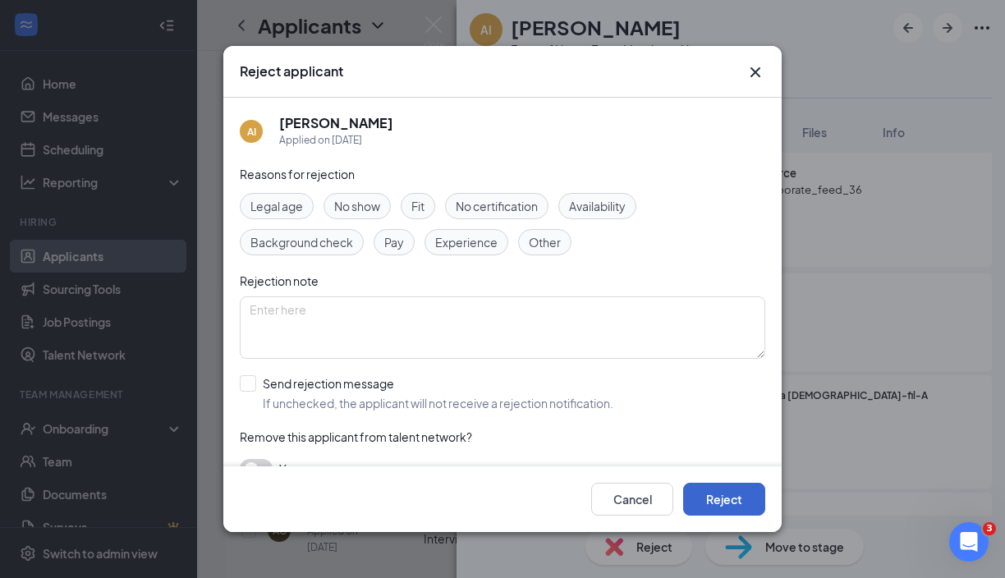
click at [730, 484] on button "Reject" at bounding box center [724, 499] width 82 height 33
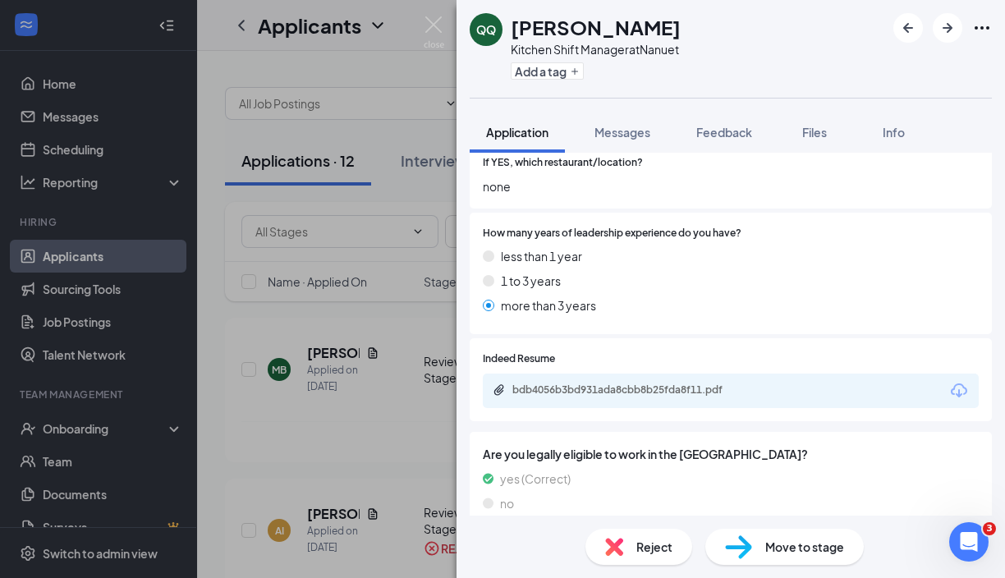
scroll to position [470, 0]
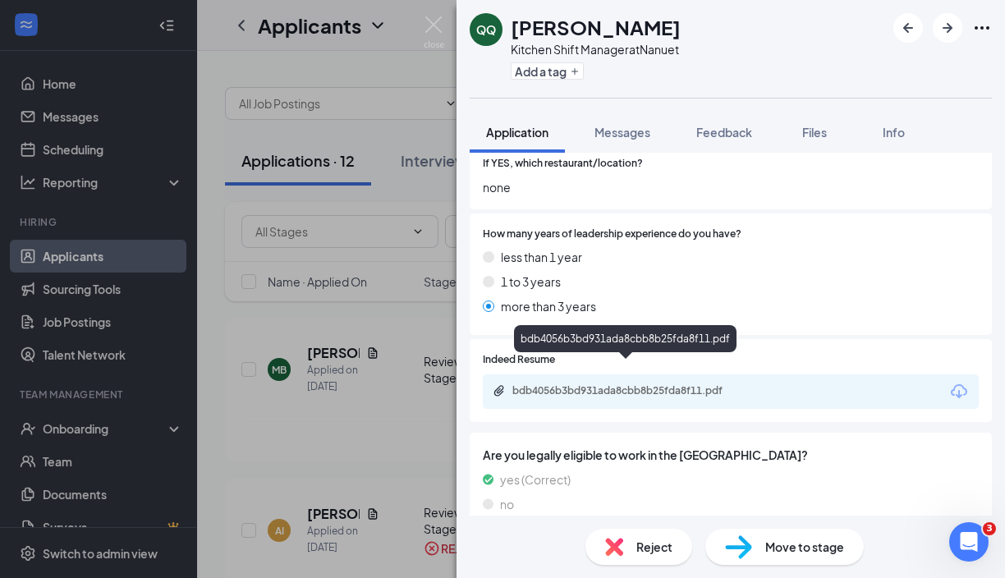
click at [712, 384] on div "bdb4056b3bd931ada8cbb8b25fda8f11.pdf" at bounding box center [627, 390] width 230 height 13
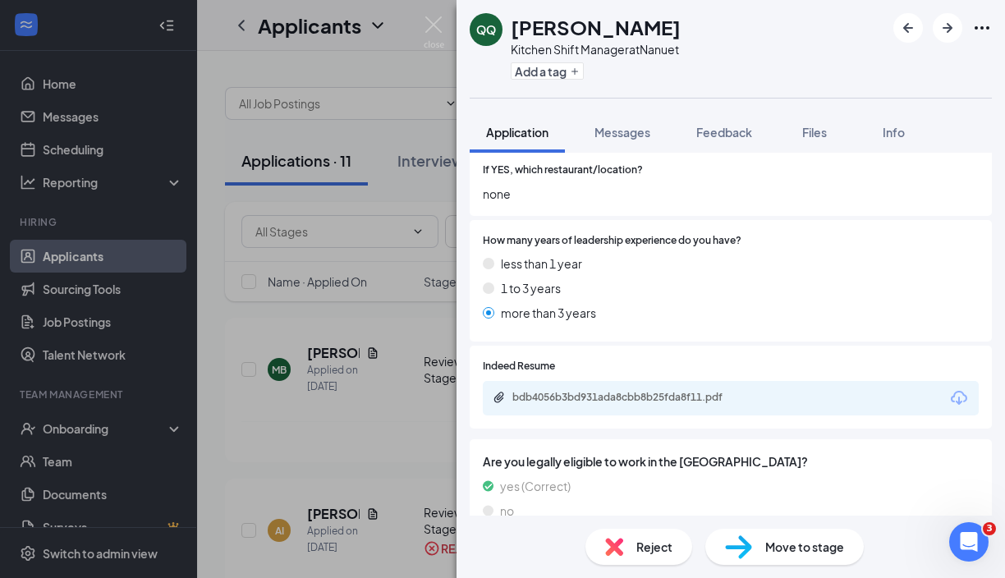
click at [811, 546] on span "Move to stage" at bounding box center [804, 547] width 79 height 18
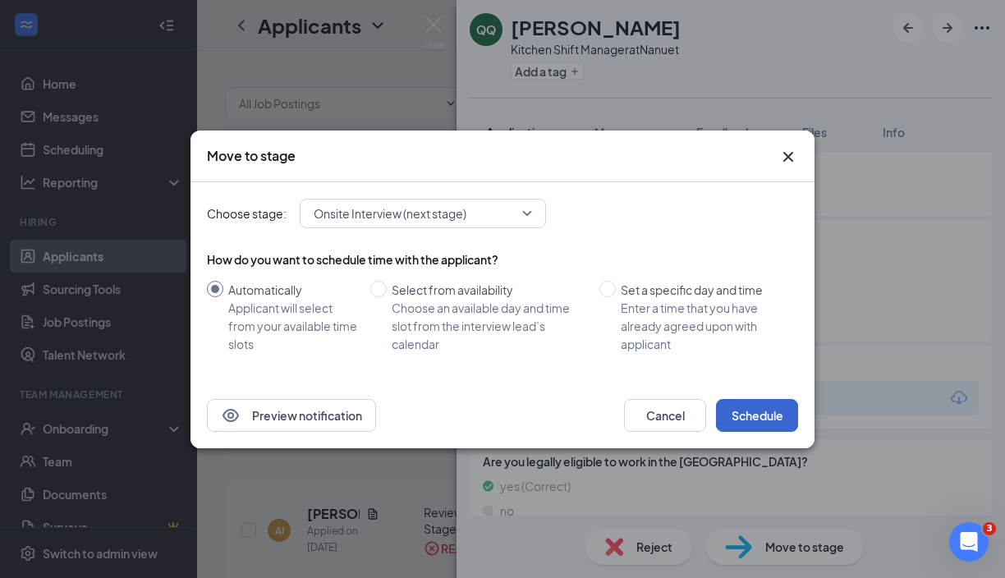
click at [761, 418] on button "Schedule" at bounding box center [757, 415] width 82 height 33
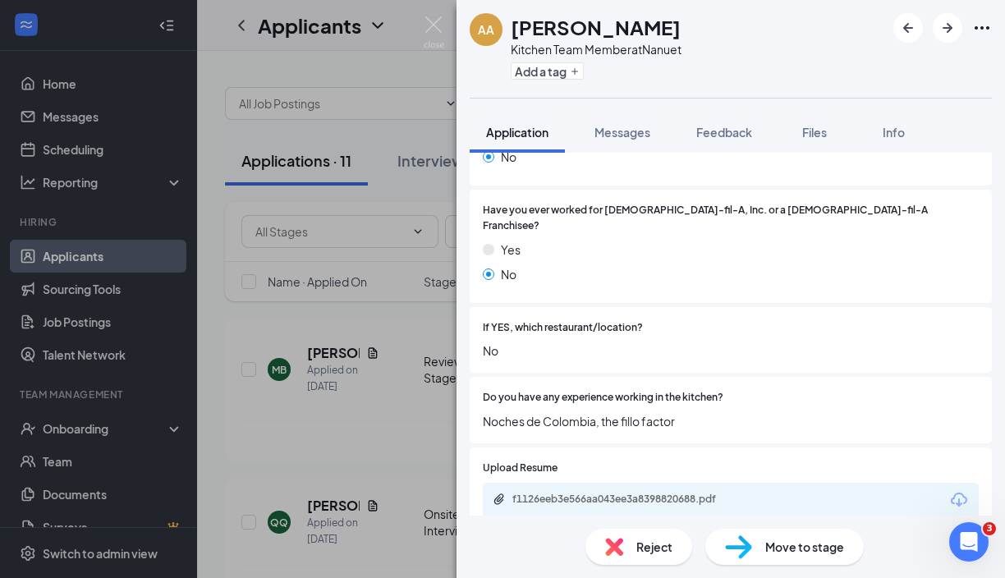
scroll to position [376, 0]
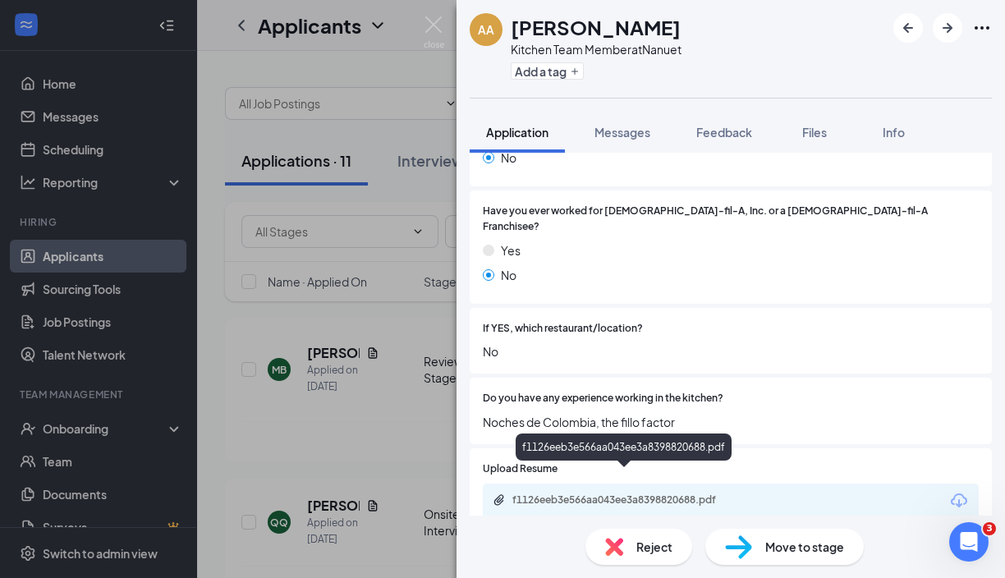
click at [677, 493] on div "f1126eeb3e566aa043ee3a8398820688.pdf" at bounding box center [627, 499] width 230 height 13
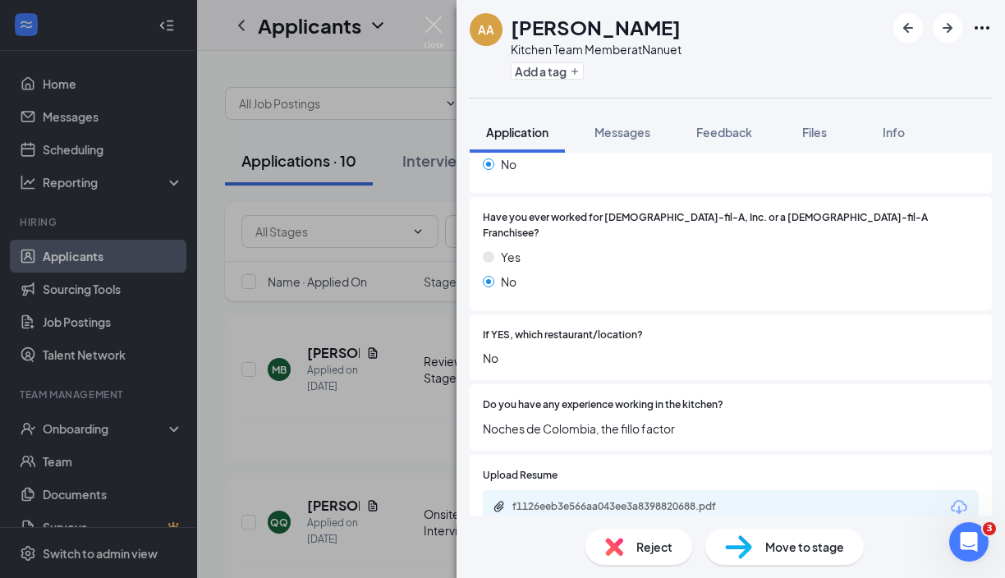
click at [774, 548] on span "Move to stage" at bounding box center [804, 547] width 79 height 18
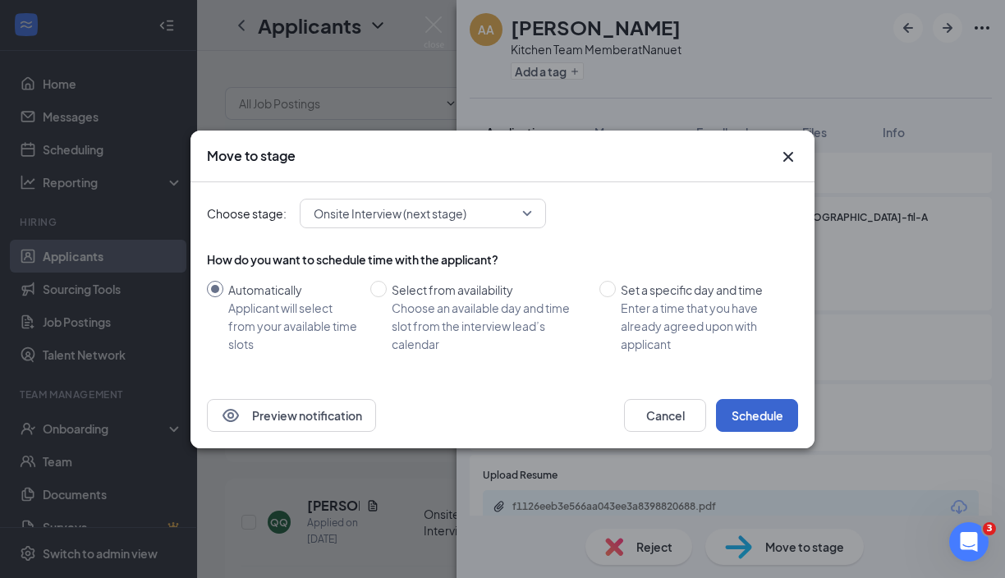
click at [752, 416] on button "Schedule" at bounding box center [757, 415] width 82 height 33
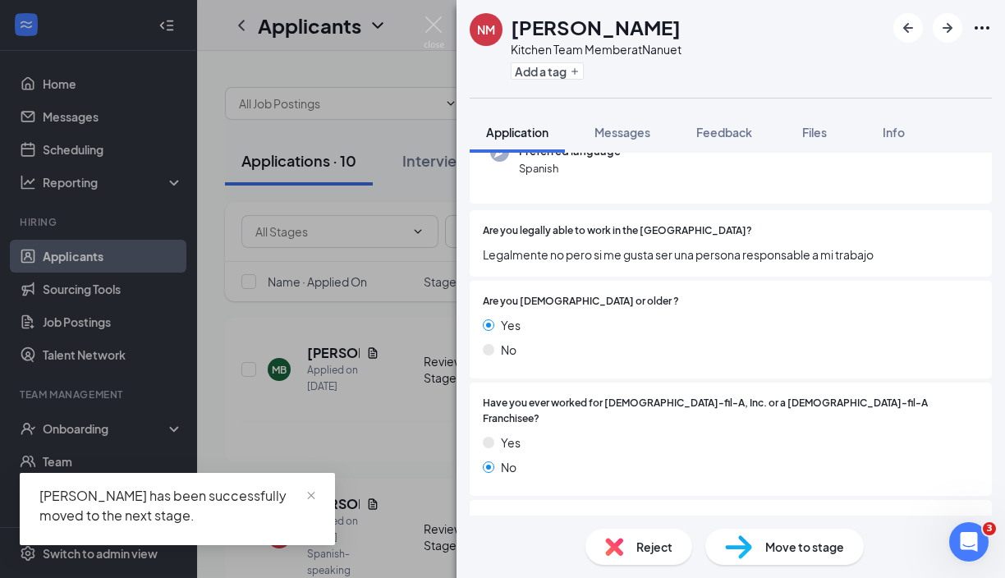
scroll to position [187, 0]
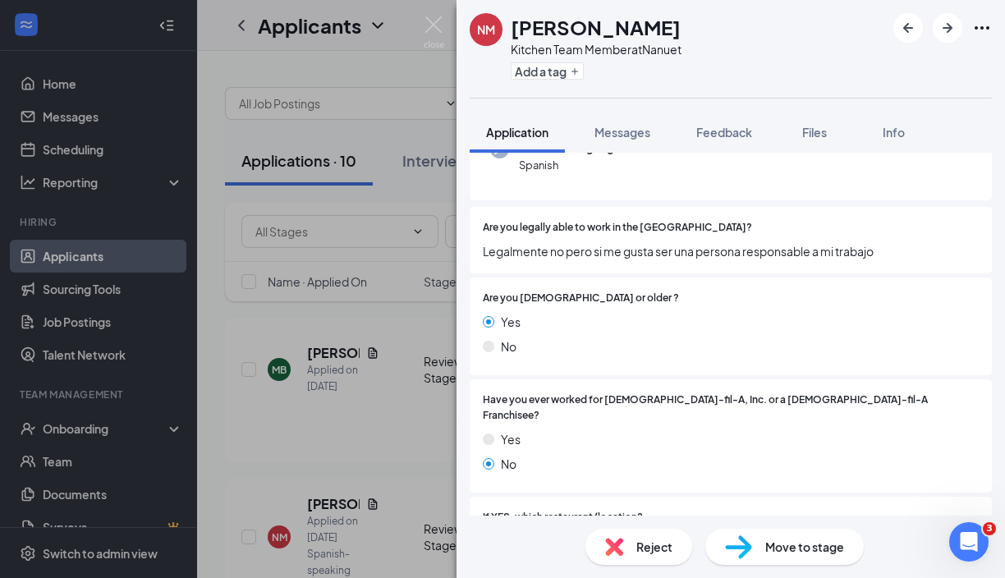
click at [782, 547] on span "Move to stage" at bounding box center [804, 547] width 79 height 18
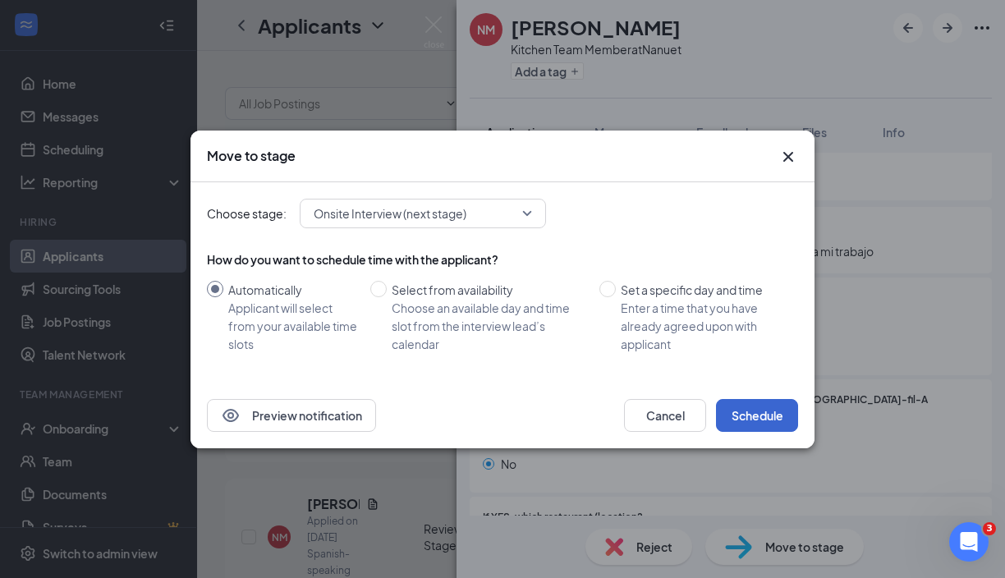
click at [752, 414] on button "Schedule" at bounding box center [757, 415] width 82 height 33
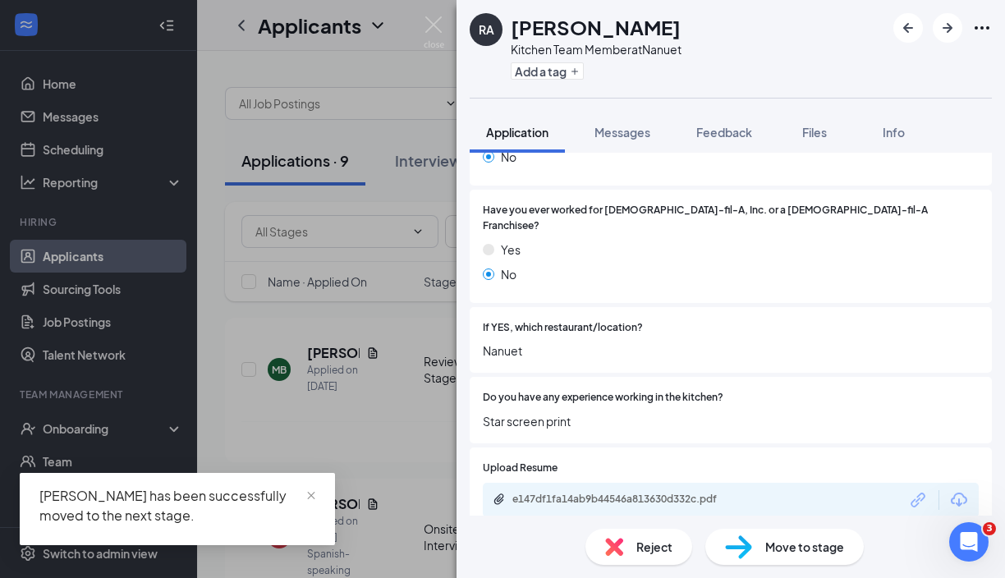
scroll to position [376, 0]
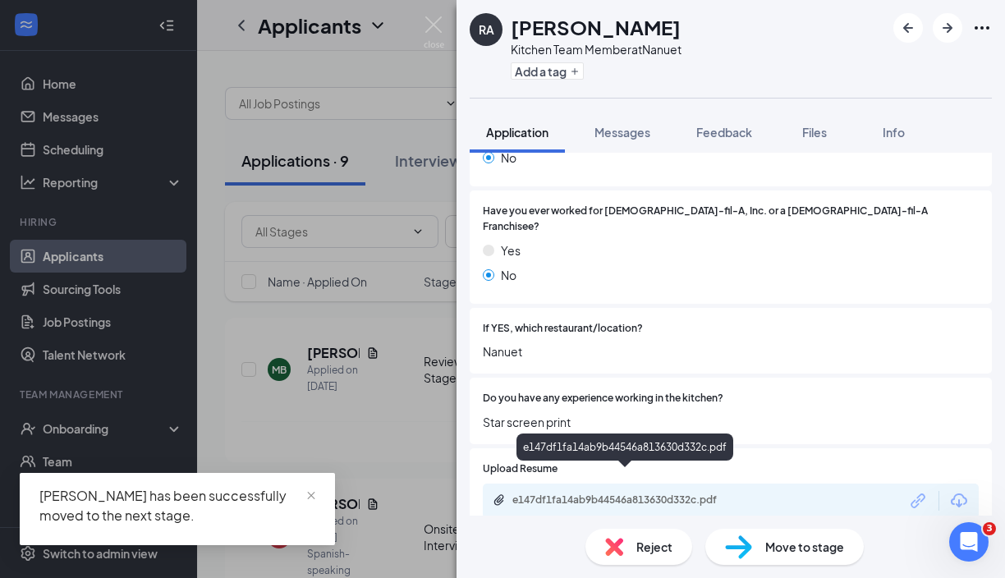
click at [668, 493] on div "e147df1fa14ab9b44546a813630d332c.pdf" at bounding box center [627, 499] width 230 height 13
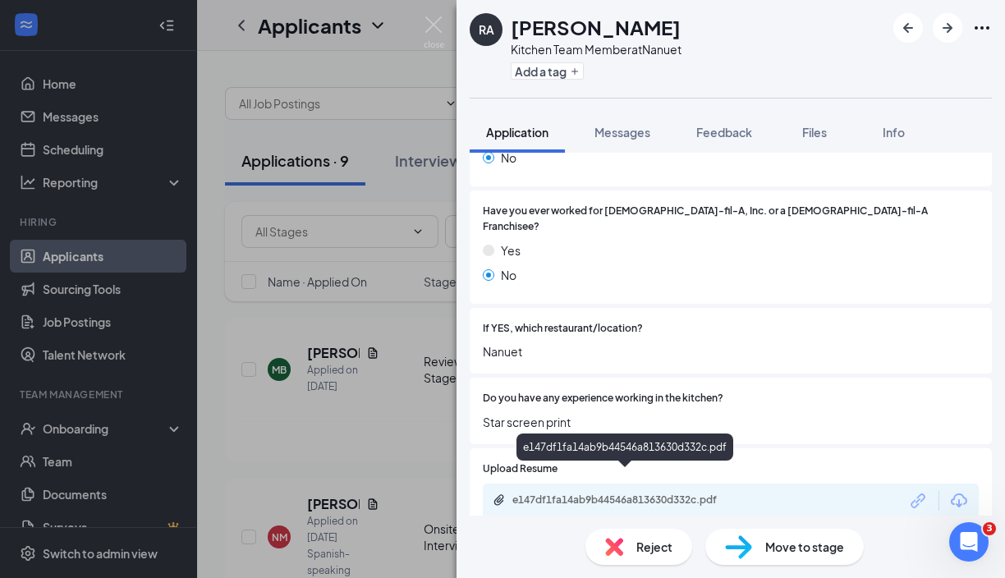
scroll to position [369, 0]
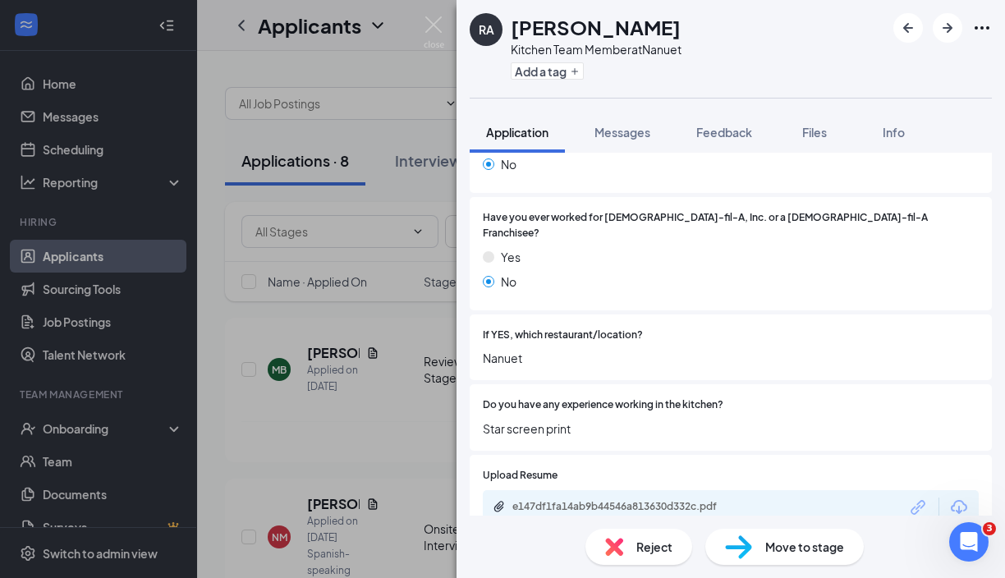
click at [787, 547] on span "Move to stage" at bounding box center [804, 547] width 79 height 18
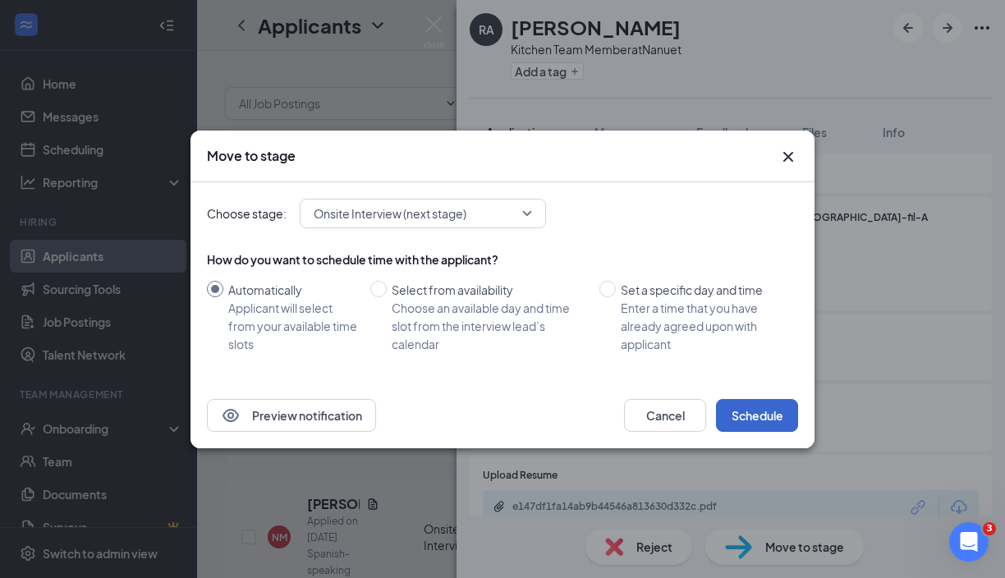
click at [758, 407] on button "Schedule" at bounding box center [757, 415] width 82 height 33
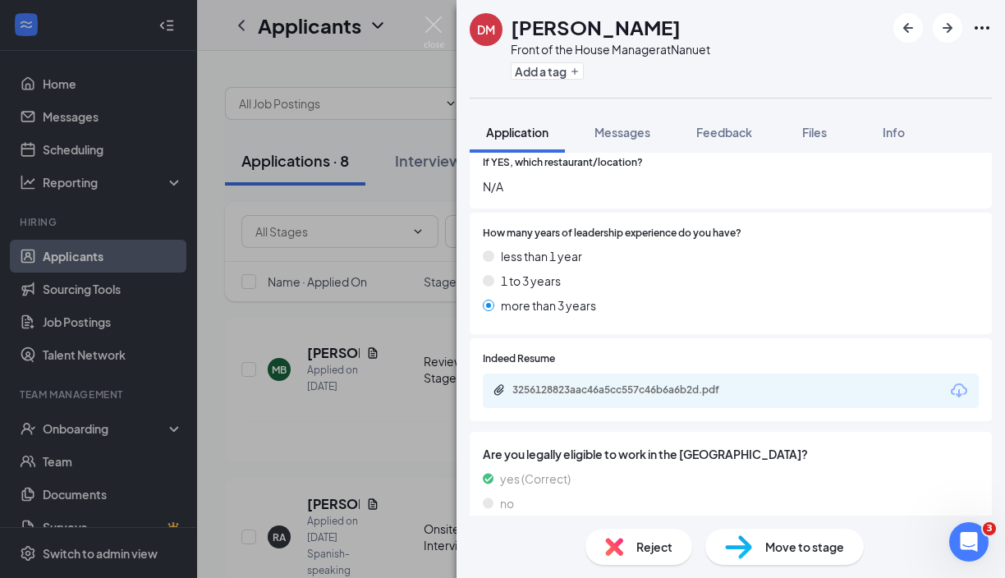
scroll to position [470, 0]
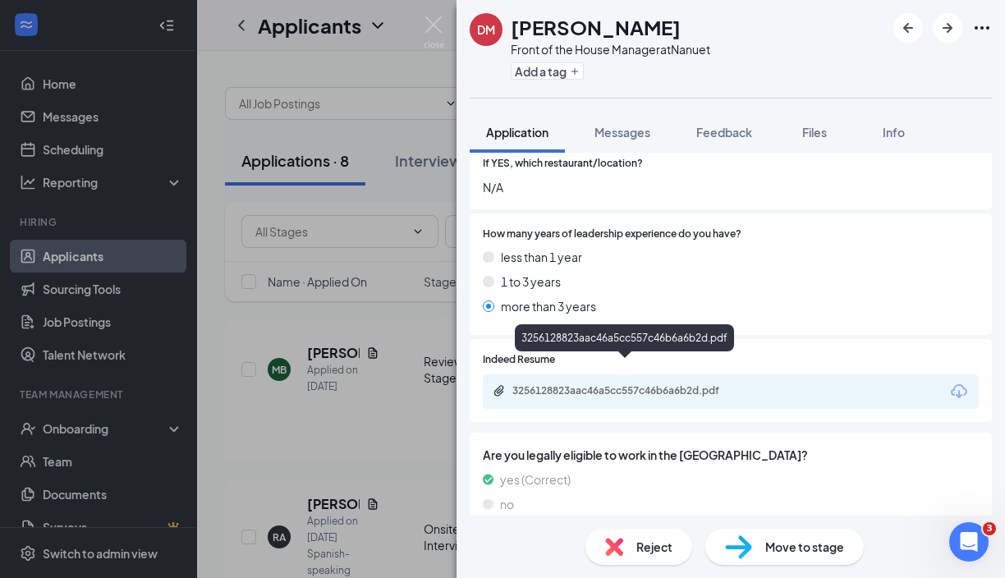
click at [611, 384] on div "3256128823aac46a5cc557c46b6a6b2d.pdf" at bounding box center [627, 390] width 230 height 13
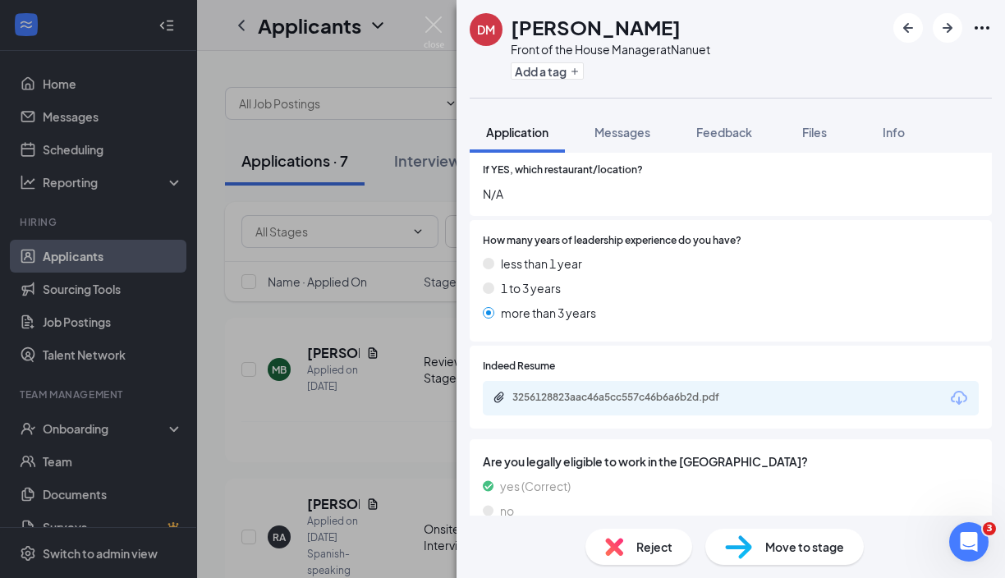
click at [641, 381] on div "3256128823aac46a5cc557c46b6a6b2d.pdf" at bounding box center [731, 398] width 496 height 34
click at [643, 391] on div "3256128823aac46a5cc557c46b6a6b2d.pdf" at bounding box center [627, 397] width 230 height 13
click at [760, 543] on div "Move to stage" at bounding box center [784, 547] width 158 height 36
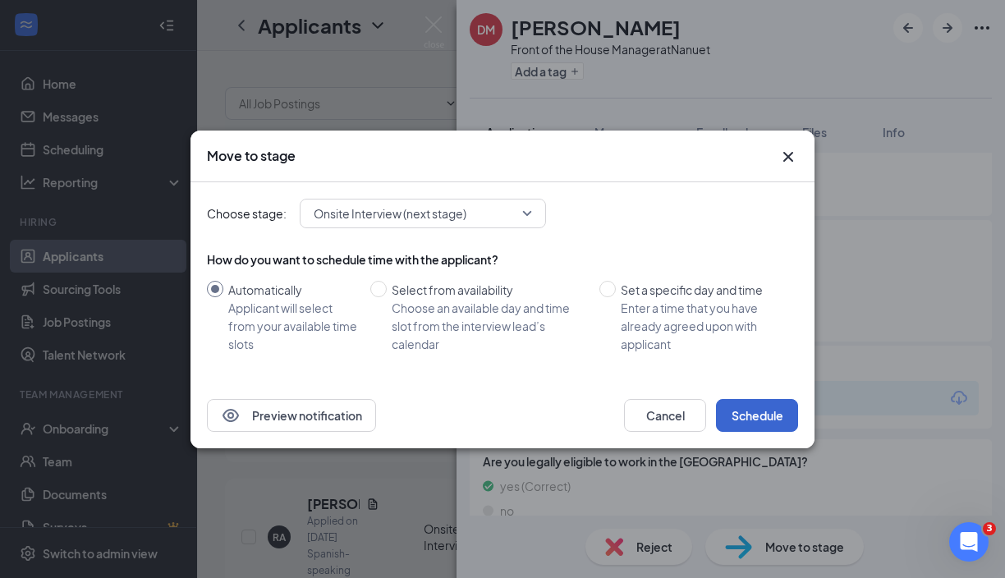
click at [752, 415] on button "Schedule" at bounding box center [757, 415] width 82 height 33
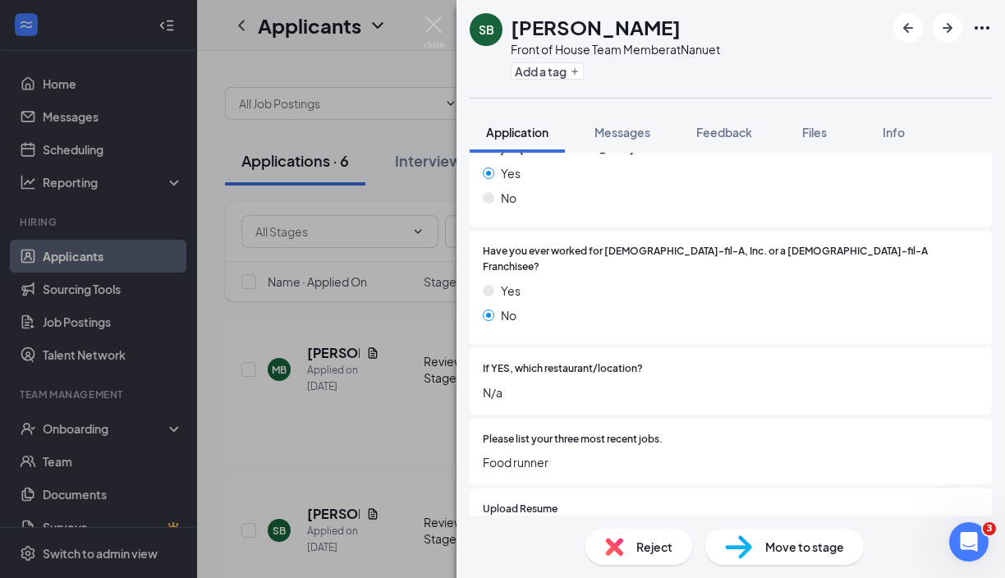
scroll to position [274, 0]
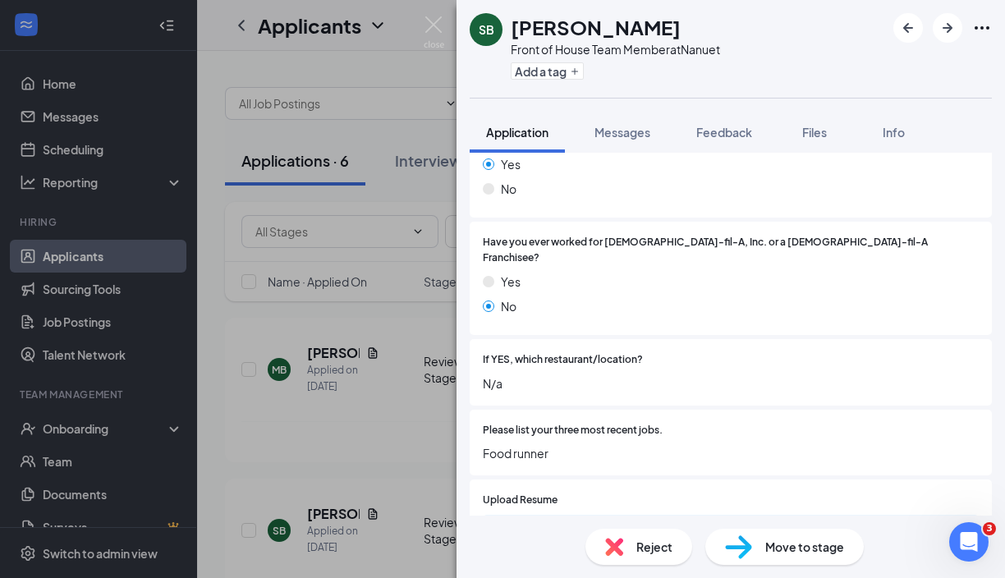
click at [721, 515] on div "ecfd2079cae2bc1b1d2bb1234112a02c.pdf" at bounding box center [731, 532] width 496 height 34
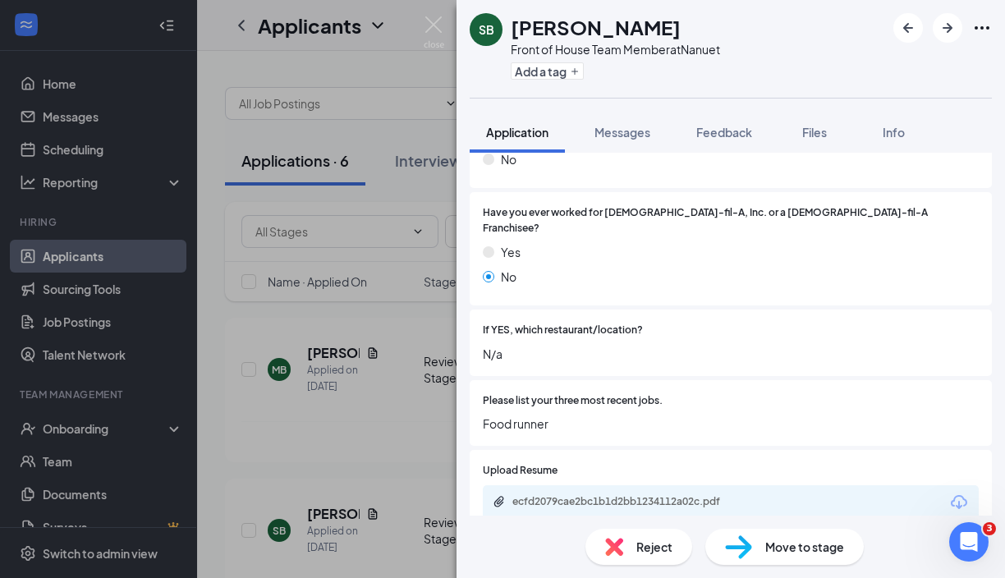
scroll to position [311, 0]
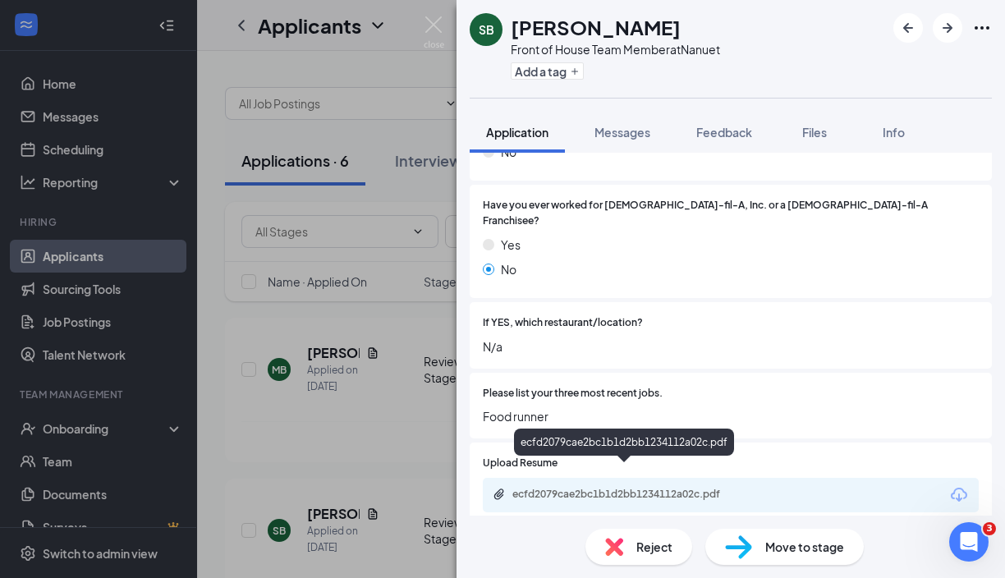
click at [711, 488] on div "ecfd2079cae2bc1b1d2bb1234112a02c.pdf" at bounding box center [627, 494] width 230 height 13
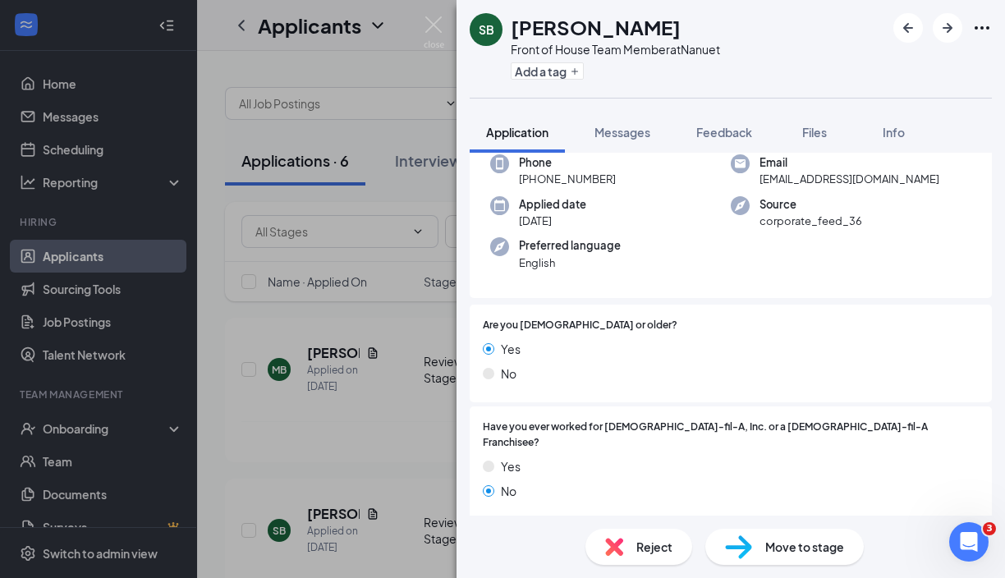
scroll to position [39, 0]
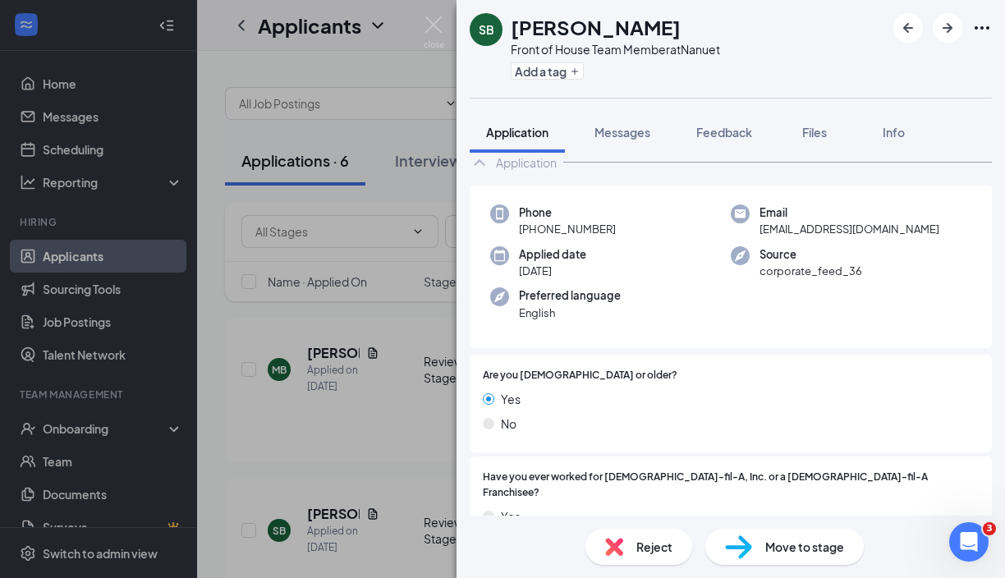
click at [798, 551] on span "Move to stage" at bounding box center [804, 547] width 79 height 18
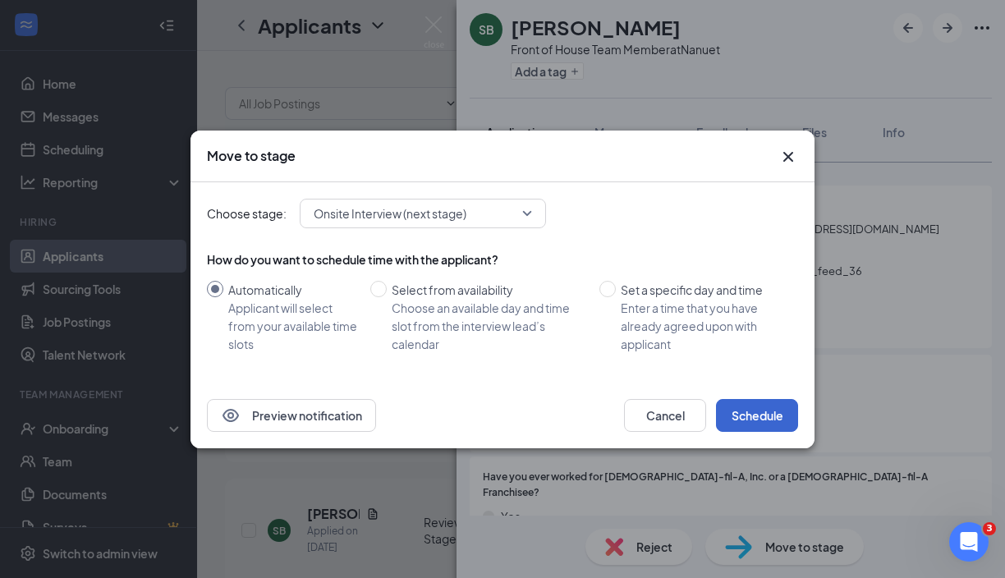
click at [745, 407] on button "Schedule" at bounding box center [757, 415] width 82 height 33
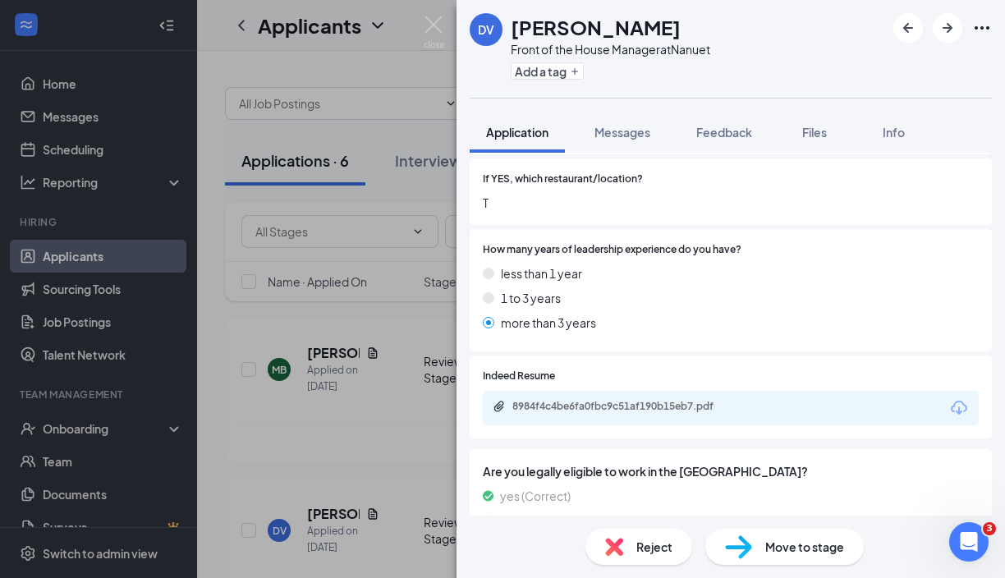
scroll to position [470, 0]
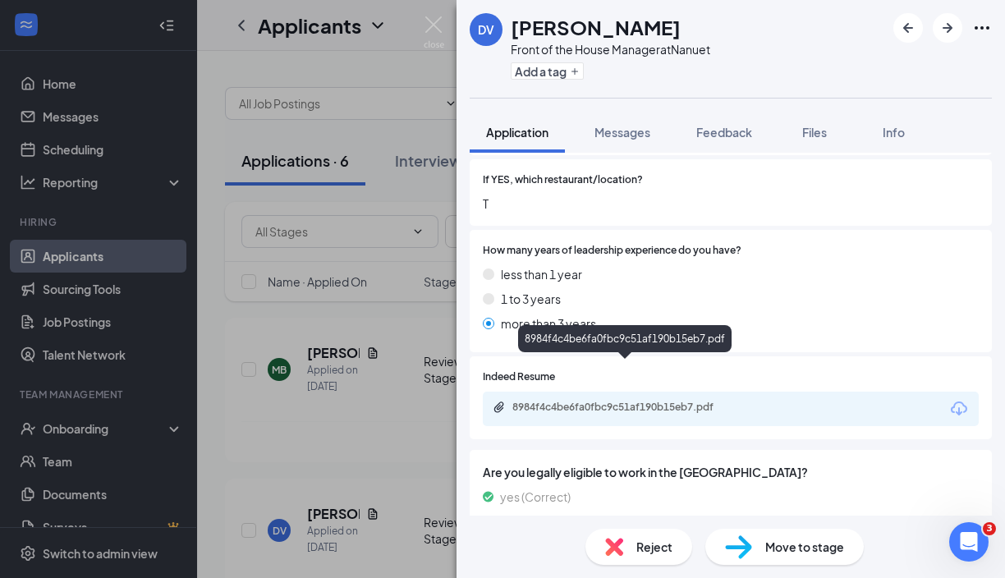
click at [653, 401] on div "8984f4c4be6fa0fbc9c51af190b15eb7.pdf" at bounding box center [627, 407] width 230 height 13
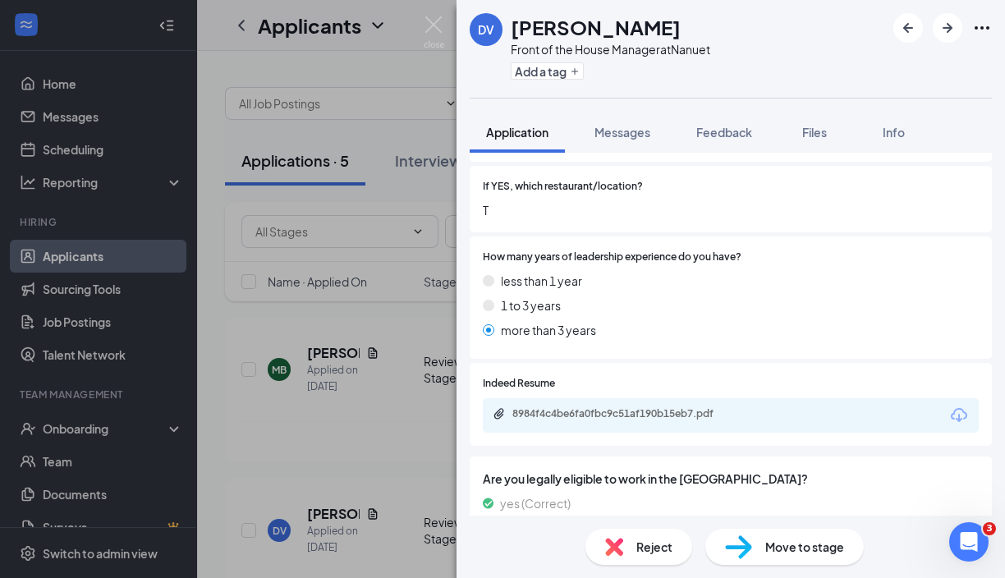
click at [772, 546] on span "Move to stage" at bounding box center [804, 547] width 79 height 18
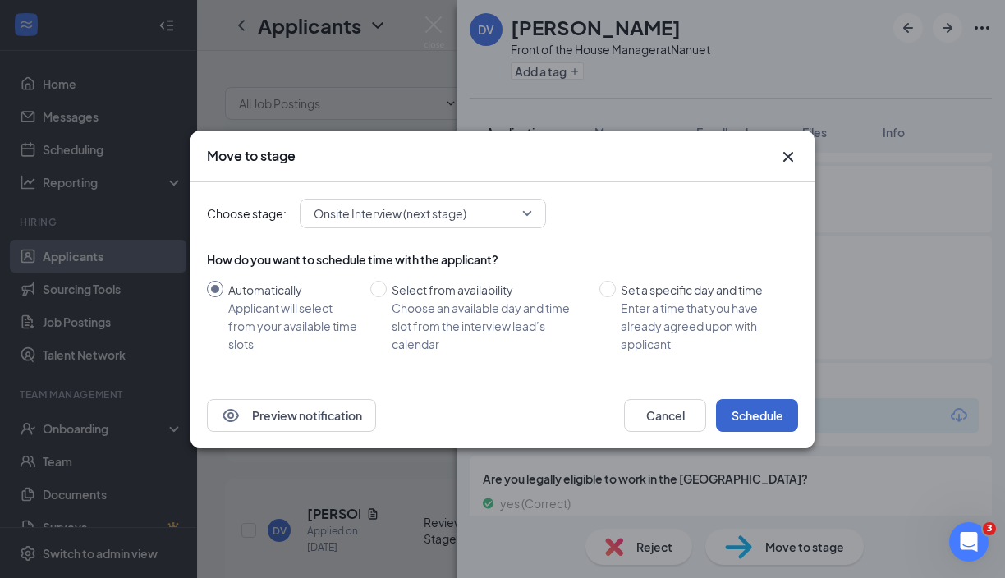
click at [758, 407] on button "Schedule" at bounding box center [757, 415] width 82 height 33
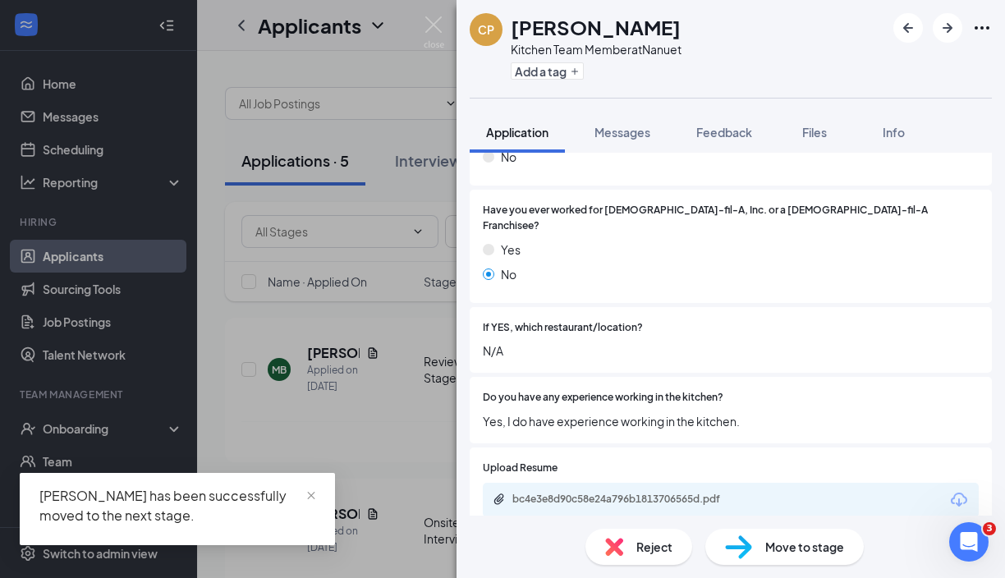
scroll to position [376, 0]
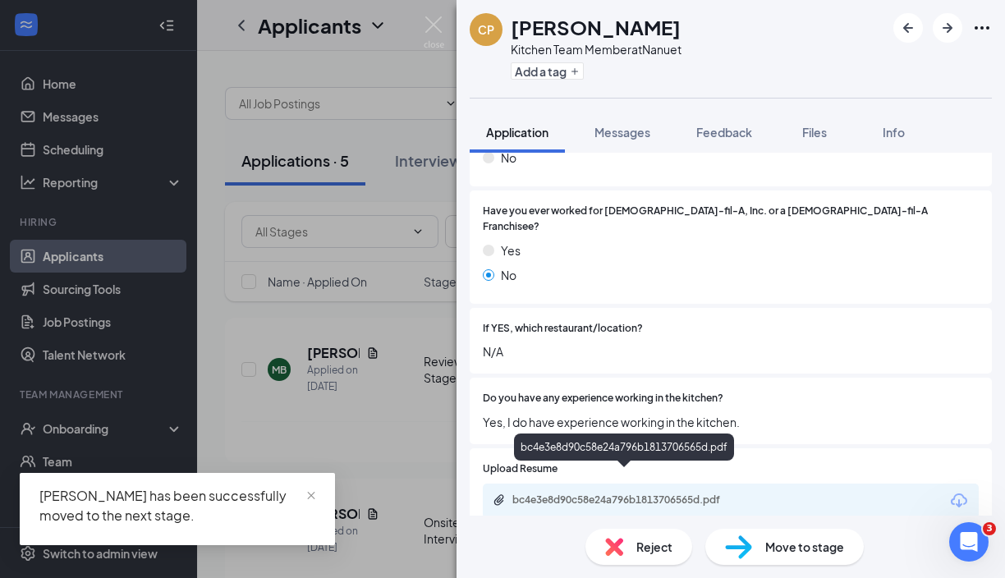
click at [655, 496] on div "Upload Resume bc4e3e8d90c58e24a796b1813706565d.pdf" at bounding box center [730, 489] width 522 height 83
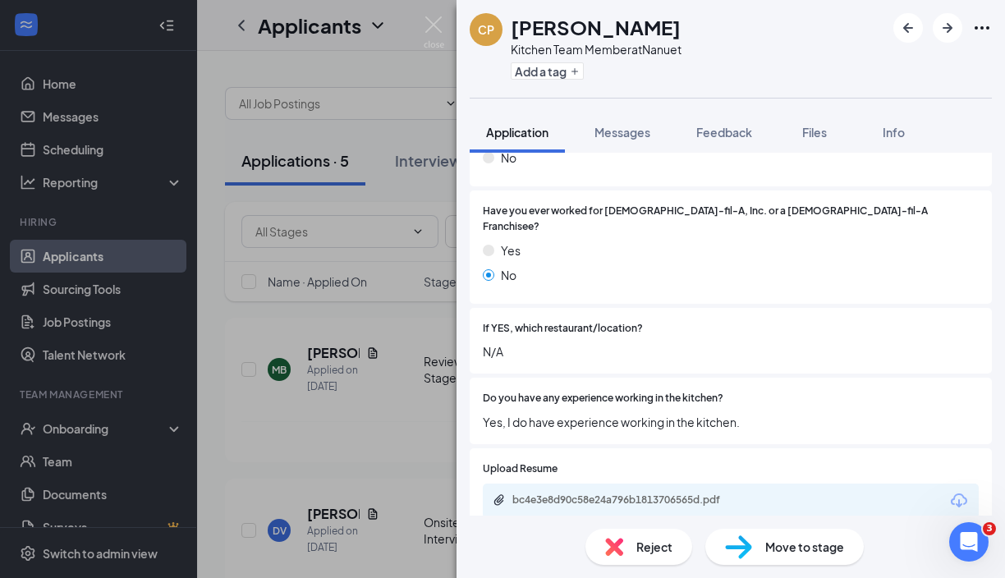
click at [657, 487] on div "bc4e3e8d90c58e24a796b1813706565d.pdf" at bounding box center [731, 500] width 496 height 34
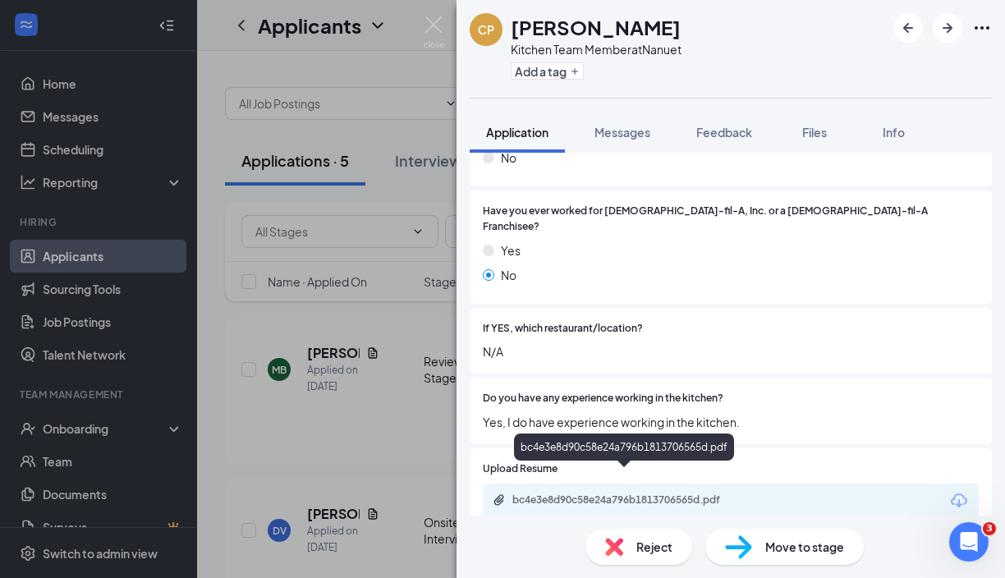
click at [657, 493] on div "bc4e3e8d90c58e24a796b1813706565d.pdf" at bounding box center [627, 499] width 230 height 13
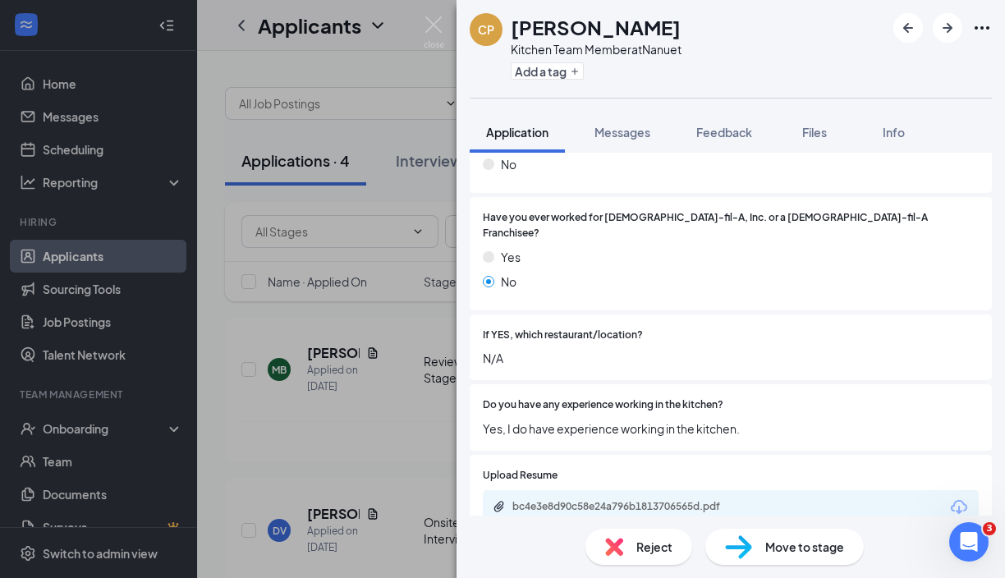
click at [376, 186] on div "CP [PERSON_NAME] Kitchen Team Member at Nanuet Add a tag Application Messages F…" at bounding box center [502, 289] width 1005 height 578
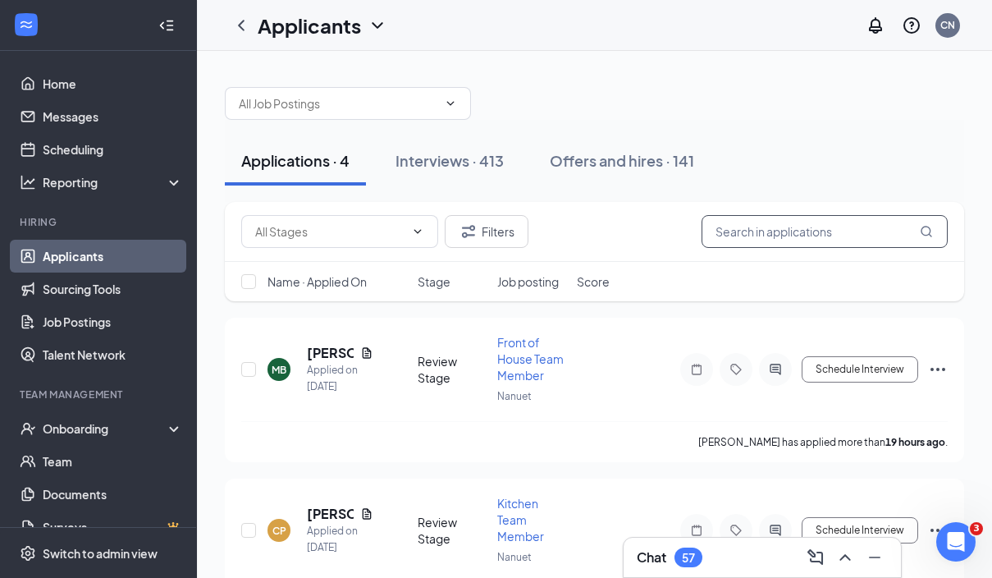
click at [744, 232] on input "text" at bounding box center [825, 231] width 246 height 33
click at [333, 517] on h5 "[PERSON_NAME]" at bounding box center [330, 514] width 47 height 18
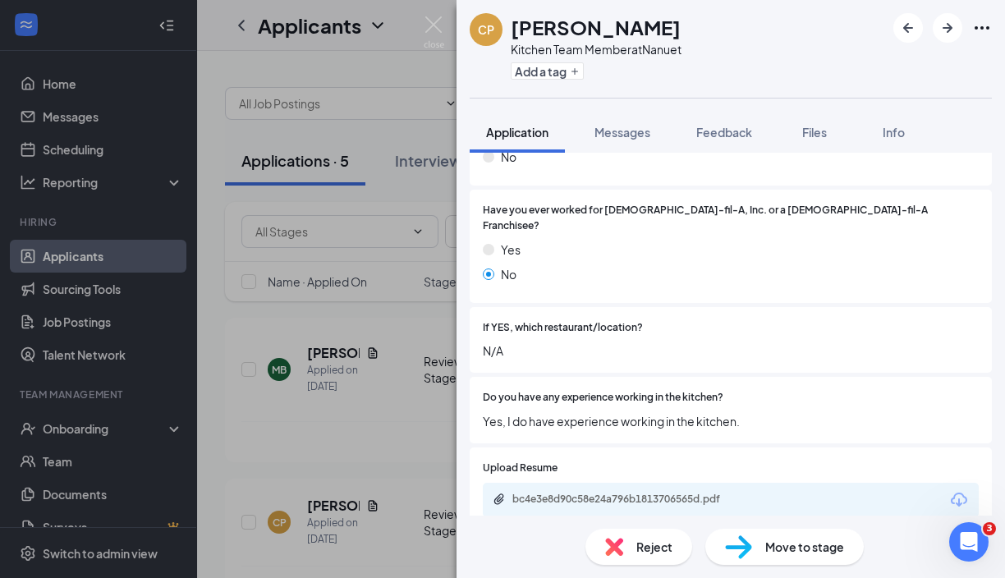
scroll to position [376, 0]
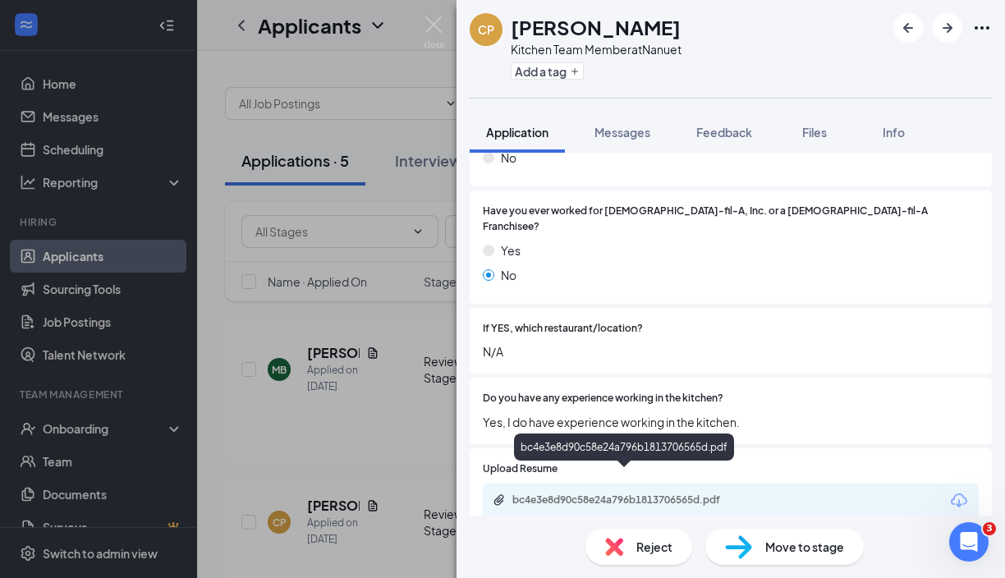
click at [698, 493] on div "bc4e3e8d90c58e24a796b1813706565d.pdf" at bounding box center [627, 499] width 230 height 13
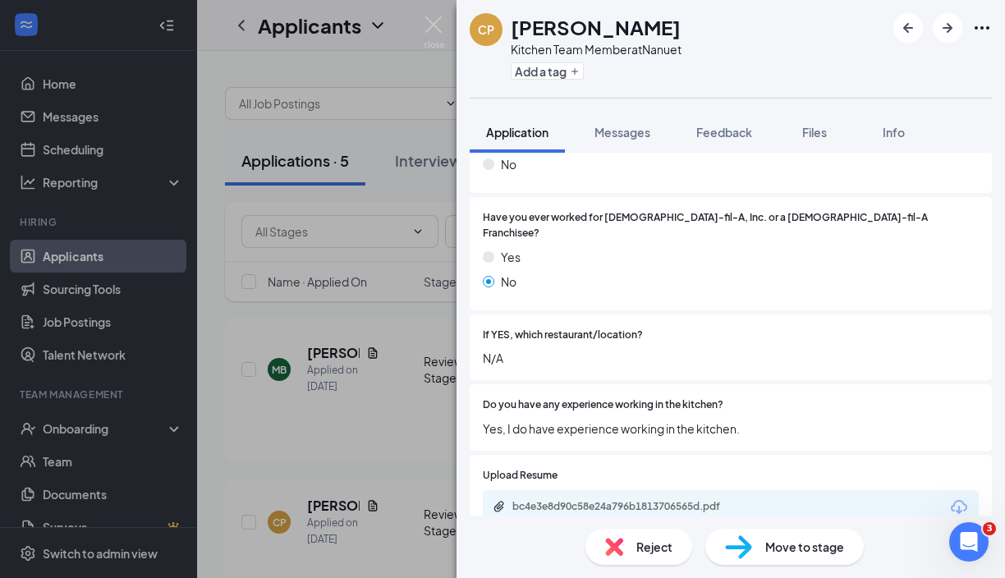
click at [817, 553] on span "Move to stage" at bounding box center [804, 547] width 79 height 18
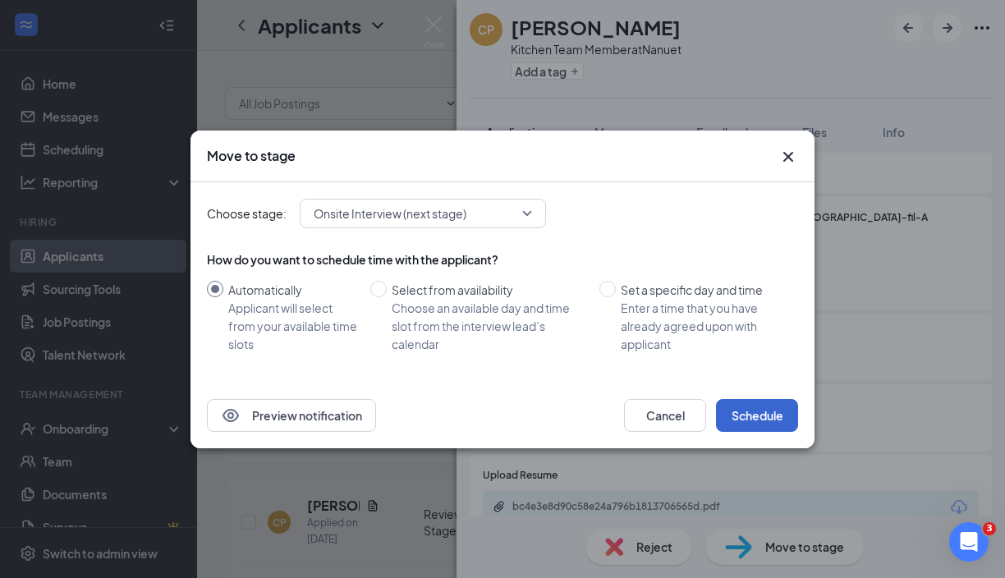
click at [771, 419] on button "Schedule" at bounding box center [757, 415] width 82 height 33
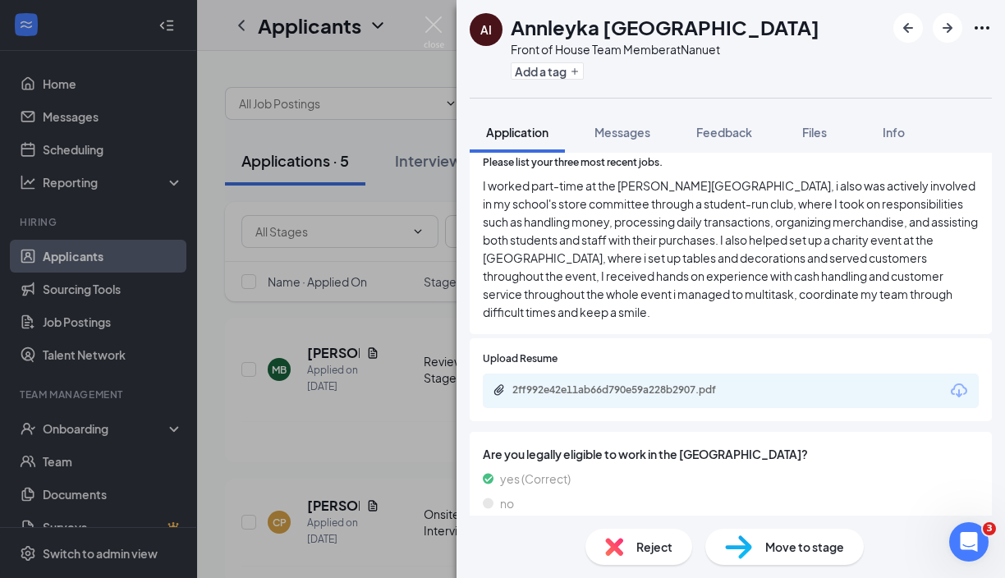
scroll to position [587, 0]
click at [946, 33] on icon "ArrowRight" at bounding box center [947, 28] width 20 height 20
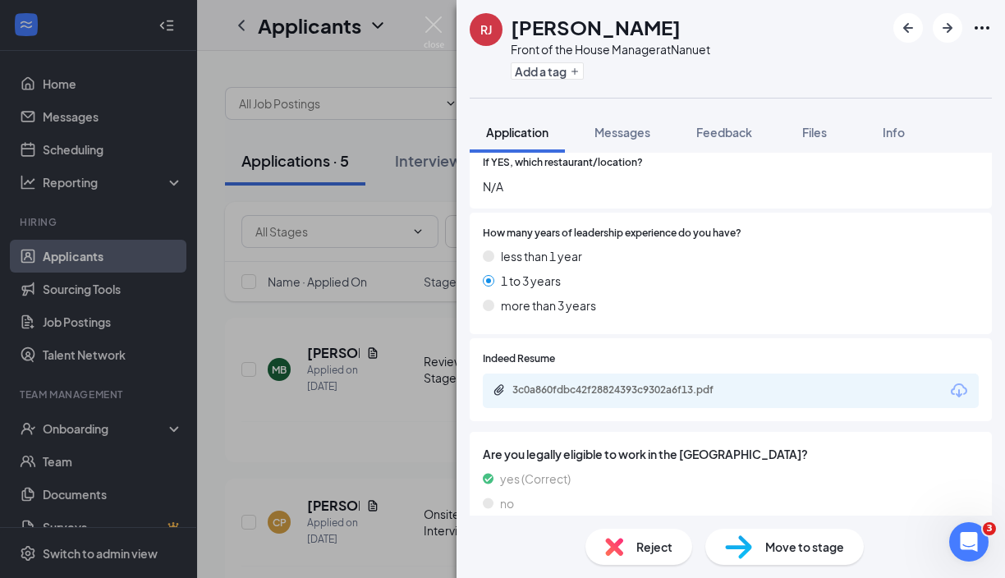
scroll to position [516, 0]
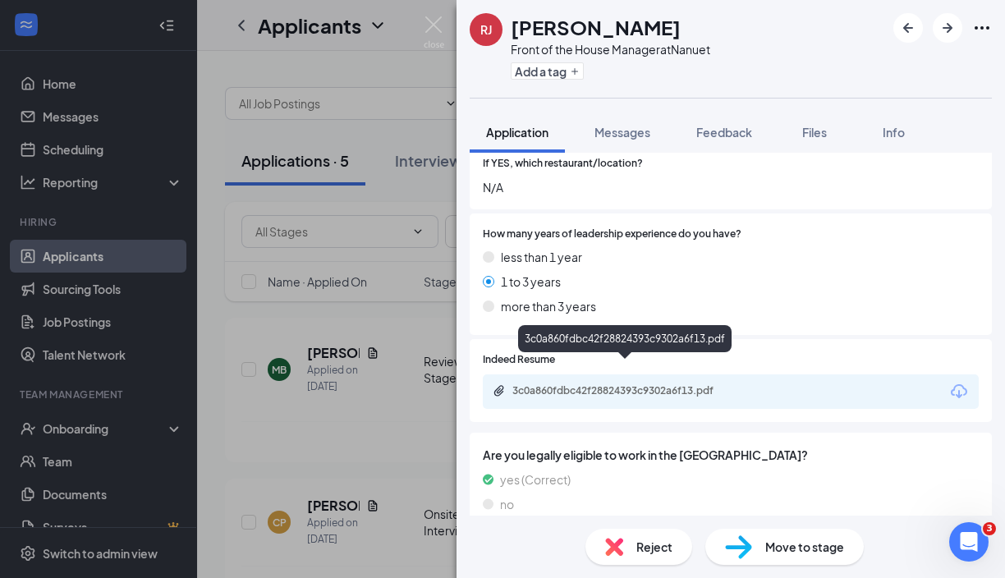
click at [661, 384] on div "3c0a860fdbc42f28824393c9302a6f13.pdf" at bounding box center [627, 390] width 230 height 13
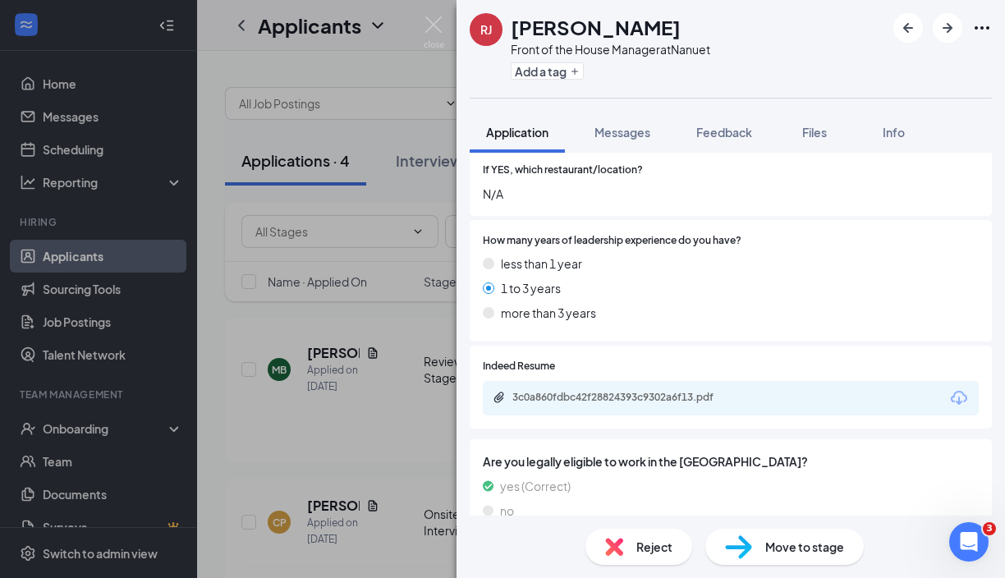
click at [653, 554] on span "Reject" at bounding box center [654, 547] width 36 height 18
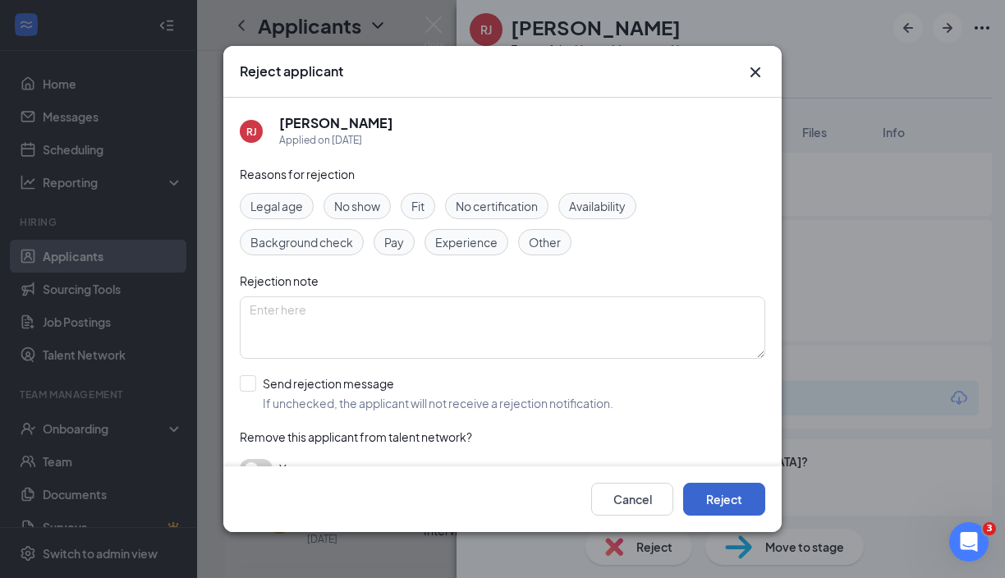
click at [713, 491] on button "Reject" at bounding box center [724, 499] width 82 height 33
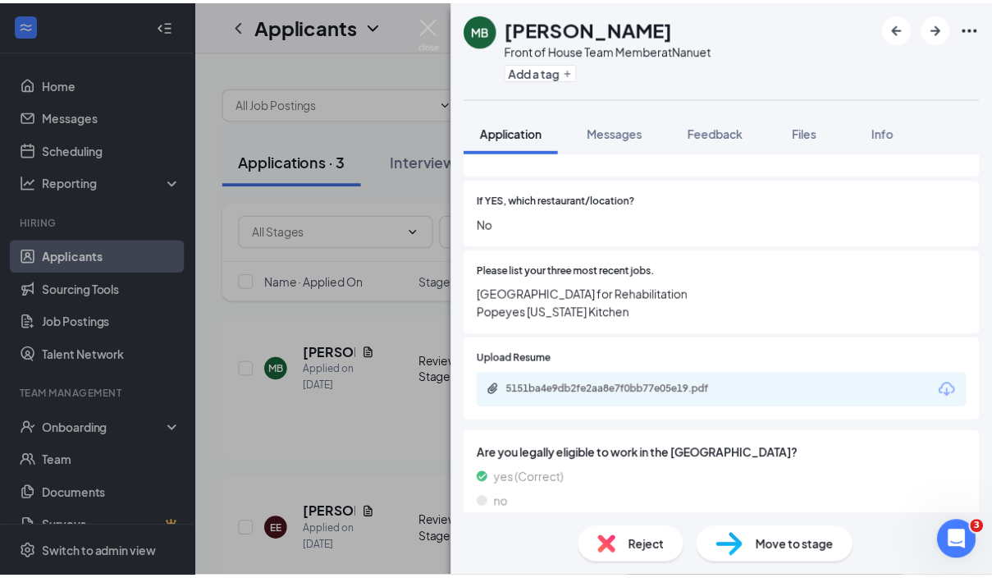
scroll to position [433, 0]
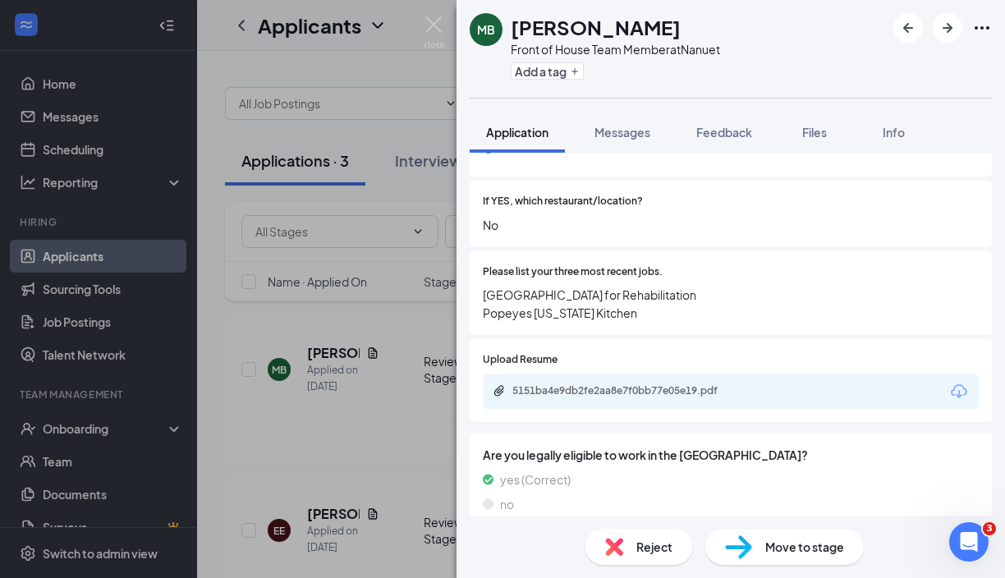
click at [339, 450] on div "MB [PERSON_NAME] Front of House Team Member at Nanuet Add a tag Application Mes…" at bounding box center [502, 289] width 1005 height 578
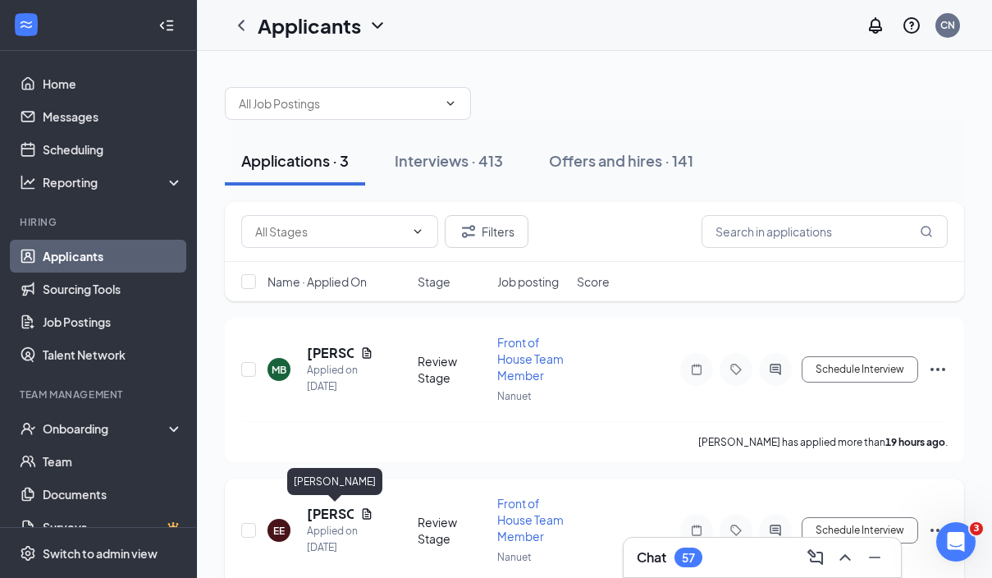
click at [332, 515] on h5 "[PERSON_NAME]" at bounding box center [330, 514] width 47 height 18
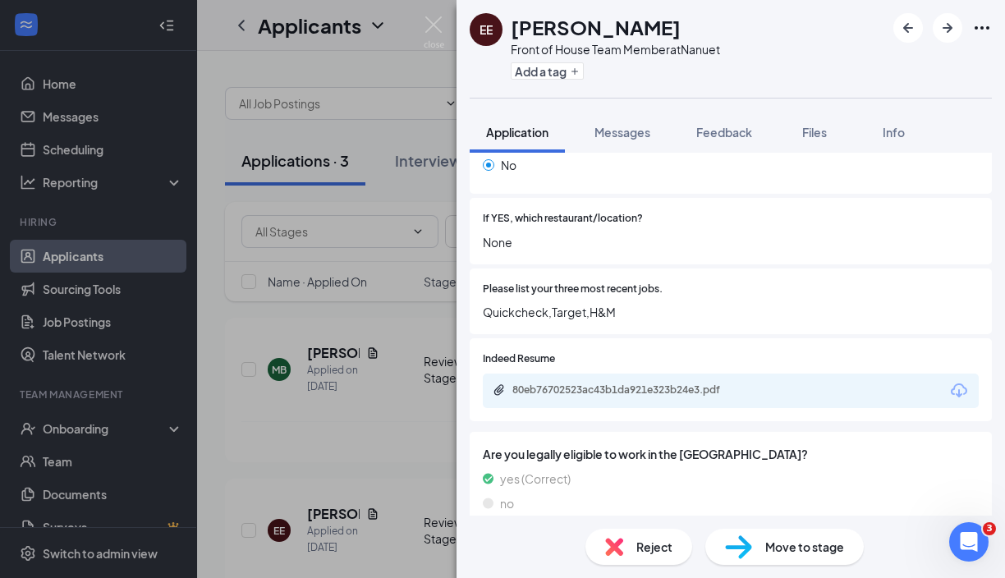
scroll to position [414, 0]
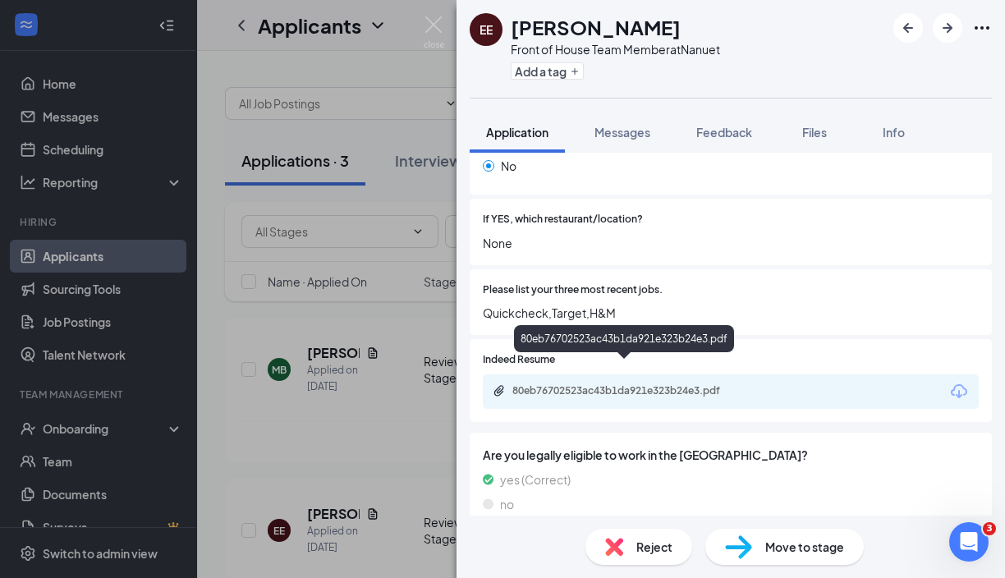
click at [671, 384] on div "80eb76702523ac43b1da921e323b24e3.pdf" at bounding box center [627, 390] width 230 height 13
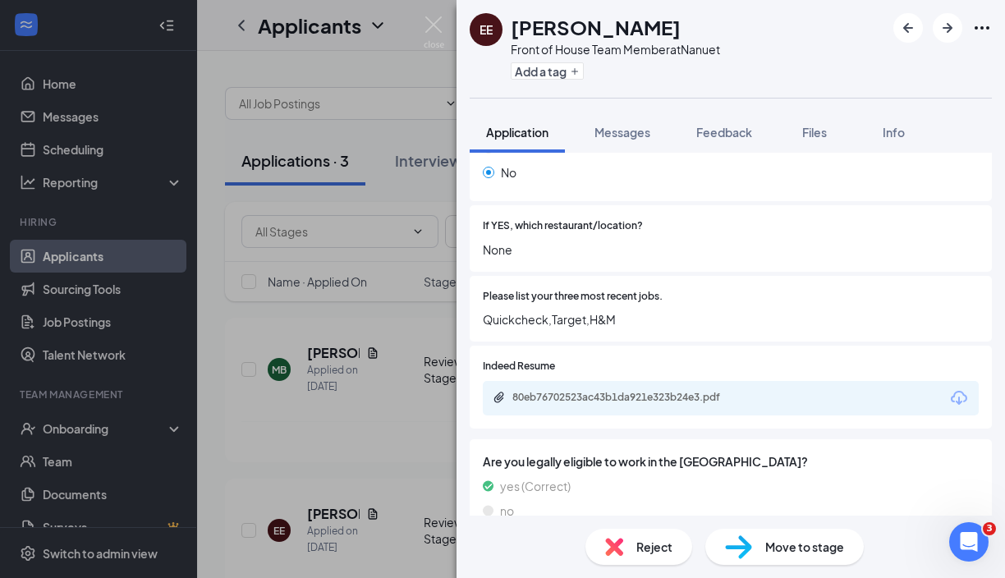
click at [812, 546] on span "Move to stage" at bounding box center [804, 547] width 79 height 18
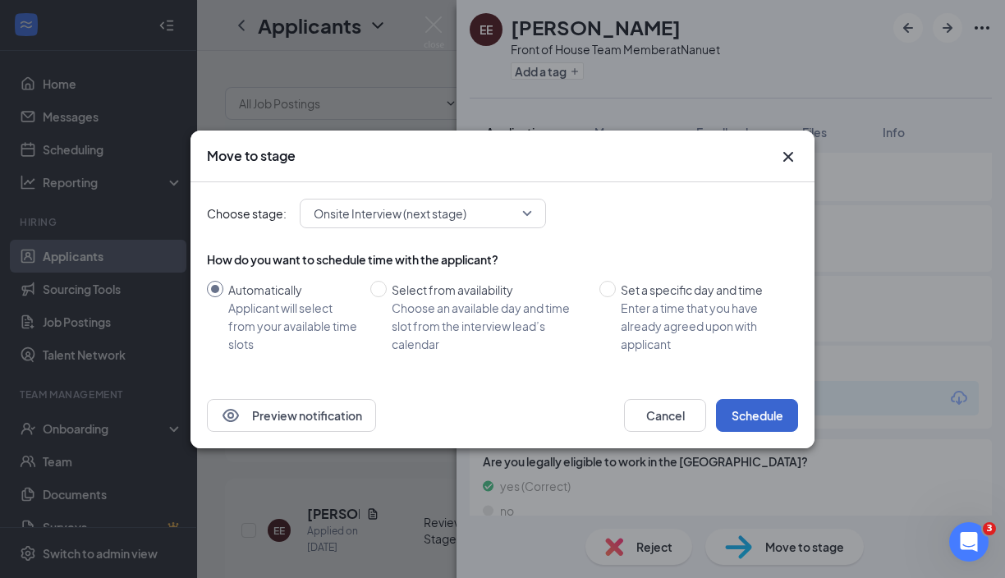
click at [758, 422] on button "Schedule" at bounding box center [757, 415] width 82 height 33
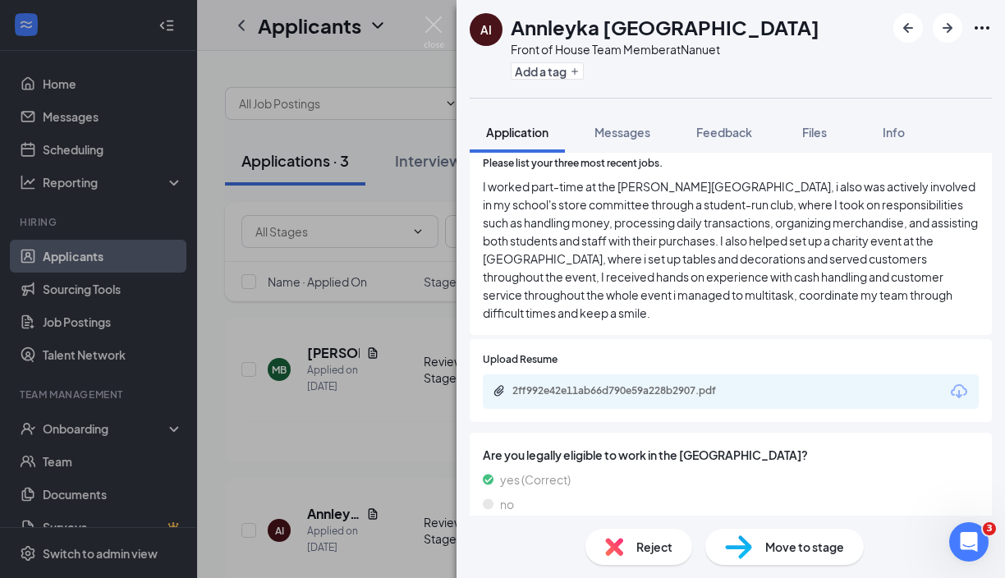
scroll to position [587, 0]
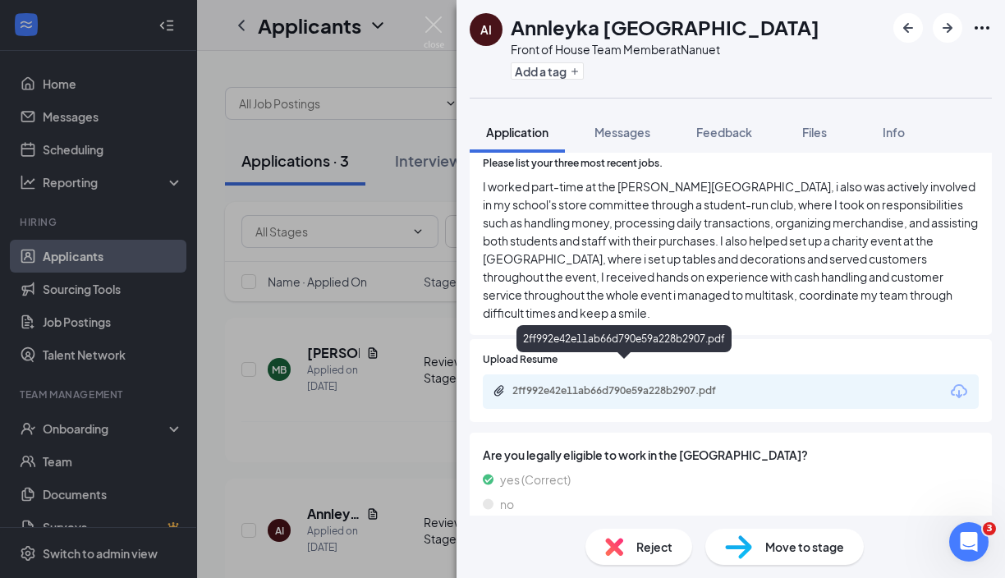
click at [712, 384] on div "2ff992e42e11ab66d790e59a228b2907.pdf" at bounding box center [627, 390] width 230 height 13
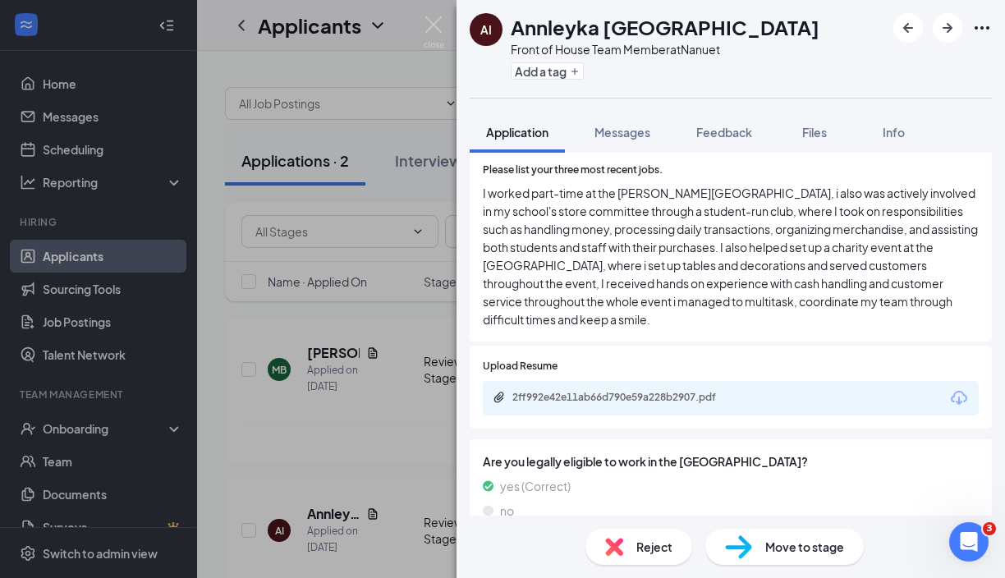
click at [651, 544] on span "Reject" at bounding box center [654, 547] width 36 height 18
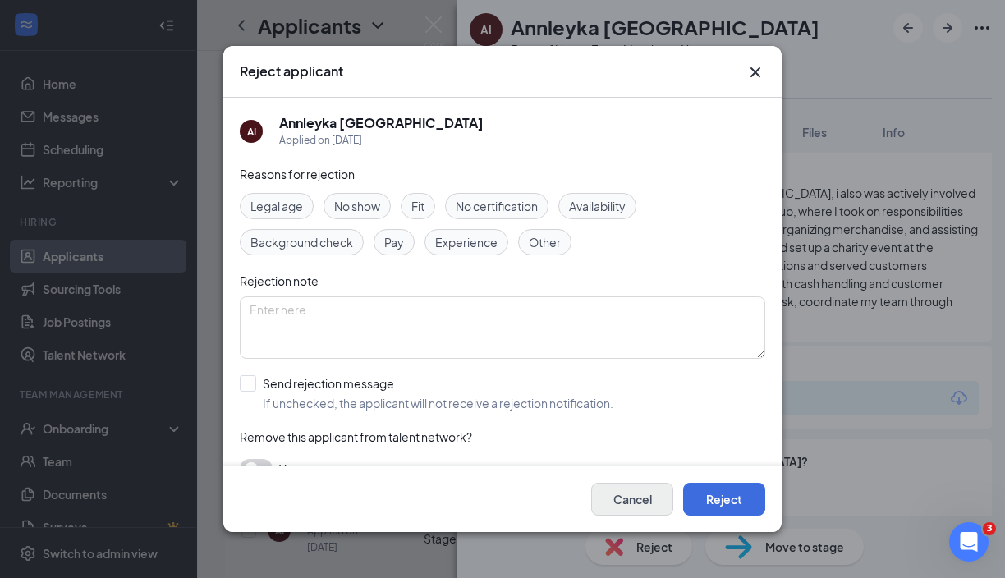
click at [635, 492] on button "Cancel" at bounding box center [632, 499] width 82 height 33
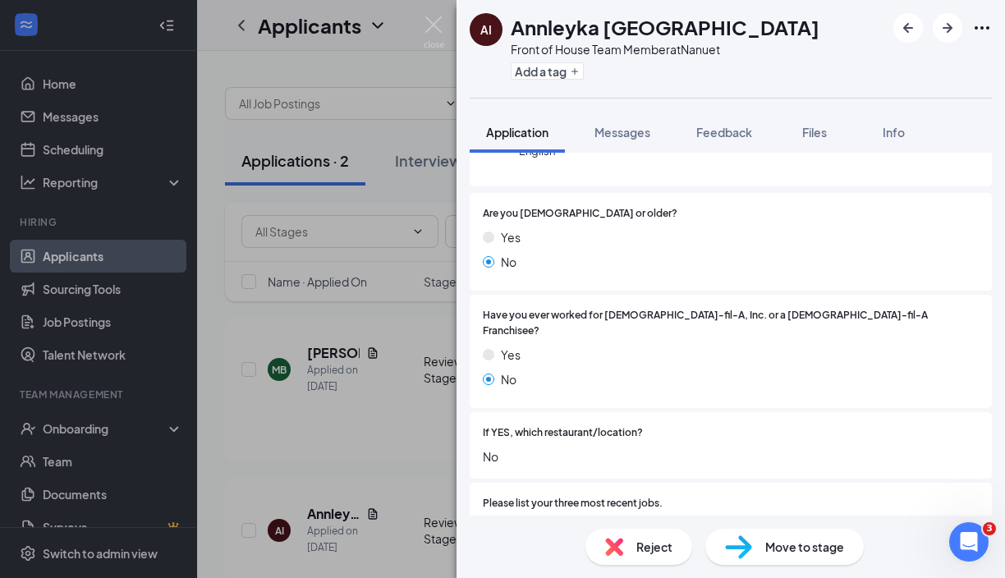
scroll to position [245, 0]
click at [638, 543] on span "Reject" at bounding box center [654, 547] width 36 height 18
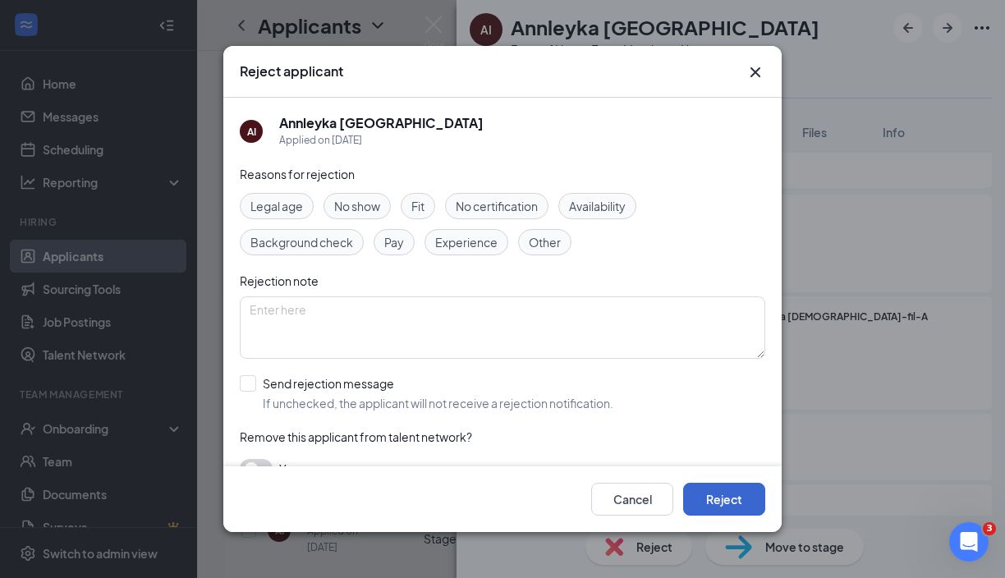
click at [709, 509] on button "Reject" at bounding box center [724, 499] width 82 height 33
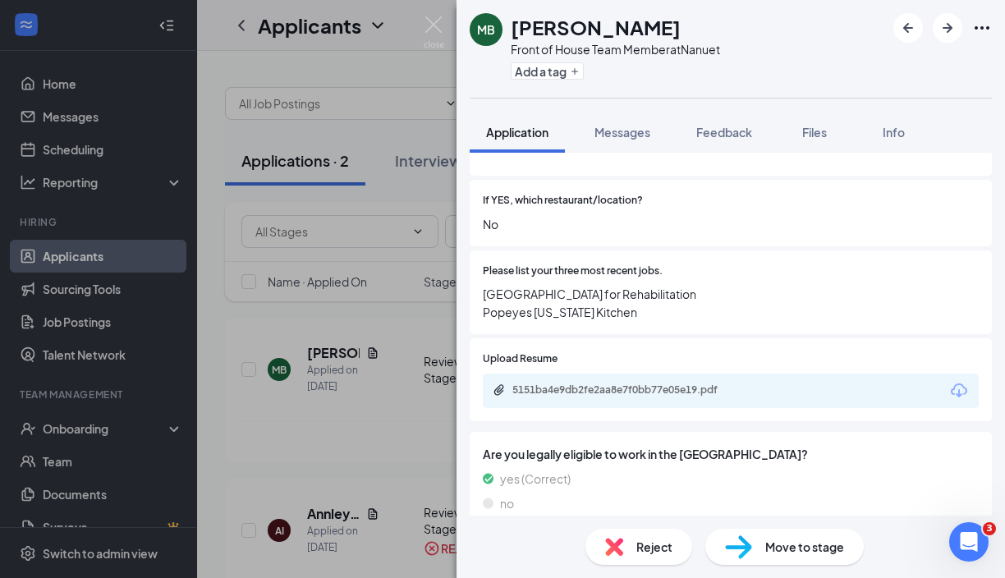
scroll to position [433, 0]
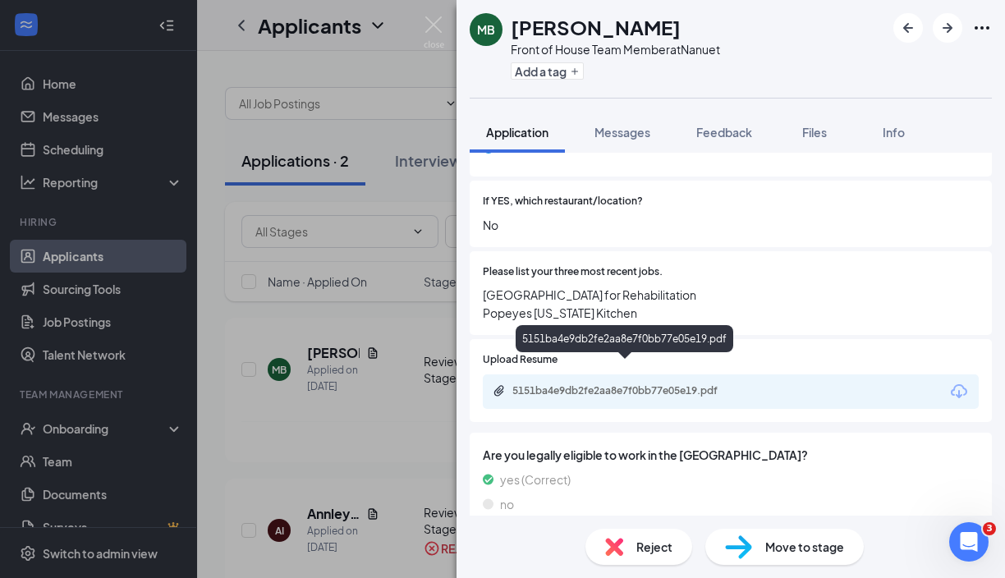
click at [650, 384] on div "5151ba4e9db2fe2aa8e7f0bb77e05e19.pdf" at bounding box center [627, 390] width 230 height 13
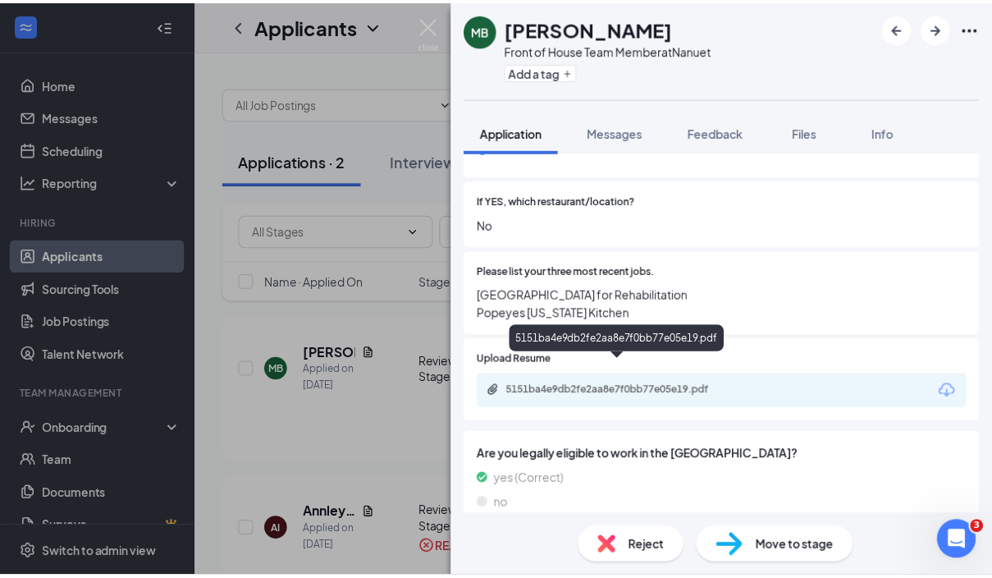
scroll to position [426, 0]
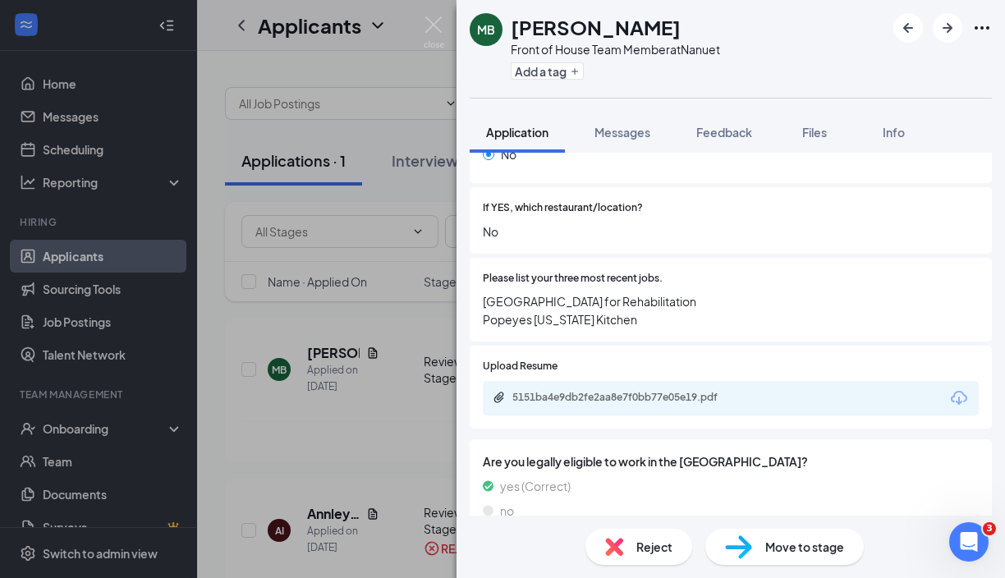
click at [832, 565] on div "Reject Move to stage" at bounding box center [730, 546] width 548 height 62
click at [832, 559] on div "Move to stage" at bounding box center [784, 547] width 158 height 36
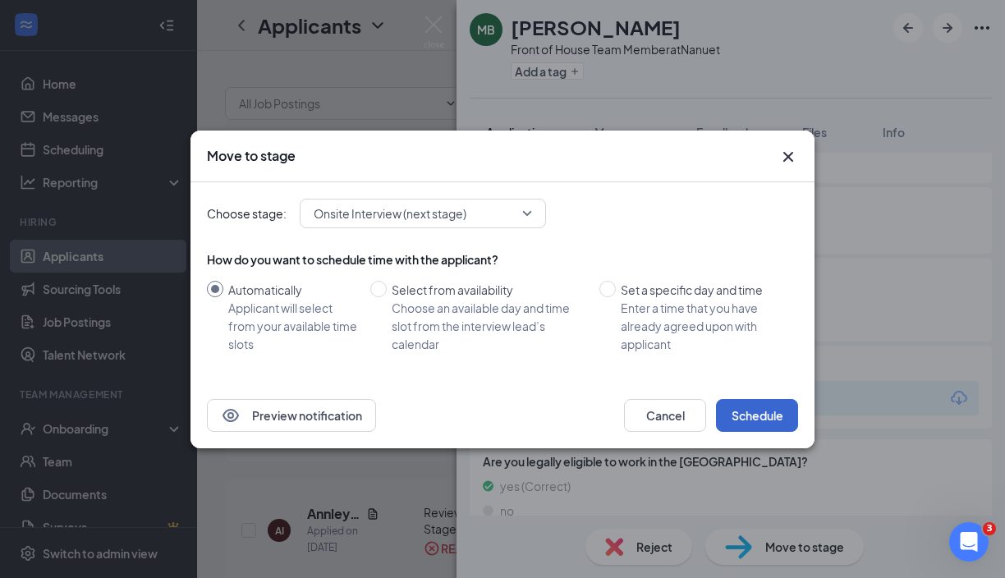
click at [780, 420] on button "Schedule" at bounding box center [757, 415] width 82 height 33
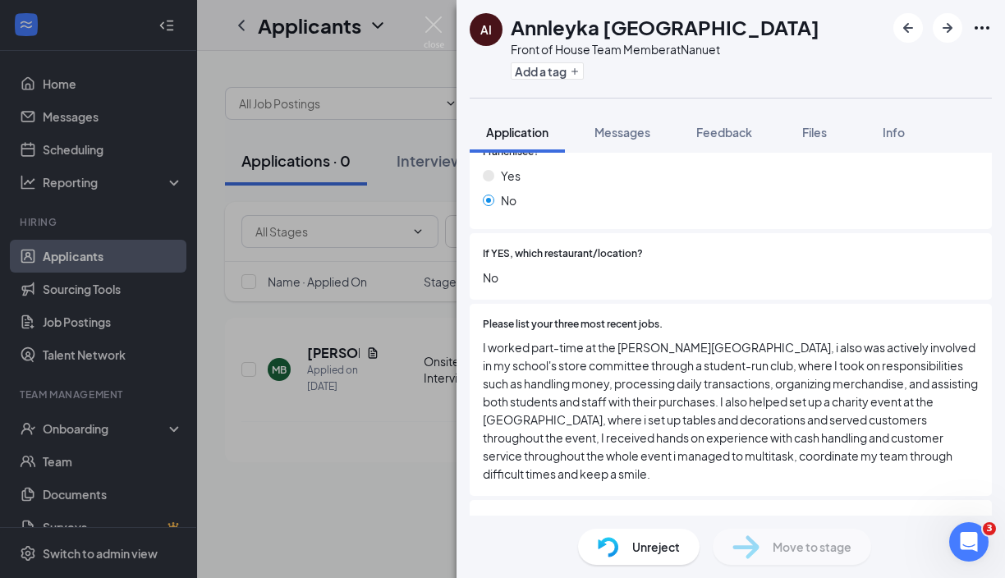
click at [341, 281] on div "[PERSON_NAME] [GEOGRAPHIC_DATA] Front of House Team Member at Nanuet Add a tag …" at bounding box center [502, 289] width 1005 height 578
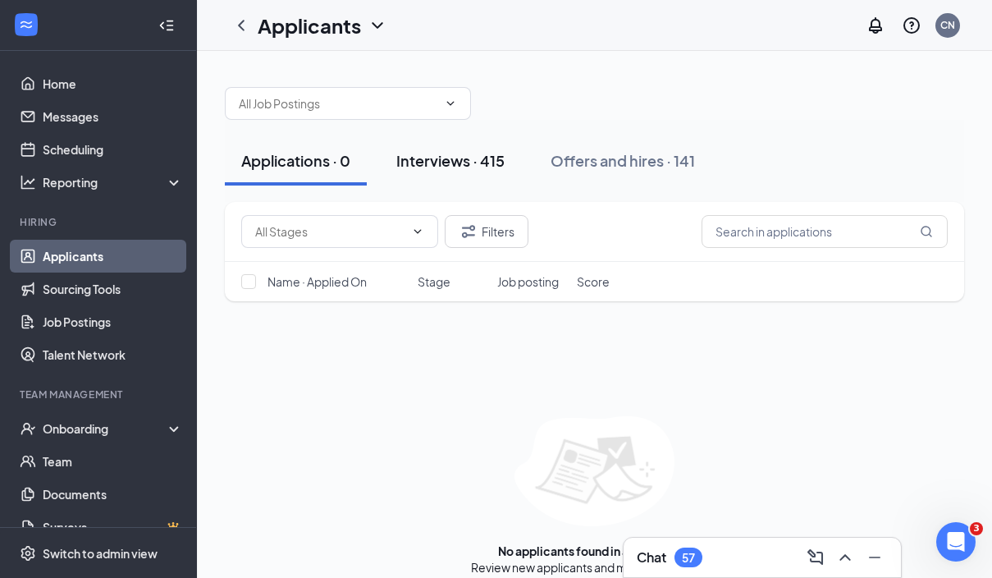
click at [471, 175] on button "Interviews · 415" at bounding box center [450, 160] width 141 height 49
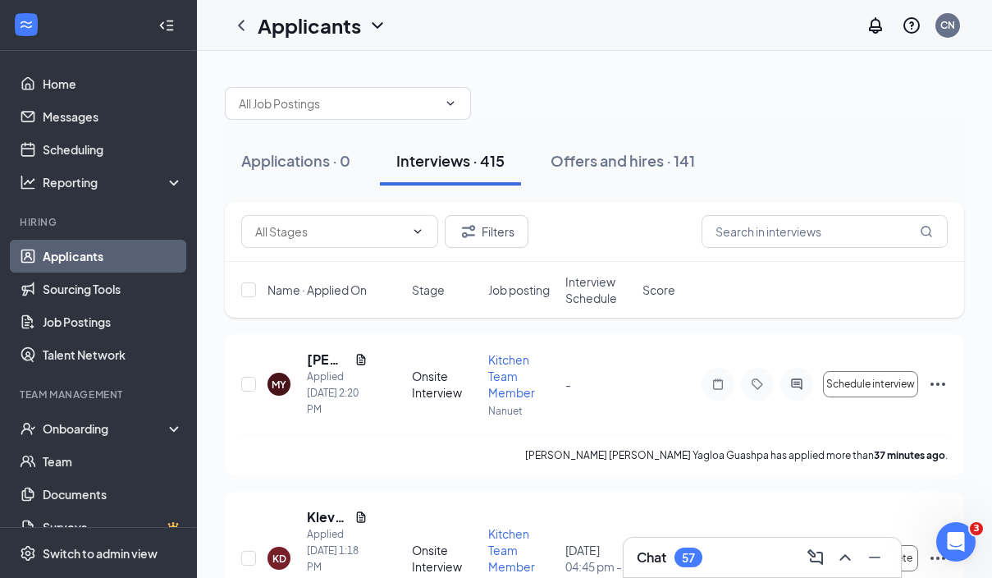
click at [577, 300] on span "Interview Schedule" at bounding box center [599, 289] width 67 height 33
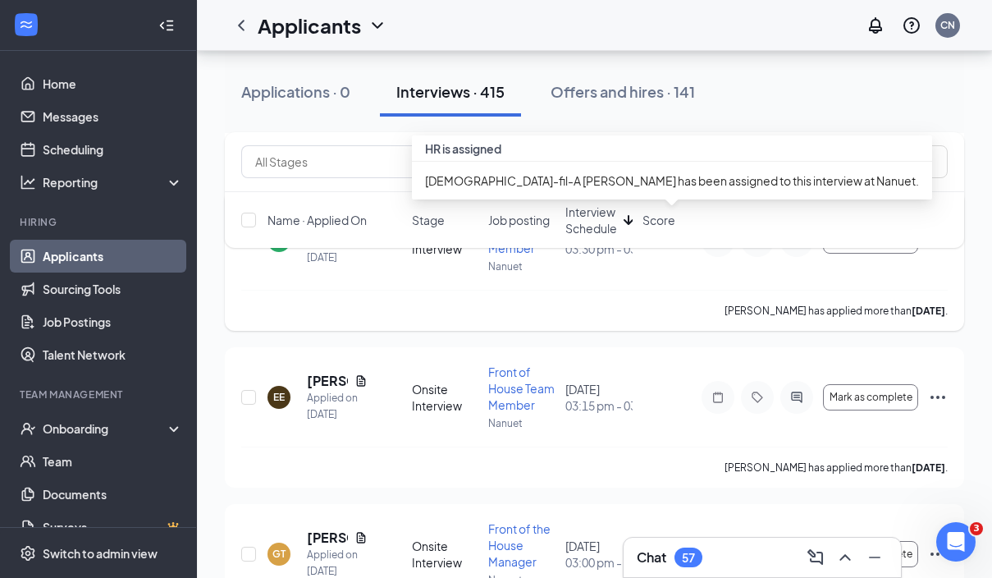
scroll to position [2100, 0]
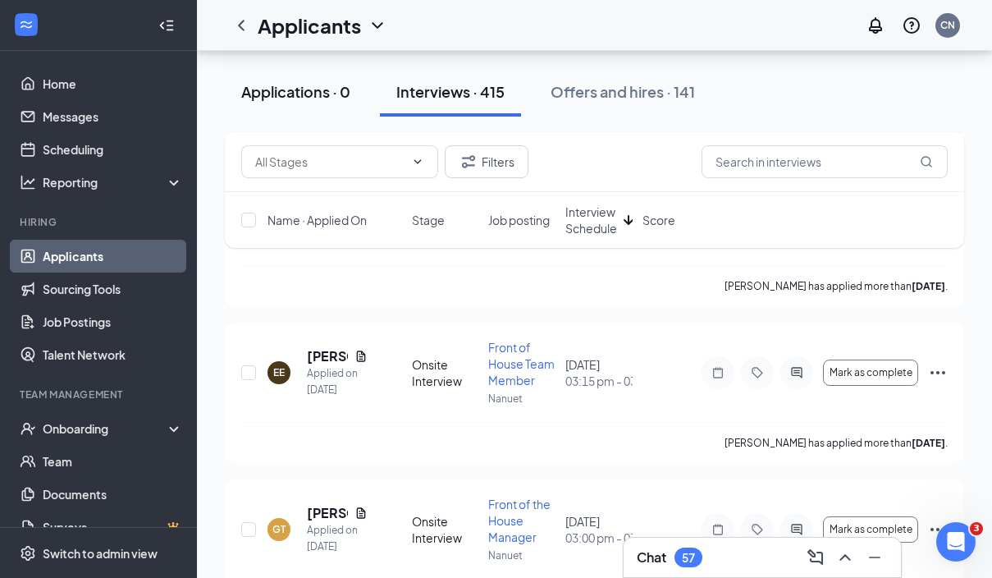
click at [312, 104] on button "Applications · 0" at bounding box center [296, 91] width 142 height 49
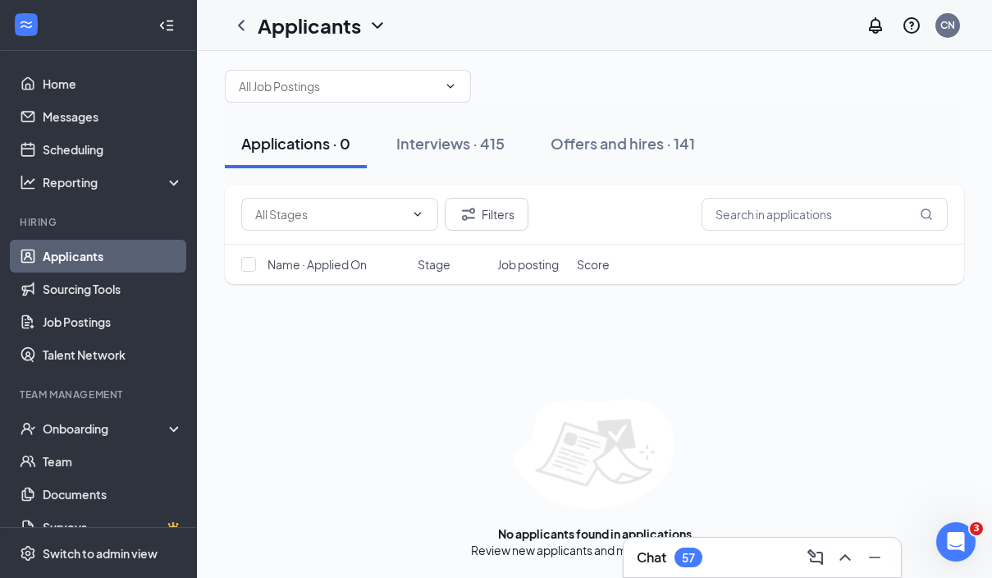
scroll to position [17, 0]
click at [470, 140] on div "Interviews · 415" at bounding box center [450, 143] width 108 height 21
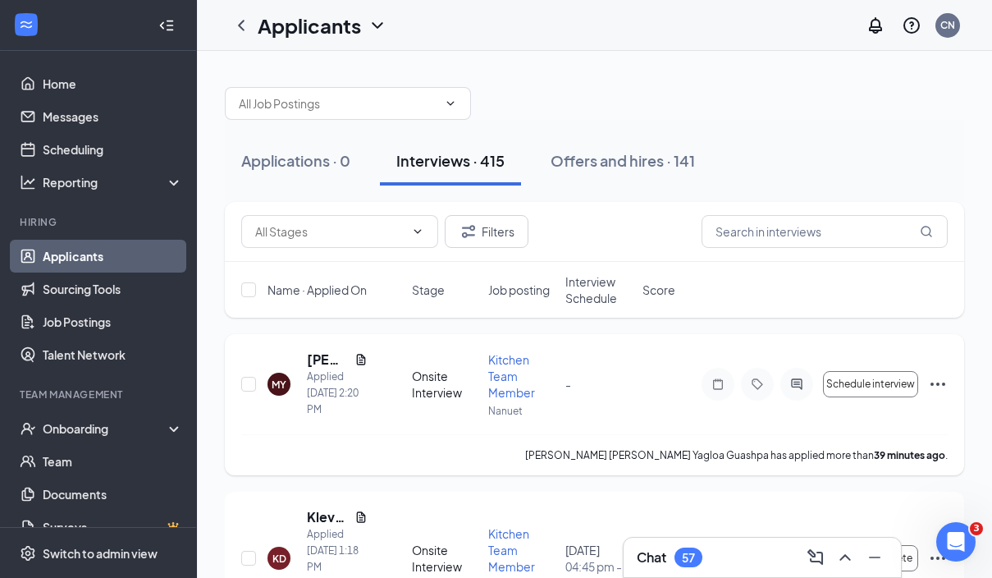
click at [942, 386] on icon "Ellipses" at bounding box center [938, 384] width 20 height 20
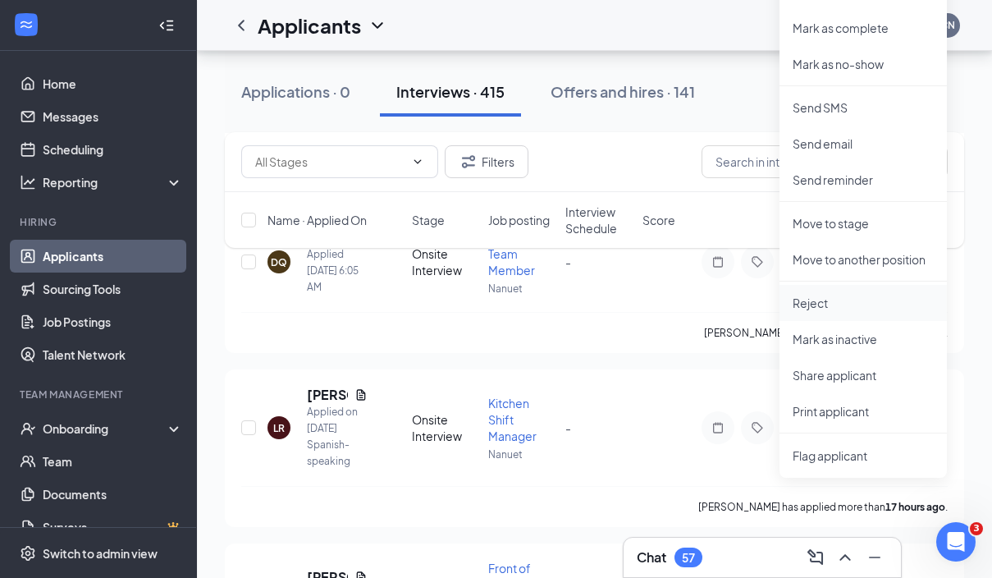
scroll to position [472, 0]
click at [648, 289] on div "DQ [PERSON_NAME] Applied [DATE] 6:05 AM Onsite Interview Kitchen Team Member Na…" at bounding box center [594, 269] width 707 height 84
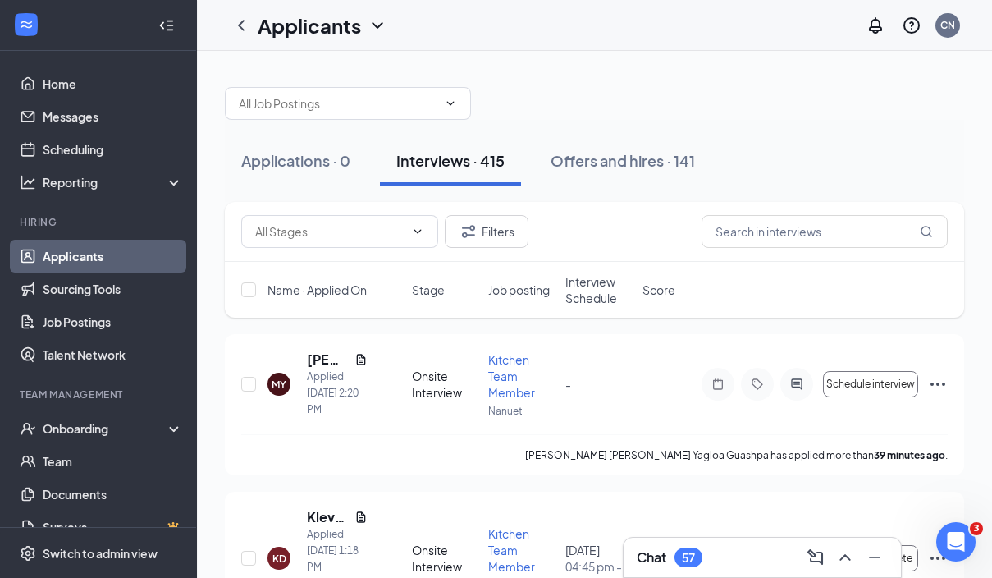
scroll to position [0, 0]
click at [941, 381] on icon "Ellipses" at bounding box center [938, 384] width 20 height 20
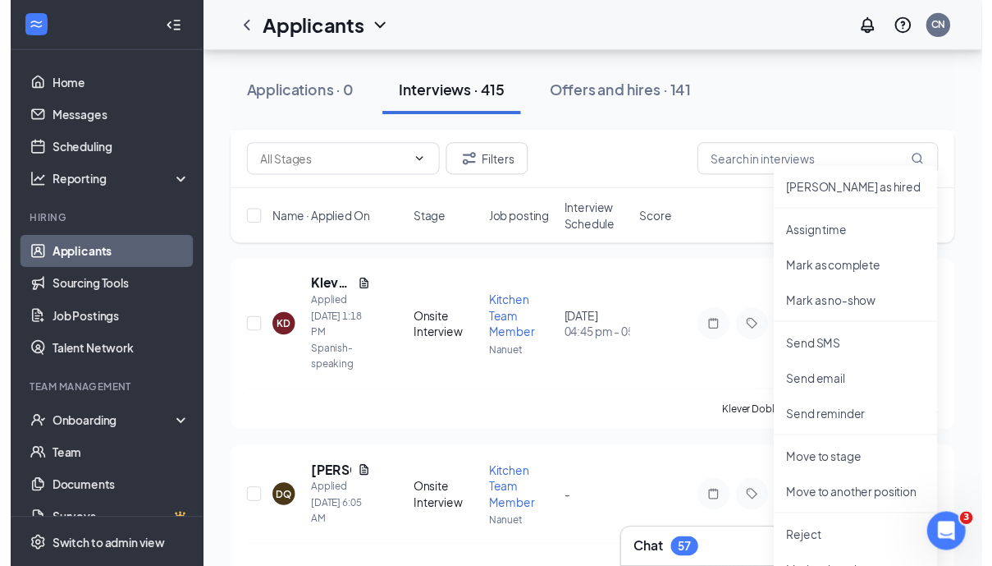
scroll to position [189, 0]
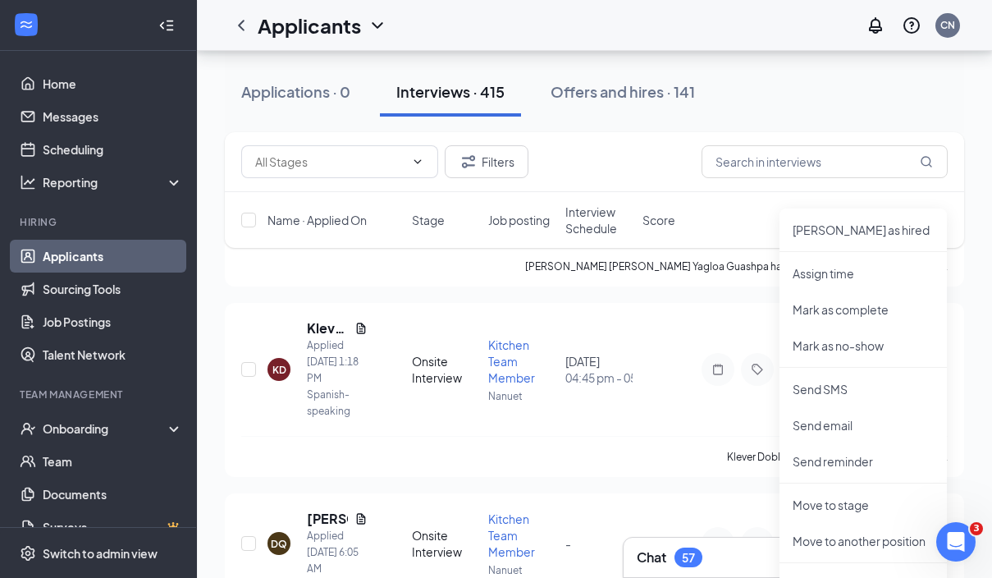
click at [588, 429] on div "[PERSON_NAME] Dobla Applied [DATE] 1:18 PM Spanish-speaking Onsite Interview Ki…" at bounding box center [594, 377] width 707 height 117
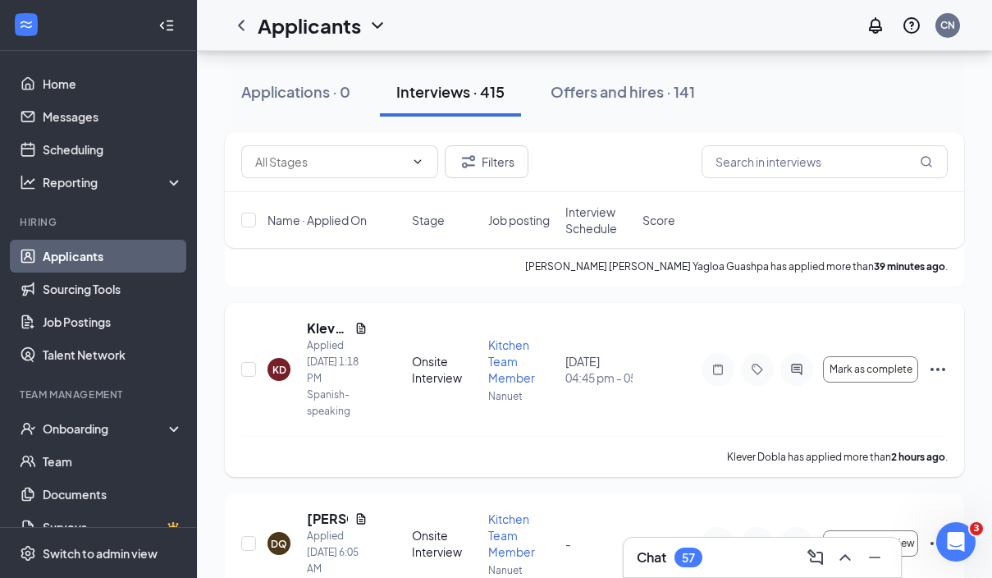
click at [717, 376] on div at bounding box center [718, 369] width 33 height 33
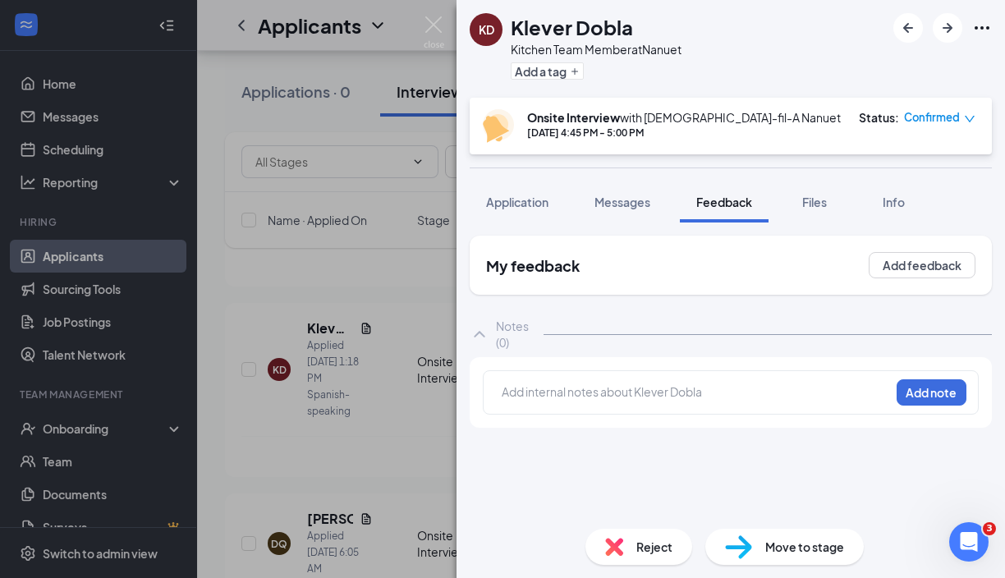
click at [890, 122] on div "Status :" at bounding box center [879, 117] width 40 height 16
click at [969, 119] on icon "down" at bounding box center [969, 118] width 11 height 11
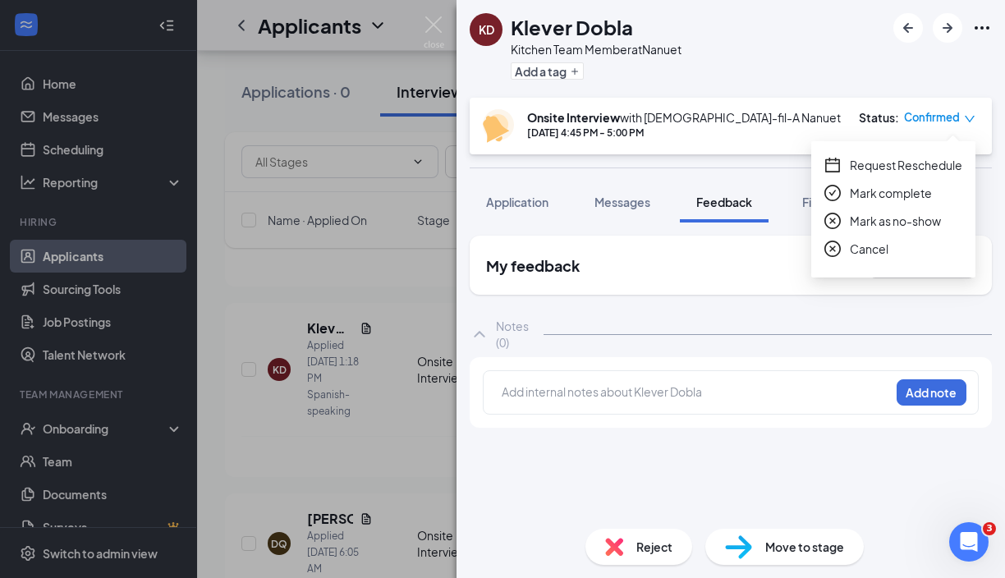
click at [384, 277] on div "[PERSON_NAME] Dobla Kitchen Team Member at Nanuet Add a tag Onsite Interview wi…" at bounding box center [502, 289] width 1005 height 578
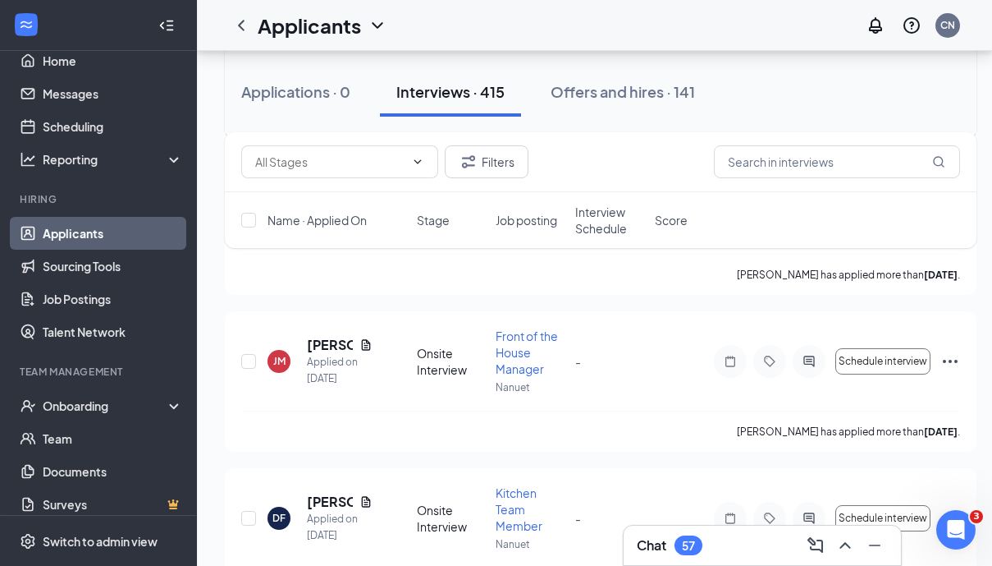
scroll to position [1809, 0]
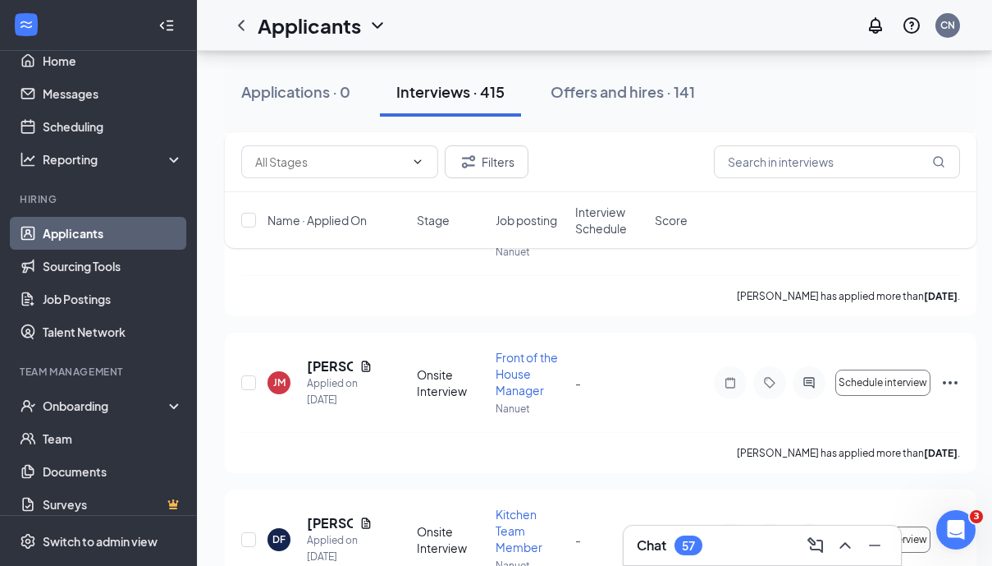
click at [603, 214] on span "Interview Schedule" at bounding box center [610, 220] width 70 height 33
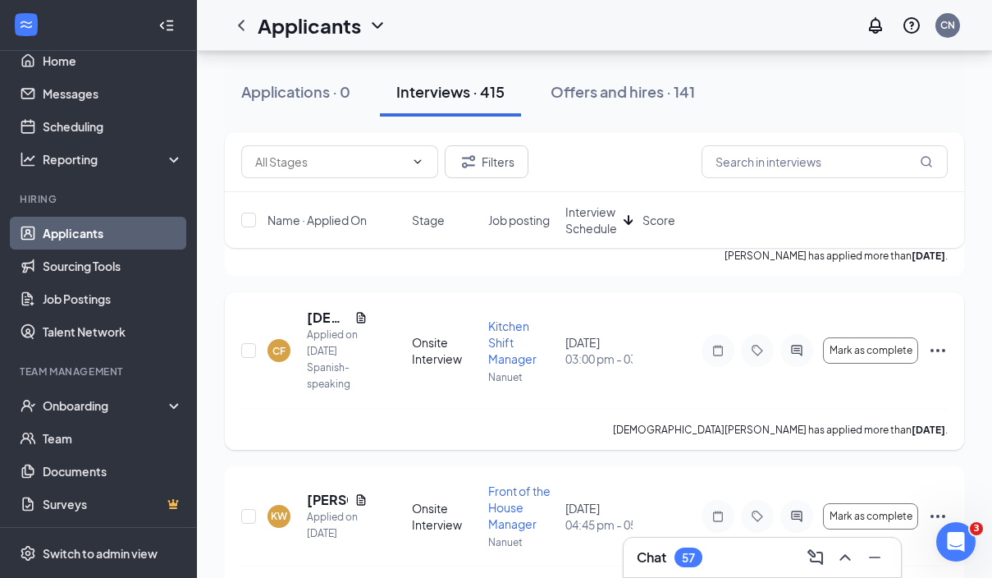
scroll to position [1024, 0]
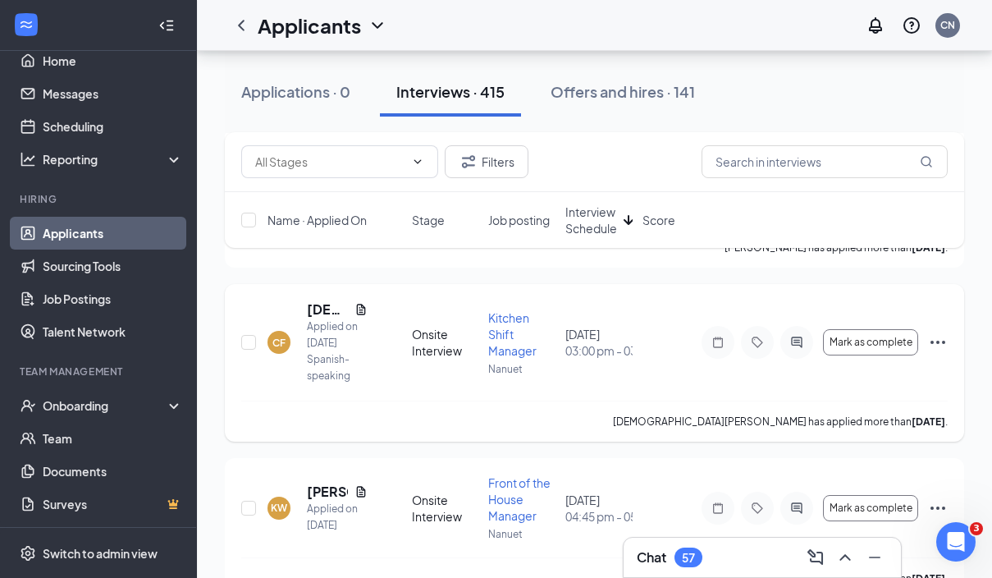
click at [936, 334] on icon "Ellipses" at bounding box center [938, 342] width 20 height 20
click at [634, 422] on div "[PERSON_NAME] has applied more than [DATE] ." at bounding box center [594, 421] width 707 height 41
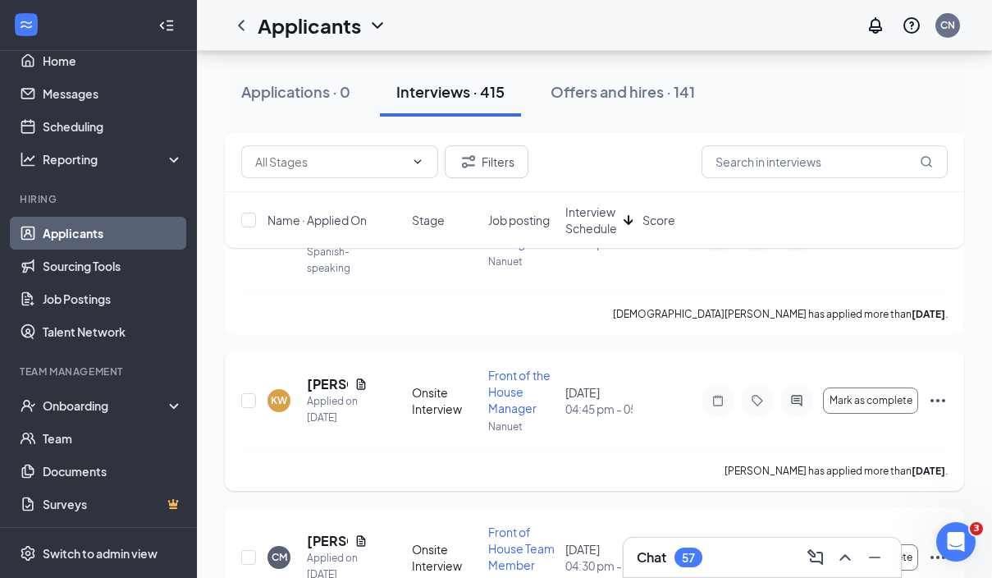
scroll to position [1138, 0]
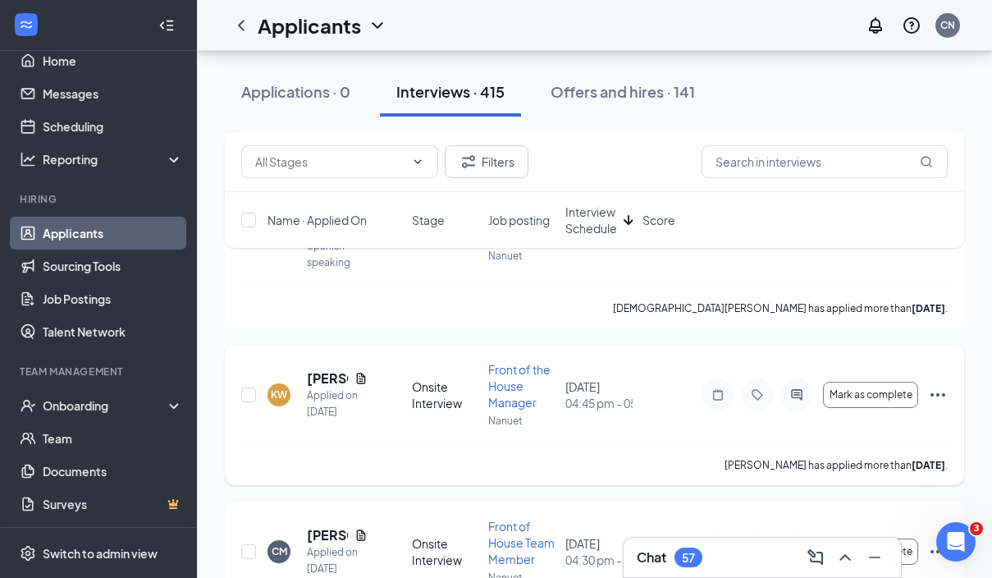
click at [936, 396] on icon "Ellipses" at bounding box center [938, 395] width 20 height 20
click at [692, 352] on div "KW Kristine Weeks Applied on Aug 20 Onsite Interview Front of the House Manager…" at bounding box center [595, 415] width 740 height 140
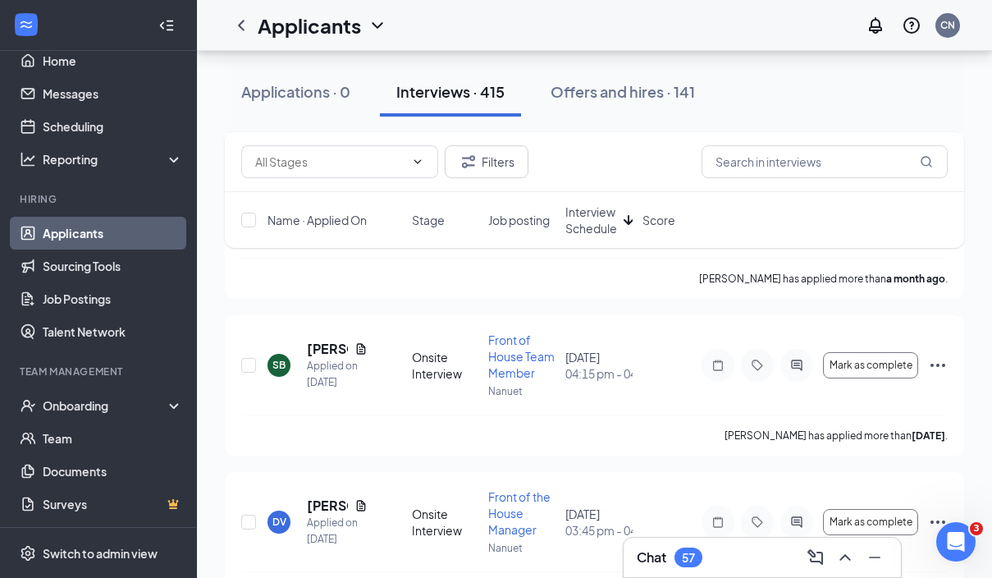
scroll to position [364, 0]
click at [948, 366] on div "SB Stephan Baptiste Applied on Aug 22 Onsite Interview Front of House Team Memb…" at bounding box center [595, 387] width 740 height 140
click at [940, 364] on icon "Ellipses" at bounding box center [938, 367] width 20 height 20
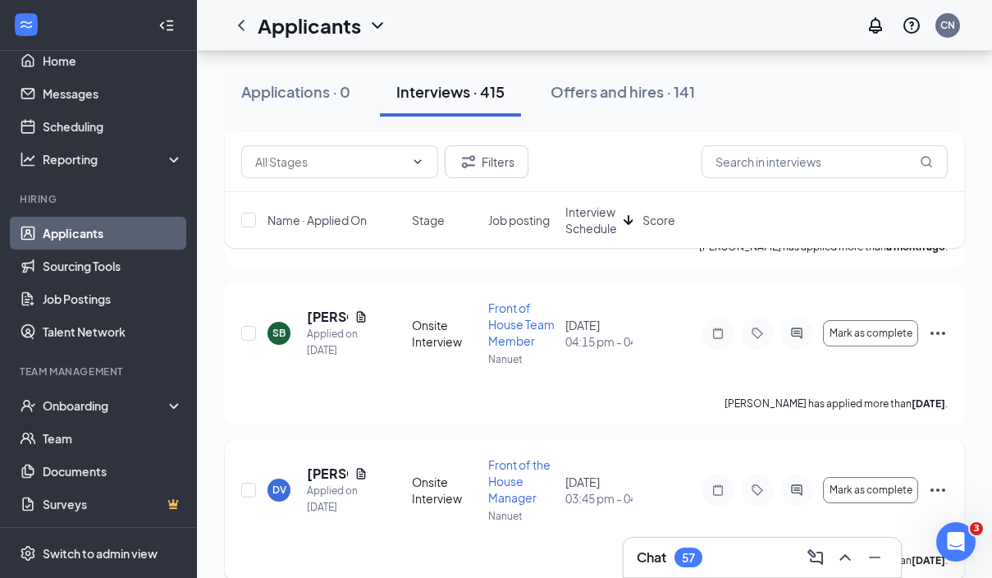
scroll to position [420, 0]
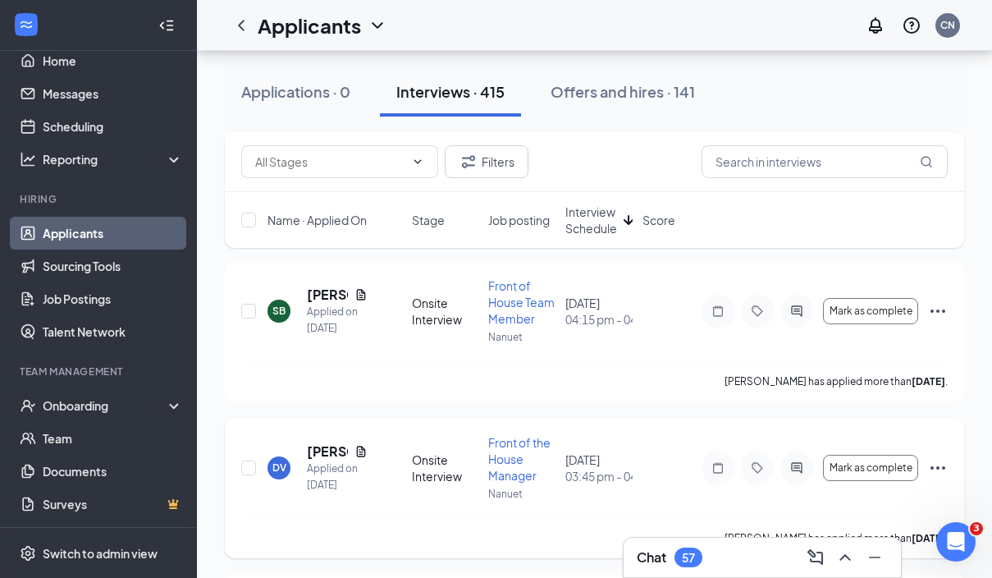
click at [943, 465] on icon "Ellipses" at bounding box center [938, 468] width 20 height 20
click at [859, 546] on p "Request reschedule" at bounding box center [863, 545] width 141 height 16
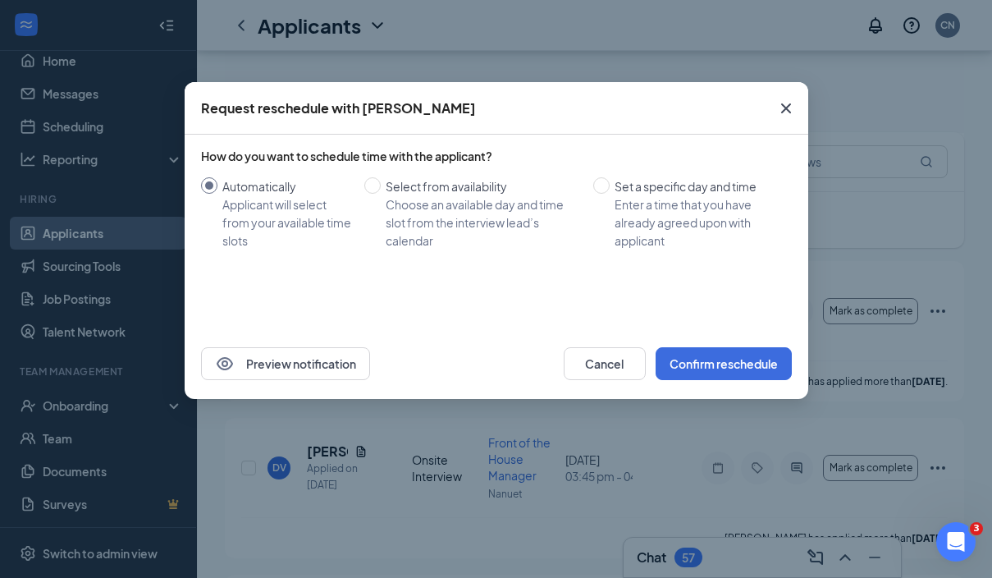
click at [791, 108] on icon "Cross" at bounding box center [786, 108] width 20 height 20
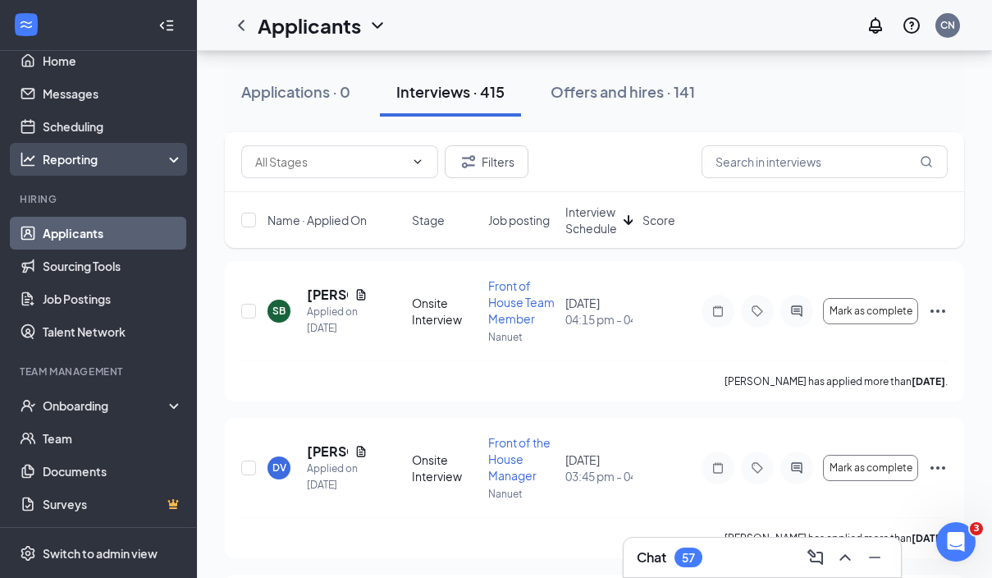
click at [108, 157] on div "Reporting" at bounding box center [113, 159] width 141 height 16
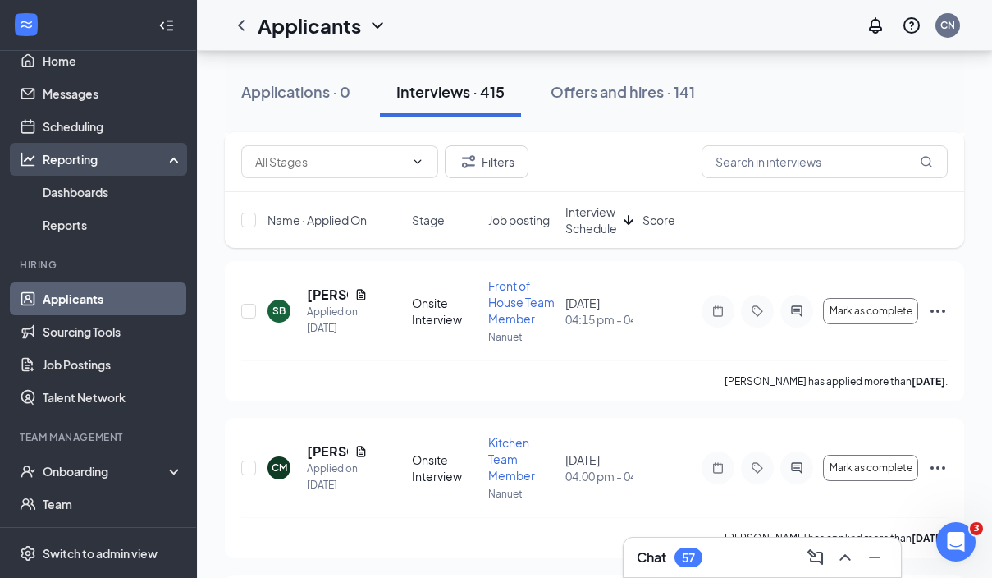
click at [108, 157] on div "Reporting" at bounding box center [113, 159] width 141 height 16
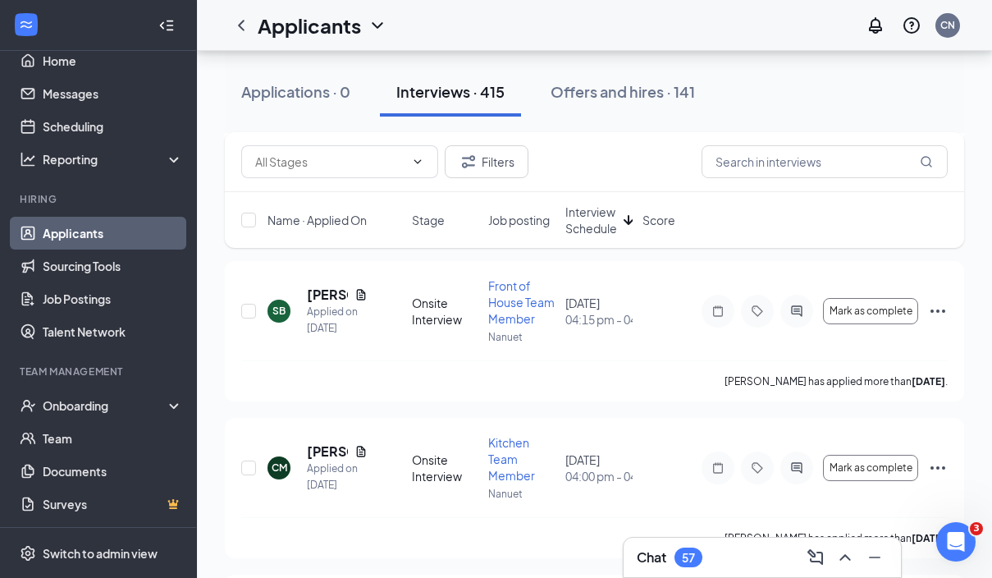
click at [88, 233] on link "Applicants" at bounding box center [113, 233] width 140 height 33
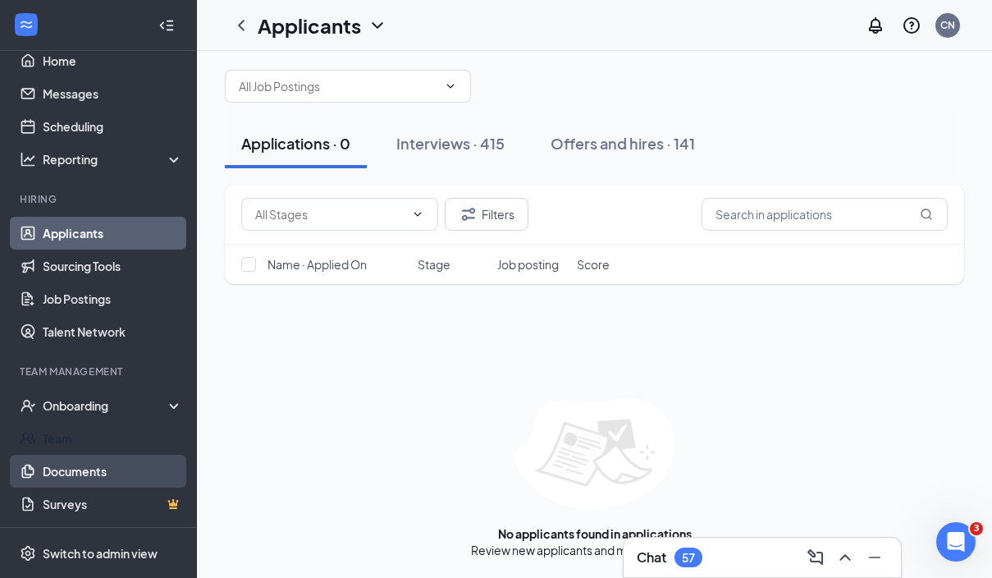
scroll to position [17, 0]
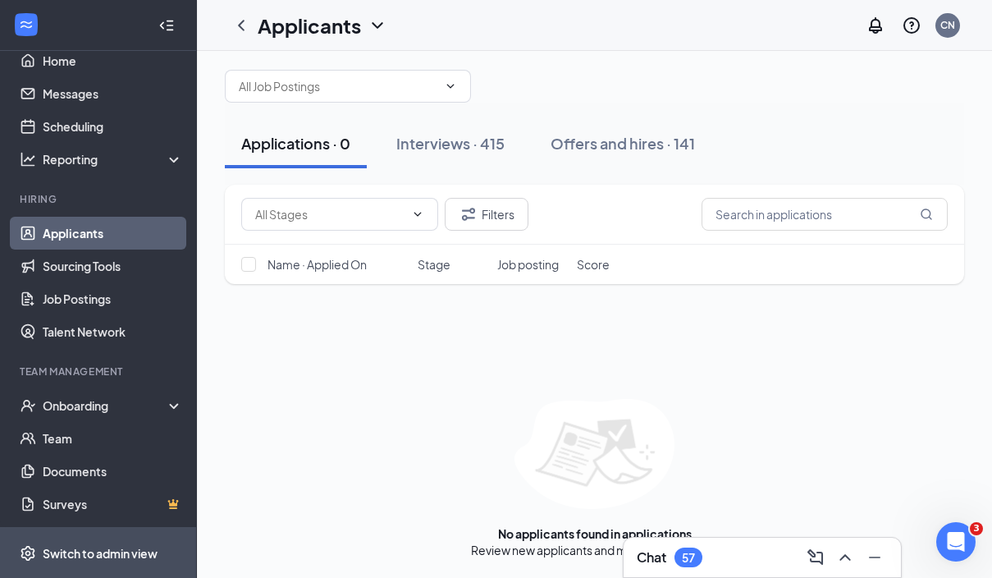
click at [103, 556] on div "Switch to admin view" at bounding box center [100, 552] width 115 height 16
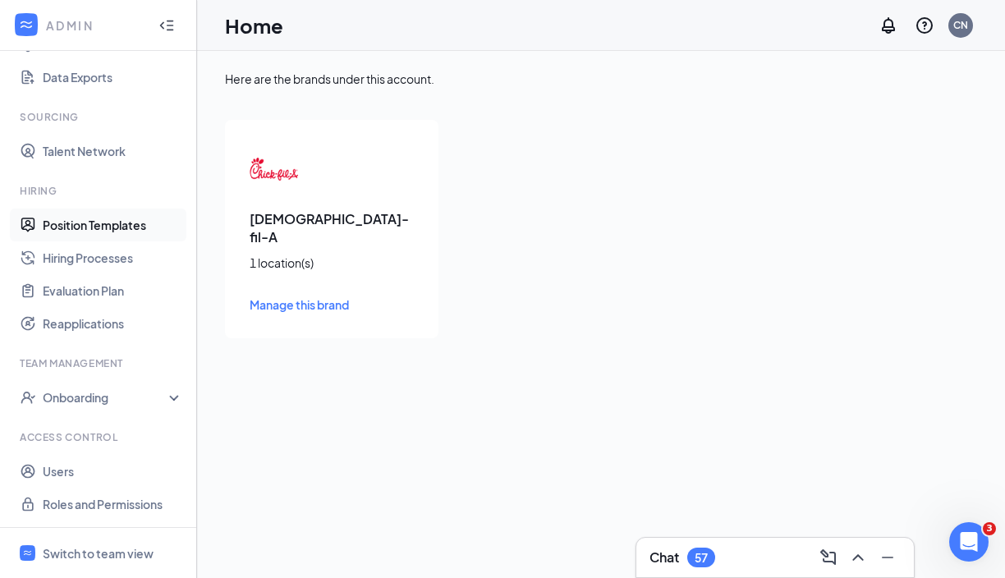
scroll to position [245, 0]
click at [118, 406] on div "Onboarding" at bounding box center [98, 397] width 197 height 33
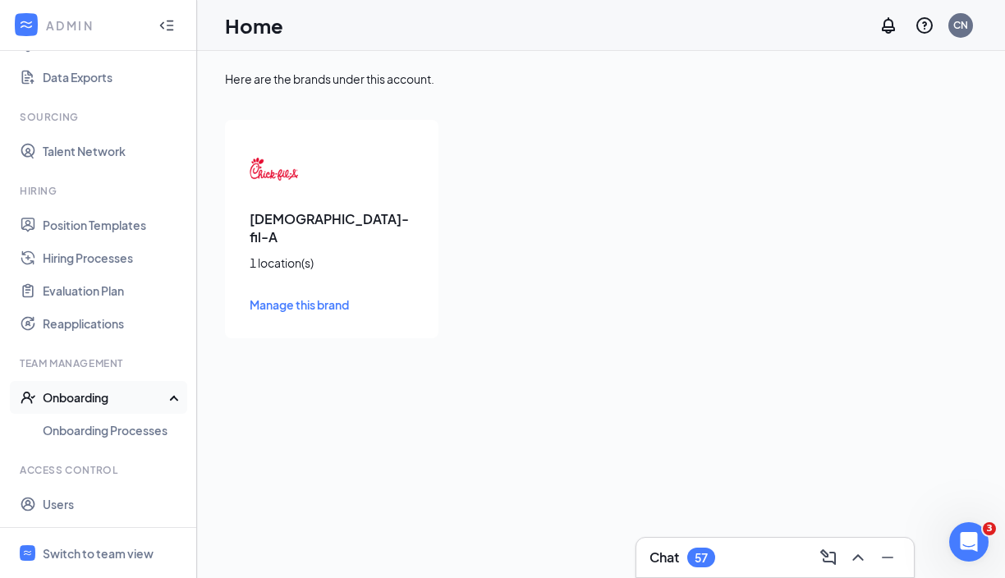
click at [118, 406] on div "Onboarding" at bounding box center [98, 397] width 197 height 33
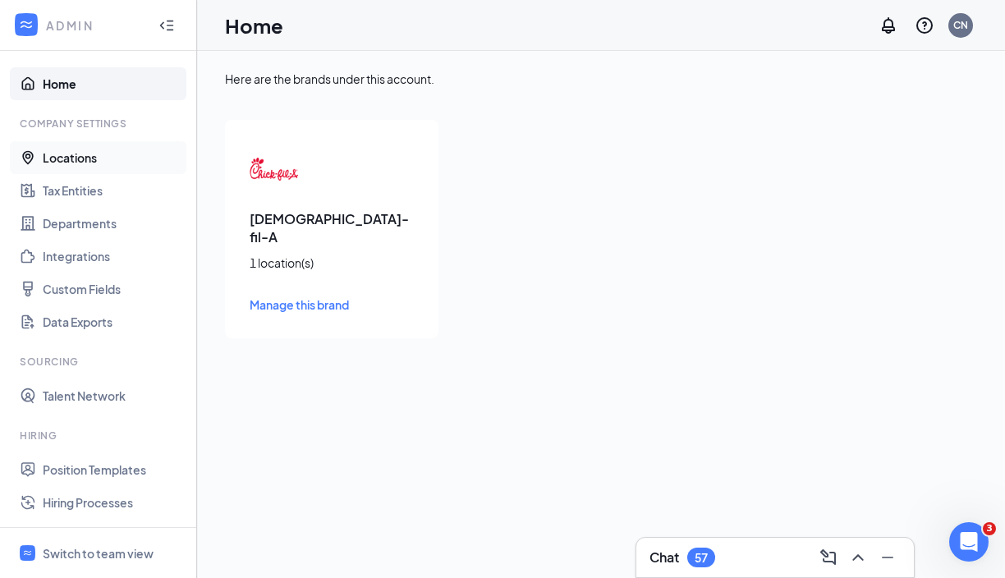
scroll to position [0, 0]
click at [92, 87] on link "Home" at bounding box center [113, 83] width 140 height 33
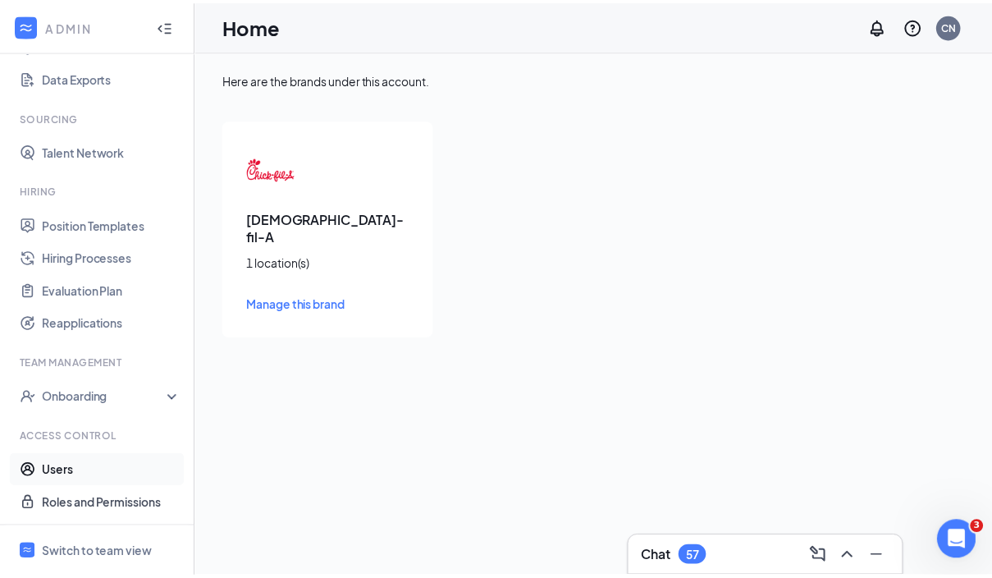
scroll to position [245, 0]
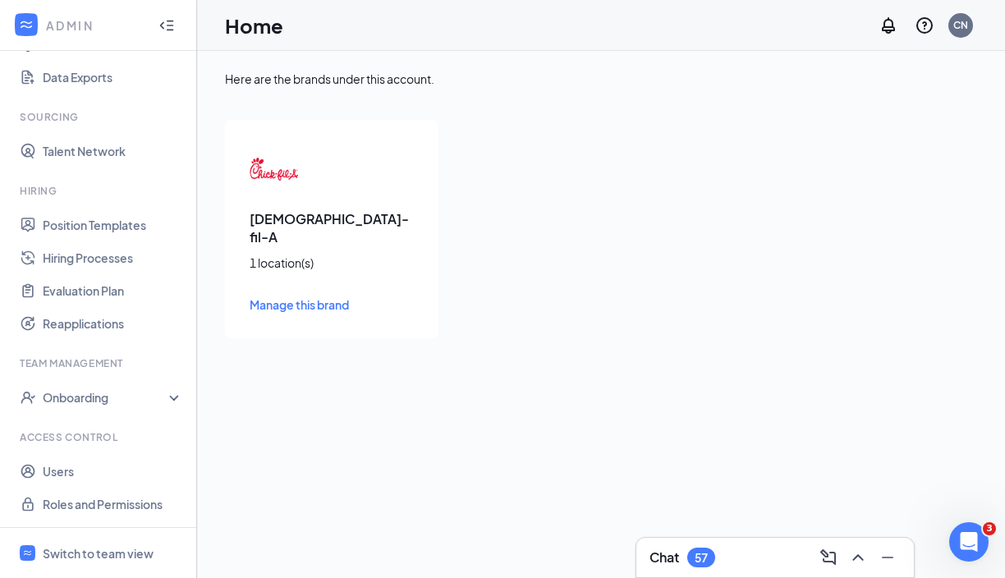
click at [344, 206] on div "Chick-fil-A 1 location(s) Manage this brand" at bounding box center [331, 229] width 213 height 218
click at [309, 297] on span "Manage this brand" at bounding box center [299, 304] width 99 height 15
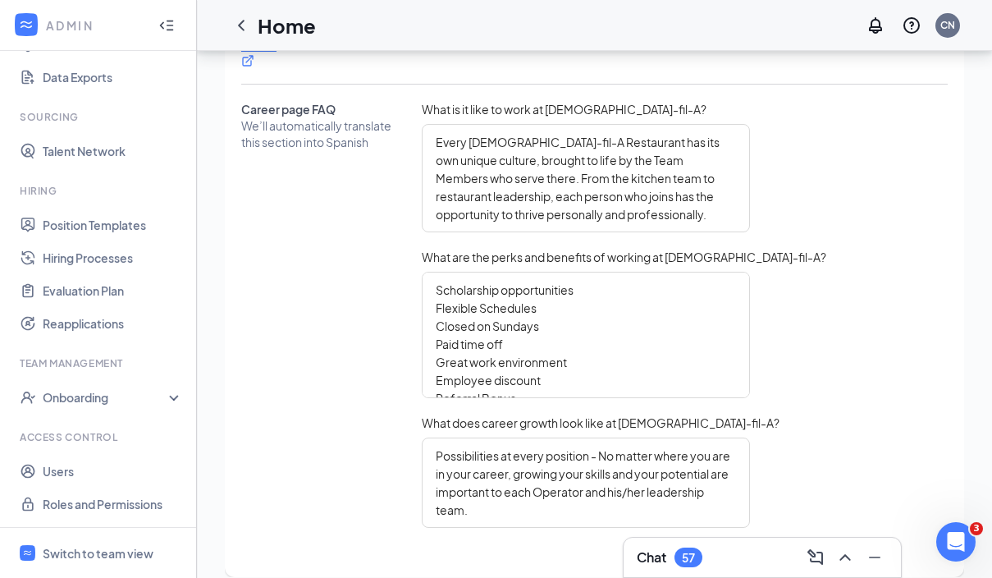
scroll to position [850, 0]
click at [85, 269] on link "Hiring Processes" at bounding box center [113, 257] width 140 height 33
type textarea "Scholarship opportunities Flexible Schedules Closed on Sundays Paid time off Gr…"
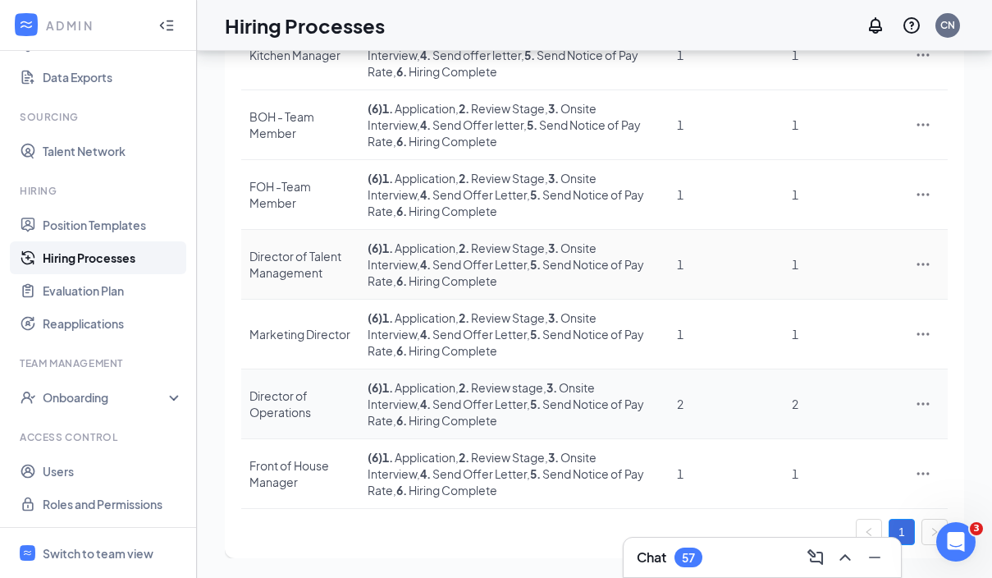
scroll to position [266, 0]
click at [925, 475] on icon "Ellipses" at bounding box center [923, 473] width 16 height 16
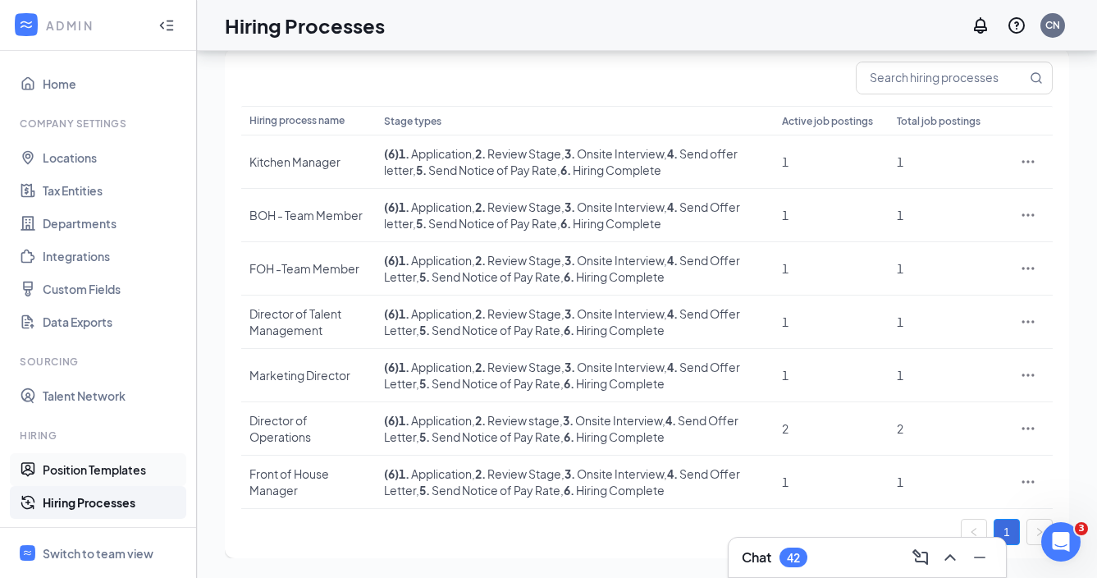
scroll to position [0, 0]
click at [86, 35] on div "ADMIN" at bounding box center [98, 25] width 196 height 51
click at [90, 507] on link "Hiring Processes" at bounding box center [113, 502] width 140 height 33
click at [98, 562] on span "Switch to team view" at bounding box center [113, 553] width 140 height 50
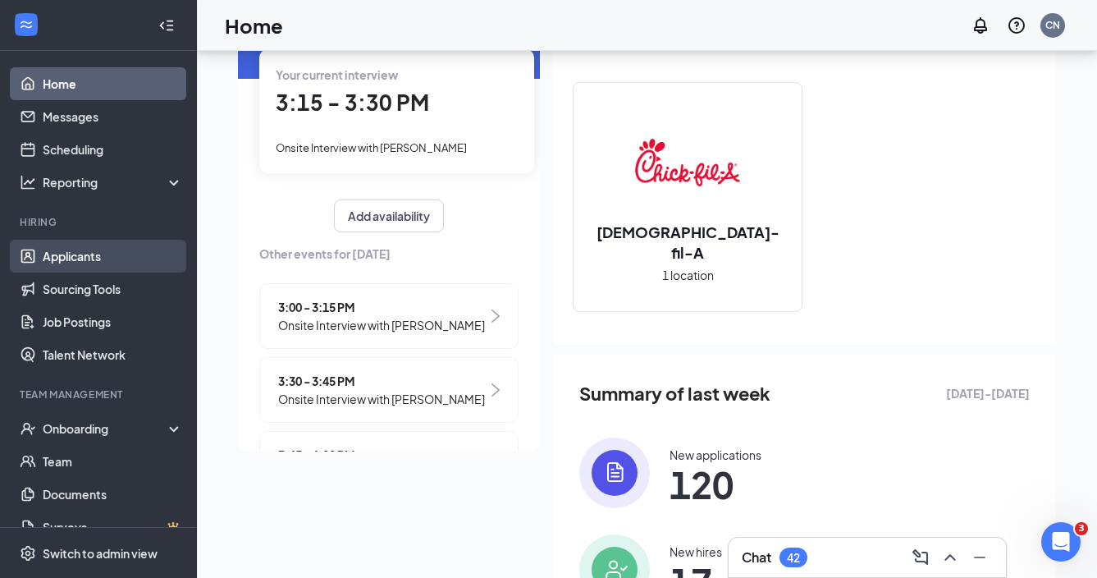
click at [89, 256] on link "Applicants" at bounding box center [113, 256] width 140 height 33
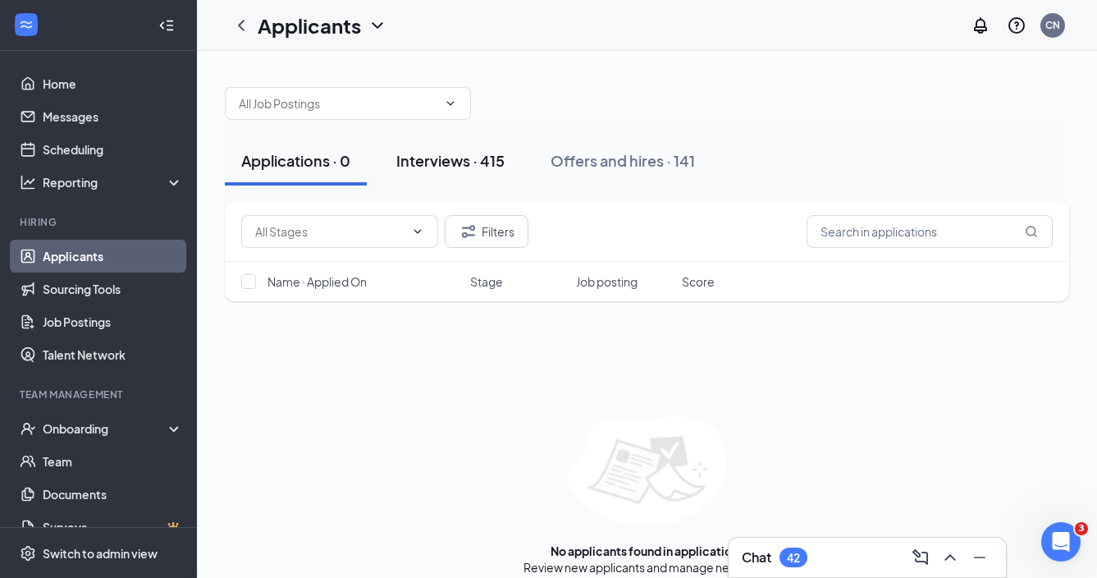
click at [476, 161] on div "Interviews · 415" at bounding box center [450, 160] width 108 height 21
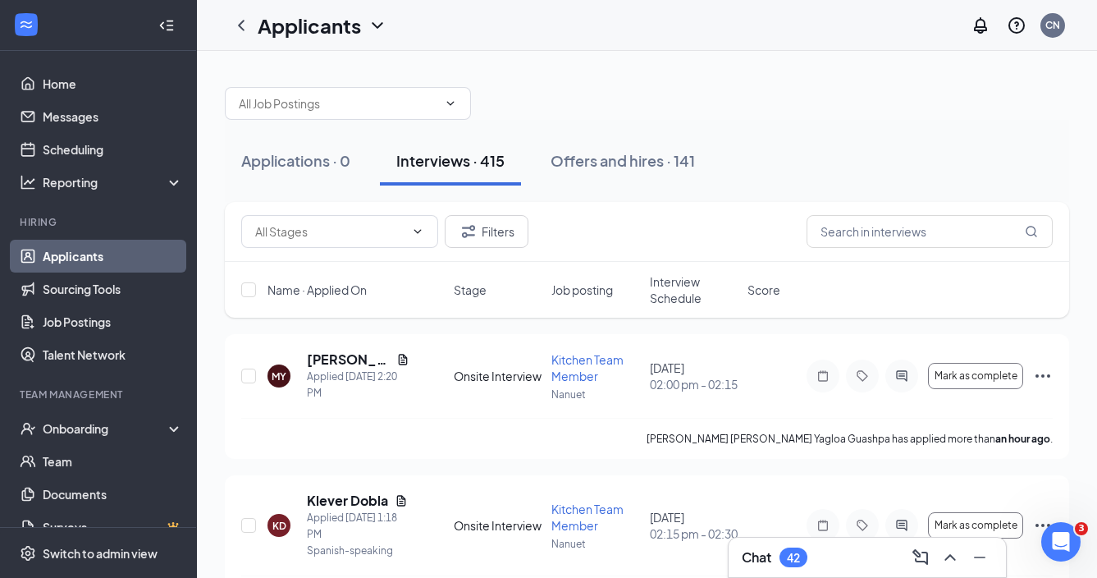
click at [681, 296] on span "Interview Schedule" at bounding box center [694, 289] width 88 height 33
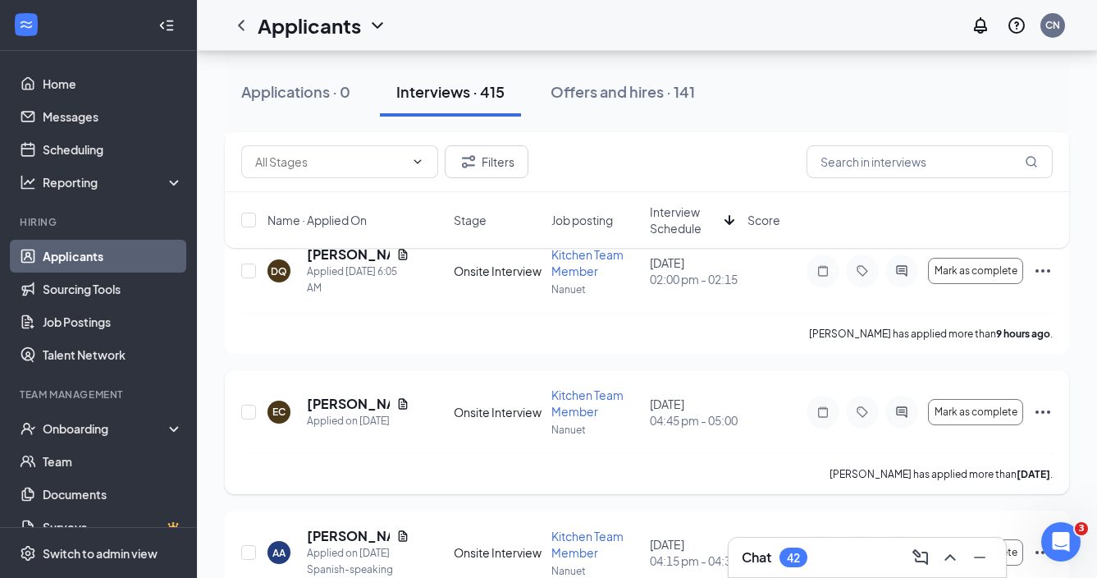
scroll to position [501, 0]
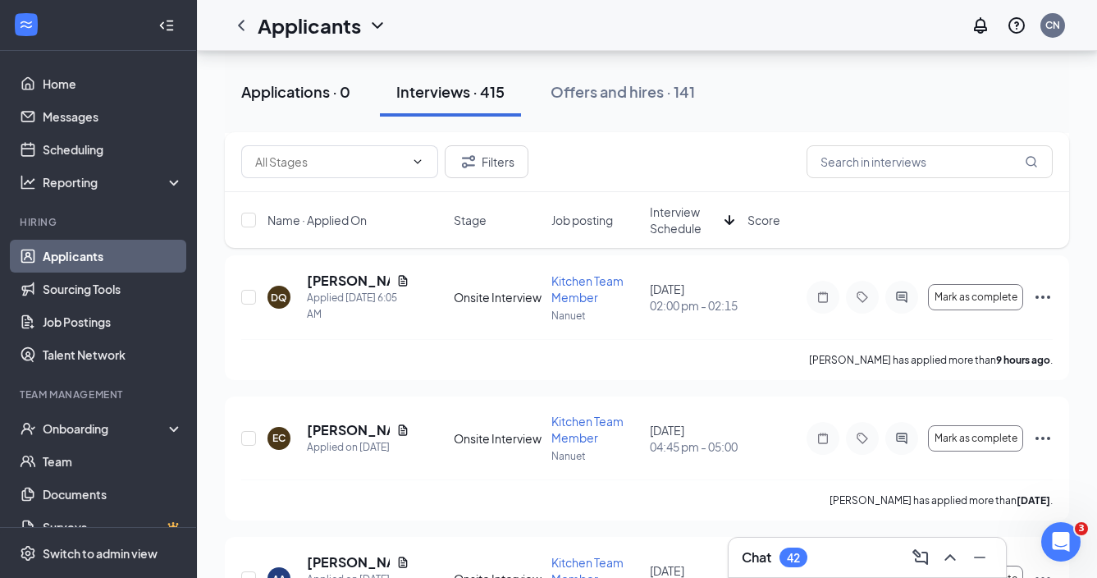
click at [318, 78] on button "Applications · 0" at bounding box center [296, 91] width 142 height 49
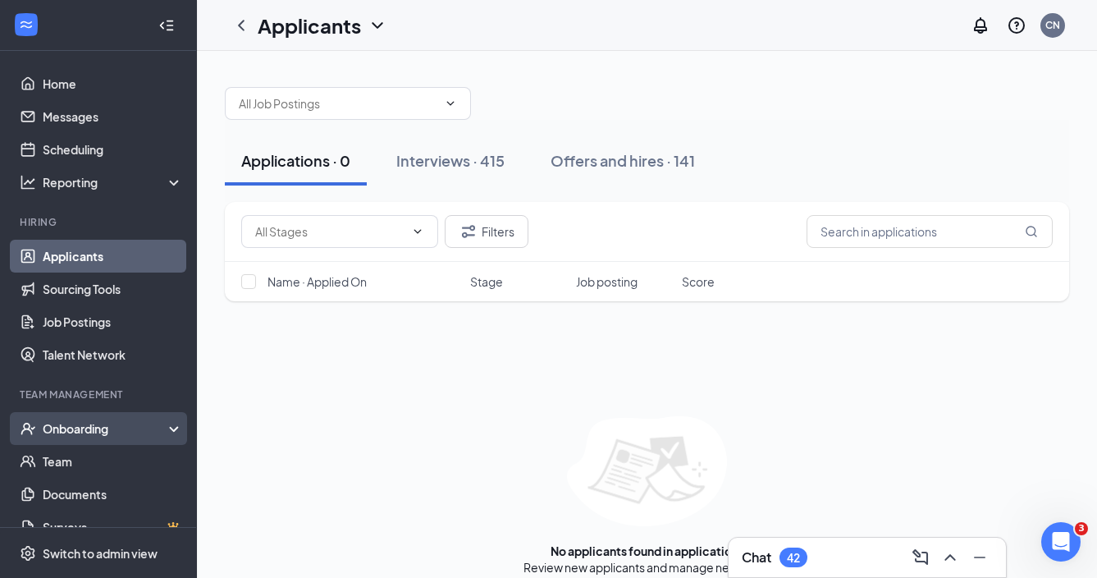
click at [118, 418] on div "Onboarding" at bounding box center [98, 428] width 197 height 33
click at [116, 469] on link "Overview" at bounding box center [113, 461] width 140 height 33
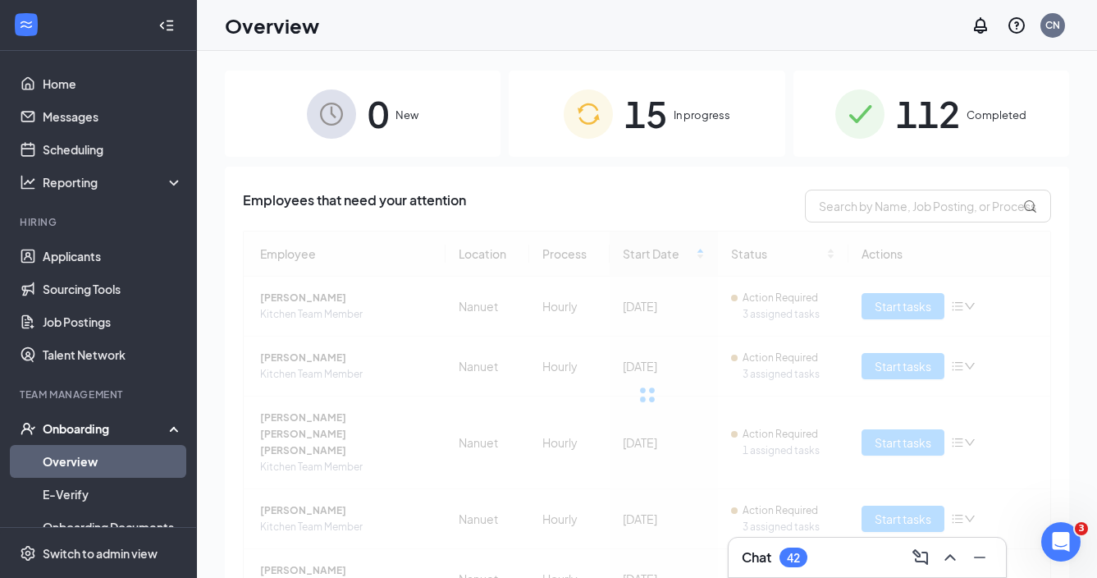
click at [974, 111] on span "Completed" at bounding box center [997, 115] width 60 height 16
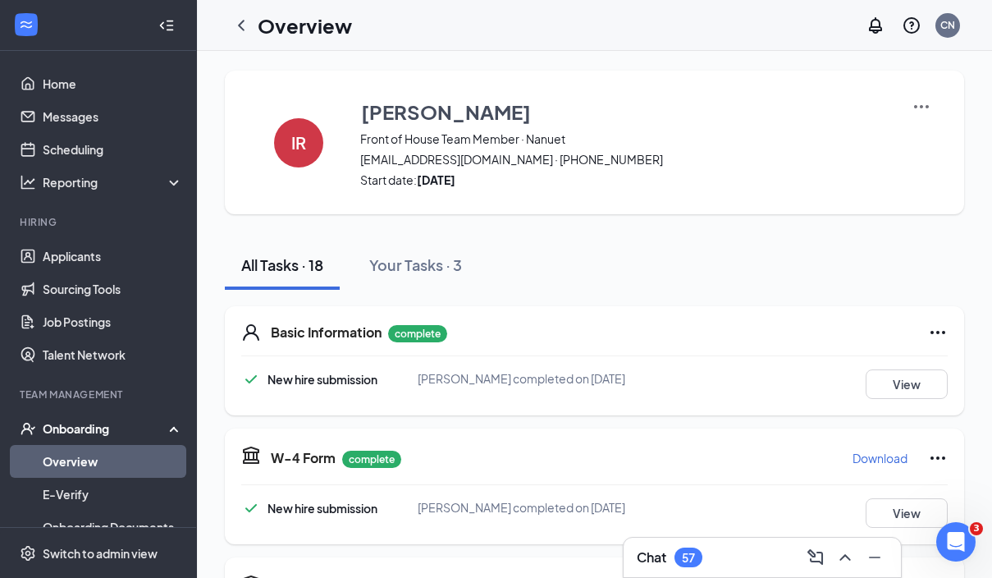
click at [74, 469] on link "Overview" at bounding box center [113, 461] width 140 height 33
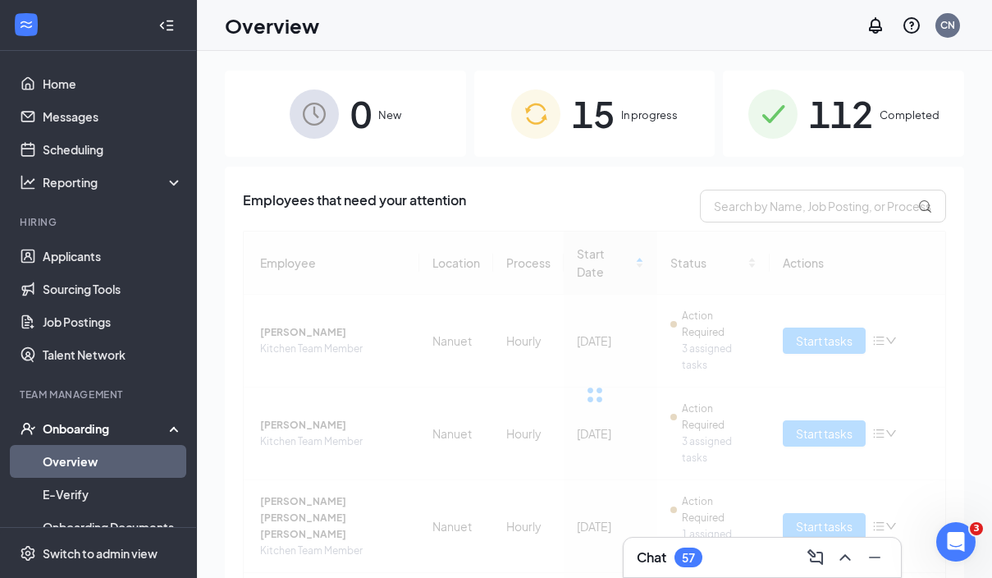
click at [915, 138] on div "112 Completed" at bounding box center [843, 114] width 241 height 86
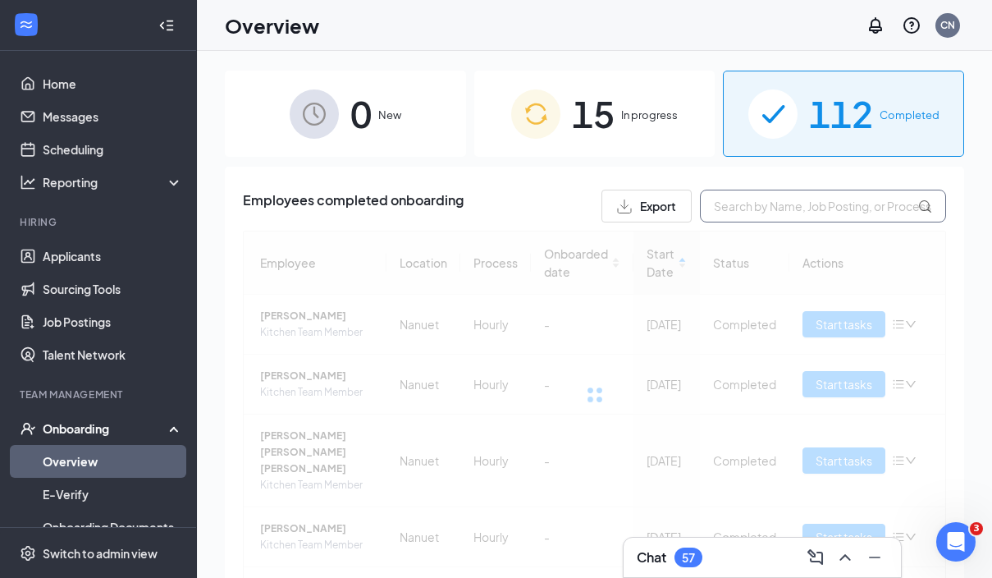
click at [851, 212] on input "text" at bounding box center [823, 206] width 246 height 33
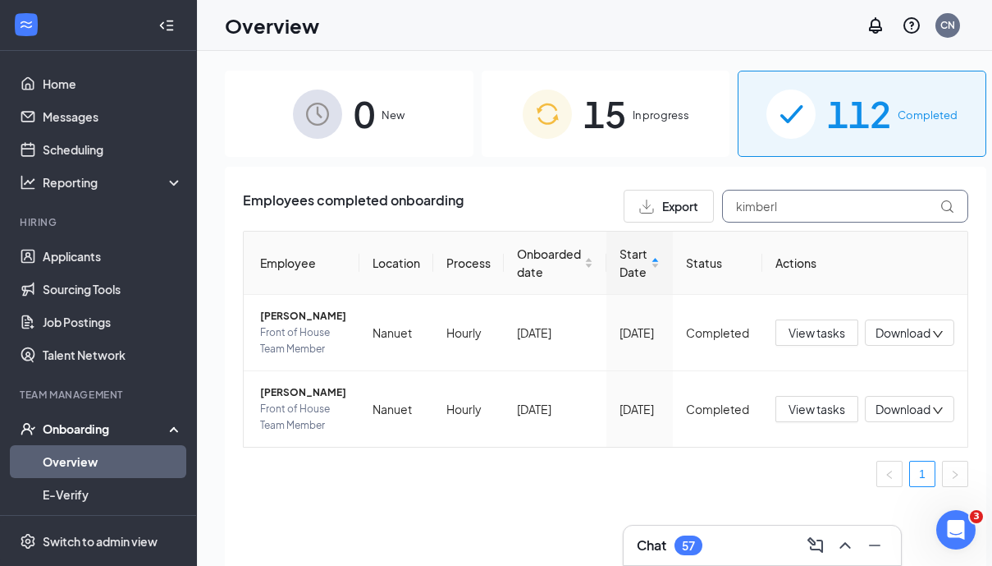
type input "Kimberly"
drag, startPoint x: 779, startPoint y: 235, endPoint x: 284, endPoint y: 333, distance: 504.6
click at [284, 324] on span "[PERSON_NAME]" at bounding box center [303, 316] width 86 height 16
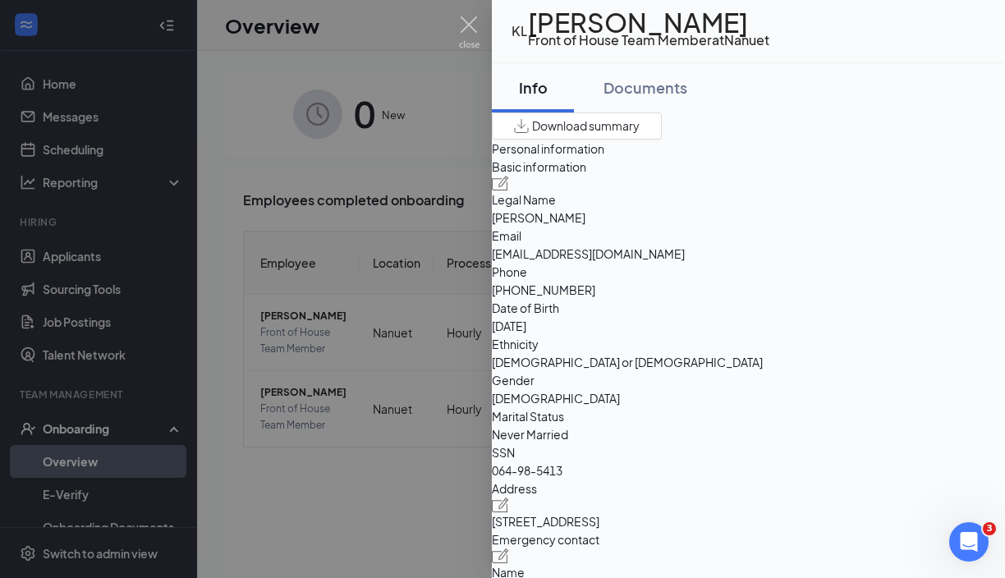
click at [428, 308] on div at bounding box center [502, 289] width 1005 height 578
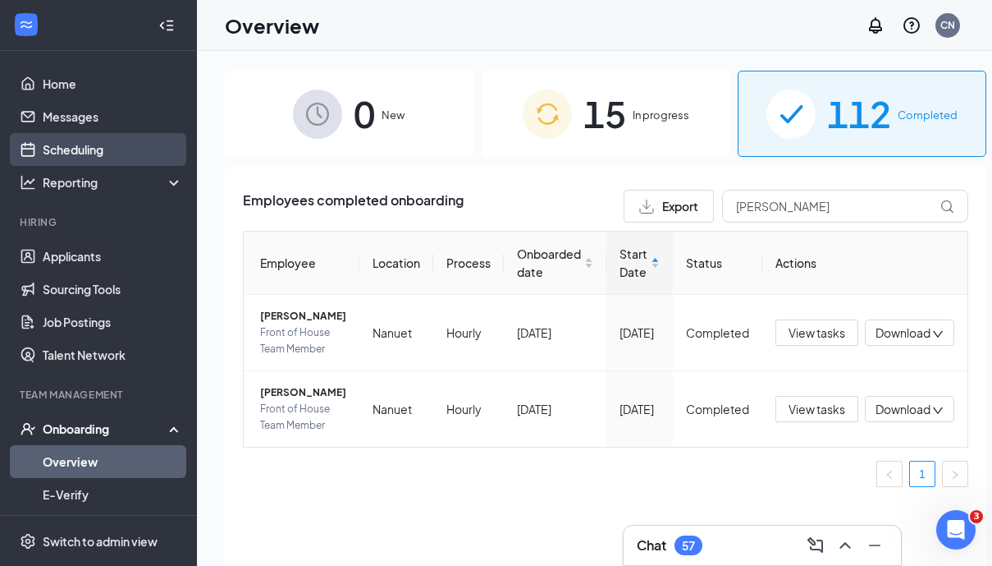
click at [106, 148] on link "Scheduling" at bounding box center [113, 149] width 140 height 33
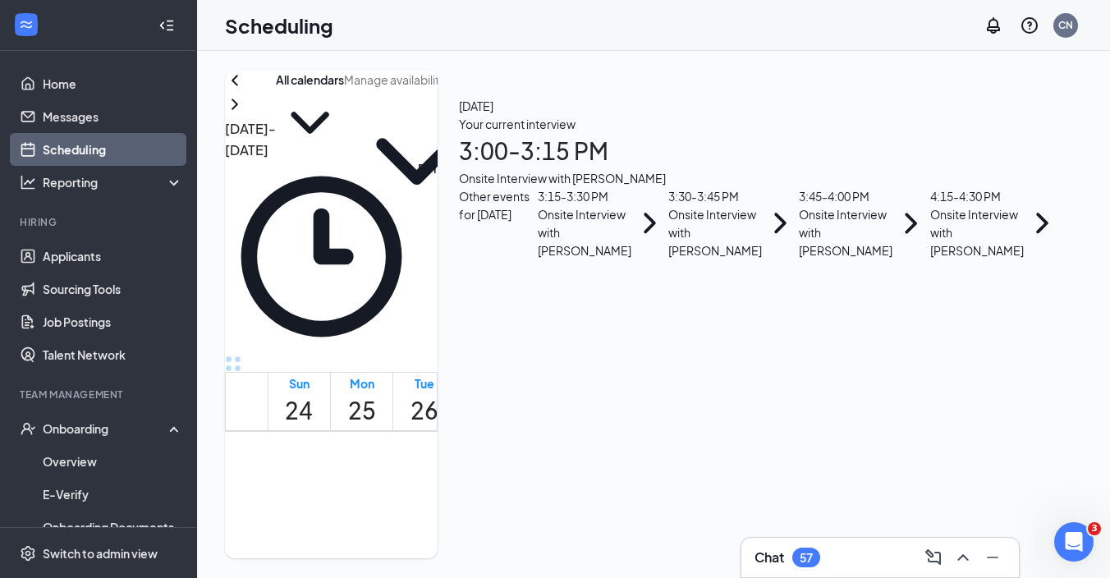
click at [489, 89] on input "text" at bounding box center [416, 80] width 145 height 18
click at [489, 107] on icon "ChevronUp" at bounding box center [416, 161] width 145 height 145
click at [489, 116] on icon "ChevronDown" at bounding box center [416, 161] width 145 height 145
click at [507, 89] on icon "Settings" at bounding box center [499, 80] width 16 height 18
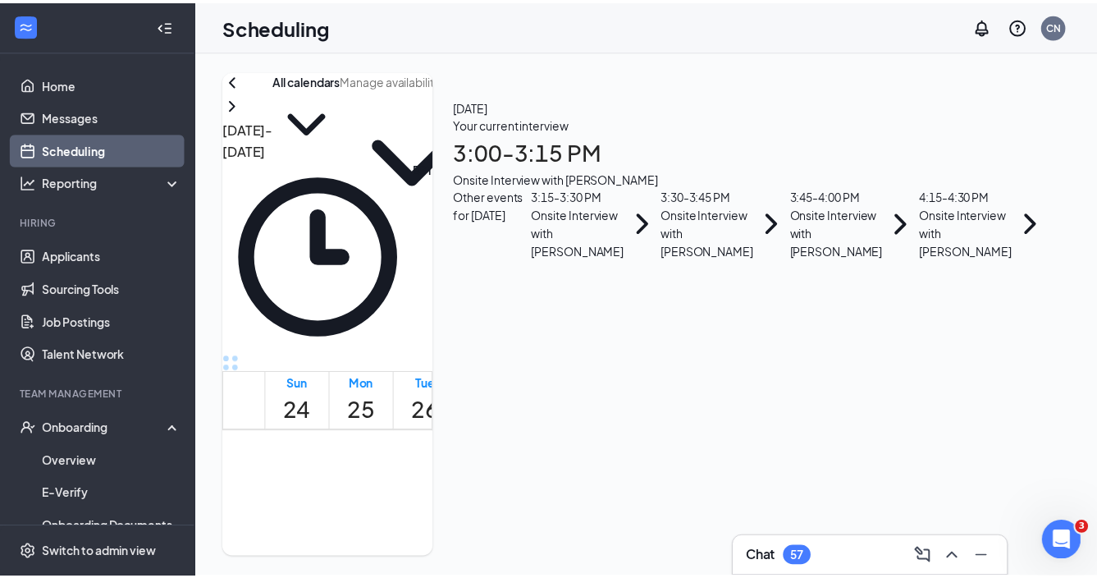
scroll to position [807, 0]
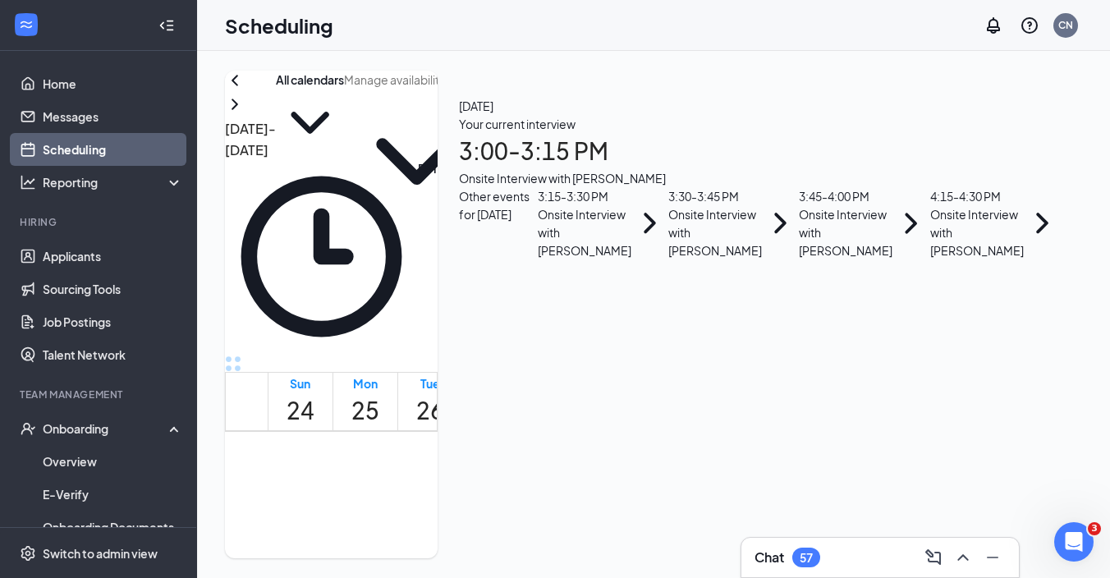
click at [884, 162] on div "Your current interview 3:00 - 3:15 PM Onsite Interview with eileen ramírez" at bounding box center [760, 151] width 602 height 72
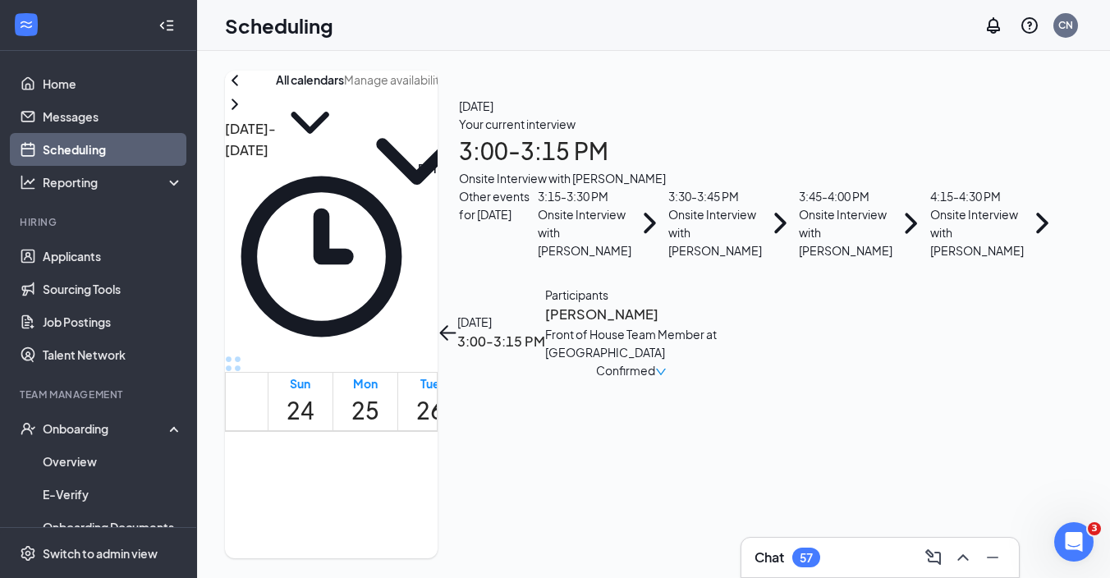
click at [457, 323] on button "back-button" at bounding box center [447, 333] width 20 height 20
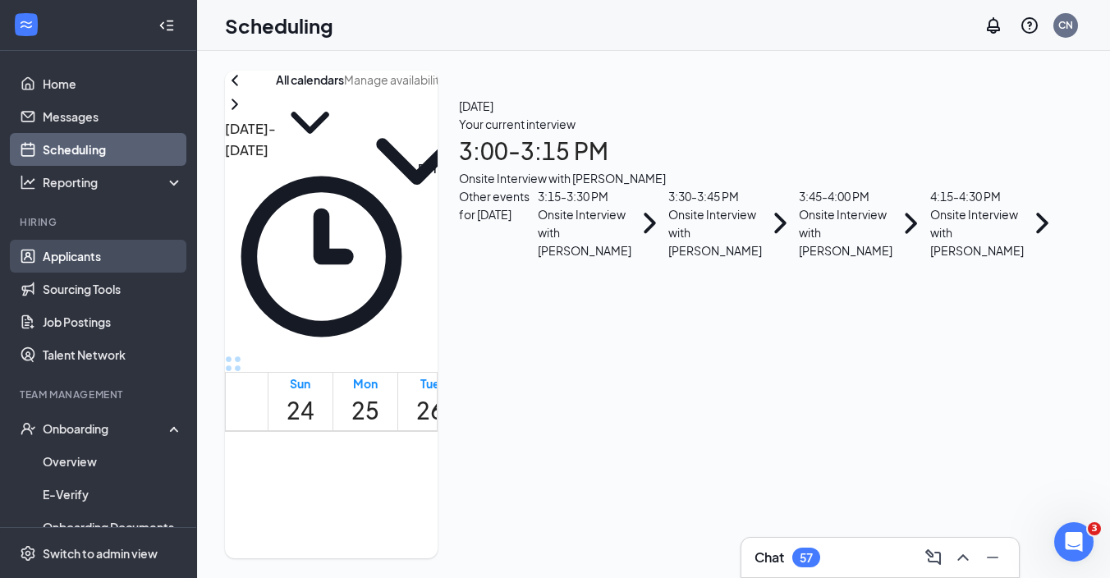
click at [62, 245] on link "Applicants" at bounding box center [113, 256] width 140 height 33
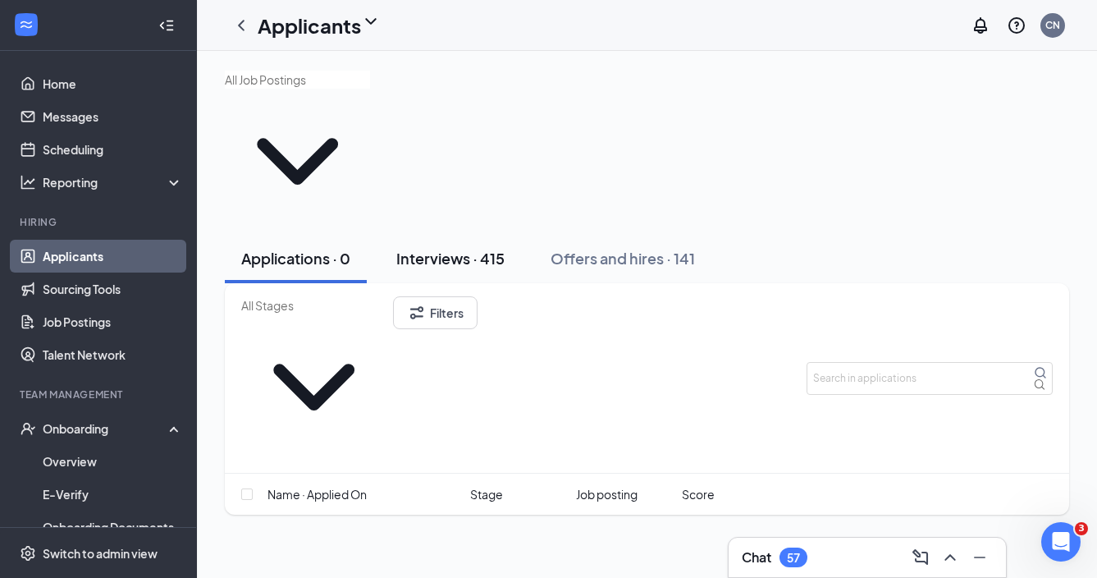
click at [464, 248] on div "Interviews · 415" at bounding box center [450, 258] width 108 height 21
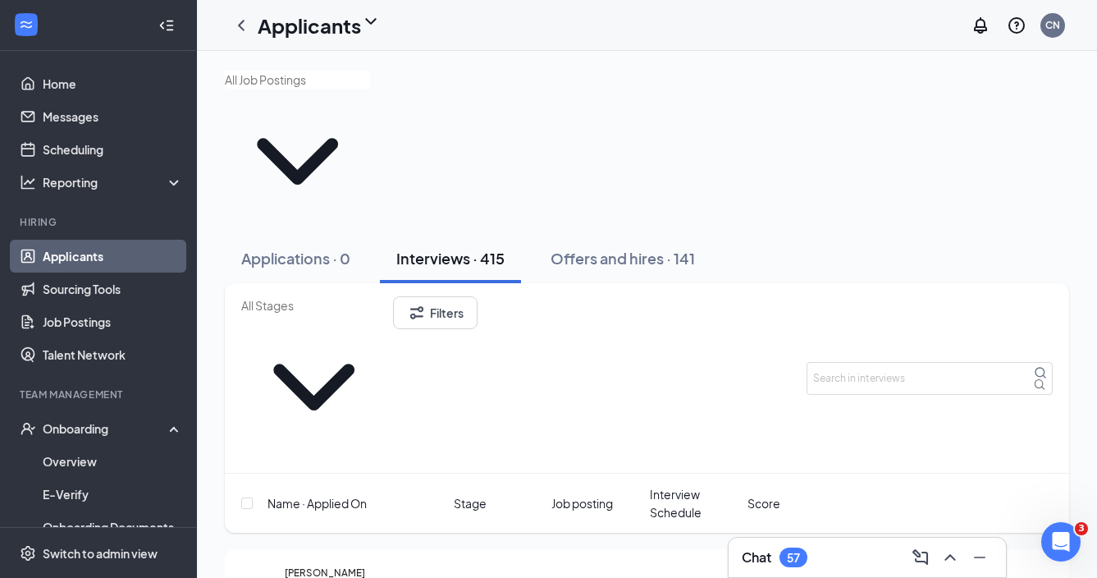
scroll to position [42, 0]
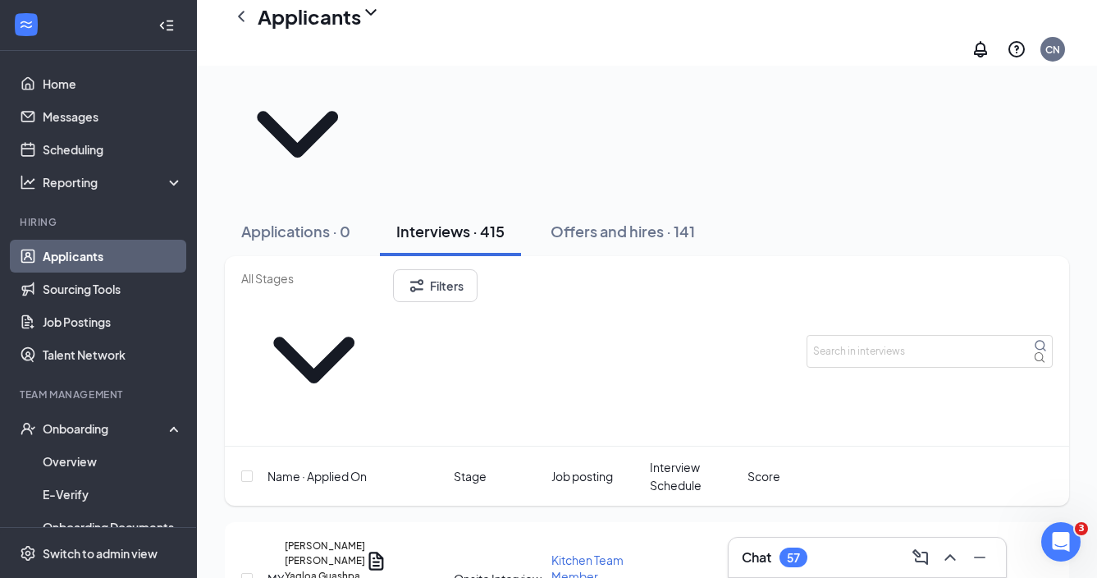
click at [977, 566] on icon "Ellipses" at bounding box center [967, 576] width 20 height 20
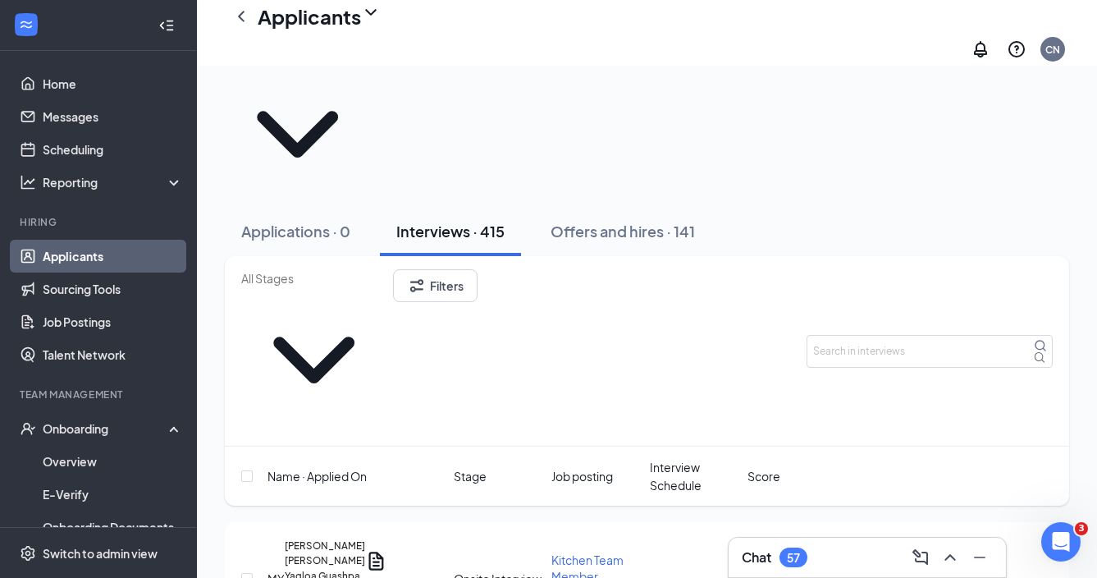
click at [689, 458] on span "Interview Schedule" at bounding box center [695, 476] width 91 height 36
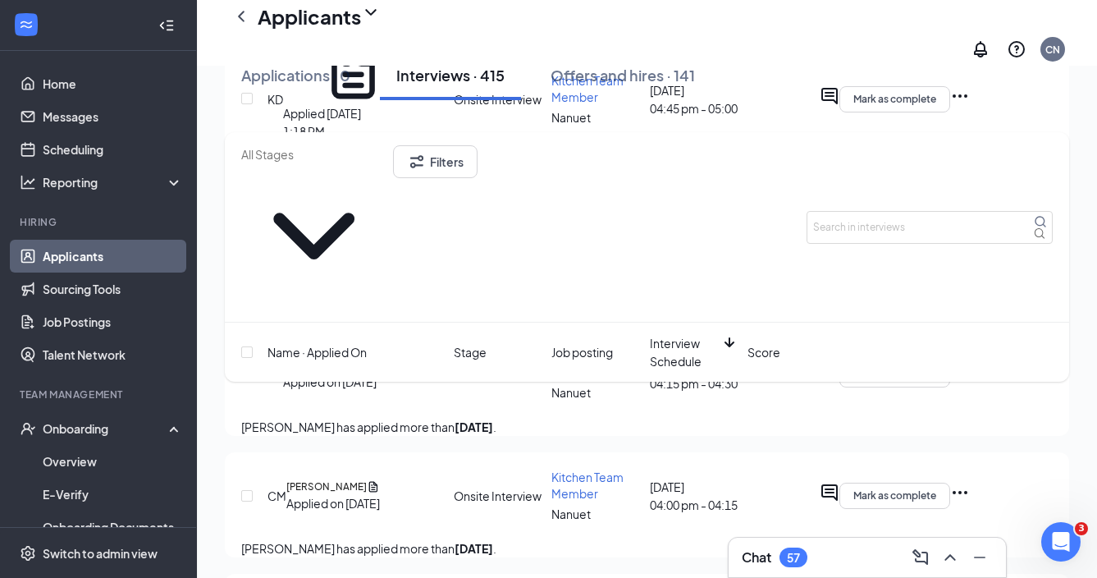
scroll to position [488, 0]
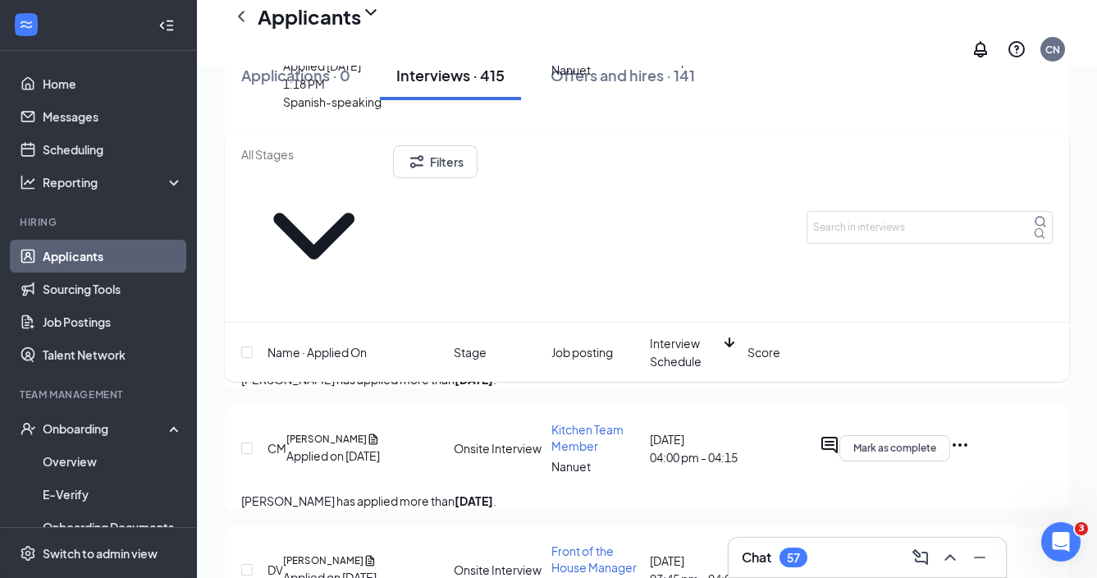
click at [968, 565] on icon "Ellipses" at bounding box center [960, 566] width 15 height 3
click at [965, 547] on p "Request reschedule" at bounding box center [969, 544] width 148 height 18
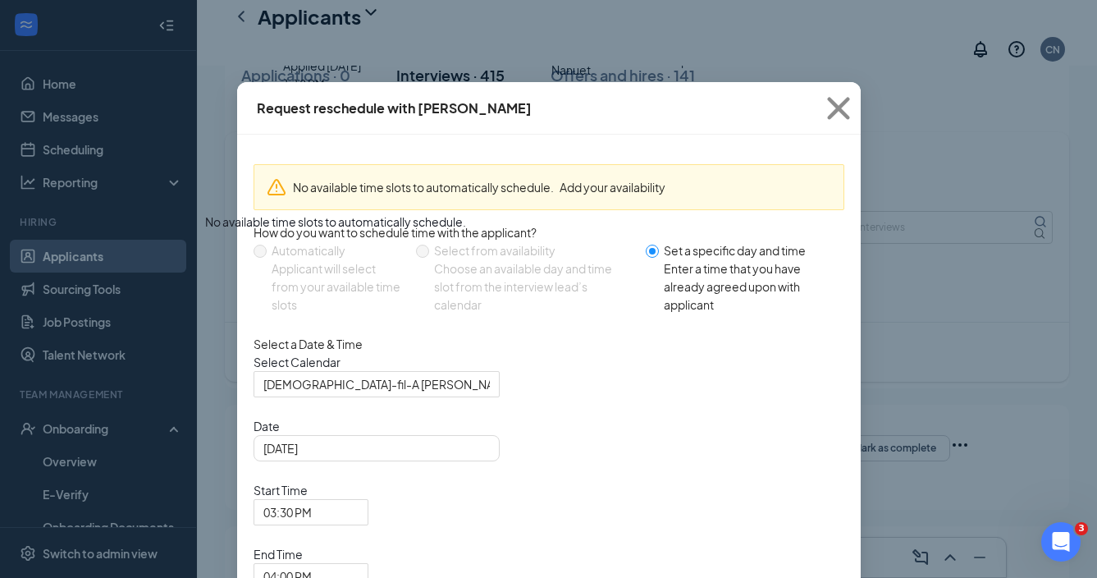
click at [285, 270] on div "Applicant will select from your available time slots" at bounding box center [338, 286] width 132 height 54
click at [585, 178] on button "Add your availability" at bounding box center [613, 187] width 106 height 18
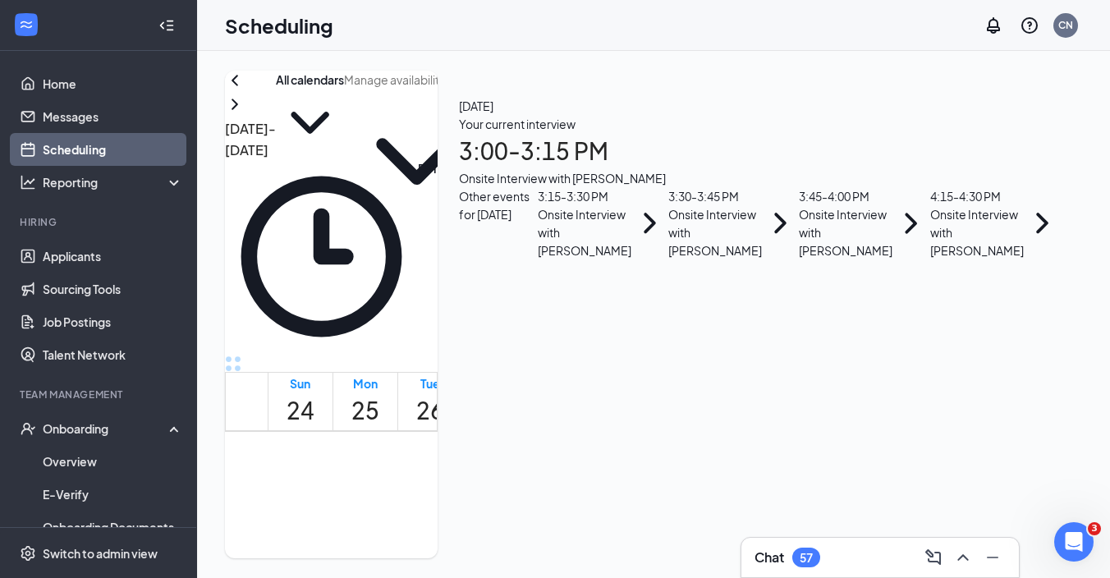
scroll to position [807, 0]
click at [444, 374] on div "Tue 26" at bounding box center [430, 401] width 28 height 54
drag, startPoint x: 465, startPoint y: 208, endPoint x: 634, endPoint y: 208, distance: 168.3
click at [634, 373] on tr "Sun 24 Mon 25 Tue 26 Wed 27 Thu 28 Fri 29 Sat 30" at bounding box center [474, 402] width 496 height 58
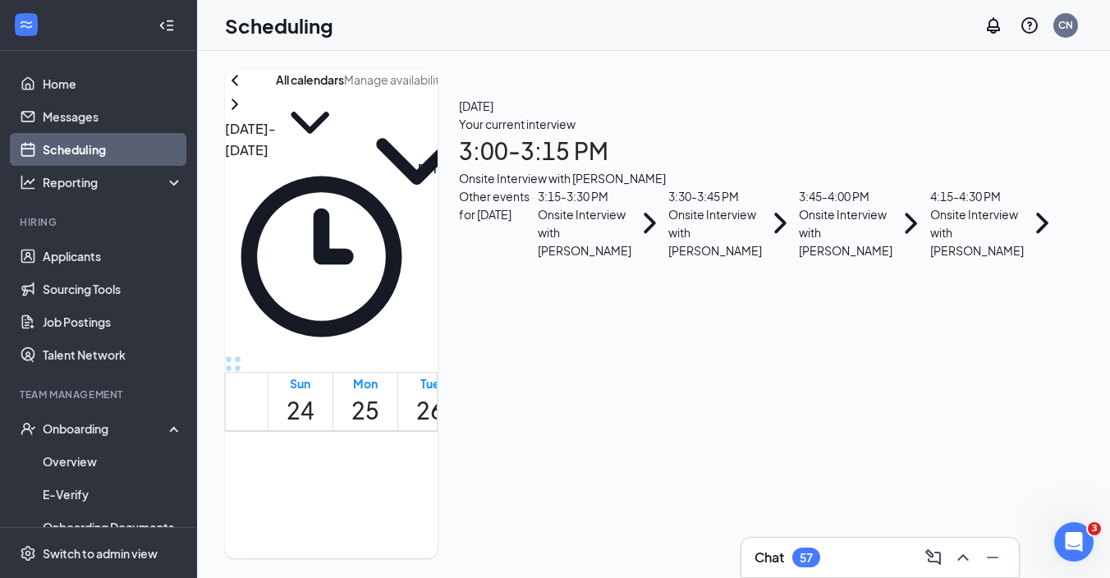
drag, startPoint x: 465, startPoint y: 226, endPoint x: 656, endPoint y: 323, distance: 213.6
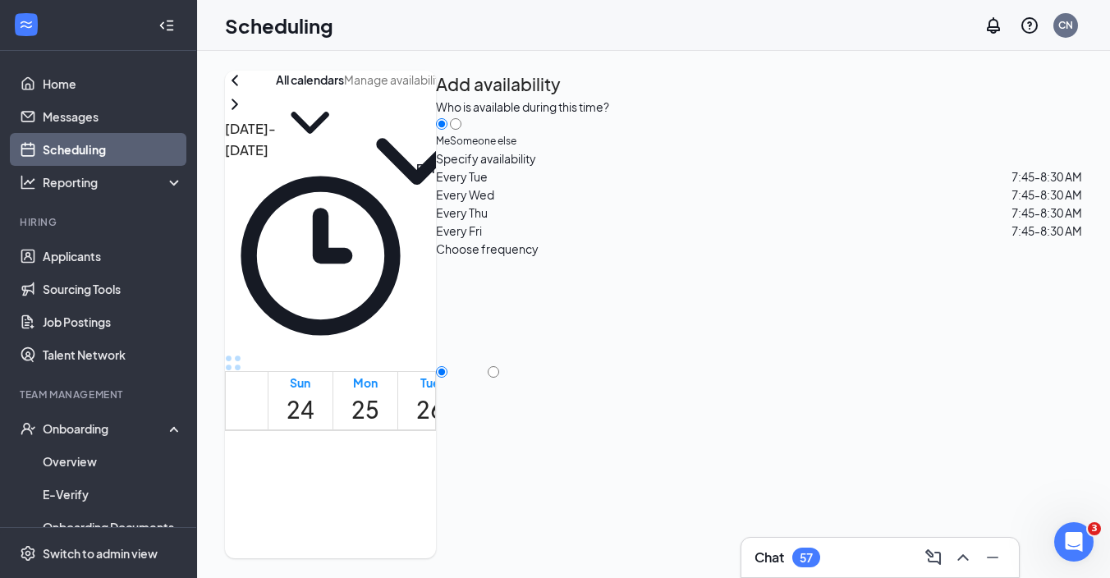
click at [653, 480] on div "7:45-8:30 AM" at bounding box center [624, 553] width 57 height 146
click at [444, 494] on icon "Cross" at bounding box center [429, 508] width 29 height 29
click at [524, 480] on icon "Cross" at bounding box center [494, 508] width 57 height 57
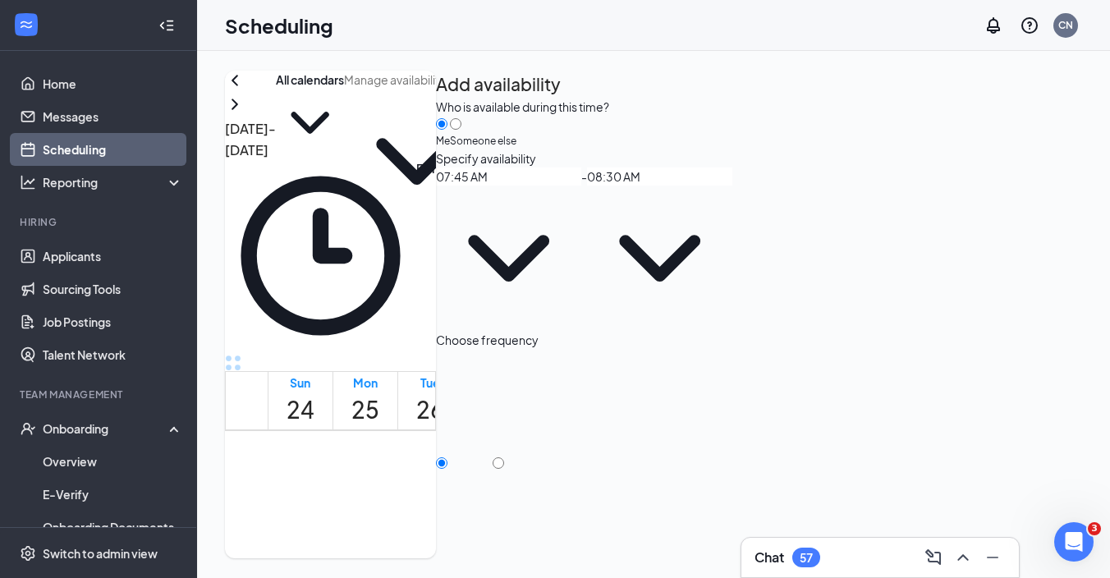
click at [588, 480] on icon "Cross" at bounding box center [559, 508] width 57 height 57
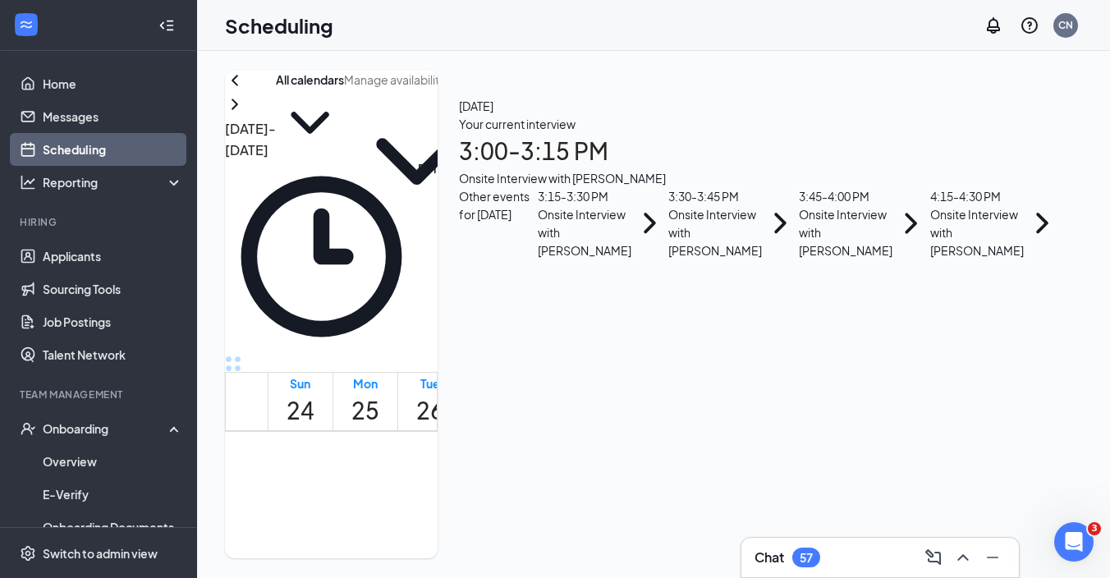
scroll to position [1492, 0]
drag, startPoint x: 427, startPoint y: 309, endPoint x: 544, endPoint y: 488, distance: 214.0
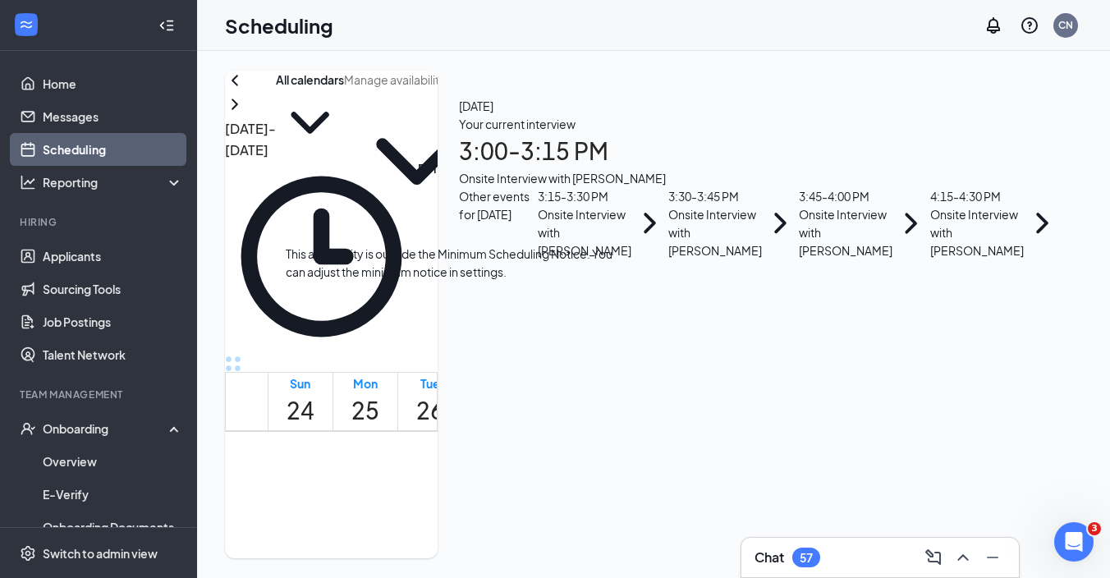
drag, startPoint x: 453, startPoint y: 518, endPoint x: 437, endPoint y: 454, distance: 66.1
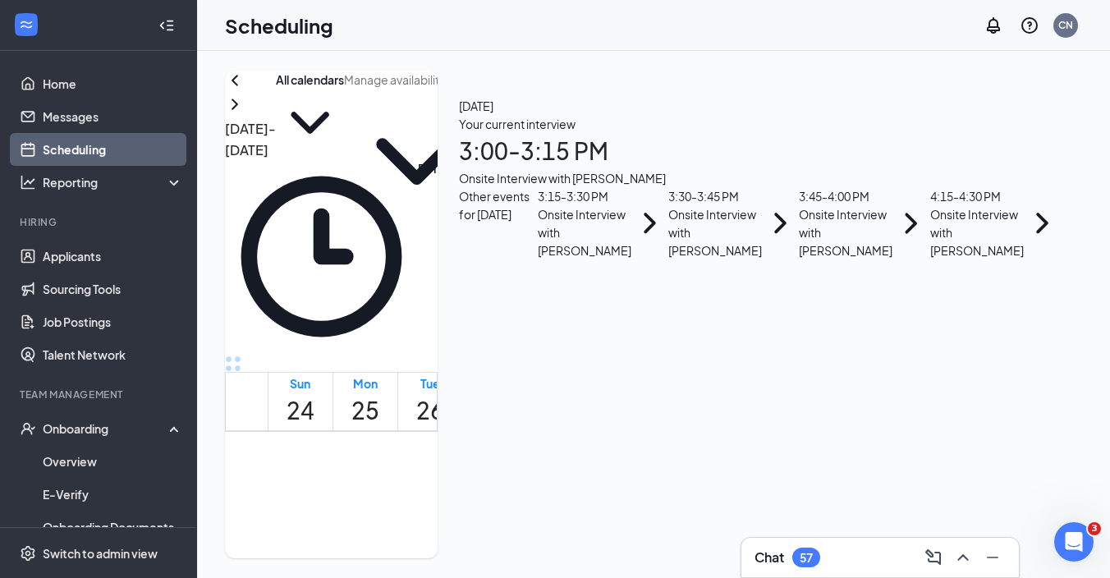
scroll to position [1501, 0]
drag, startPoint x: 457, startPoint y: 285, endPoint x: 643, endPoint y: 485, distance: 273.0
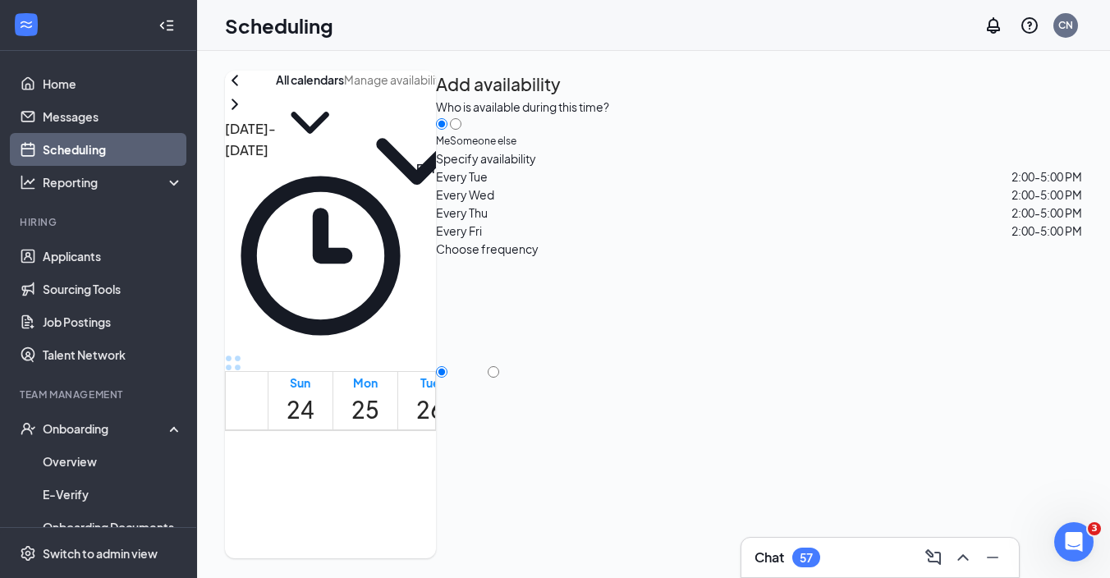
scroll to position [221, 0]
type input "5"
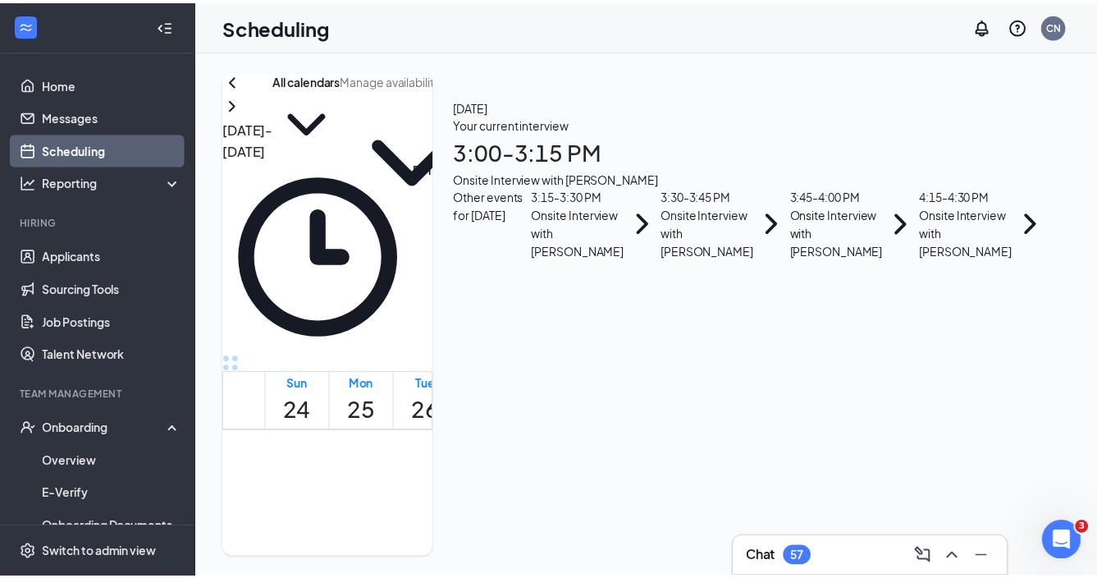
scroll to position [1433, 0]
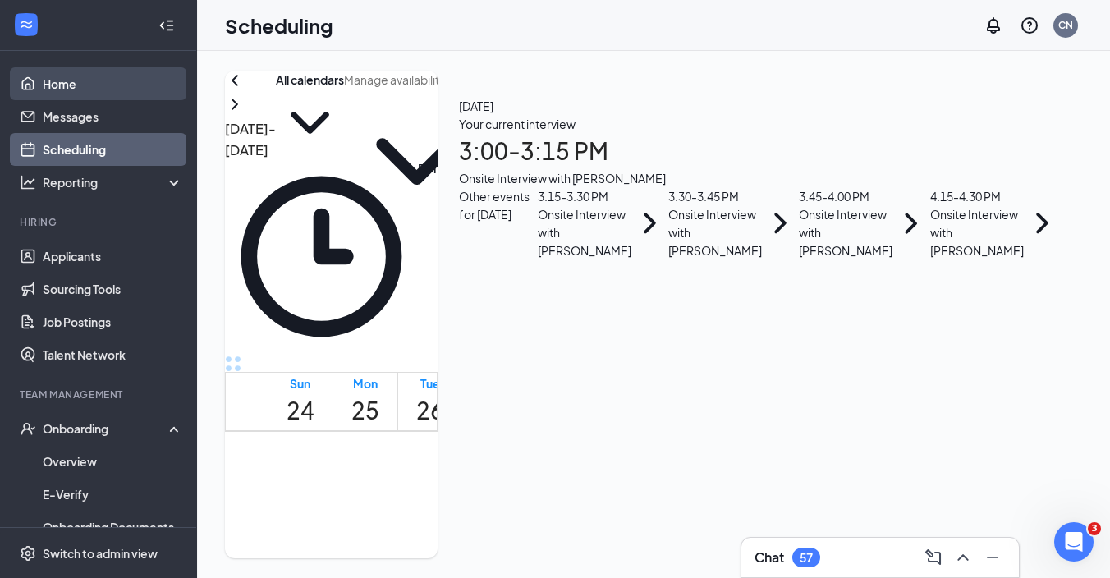
click at [94, 97] on link "Home" at bounding box center [113, 83] width 140 height 33
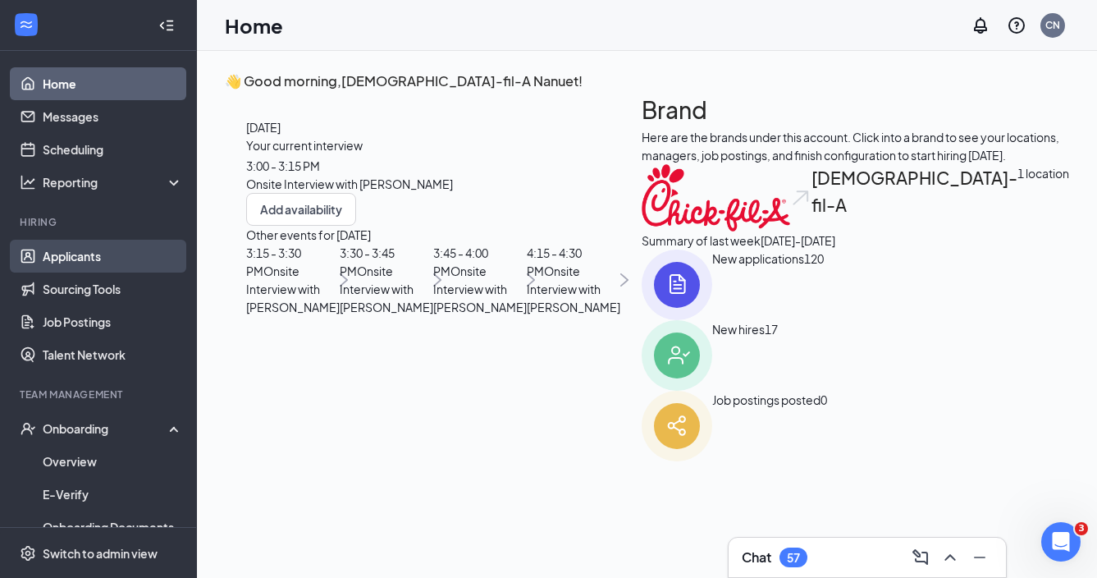
click at [112, 259] on link "Applicants" at bounding box center [113, 256] width 140 height 33
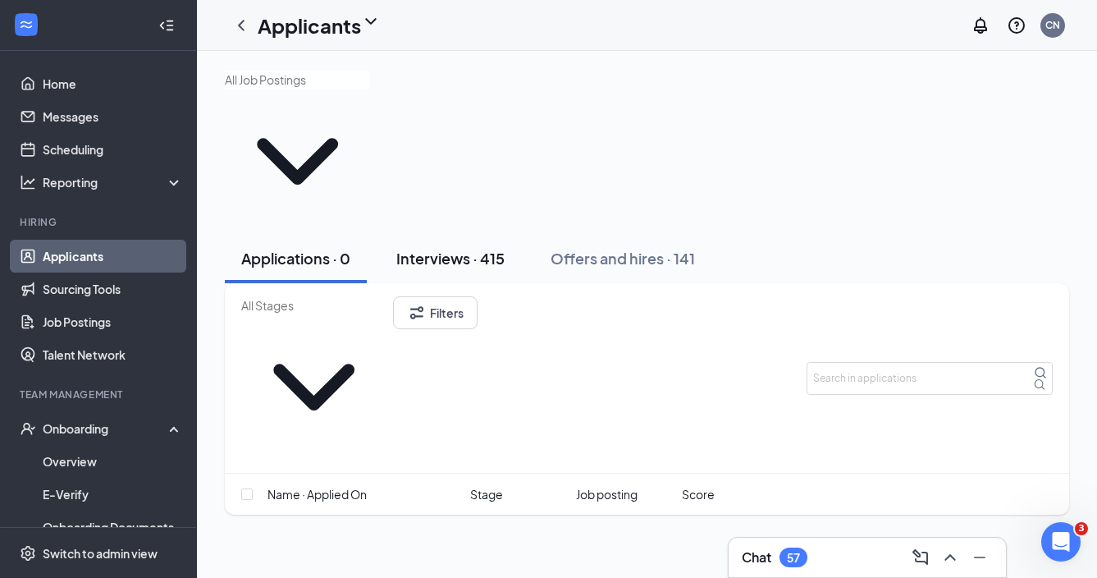
click at [500, 248] on div "Interviews · 415" at bounding box center [450, 258] width 108 height 21
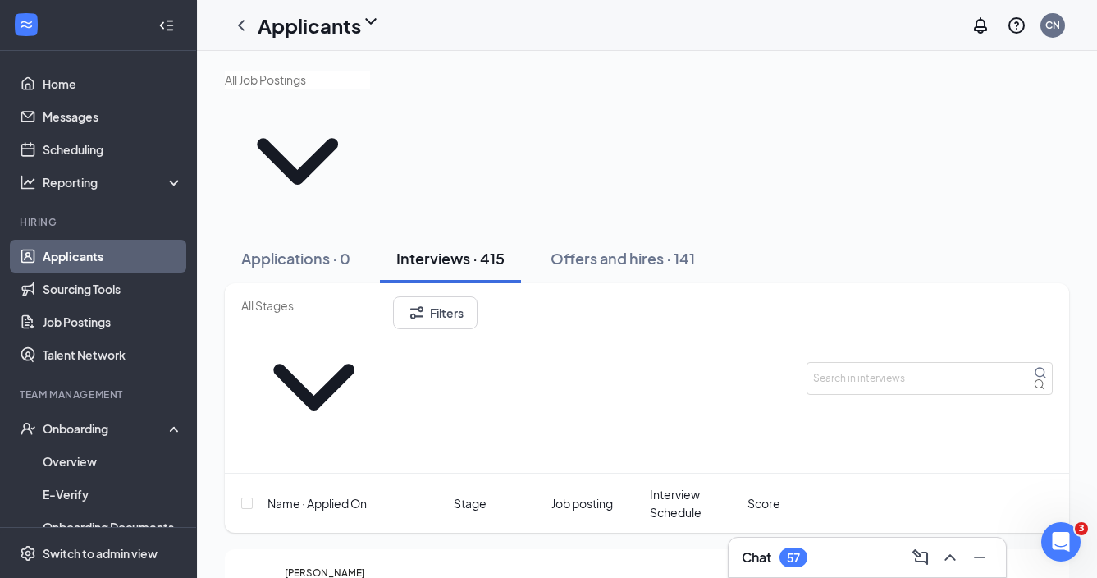
click at [589, 494] on span "Job posting" at bounding box center [583, 503] width 62 height 18
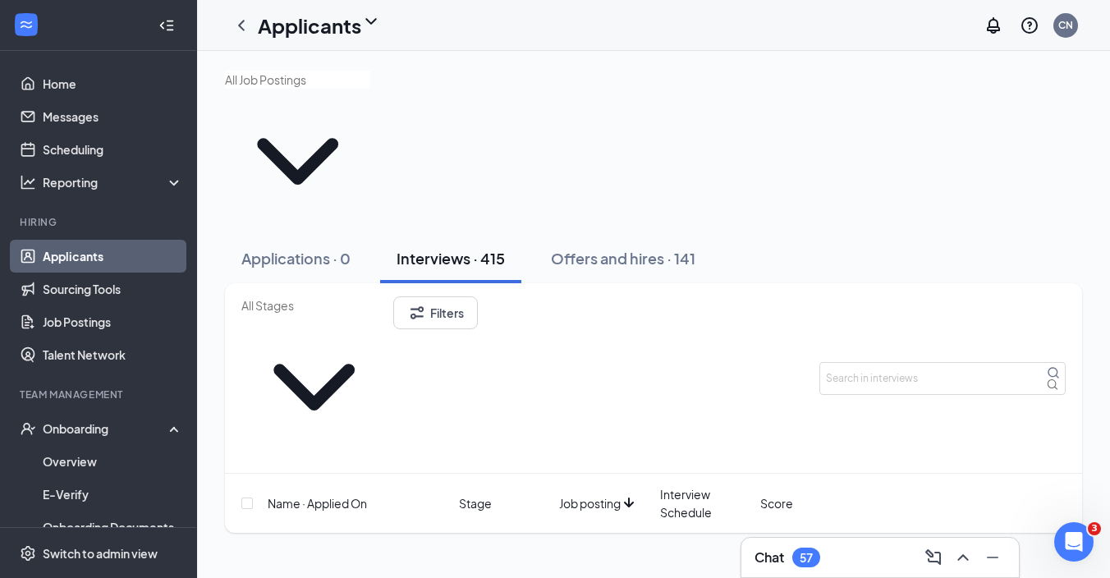
click at [687, 485] on span "Interview Schedule" at bounding box center [707, 503] width 94 height 36
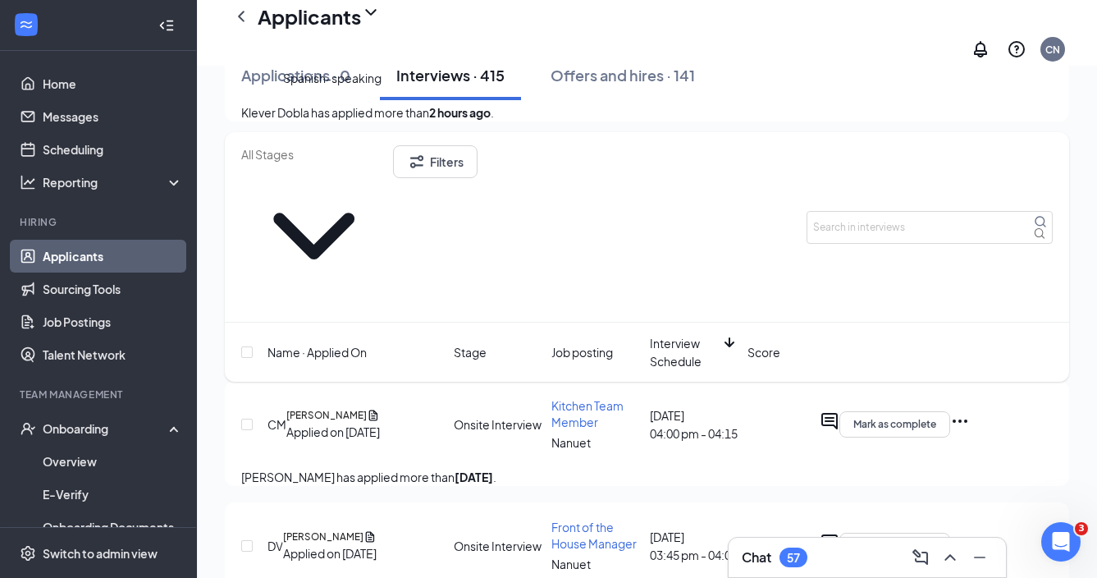
scroll to position [512, 0]
click at [970, 532] on icon "Ellipses" at bounding box center [960, 542] width 20 height 20
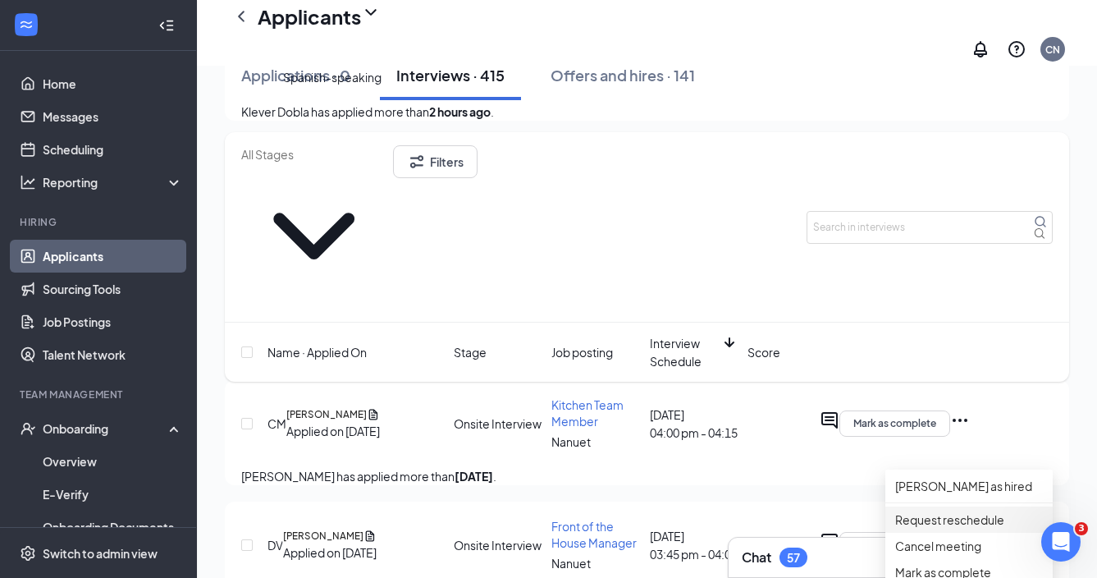
click at [982, 513] on p "Request reschedule" at bounding box center [969, 520] width 148 height 18
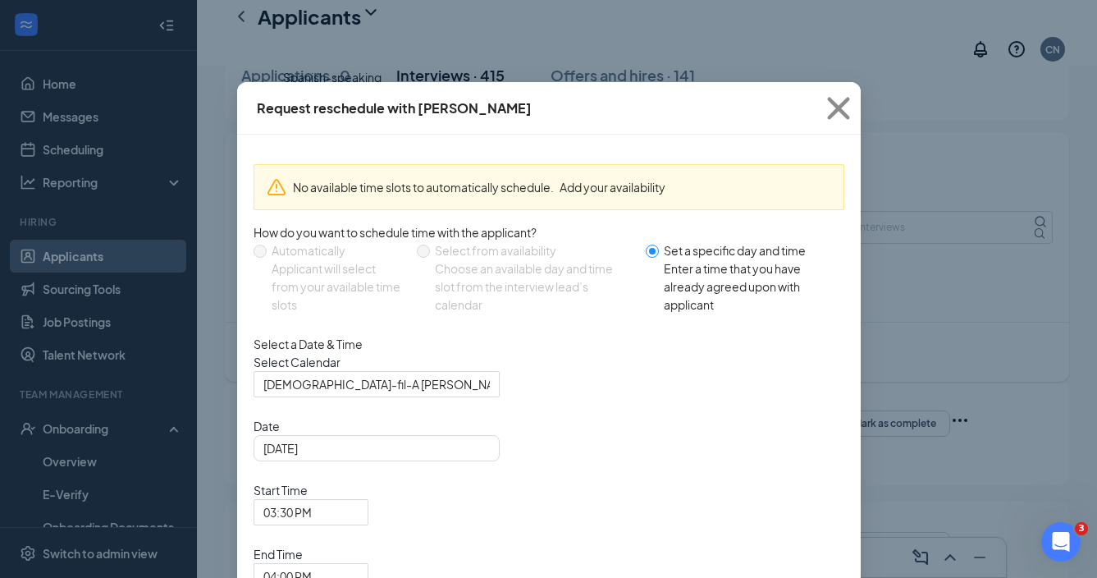
radio input "false"
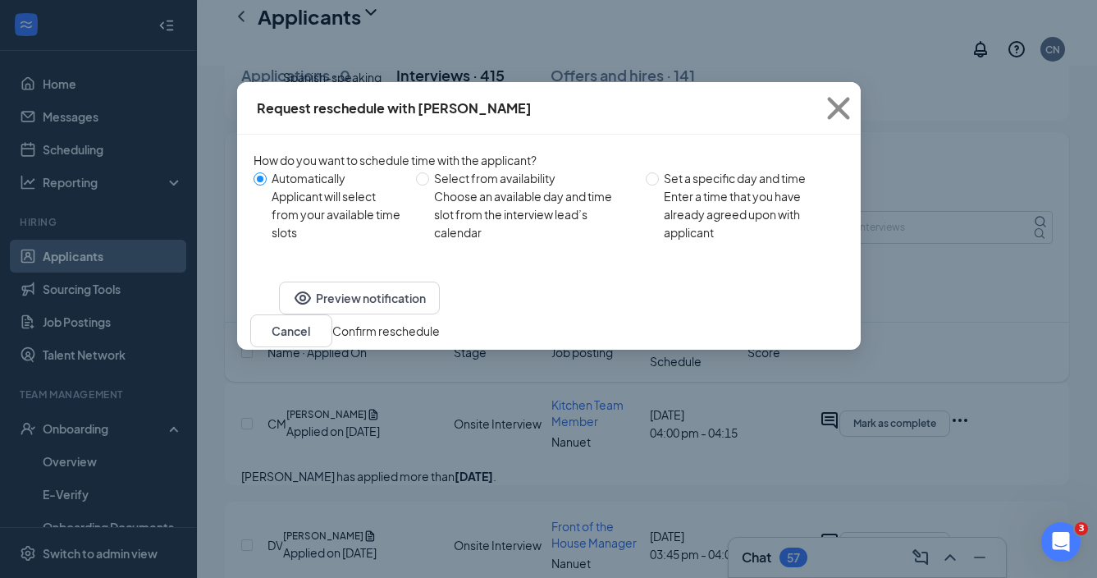
click at [440, 340] on button "Confirm reschedule" at bounding box center [386, 331] width 108 height 18
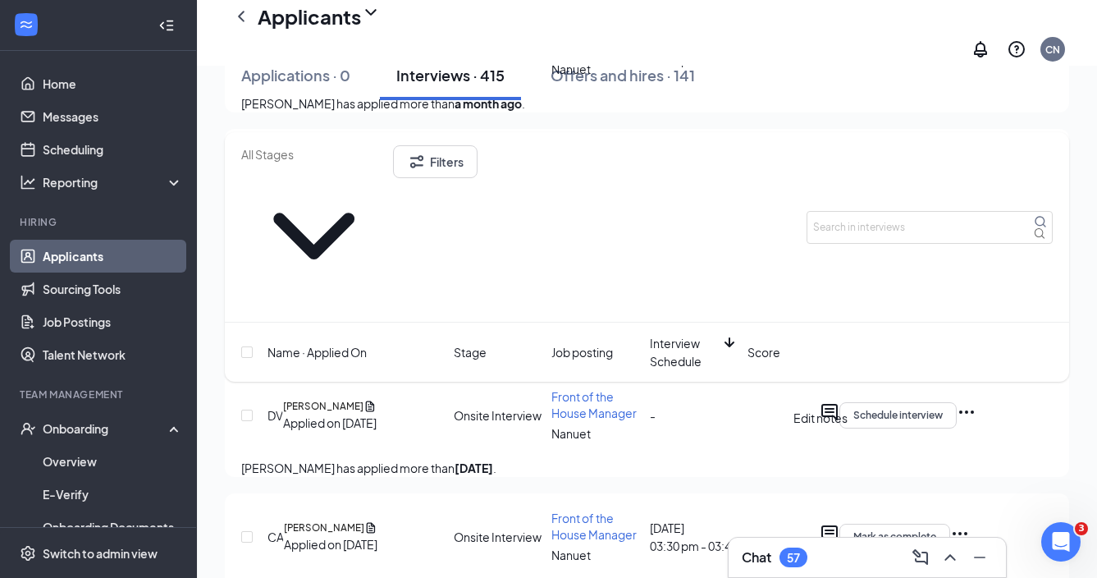
scroll to position [644, 0]
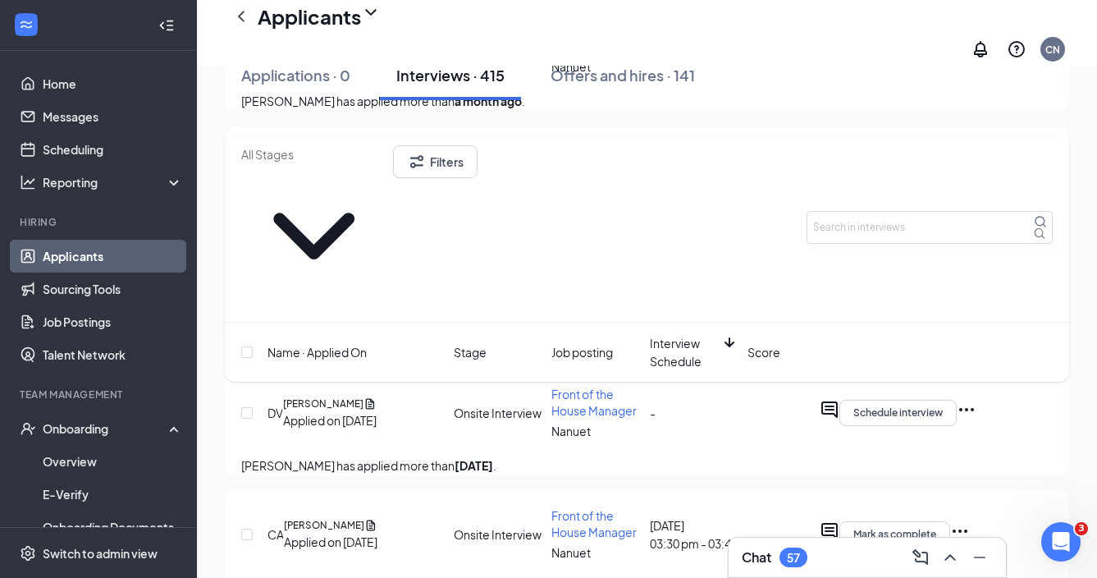
click at [970, 521] on icon "Ellipses" at bounding box center [960, 531] width 20 height 20
click at [950, 533] on p "Request reschedule" at bounding box center [969, 528] width 148 height 18
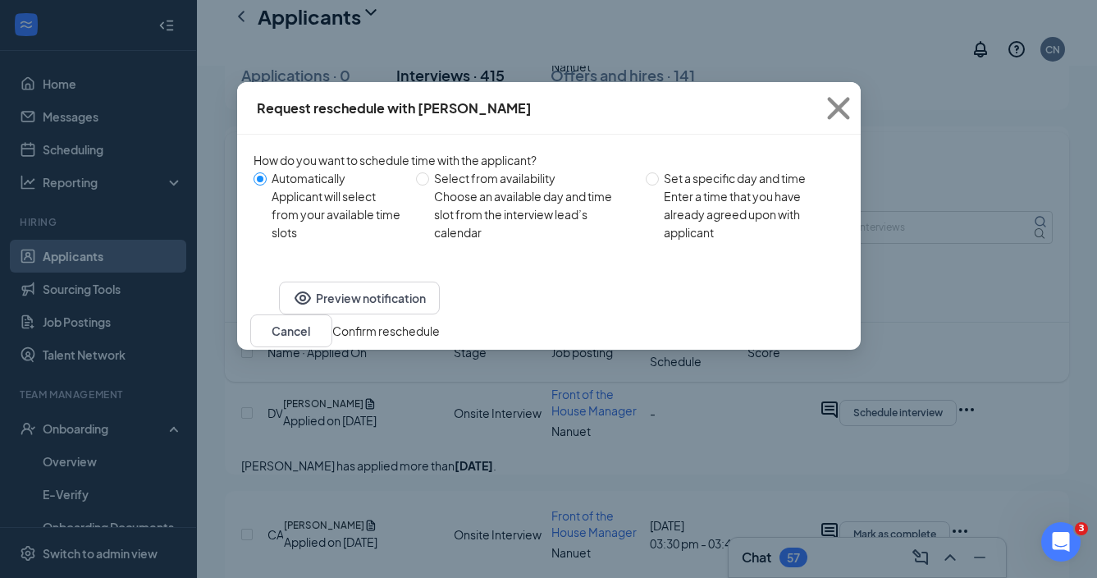
click at [440, 340] on button "Confirm reschedule" at bounding box center [386, 331] width 108 height 18
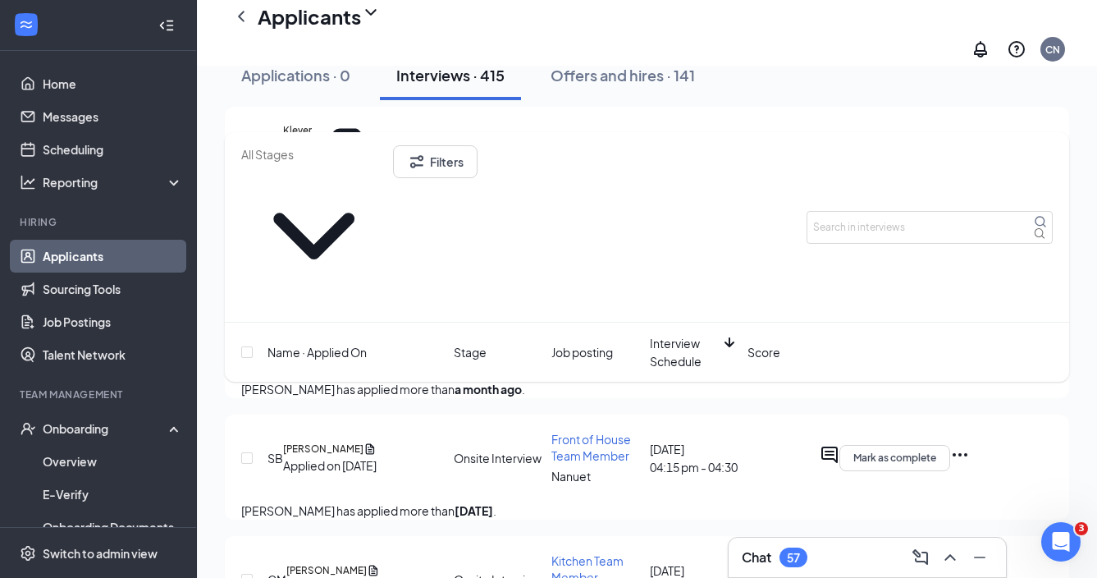
scroll to position [347, 0]
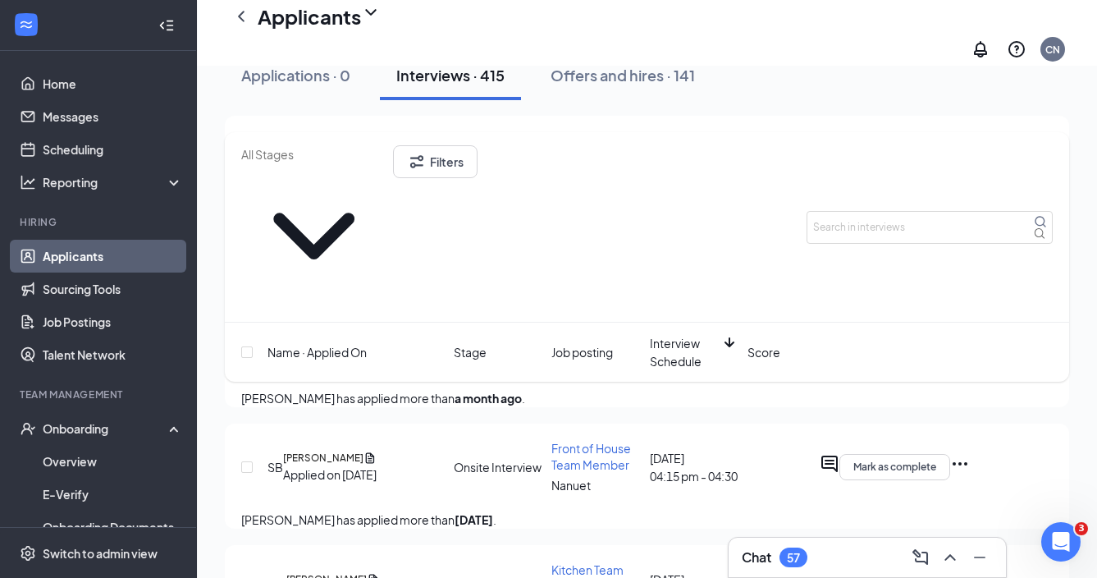
click at [1004, 454] on div "Mark as complete" at bounding box center [930, 467] width 246 height 26
click at [970, 454] on icon "Ellipses" at bounding box center [960, 464] width 20 height 20
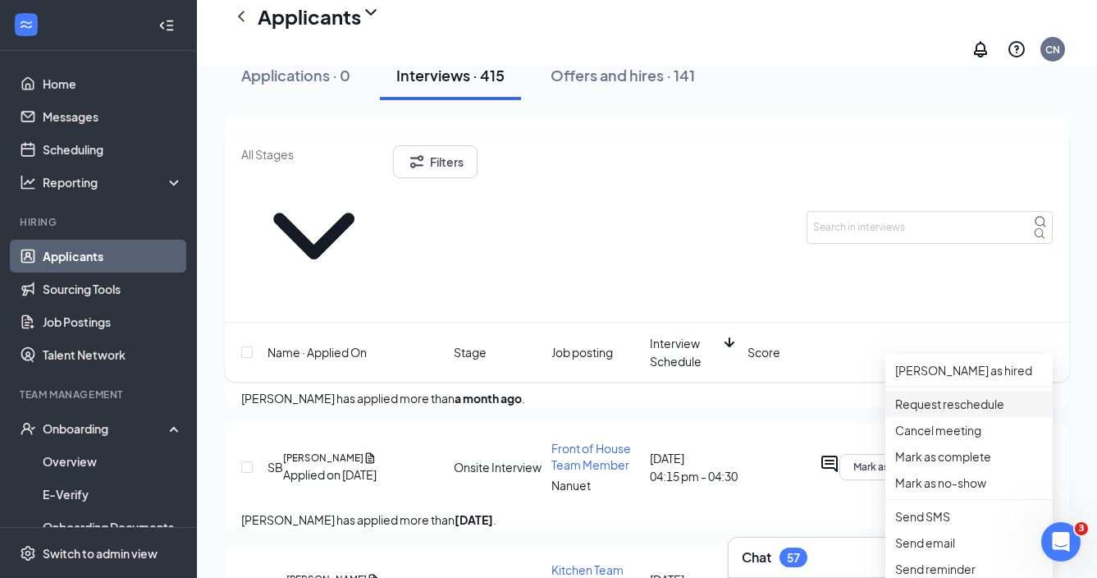
click at [990, 406] on p "Request reschedule" at bounding box center [969, 404] width 148 height 18
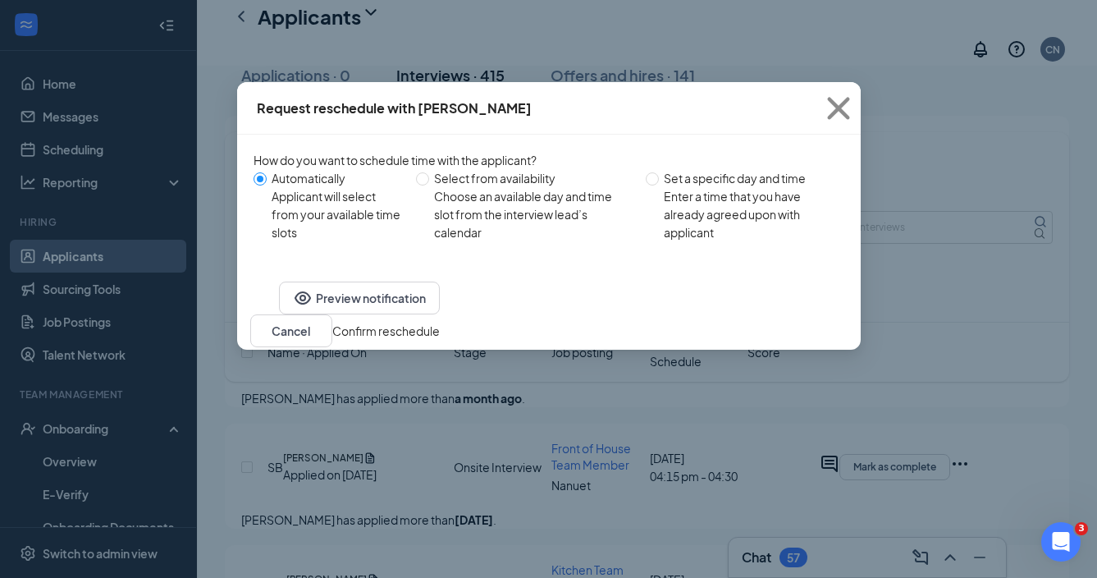
click at [440, 340] on button "Confirm reschedule" at bounding box center [386, 331] width 108 height 18
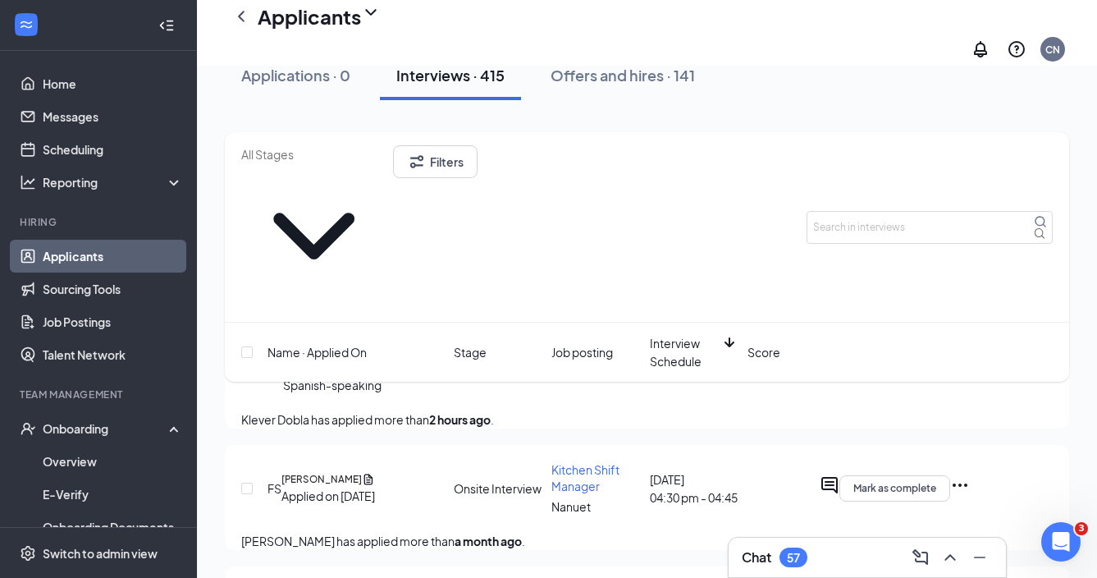
scroll to position [181, 0]
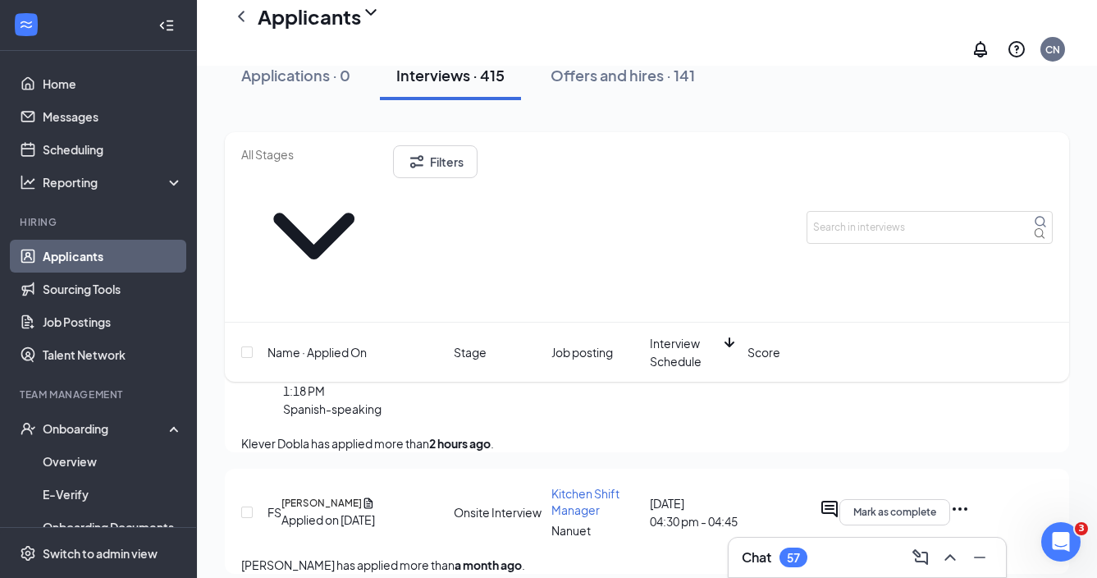
click at [970, 499] on icon "Ellipses" at bounding box center [960, 509] width 20 height 20
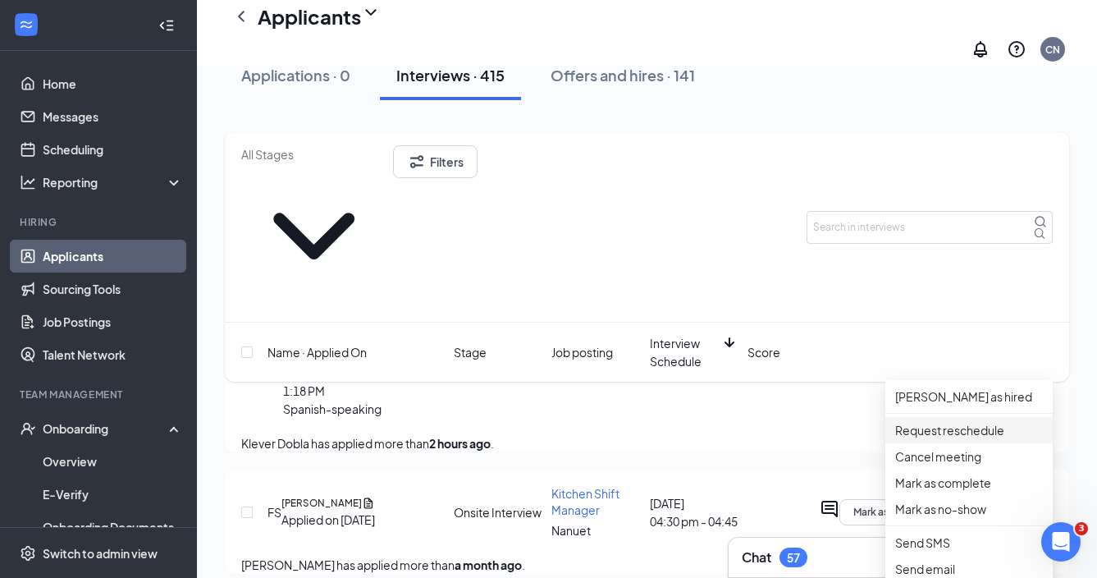
click at [985, 436] on p "Request reschedule" at bounding box center [969, 430] width 148 height 18
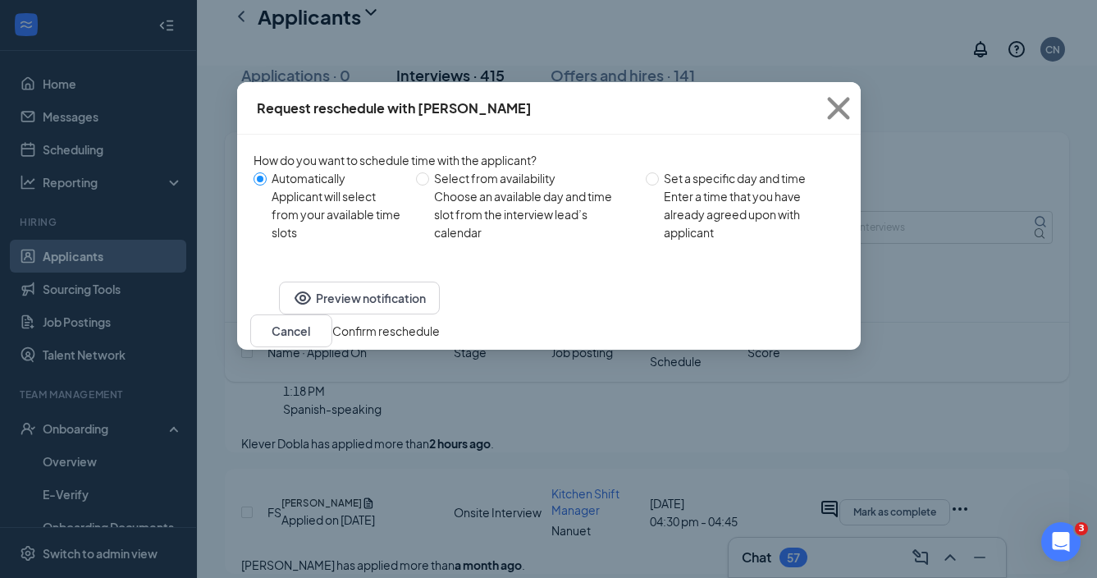
click at [440, 340] on button "Confirm reschedule" at bounding box center [386, 331] width 108 height 18
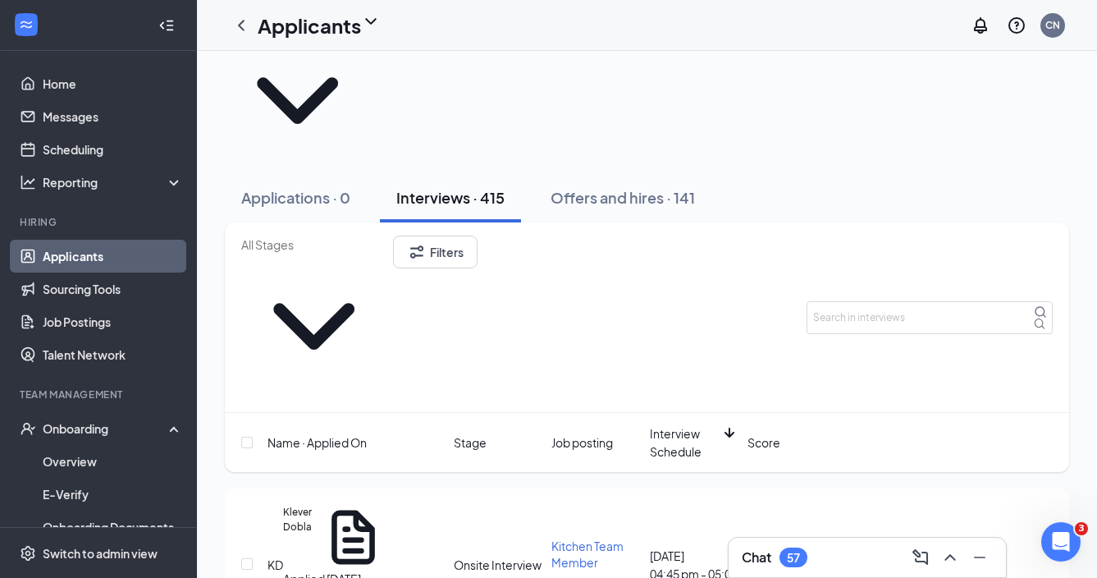
scroll to position [38, 0]
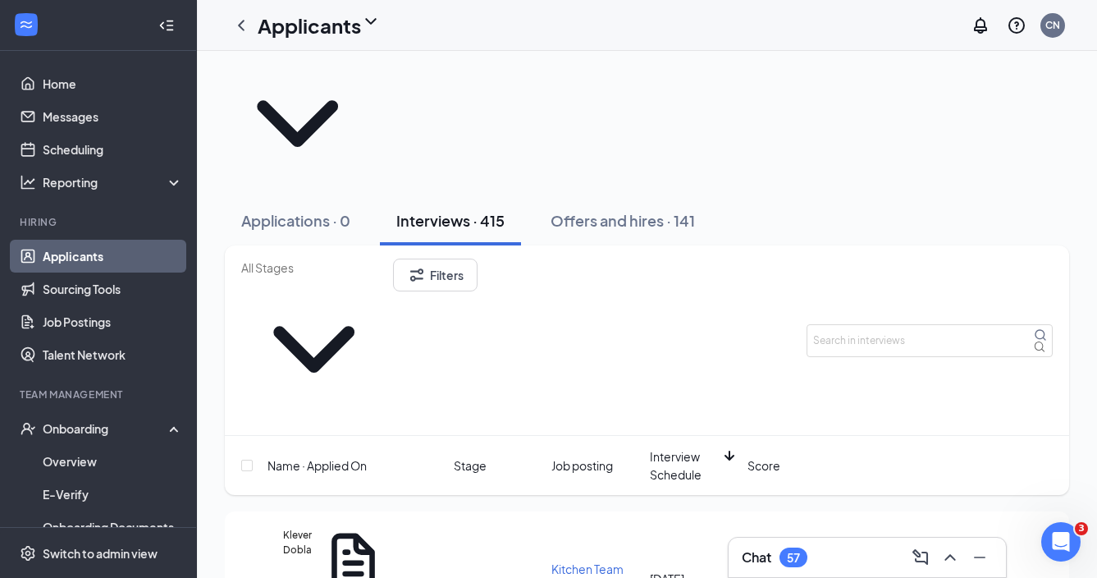
click at [970, 575] on icon "Ellipses" at bounding box center [960, 585] width 20 height 20
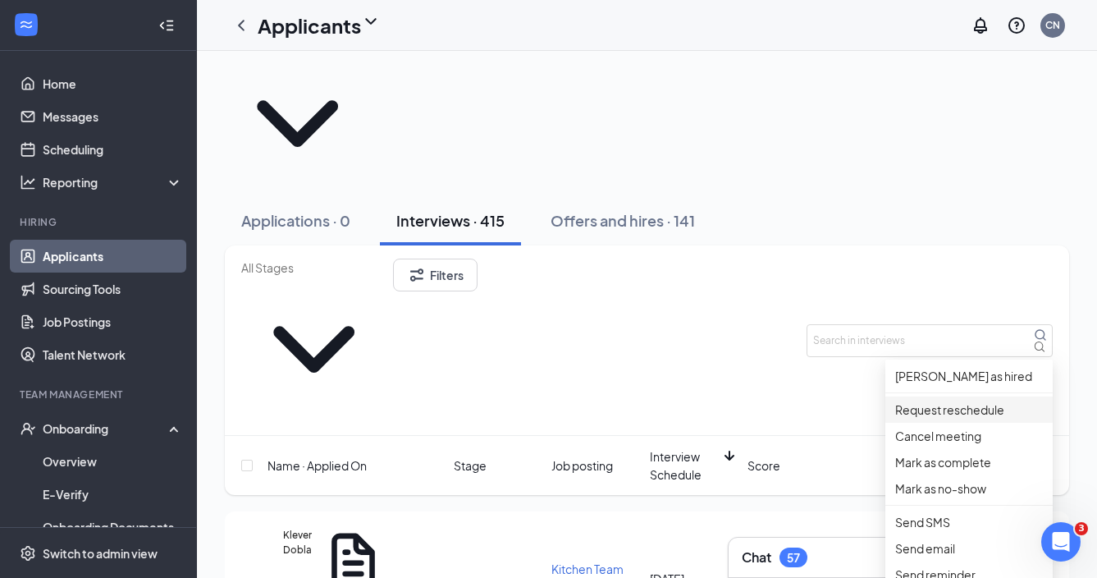
click at [954, 419] on p "Request reschedule" at bounding box center [969, 410] width 148 height 18
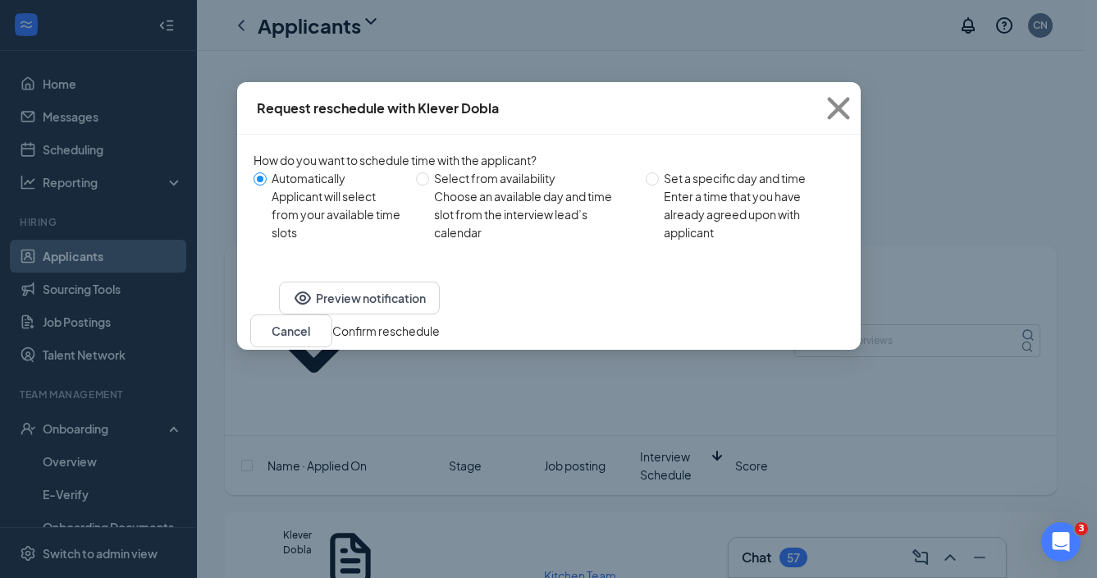
click at [440, 340] on button "Confirm reschedule" at bounding box center [386, 331] width 108 height 18
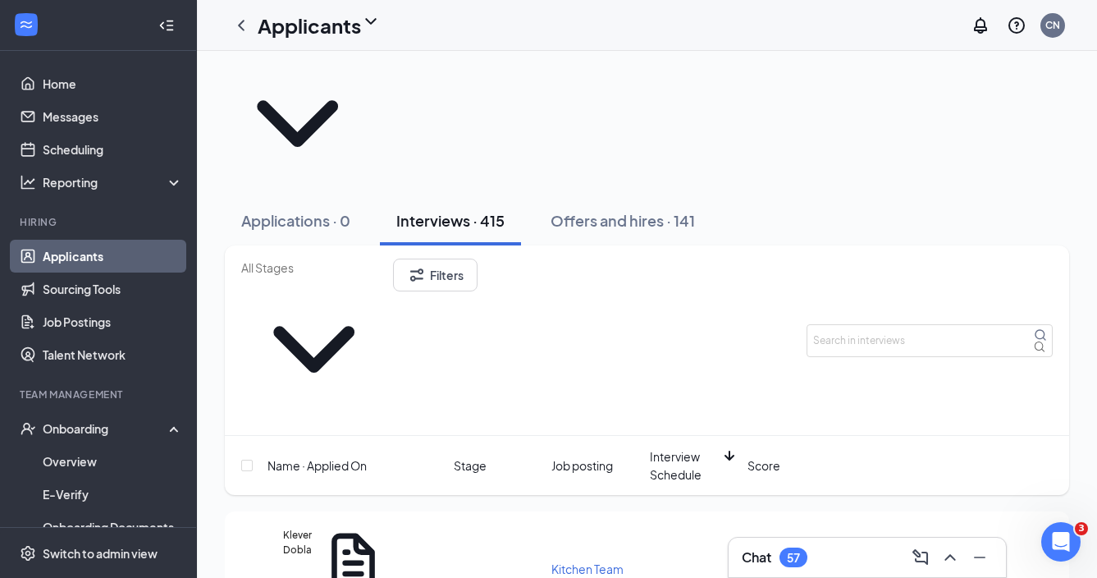
click at [125, 261] on link "Applicants" at bounding box center [113, 256] width 140 height 33
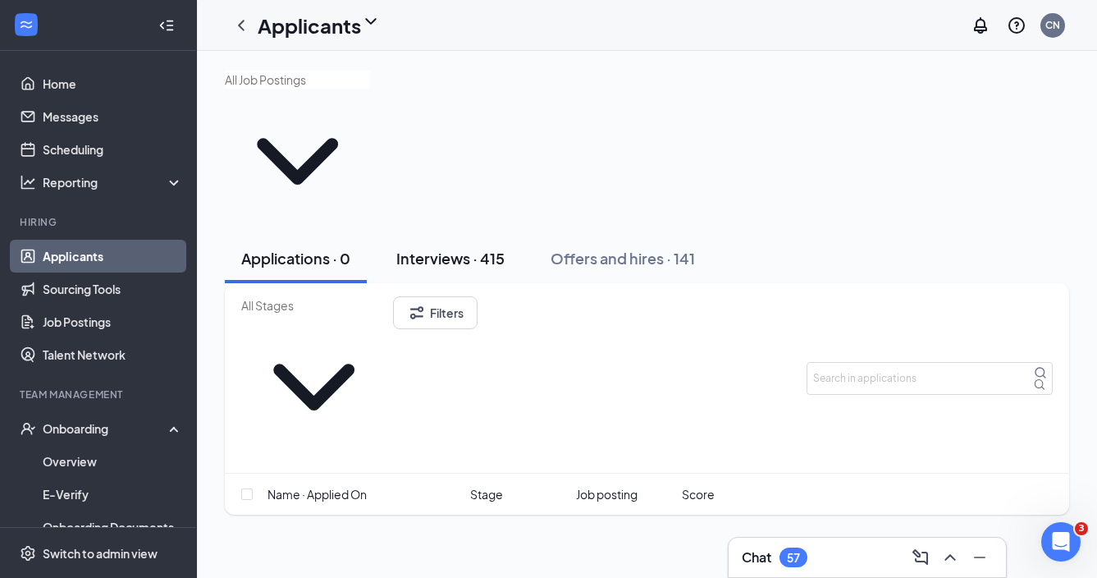
click at [489, 234] on button "Interviews · 415" at bounding box center [450, 258] width 141 height 49
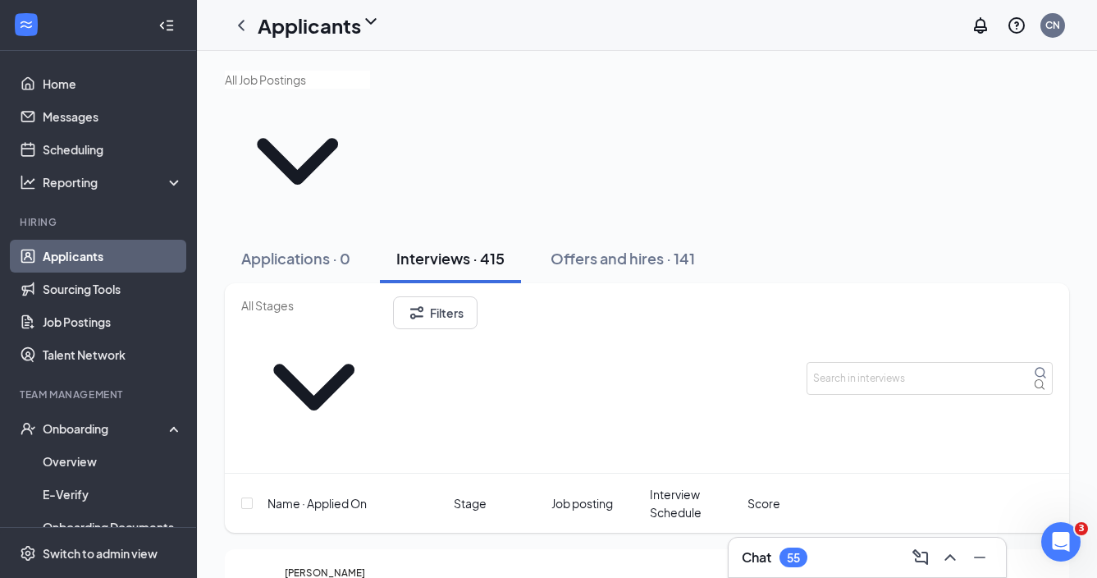
click at [675, 485] on span "Interview Schedule" at bounding box center [695, 503] width 91 height 36
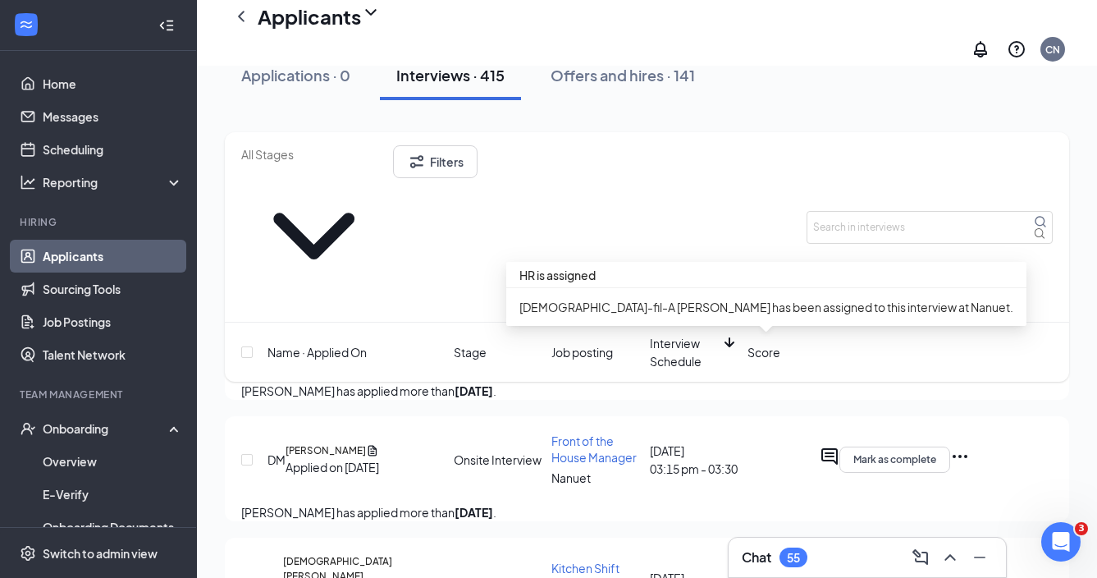
scroll to position [291, 0]
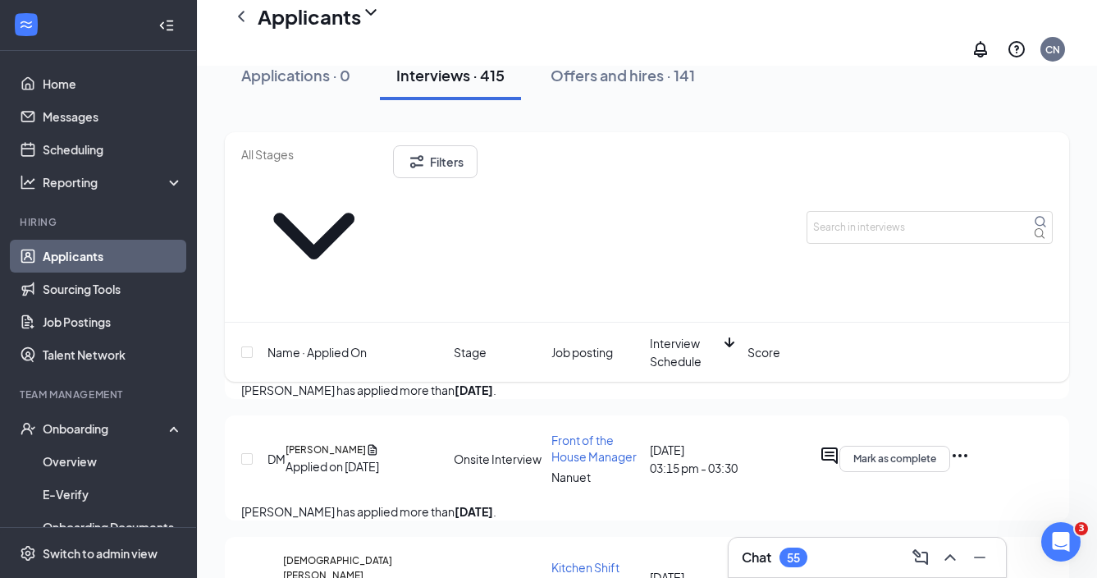
click at [968, 454] on icon "Ellipses" at bounding box center [960, 455] width 15 height 3
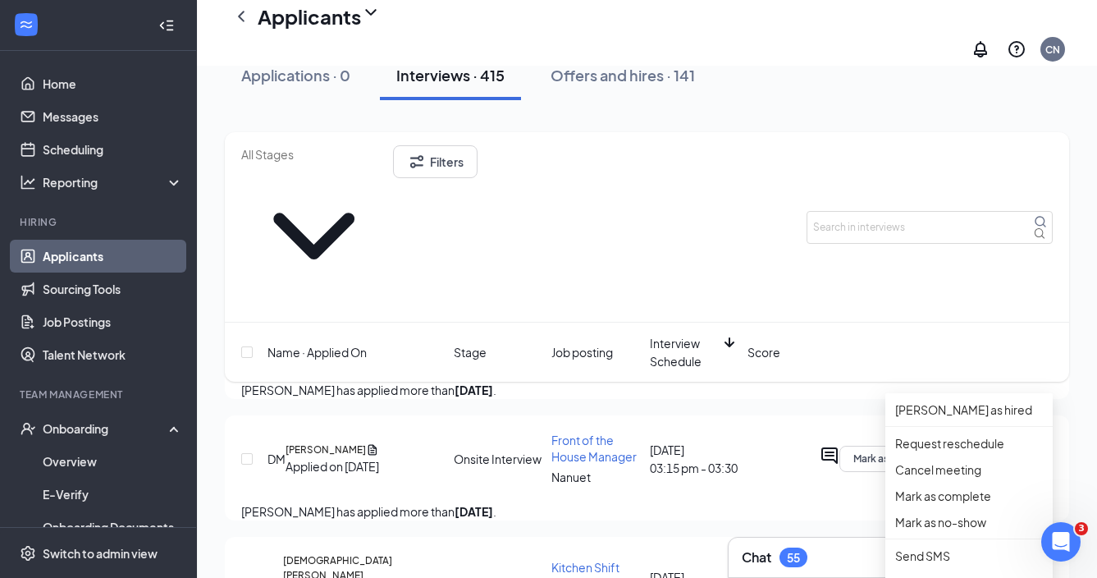
click at [746, 502] on div "Diane Murphy has applied more than 4 days ago ." at bounding box center [647, 511] width 812 height 18
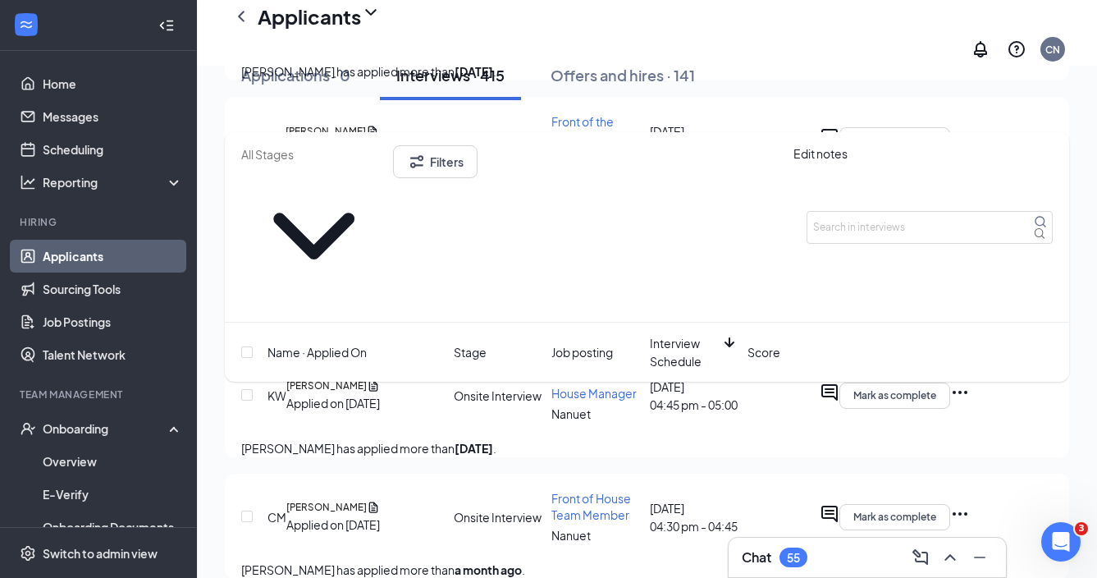
scroll to position [611, 0]
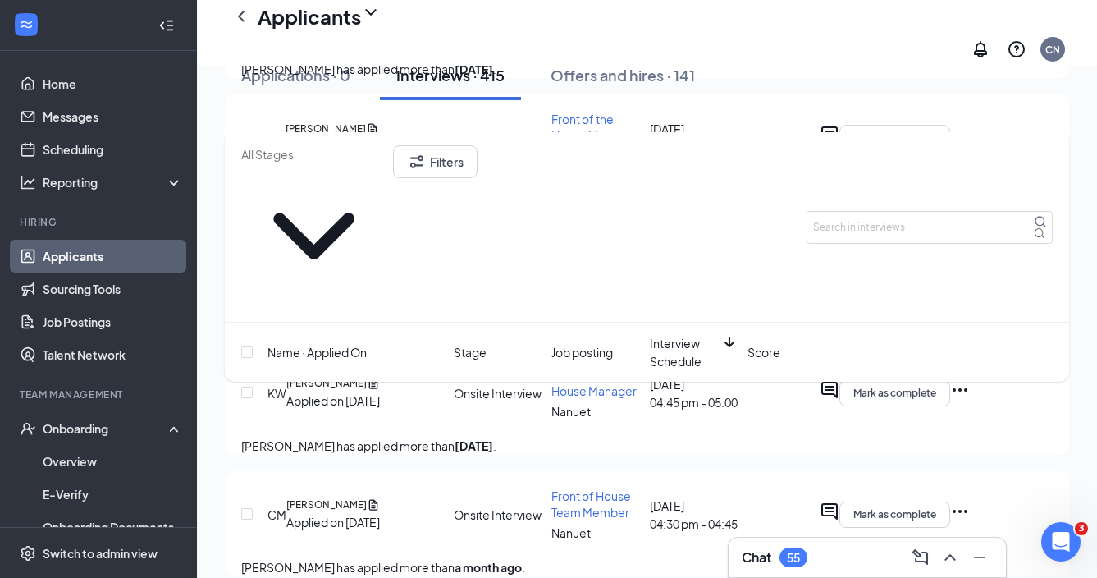
click at [970, 501] on icon "Ellipses" at bounding box center [960, 511] width 20 height 20
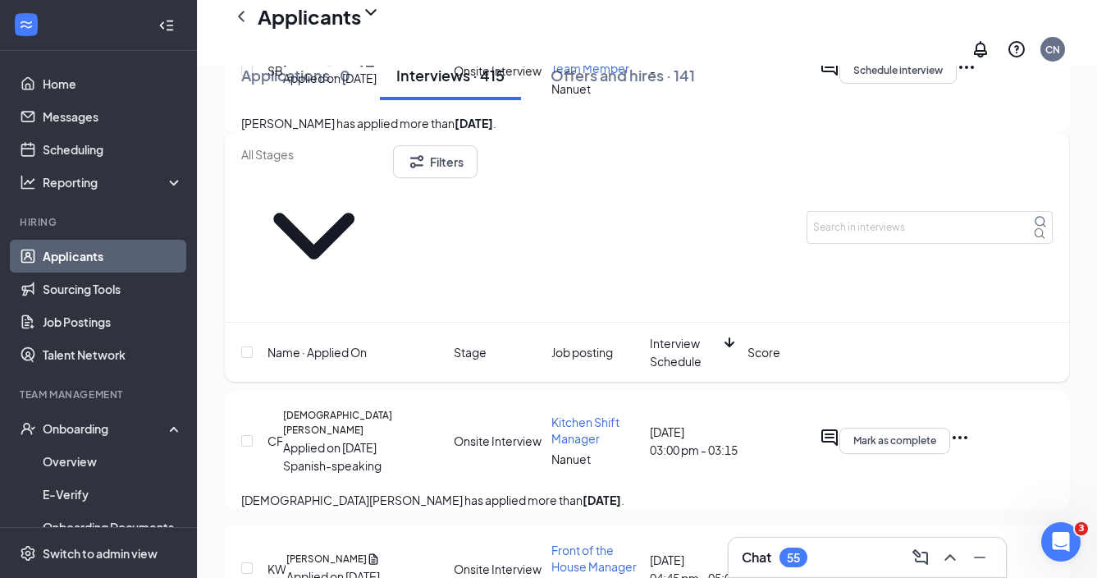
scroll to position [434, 0]
click at [968, 437] on icon "Ellipses" at bounding box center [960, 438] width 15 height 3
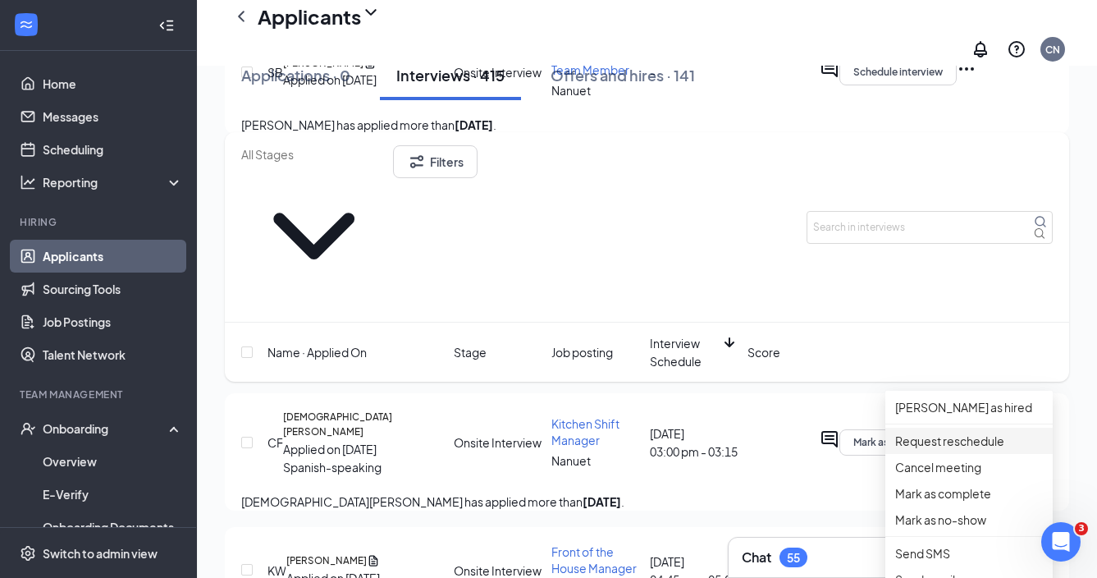
click at [976, 441] on p "Request reschedule" at bounding box center [969, 441] width 148 height 18
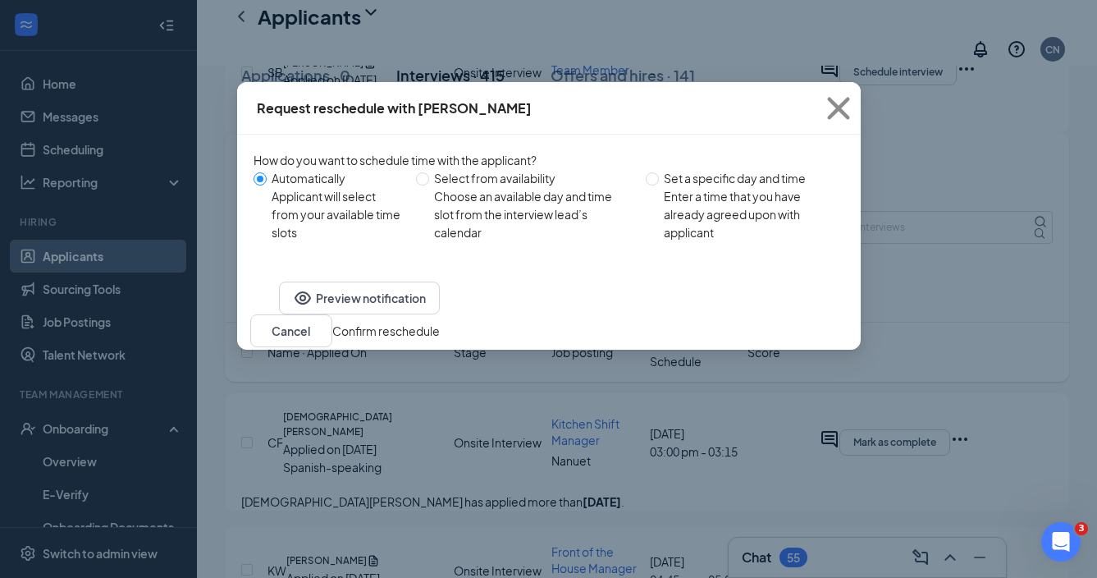
click at [440, 340] on button "Confirm reschedule" at bounding box center [386, 331] width 108 height 18
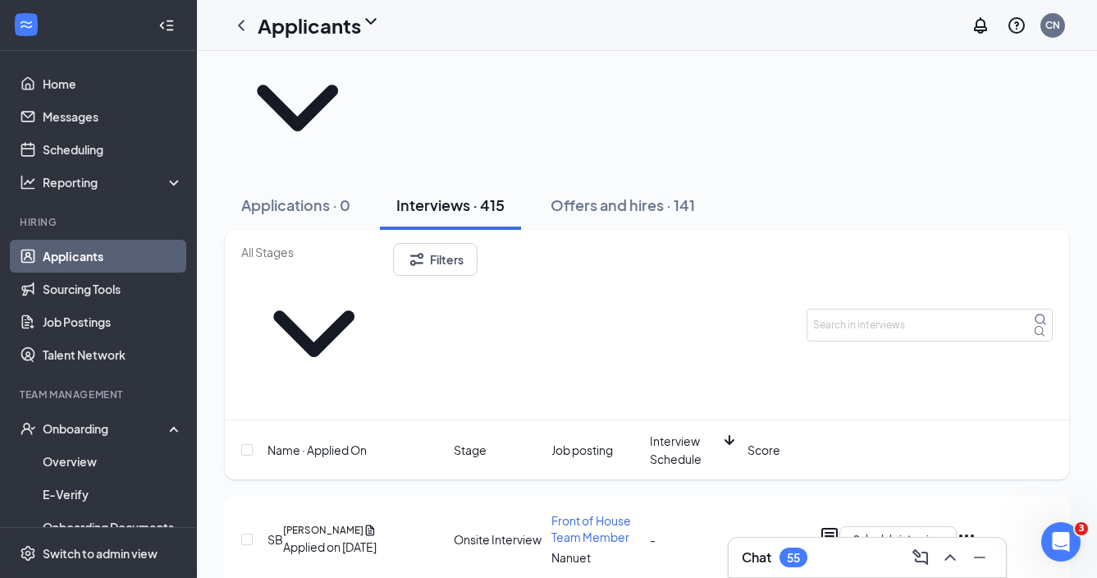
scroll to position [16, 0]
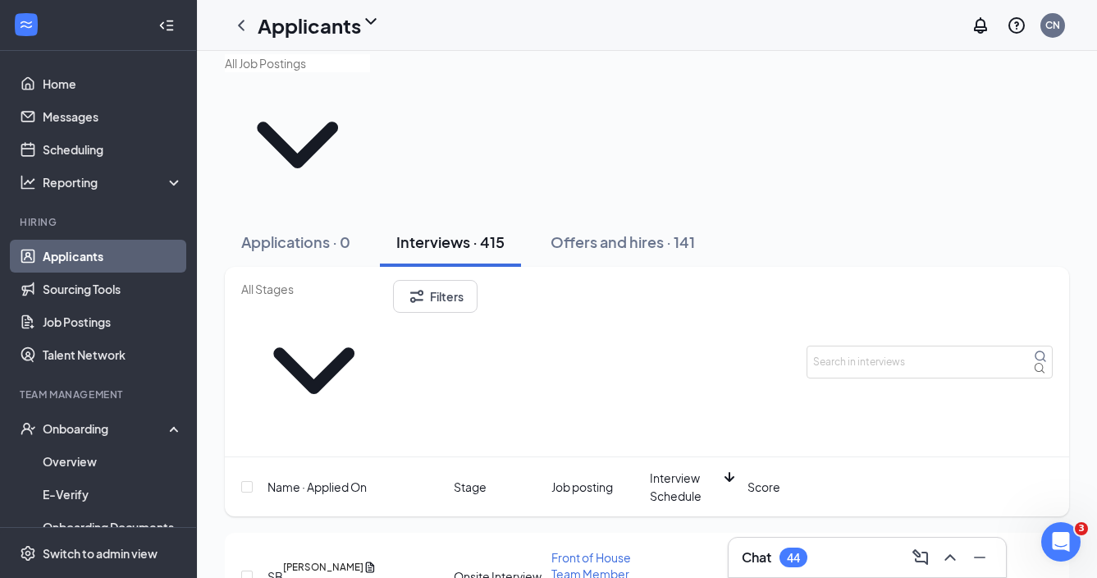
click at [977, 563] on icon "Ellipses" at bounding box center [967, 573] width 20 height 20
click at [1004, 533] on div "SB Stephan Baptiste Applied on Aug 22 Onsite Interview Front of House Team Memb…" at bounding box center [647, 585] width 845 height 105
click at [977, 563] on icon "Ellipses" at bounding box center [967, 573] width 20 height 20
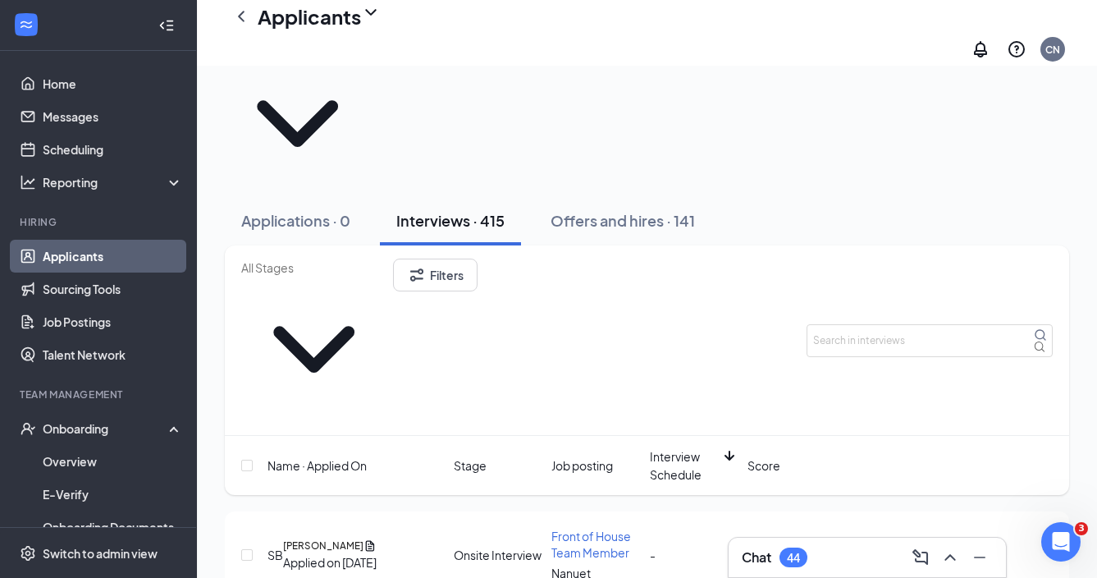
scroll to position [69, 0]
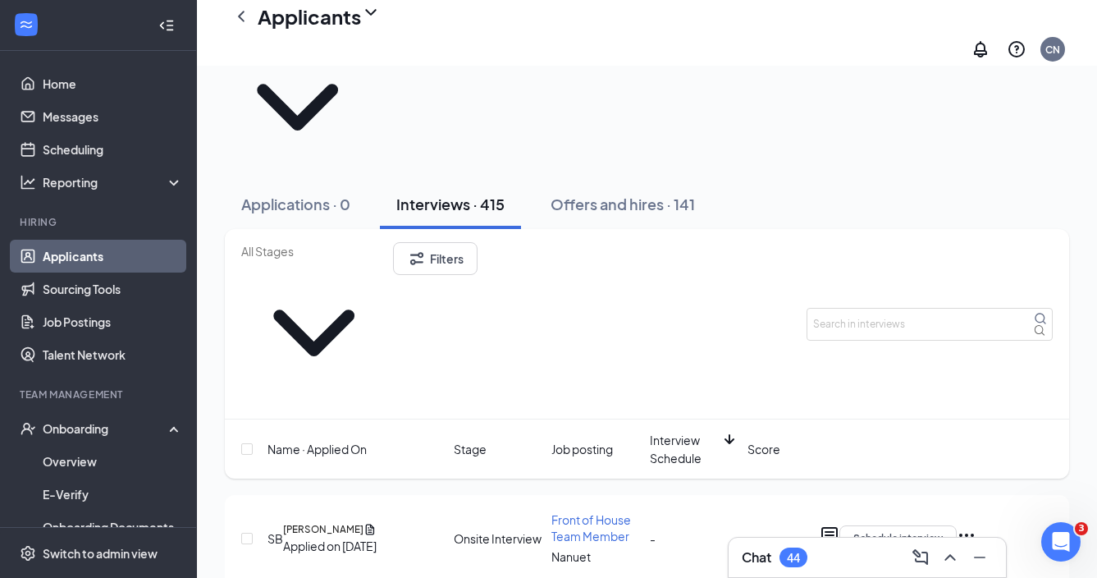
click at [983, 526] on p "Request reschedule" at bounding box center [969, 524] width 148 height 18
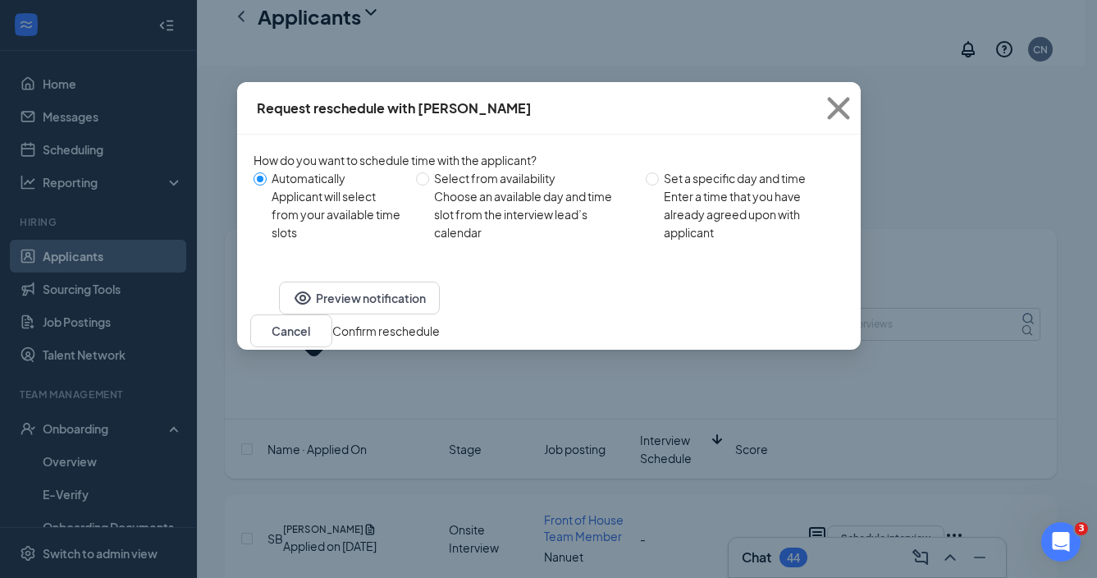
click at [440, 340] on button "Confirm reschedule" at bounding box center [386, 331] width 108 height 18
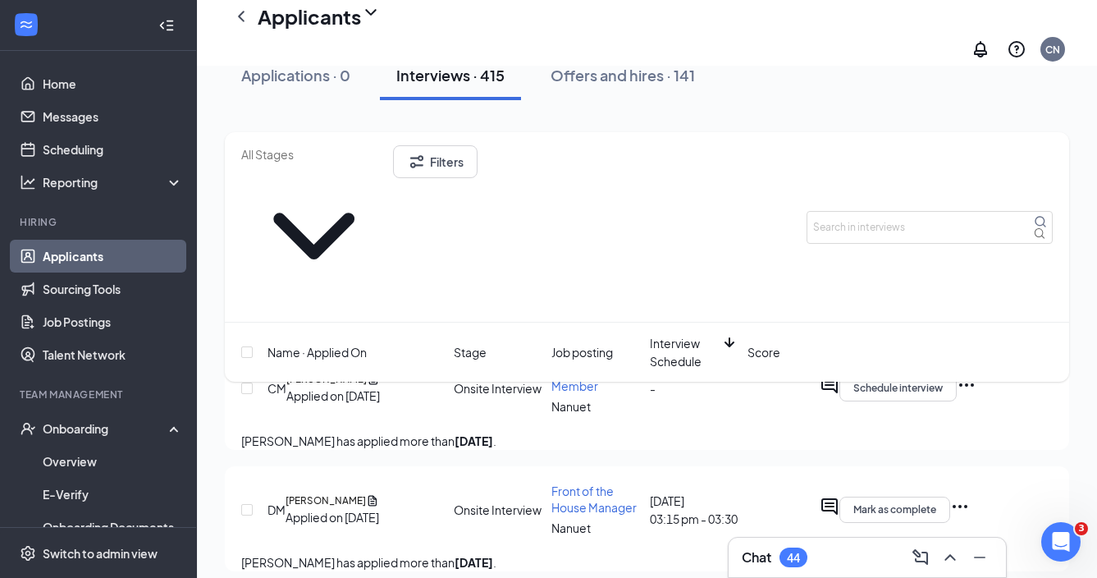
scroll to position [262, 0]
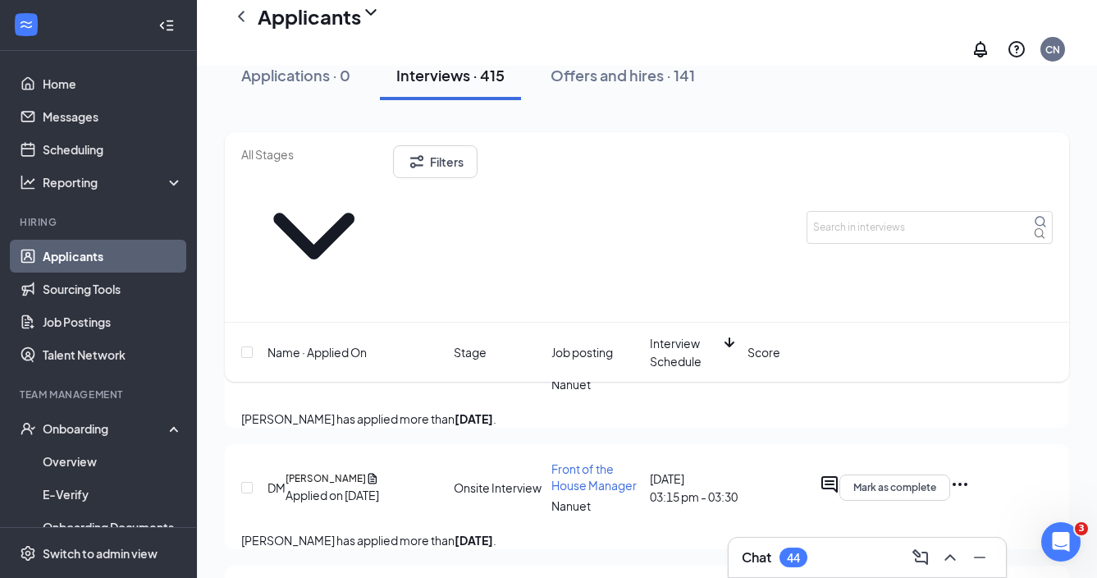
click at [970, 474] on icon "Ellipses" at bounding box center [960, 484] width 20 height 20
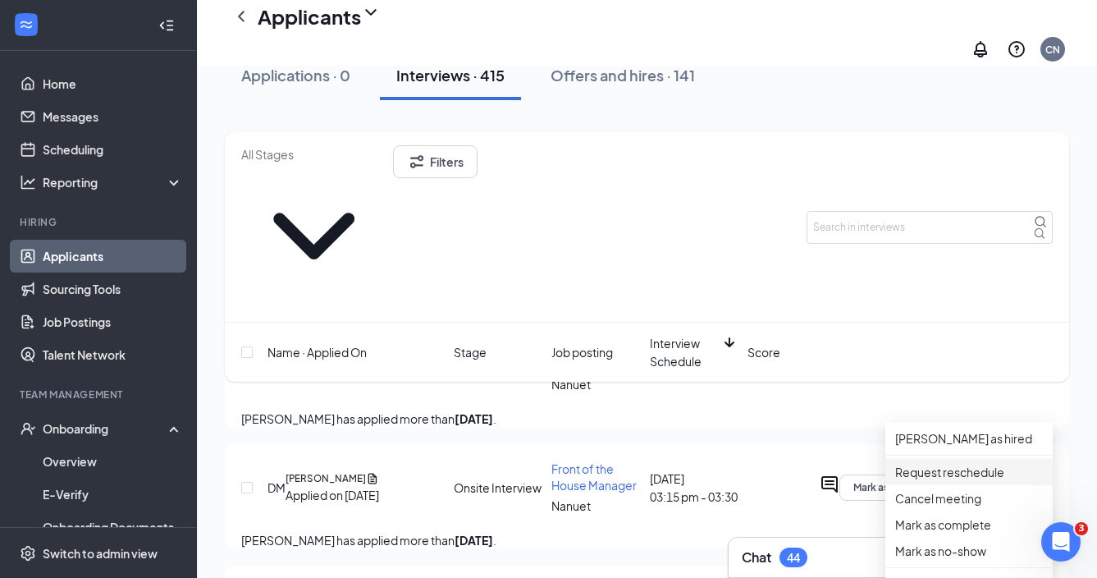
click at [973, 474] on p "Request reschedule" at bounding box center [969, 472] width 148 height 18
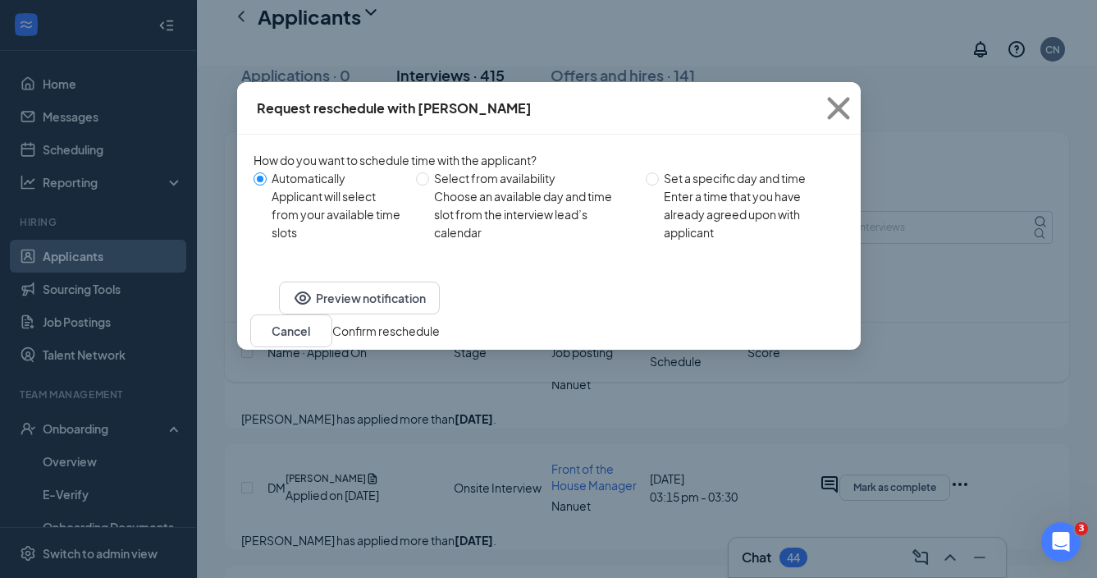
click at [440, 340] on button "Confirm reschedule" at bounding box center [386, 331] width 108 height 18
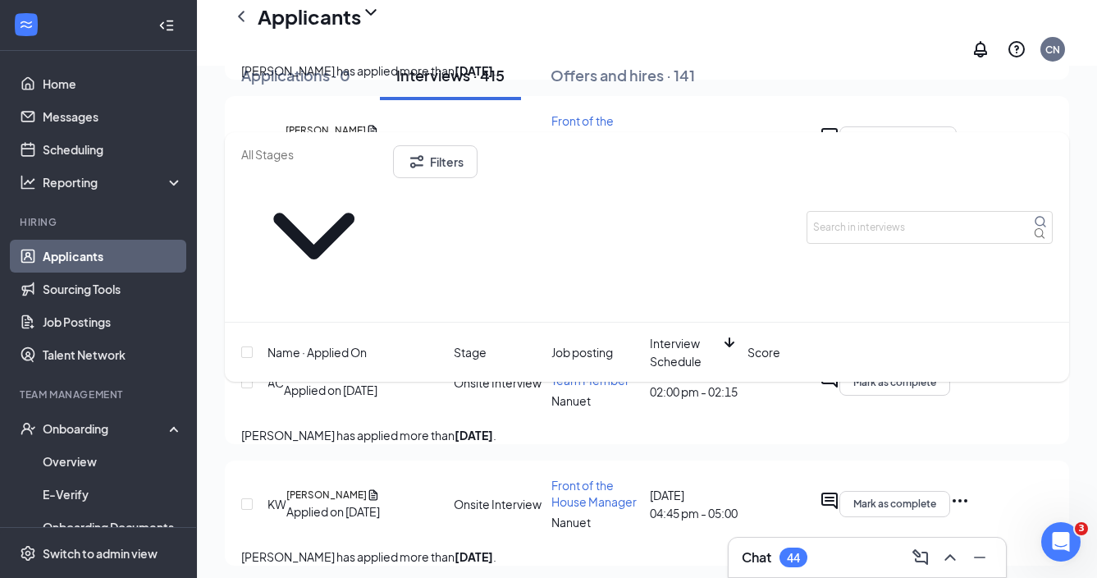
scroll to position [495, 0]
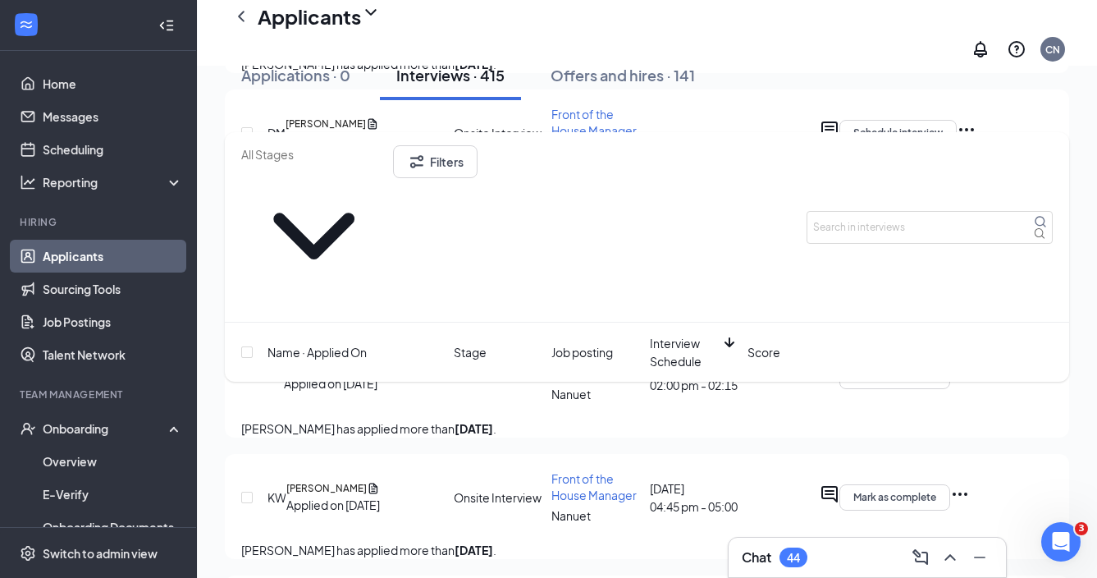
click at [970, 484] on icon "Ellipses" at bounding box center [960, 494] width 20 height 20
click at [711, 541] on div "Kristine Weeks has applied more than 6 days ago ." at bounding box center [647, 550] width 812 height 18
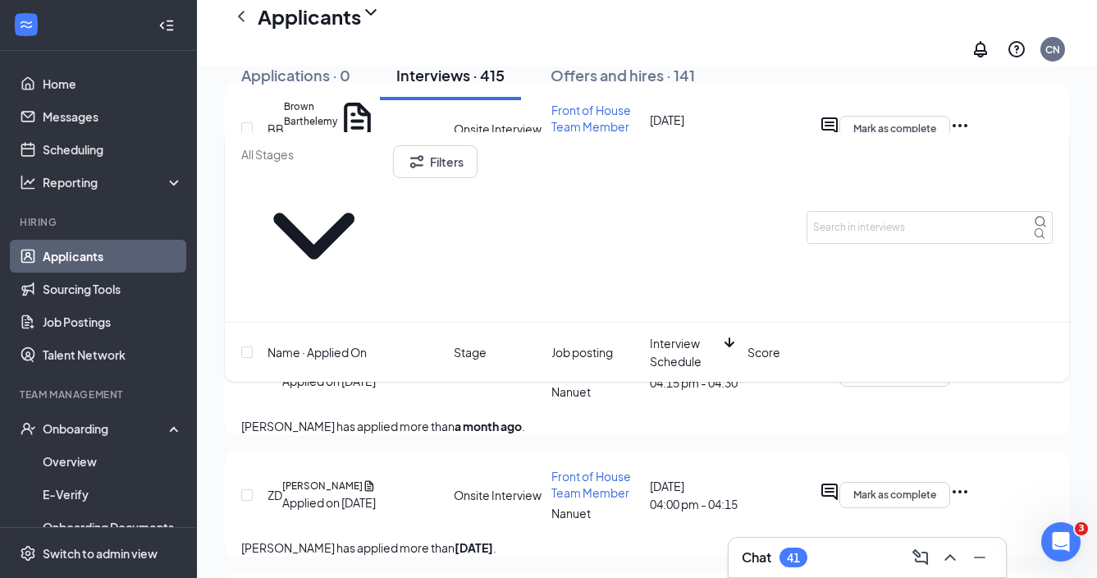
scroll to position [1813, 0]
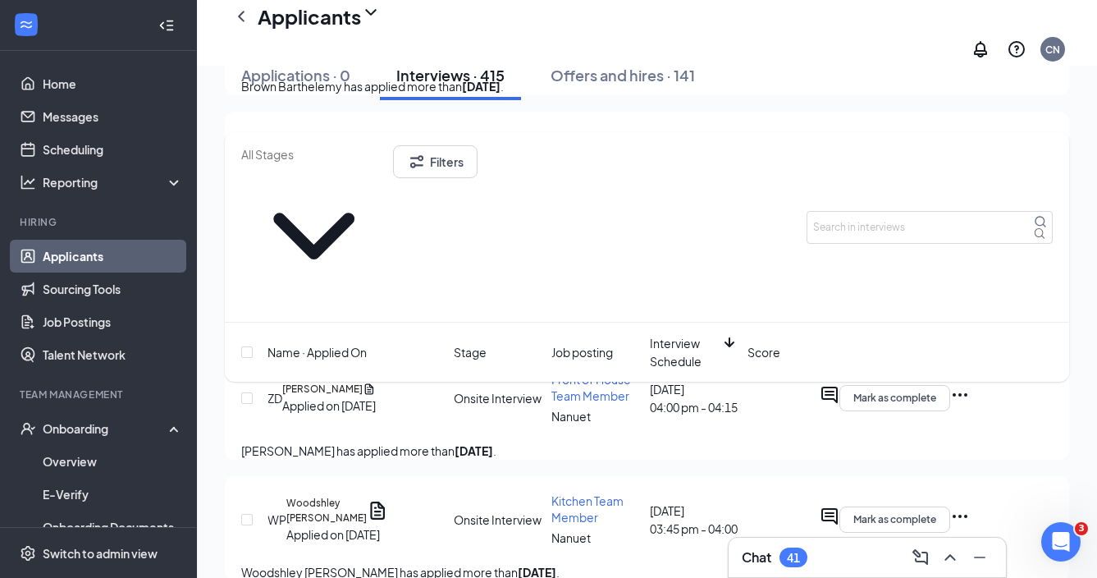
click at [970, 283] on icon "Ellipses" at bounding box center [960, 273] width 20 height 20
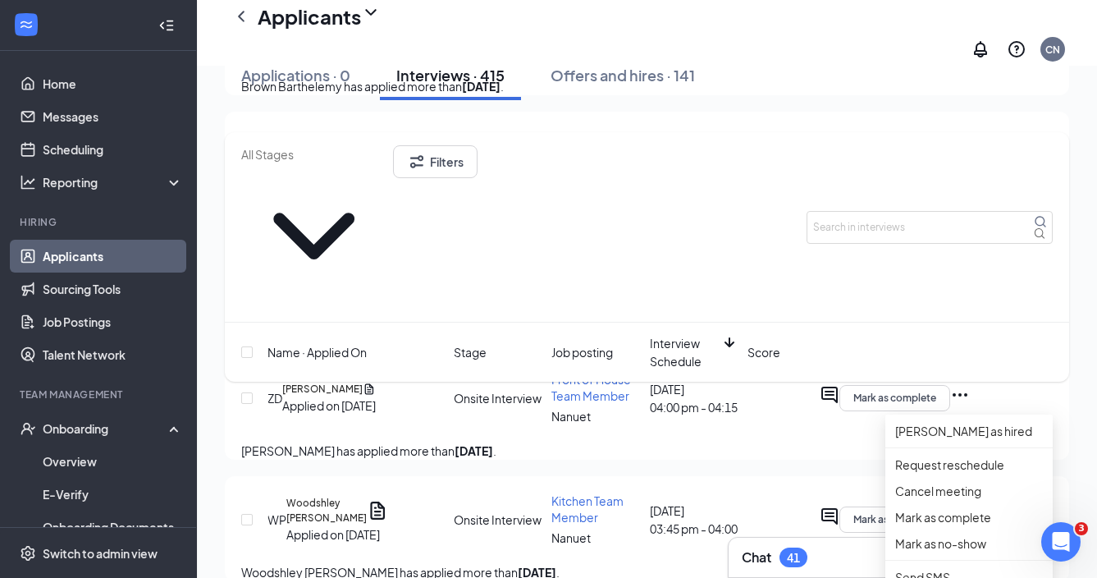
click at [749, 338] on div "ANTONIO ACOSTA has applied more than a month ago ." at bounding box center [647, 329] width 812 height 18
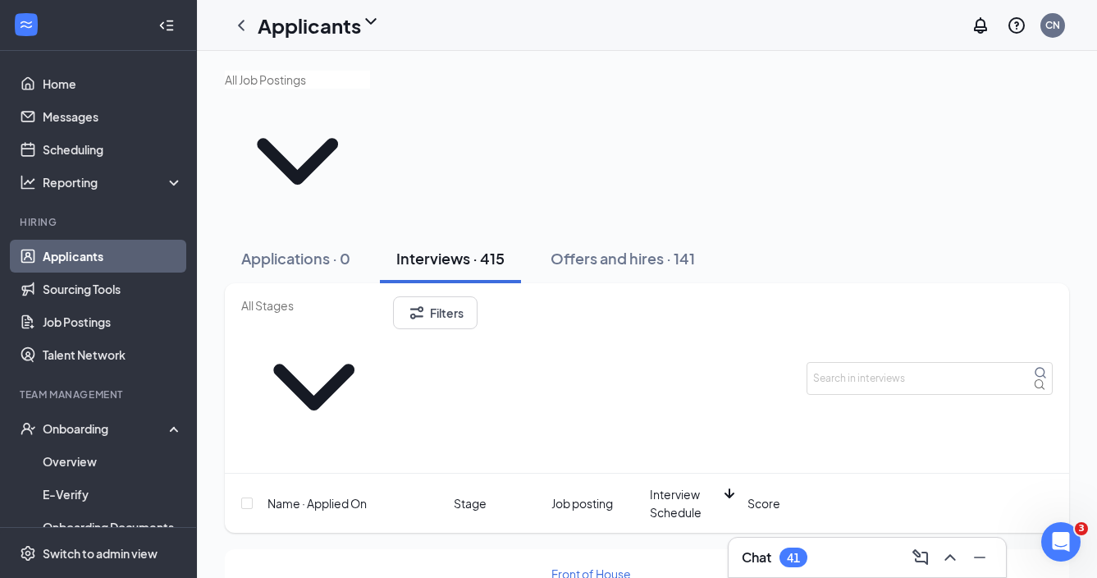
scroll to position [0, 0]
click at [102, 261] on link "Applicants" at bounding box center [113, 256] width 140 height 33
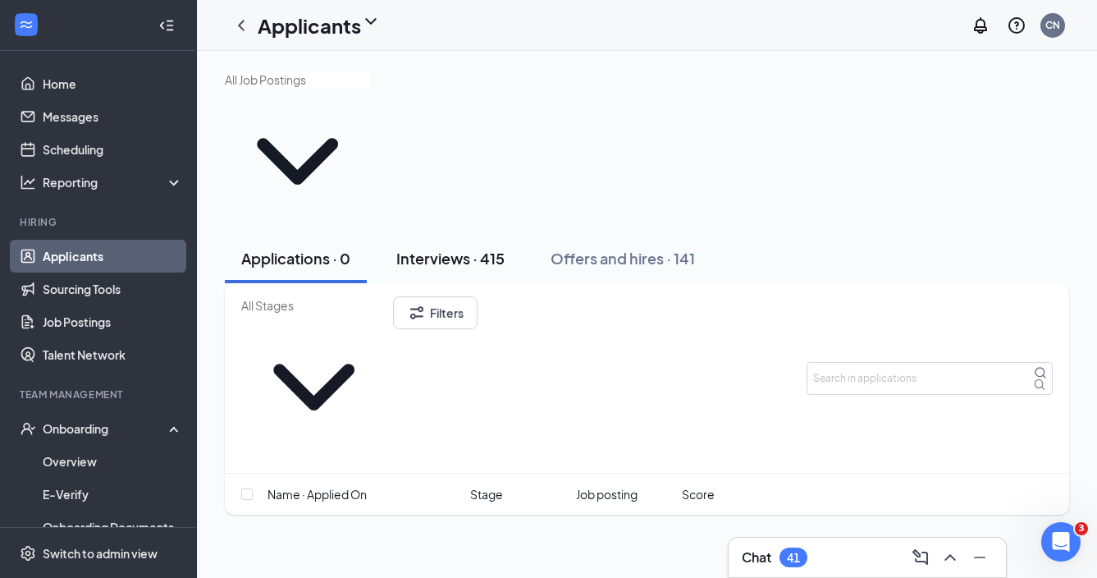
click at [448, 234] on button "Interviews · 415" at bounding box center [450, 258] width 141 height 49
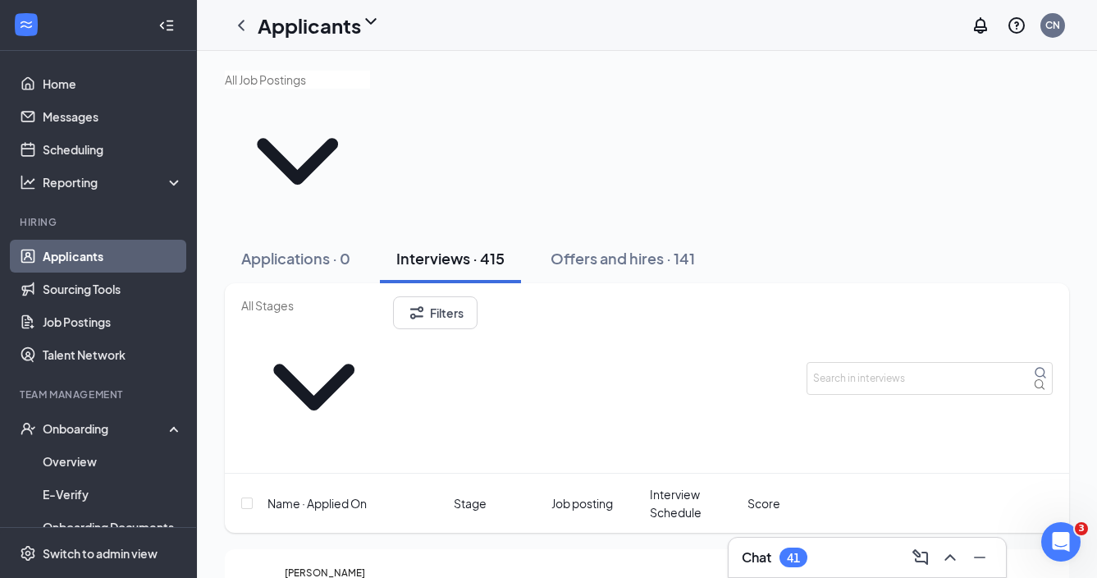
click at [675, 485] on span "Interview Schedule" at bounding box center [695, 503] width 91 height 36
click at [354, 234] on button "Applications · 0" at bounding box center [296, 258] width 142 height 49
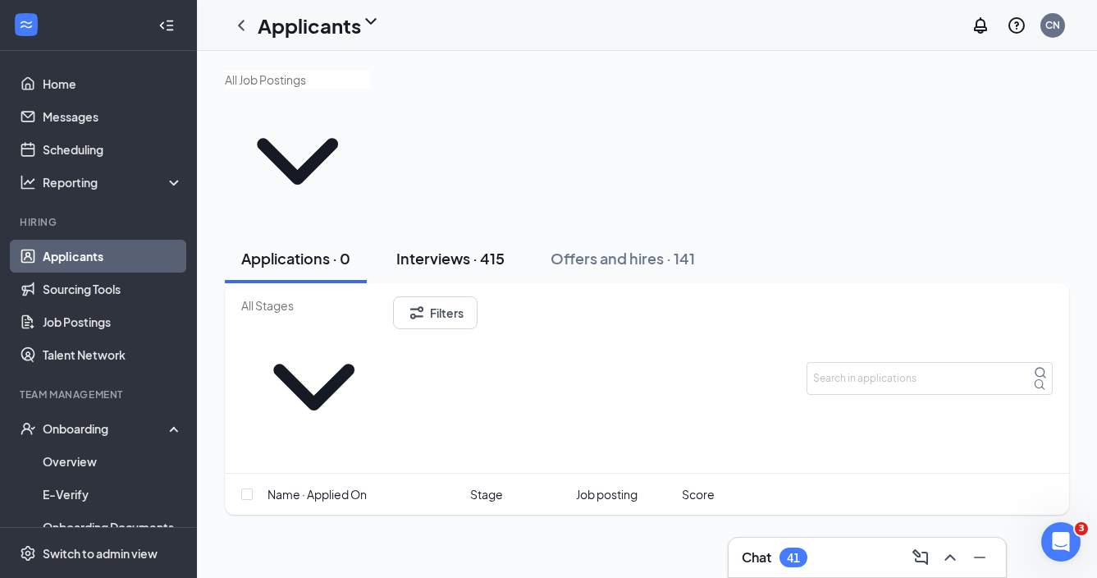
click at [453, 248] on div "Interviews · 415" at bounding box center [450, 258] width 108 height 21
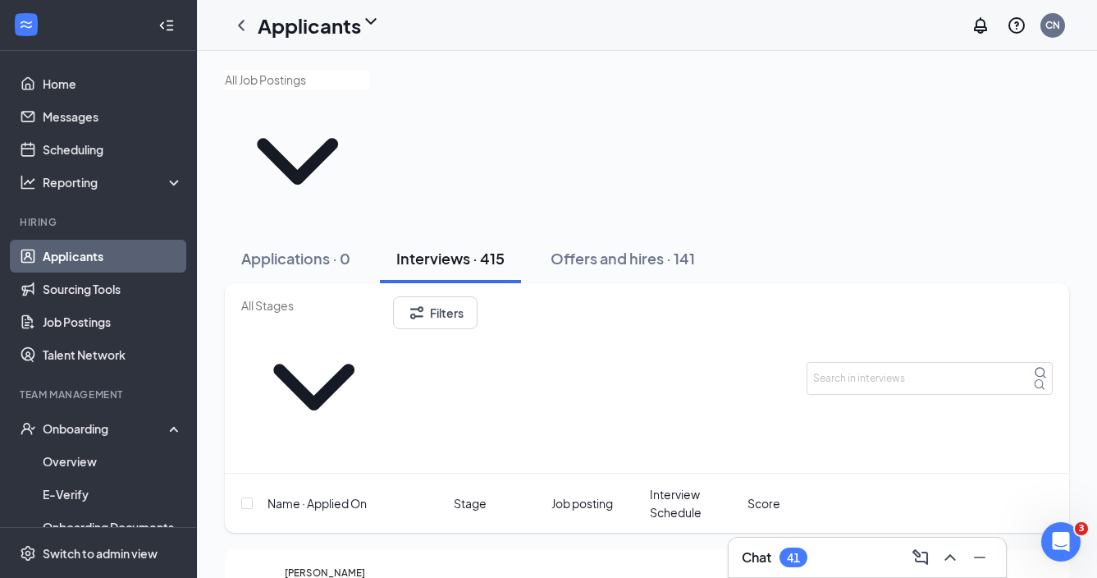
click at [650, 485] on span "Interview Schedule" at bounding box center [695, 503] width 91 height 36
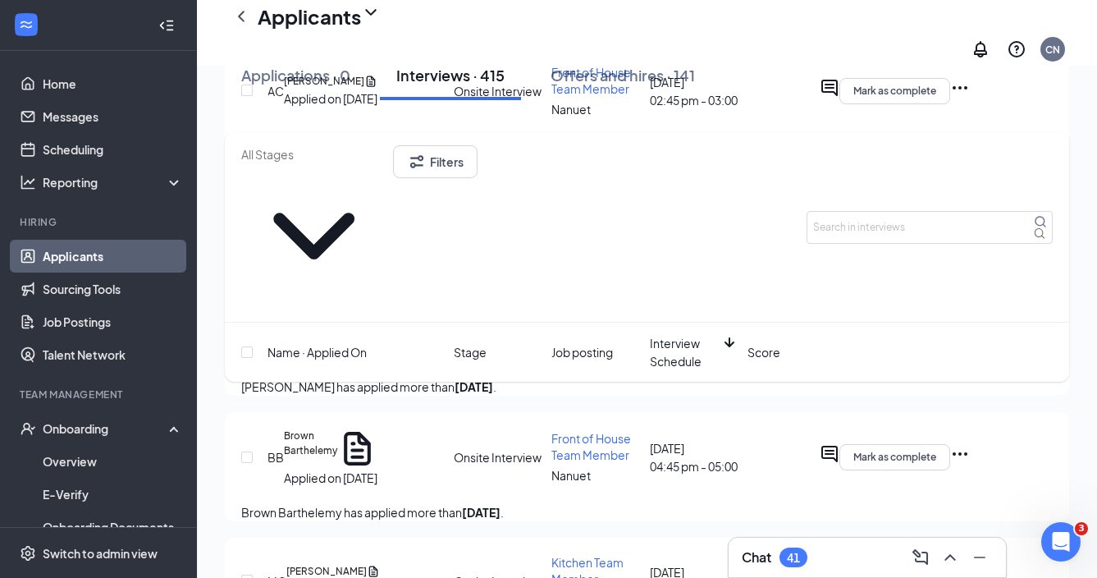
scroll to position [2284, 0]
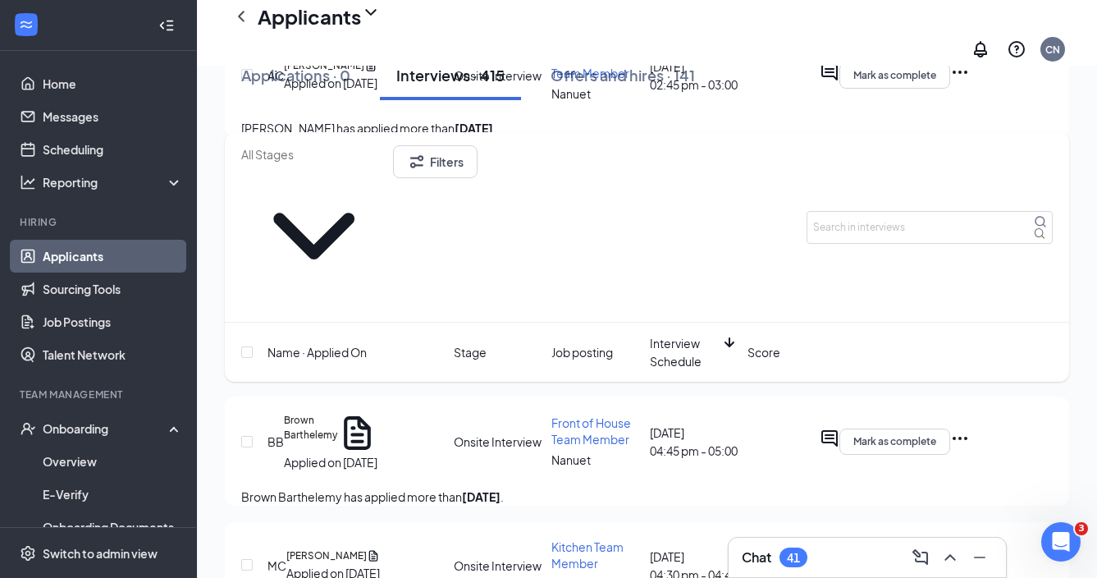
click at [108, 258] on link "Applicants" at bounding box center [113, 256] width 140 height 33
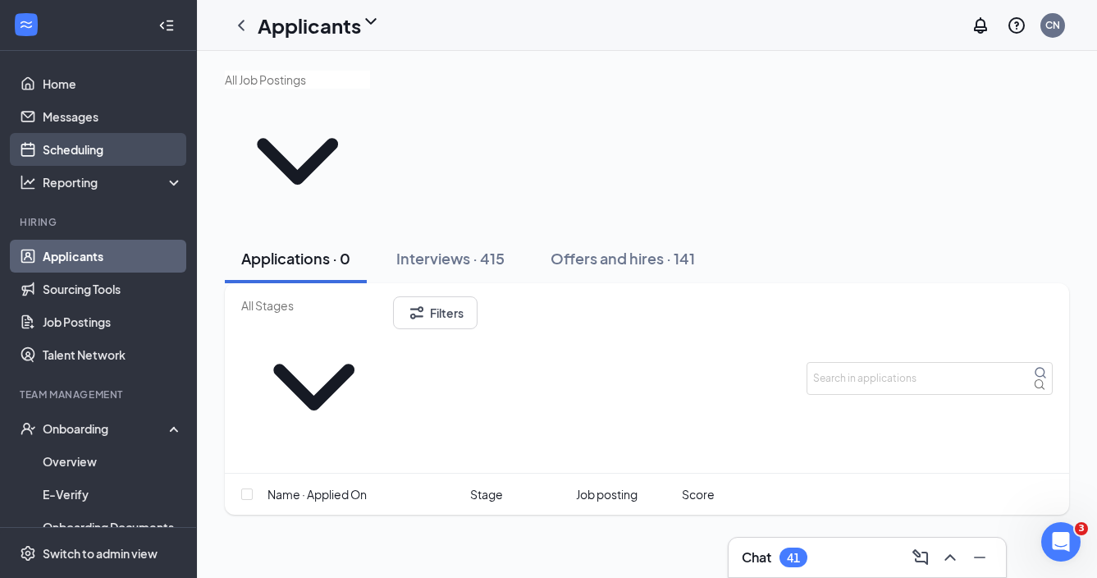
click at [80, 158] on link "Scheduling" at bounding box center [113, 149] width 140 height 33
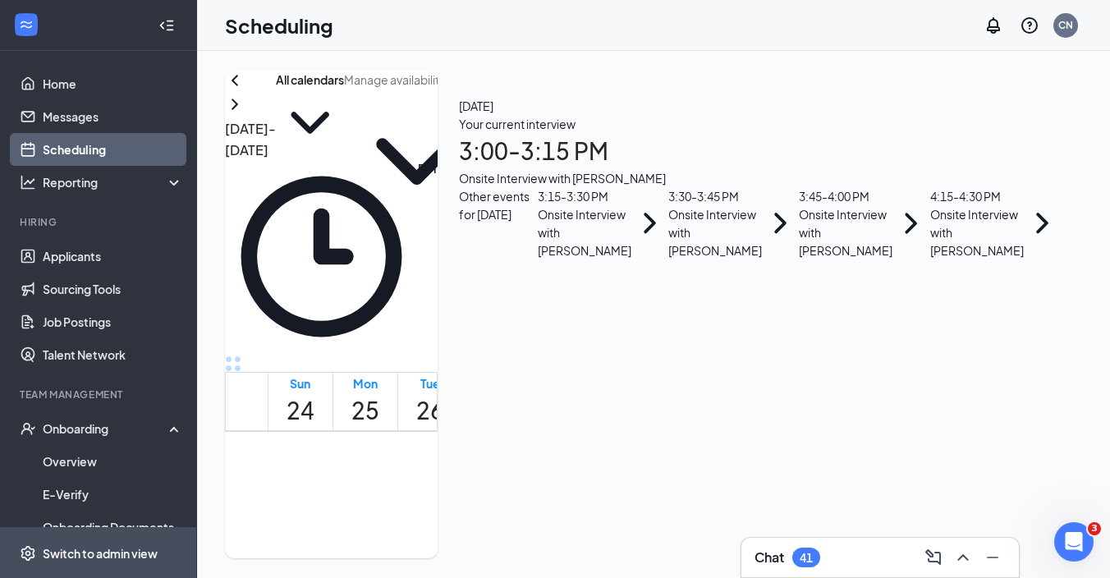
click at [113, 547] on div "Switch to admin view" at bounding box center [100, 553] width 115 height 16
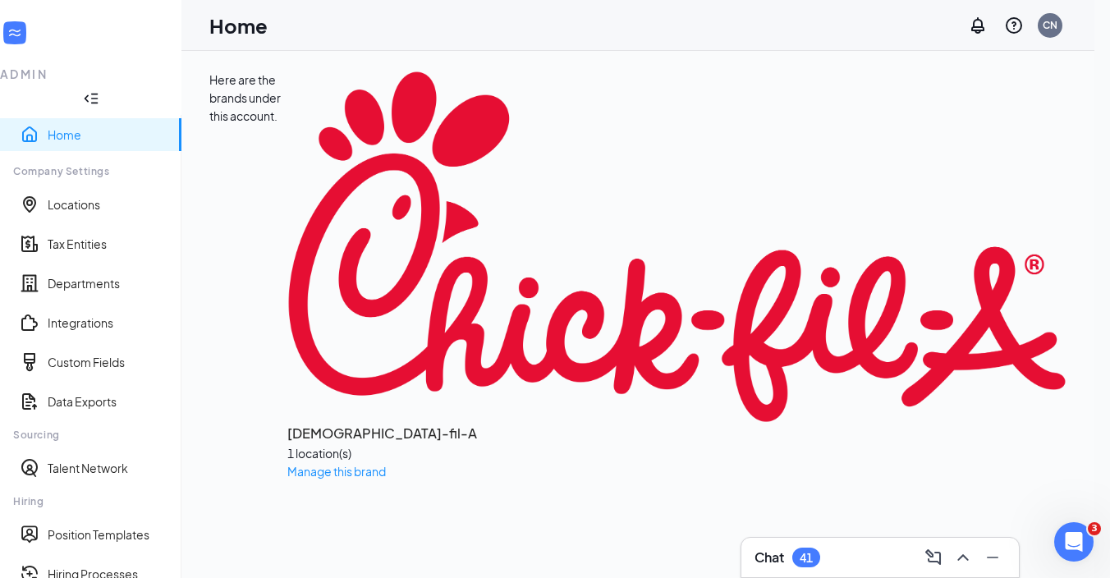
click at [318, 444] on div "1 location(s)" at bounding box center [676, 453] width 779 height 18
click at [317, 464] on span "Manage this brand" at bounding box center [336, 471] width 98 height 15
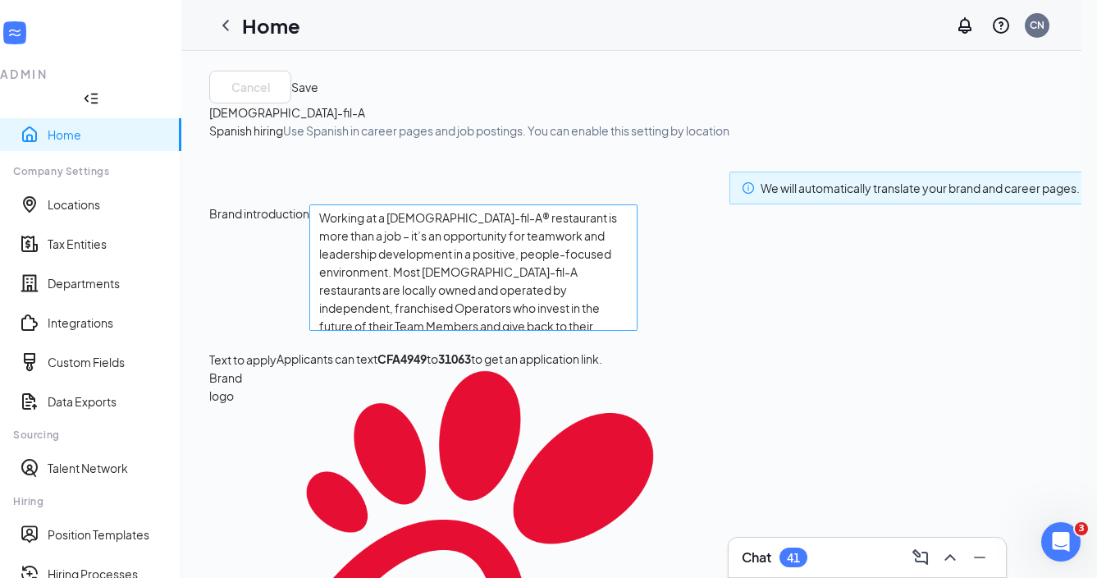
type textarea "Scholarship opportunities Flexible Schedules Closed on Sundays Paid time off Gr…"
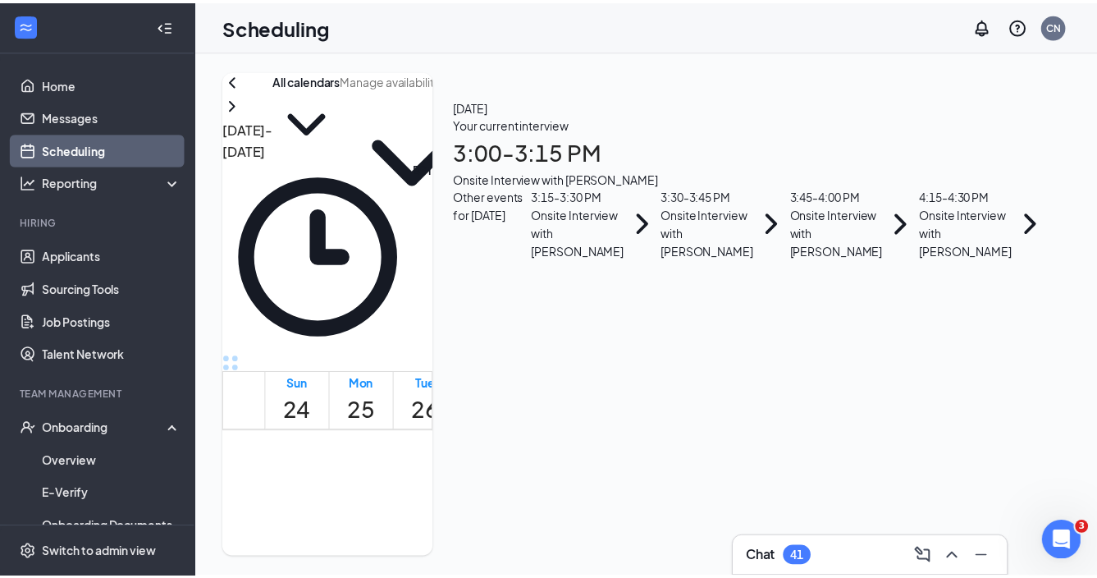
scroll to position [1078, 0]
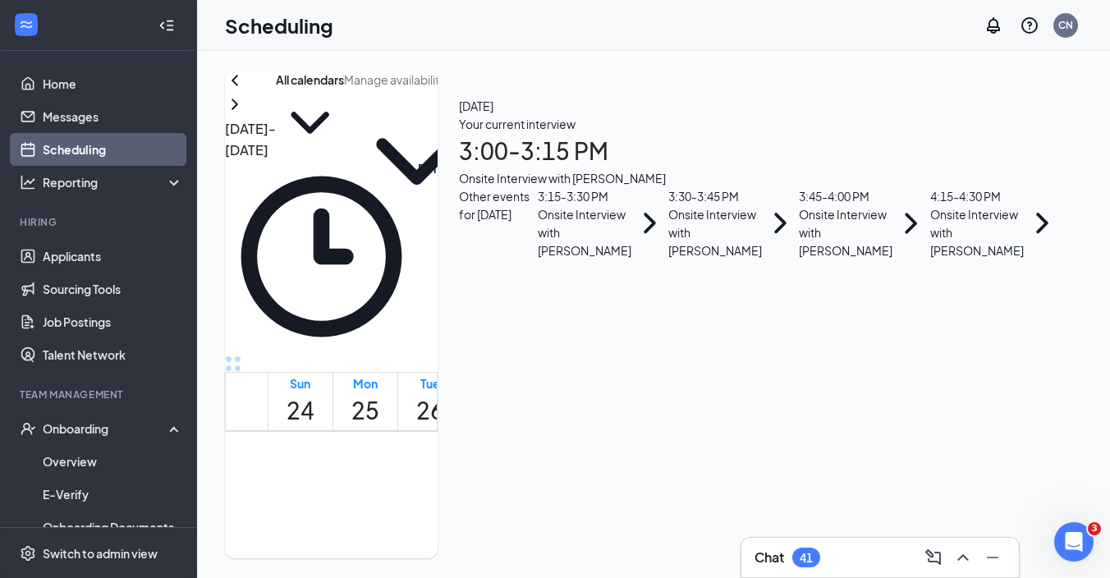
click at [509, 90] on icon "Settings" at bounding box center [499, 81] width 20 height 20
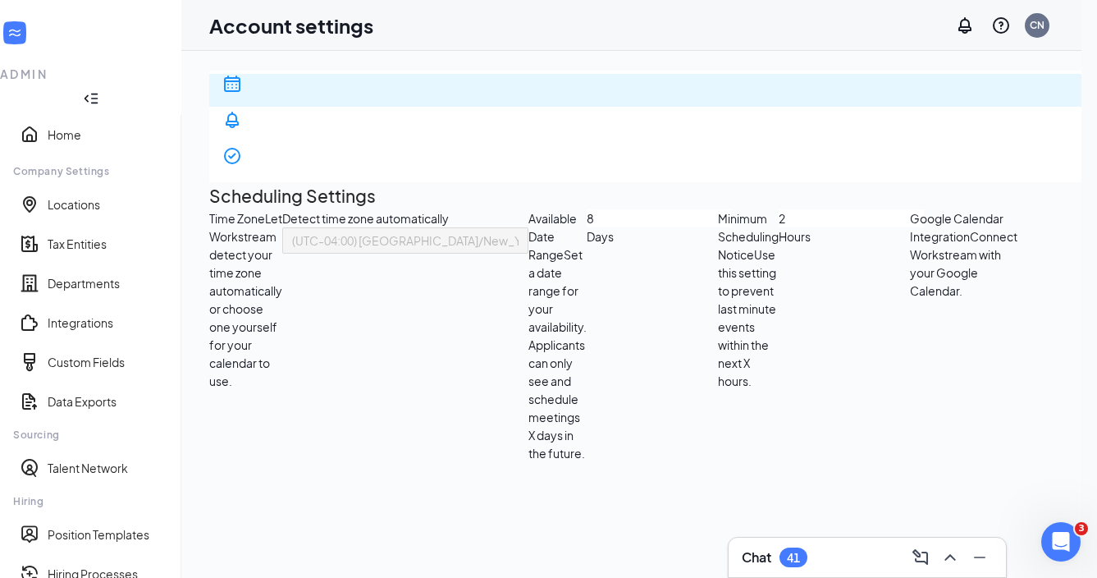
scroll to position [26, 0]
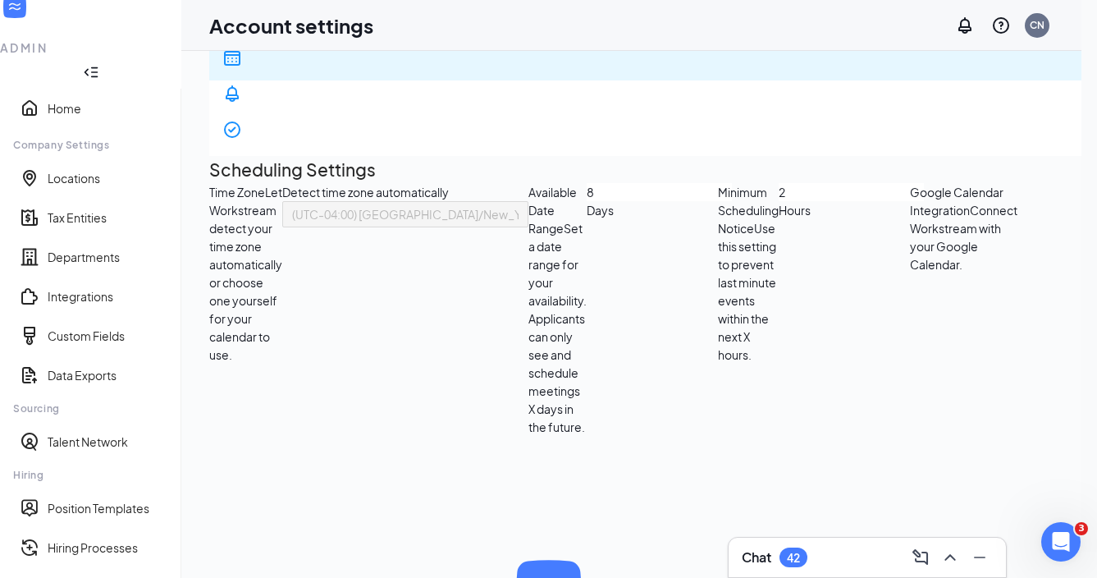
click at [63, 39] on div "ADMIN" at bounding box center [90, 47] width 181 height 16
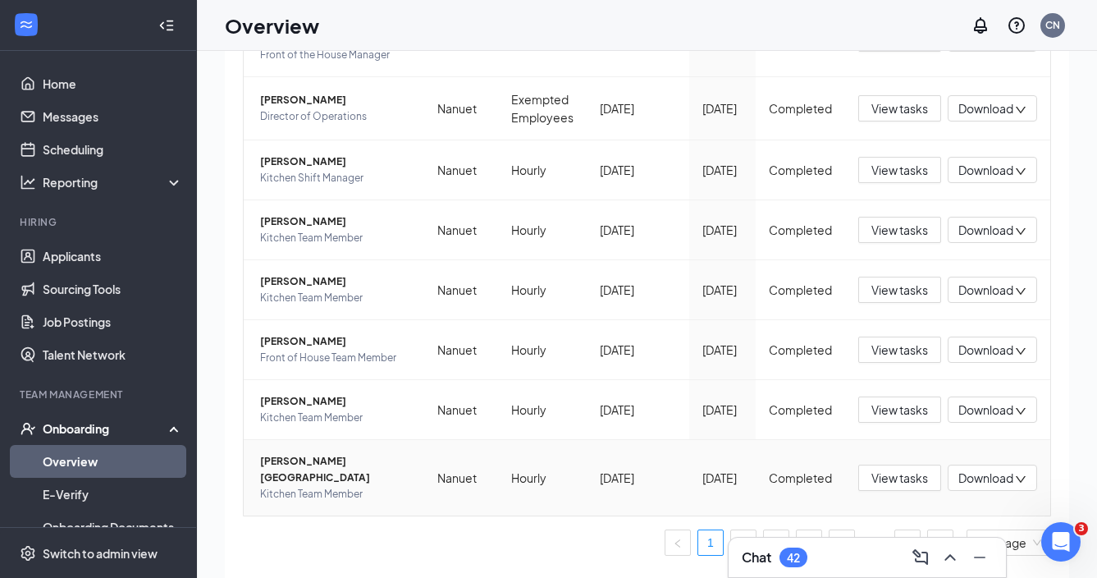
scroll to position [60, 0]
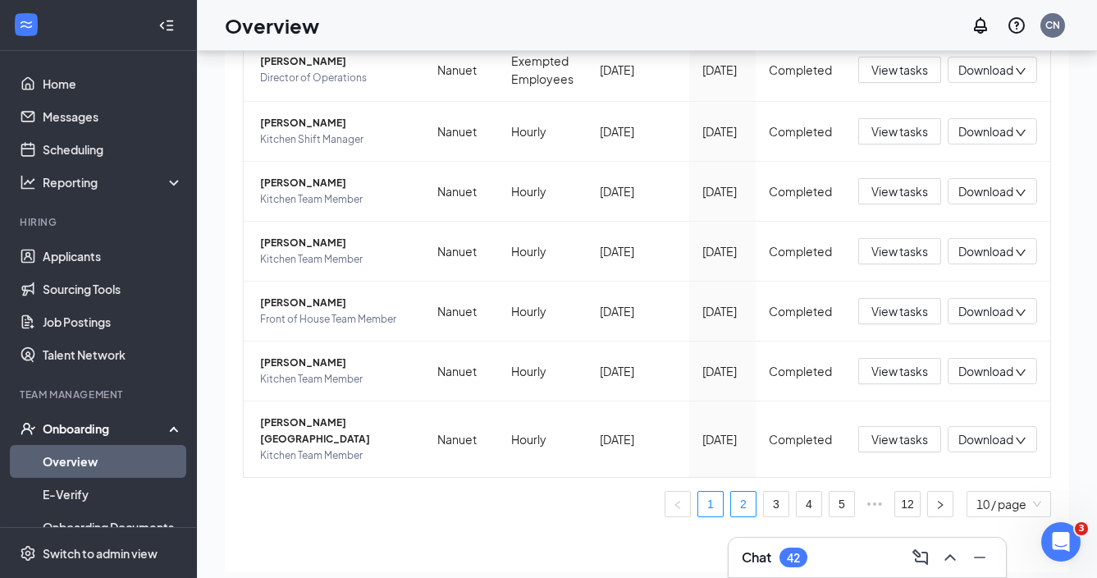
click at [731, 497] on link "2" at bounding box center [743, 504] width 25 height 25
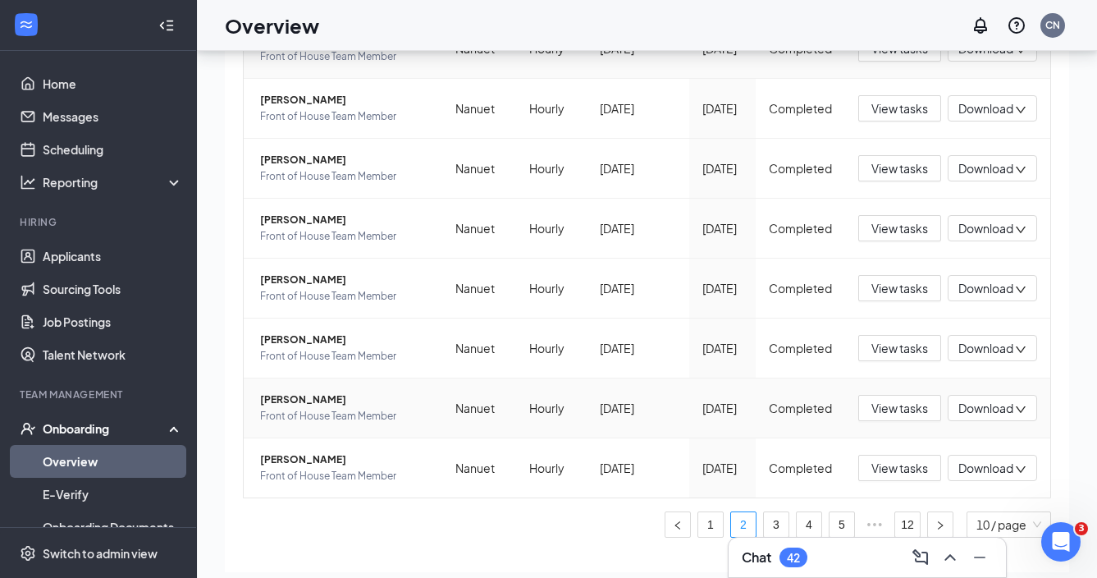
scroll to position [341, 0]
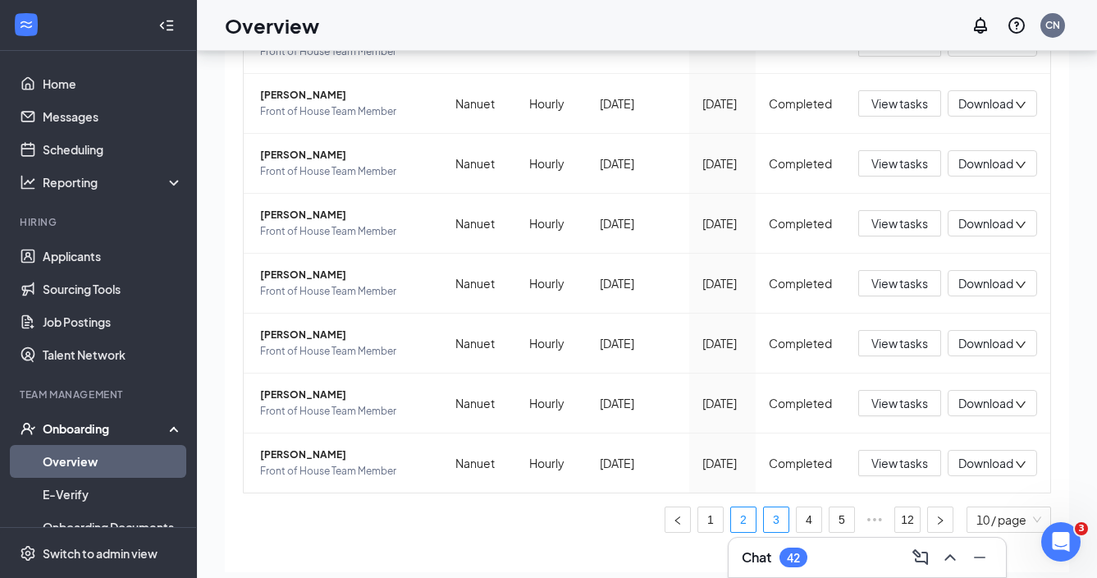
click at [764, 518] on link "3" at bounding box center [776, 519] width 25 height 25
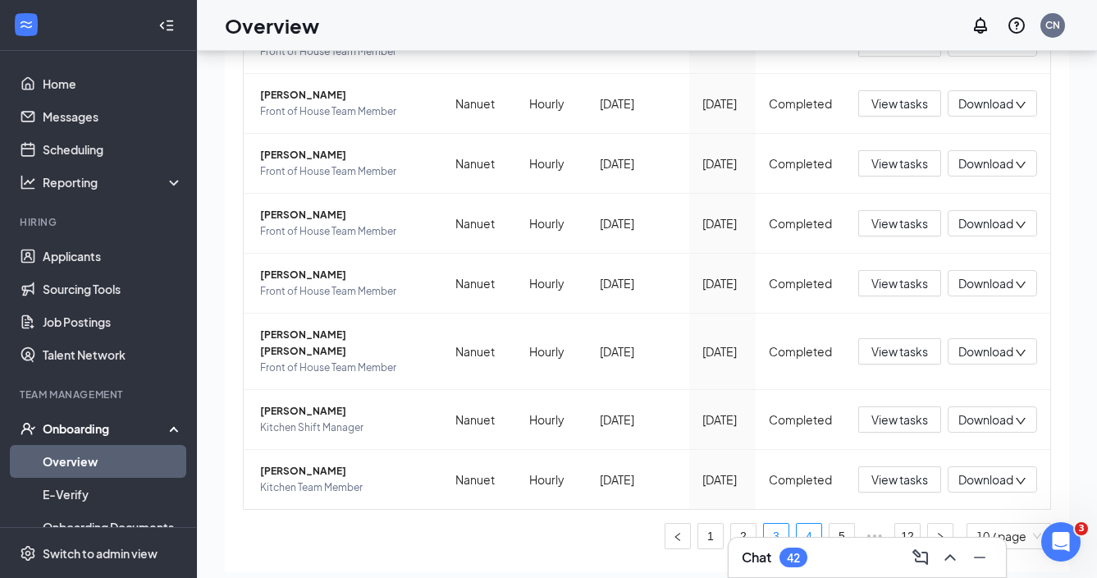
click at [803, 524] on link "4" at bounding box center [809, 536] width 25 height 25
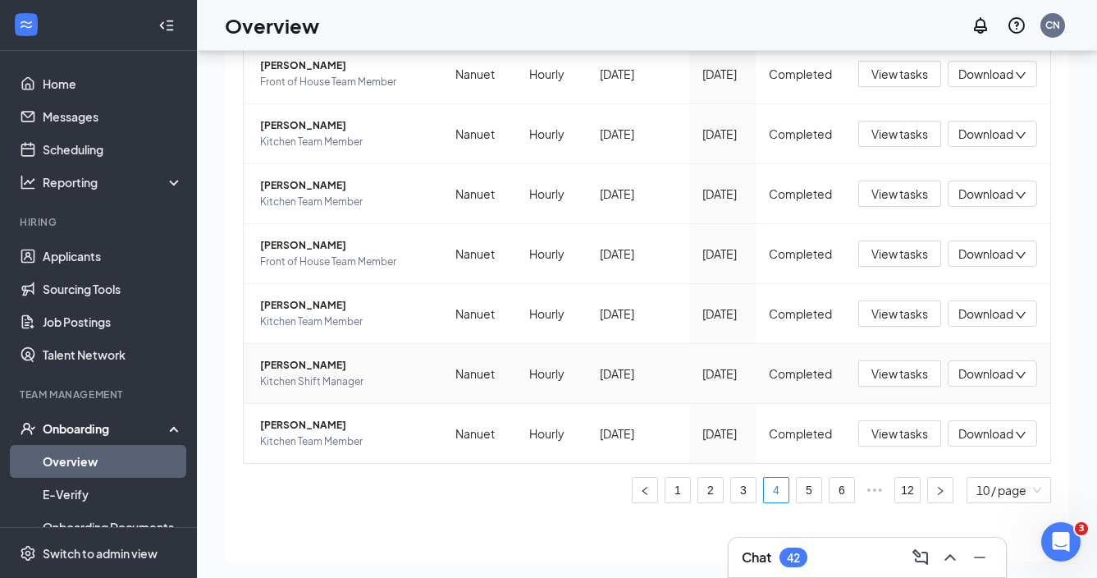
scroll to position [373, 0]
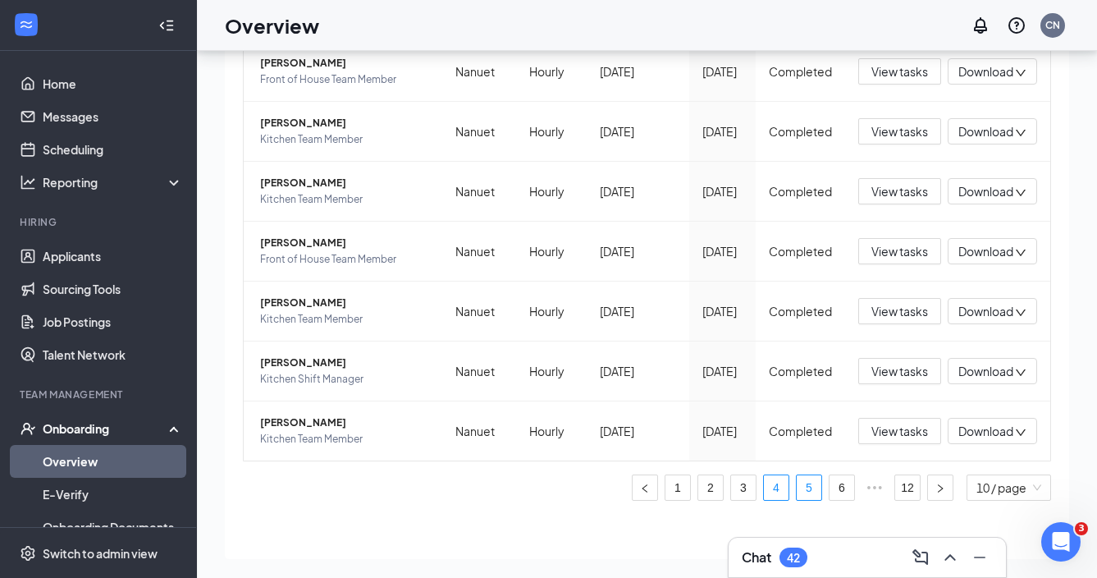
click at [799, 492] on link "5" at bounding box center [809, 487] width 25 height 25
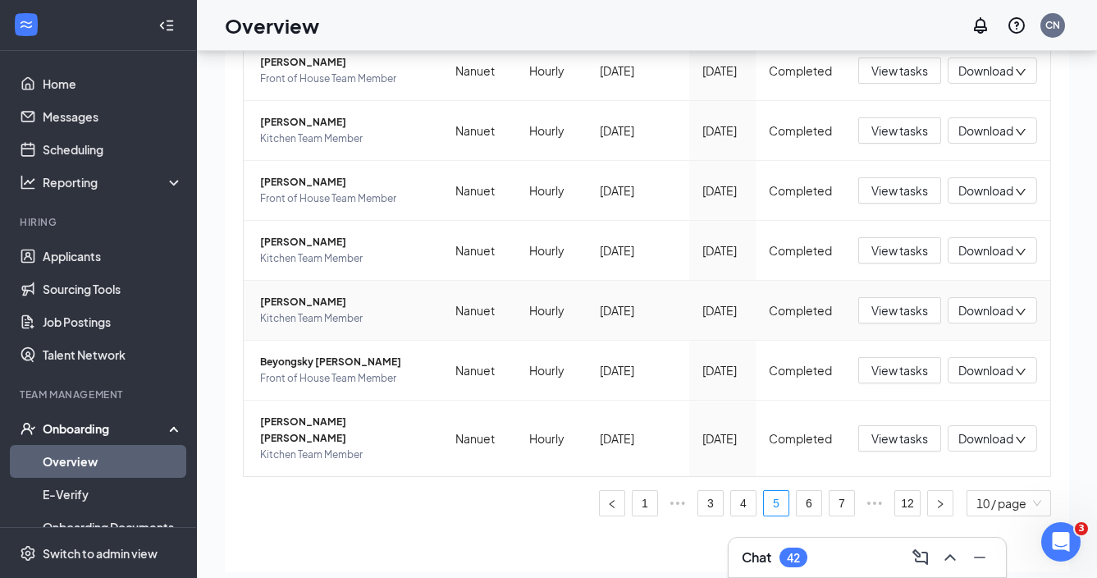
scroll to position [373, 0]
click at [801, 500] on li "6" at bounding box center [809, 504] width 26 height 26
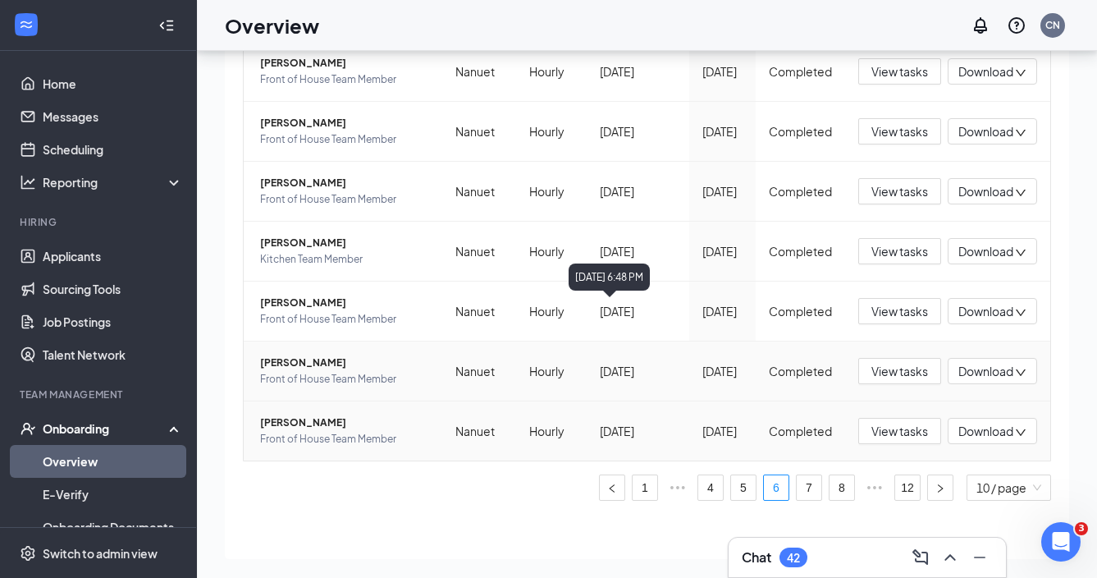
scroll to position [373, 0]
click at [797, 488] on link "7" at bounding box center [809, 487] width 25 height 25
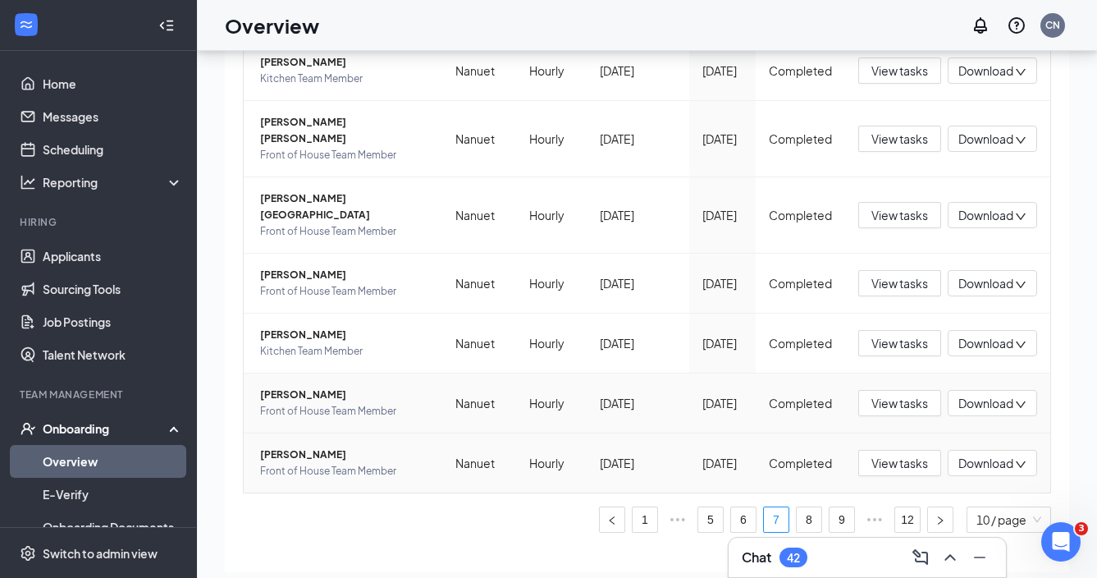
scroll to position [373, 0]
click at [797, 508] on link "8" at bounding box center [809, 520] width 25 height 25
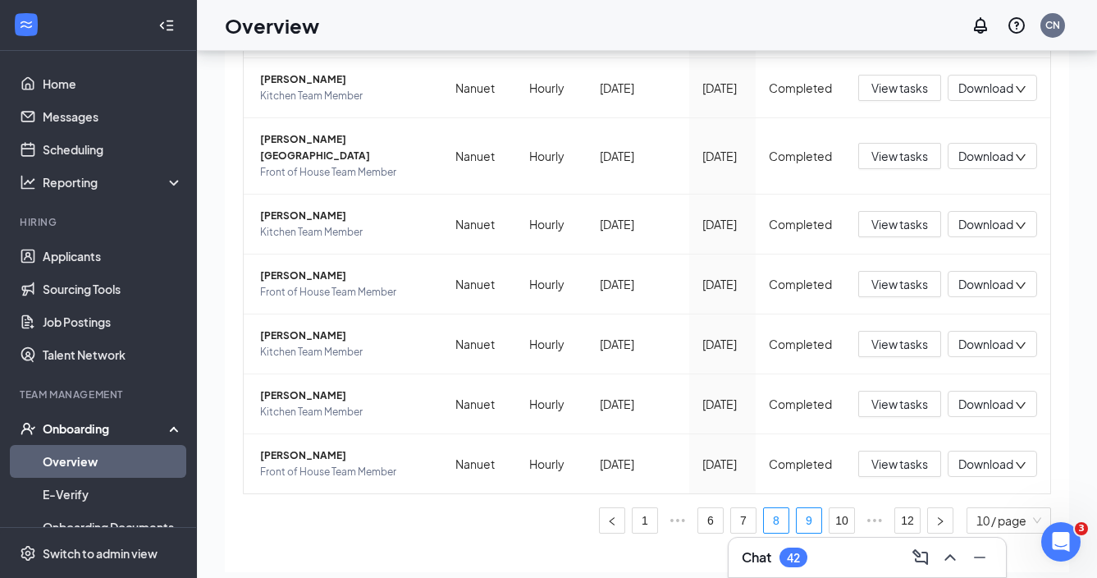
click at [797, 508] on link "9" at bounding box center [809, 520] width 25 height 25
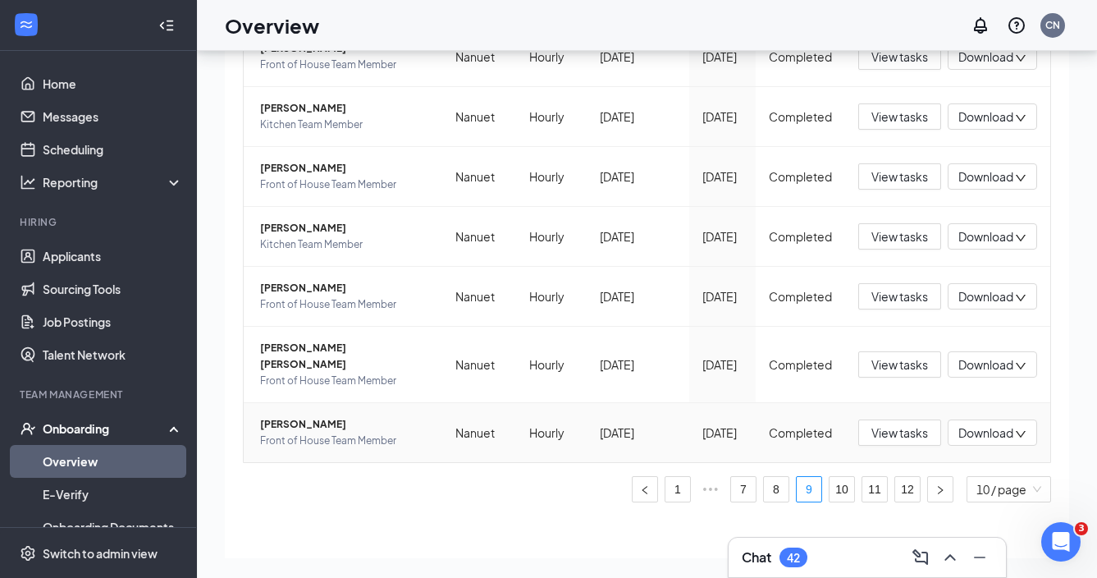
scroll to position [373, 0]
click at [830, 481] on link "10" at bounding box center [842, 490] width 25 height 25
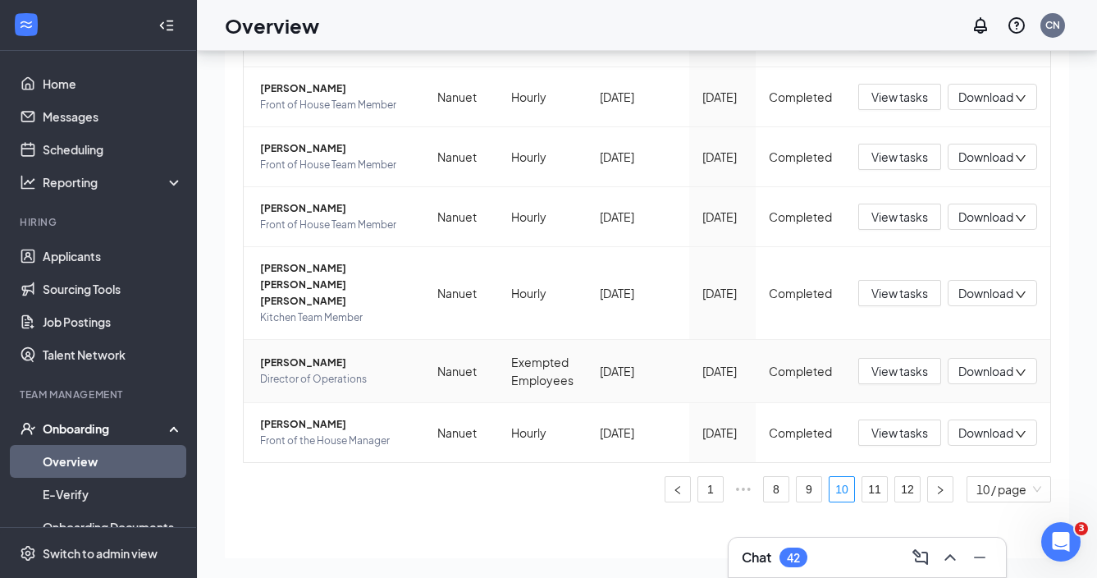
scroll to position [392, 0]
click at [866, 485] on link "11" at bounding box center [875, 490] width 25 height 25
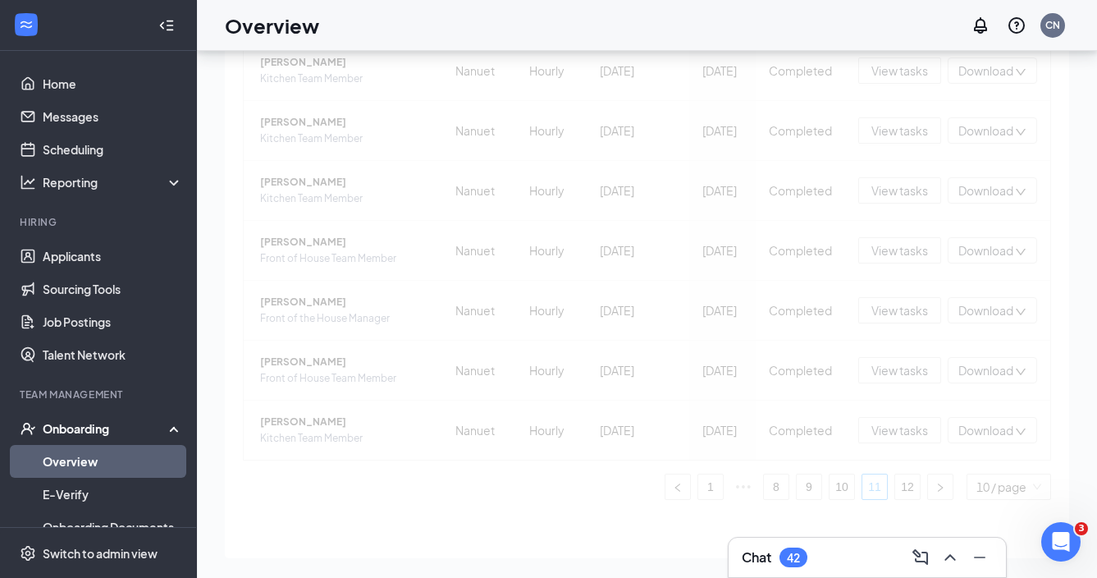
scroll to position [373, 0]
